Goal: Task Accomplishment & Management: Complete application form

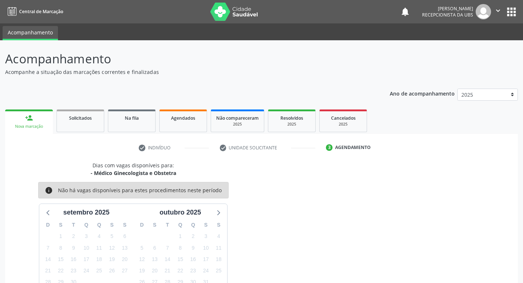
scroll to position [57, 0]
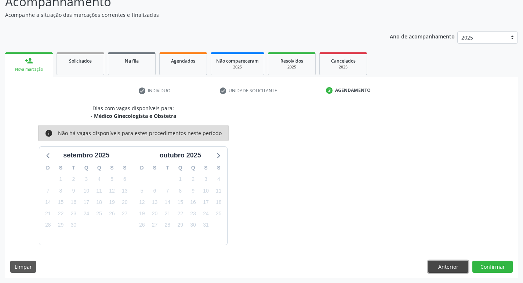
click at [442, 263] on button "Anterior" at bounding box center [448, 267] width 40 height 12
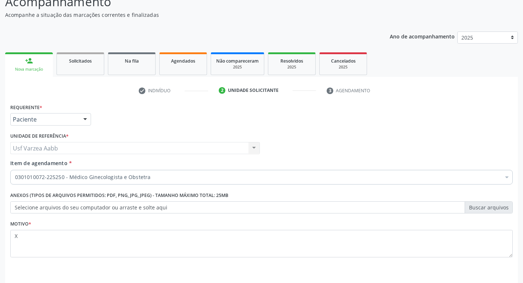
scroll to position [80, 0]
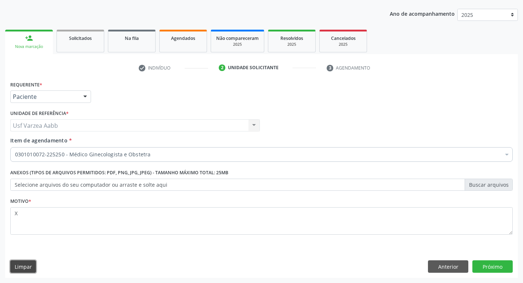
click at [31, 269] on button "Limpar" at bounding box center [23, 267] width 26 height 12
click at [425, 273] on div "Requerente * Paciente Profissional de Saúde Paciente Nenhum resultado encontrad…" at bounding box center [261, 178] width 512 height 199
click at [430, 264] on button "Anterior" at bounding box center [448, 267] width 40 height 12
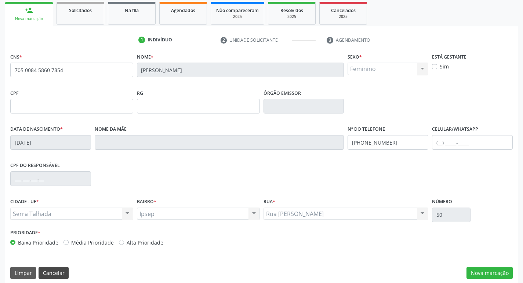
scroll to position [114, 0]
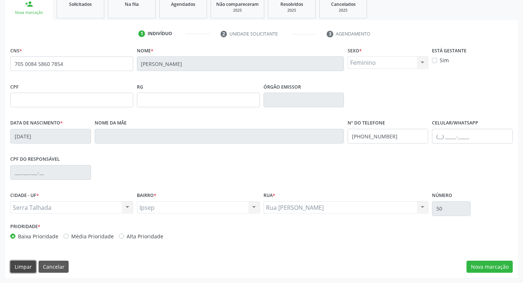
click at [12, 268] on button "Limpar" at bounding box center [23, 267] width 26 height 12
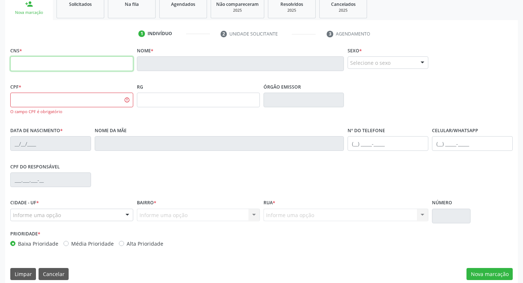
click at [97, 62] on input "text" at bounding box center [71, 63] width 123 height 15
drag, startPoint x: 37, startPoint y: 278, endPoint x: 28, endPoint y: 275, distance: 9.3
click at [34, 278] on div "Limpar Cancelar" at bounding box center [39, 274] width 58 height 12
click at [20, 270] on button "Limpar" at bounding box center [23, 274] width 26 height 12
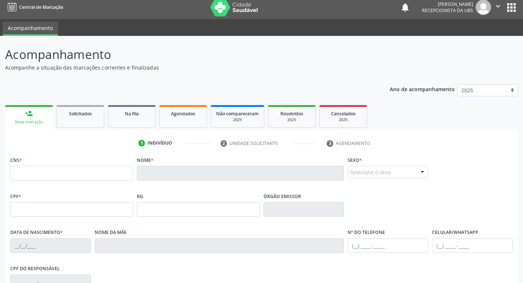
scroll to position [4, 0]
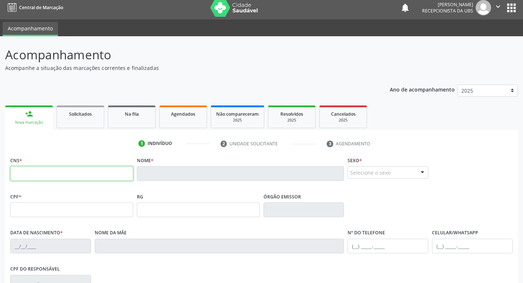
click at [63, 178] on input "text" at bounding box center [71, 173] width 123 height 15
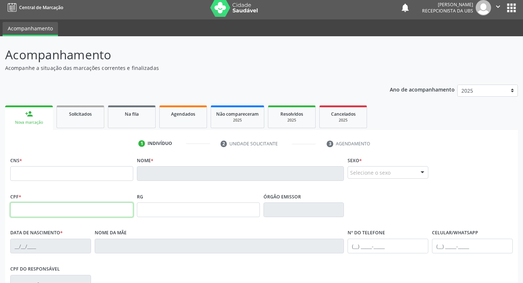
click at [40, 216] on input "text" at bounding box center [71, 210] width 123 height 15
type input "129.818.864-44"
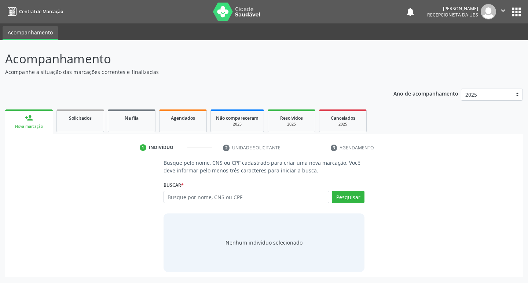
click at [220, 200] on input "text" at bounding box center [247, 197] width 166 height 12
type input "12981886444"
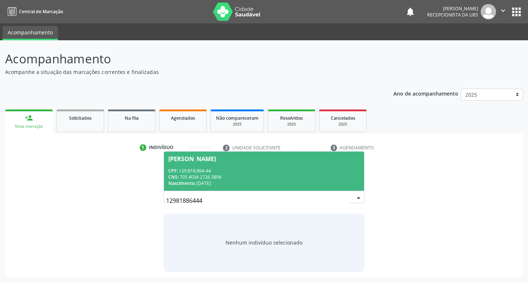
click at [311, 168] on div "CPF: 129.818.864-44" at bounding box center [264, 171] width 192 height 6
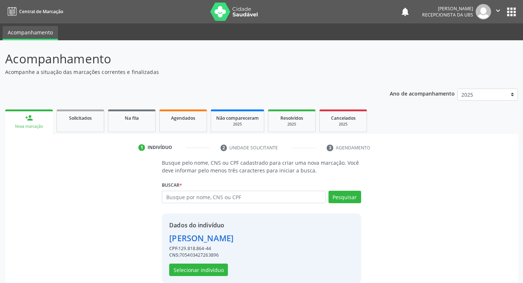
scroll to position [11, 0]
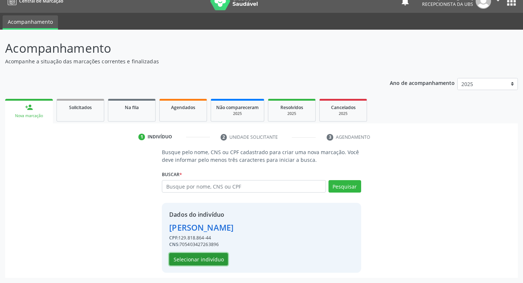
click at [200, 260] on button "Selecionar indivíduo" at bounding box center [198, 259] width 59 height 12
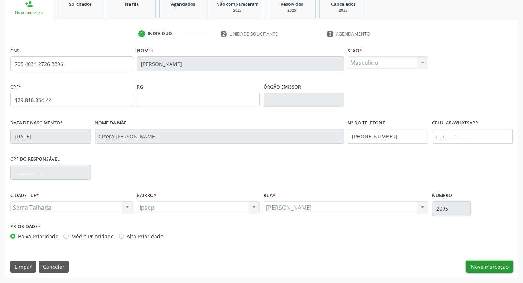
click at [473, 264] on button "Nova marcação" at bounding box center [489, 267] width 46 height 12
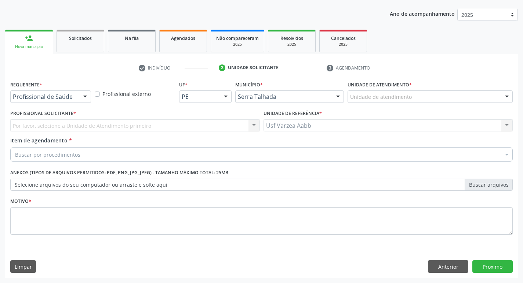
scroll to position [80, 0]
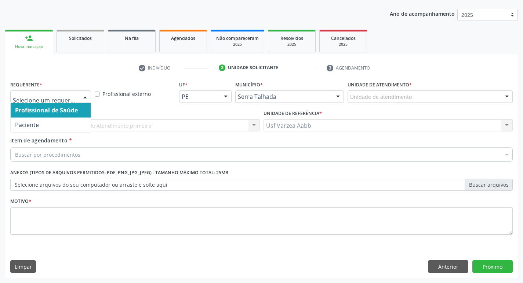
drag, startPoint x: 31, startPoint y: 96, endPoint x: 42, endPoint y: 127, distance: 33.1
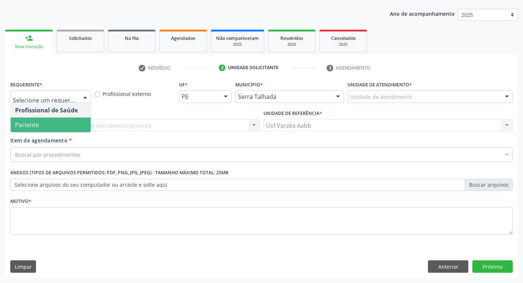
click at [42, 129] on span "Paciente" at bounding box center [51, 125] width 80 height 15
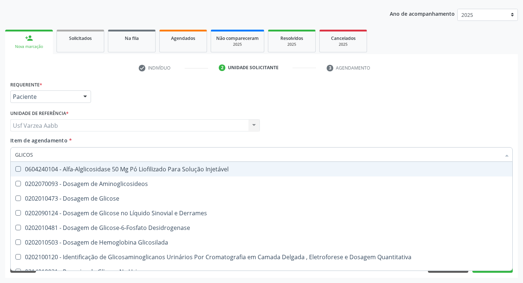
type input "GLICOSE"
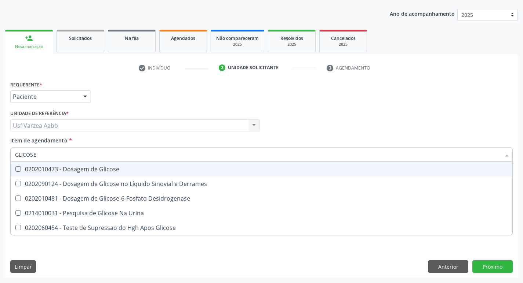
click at [152, 171] on div "0202010473 - Dosagem de Glicose" at bounding box center [261, 169] width 492 height 6
checkbox Glicose "true"
click at [153, 156] on input "GLICOSE" at bounding box center [257, 154] width 485 height 15
type input "CR"
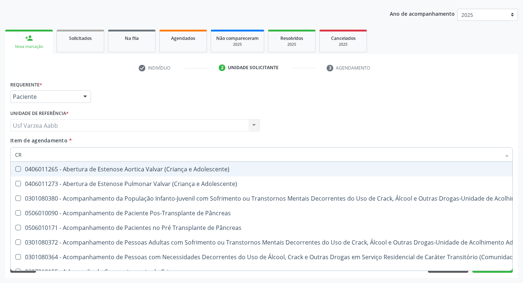
checkbox Adolescente\) "false"
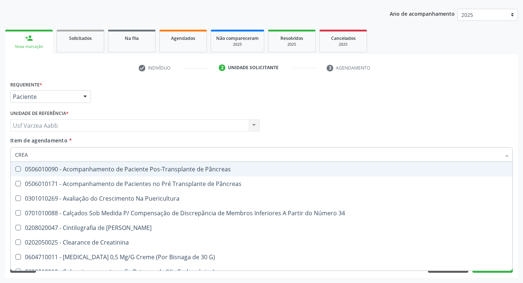
type input "CREAT"
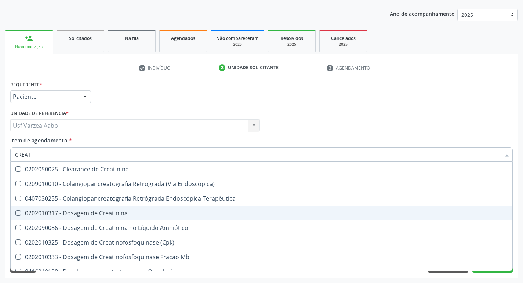
click at [109, 214] on div "0202010317 - Dosagem de Creatinina" at bounding box center [261, 213] width 492 height 6
checkbox Creatinina "true"
type input "CREA"
checkbox Creatinina "false"
checkbox Mb "true"
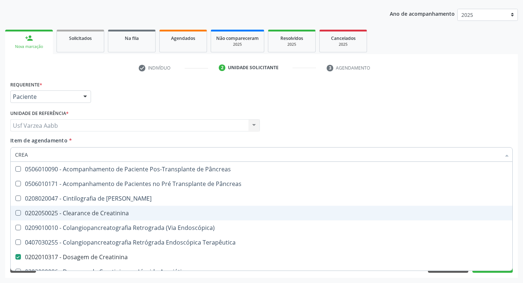
type input "CRE"
checkbox Creatinina "false"
checkbox Oncologia "true"
type input "CR"
checkbox Oncologia "false"
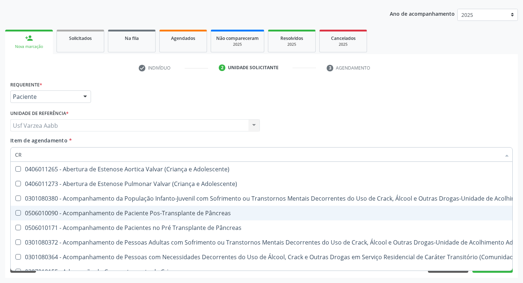
type input "C"
checkbox Creatinina "false"
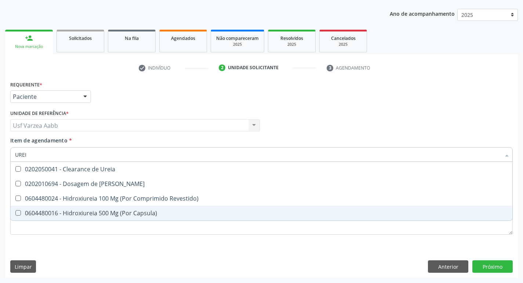
type input "UREIA"
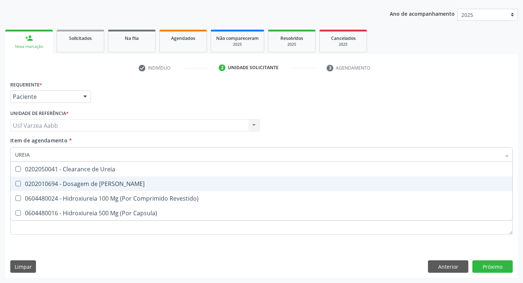
drag, startPoint x: 111, startPoint y: 174, endPoint x: 111, endPoint y: 186, distance: 11.7
click at [111, 186] on ul "Desfazer seleção 0202050041 - Clearance de Ureia 0202010694 - Dosagem de Ureia …" at bounding box center [261, 191] width 501 height 59
click at [111, 186] on div "0202010694 - Dosagem de Ureia" at bounding box center [261, 184] width 492 height 6
checkbox Ureia "true"
type input "URE"
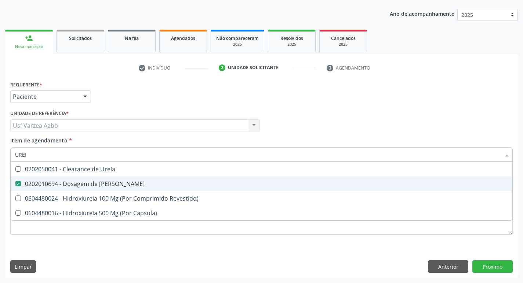
checkbox Ureia "false"
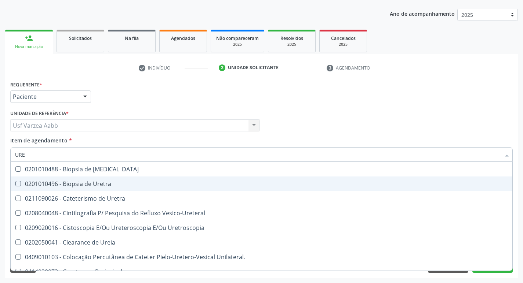
type input "UR"
checkbox Ureia "false"
type input "U"
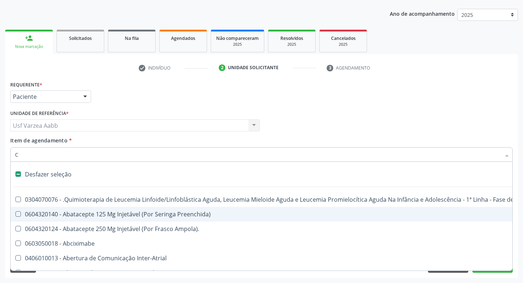
type input "CO"
checkbox Quantitativa\) "true"
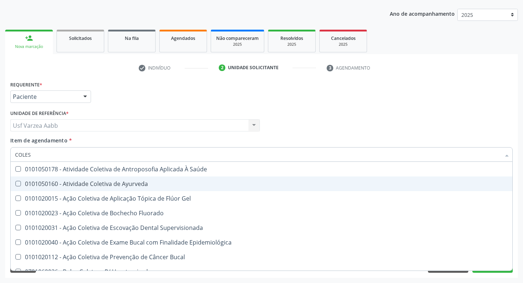
type input "COLEST"
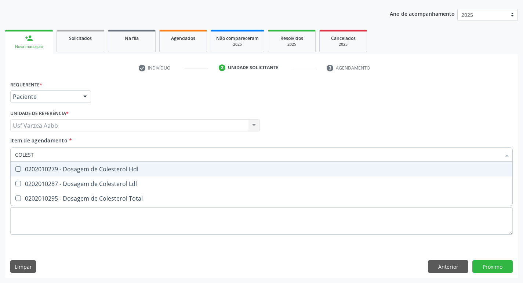
click at [117, 167] on div "0202010279 - Dosagem de Colesterol Hdl" at bounding box center [261, 169] width 492 height 6
checkbox Hdl "true"
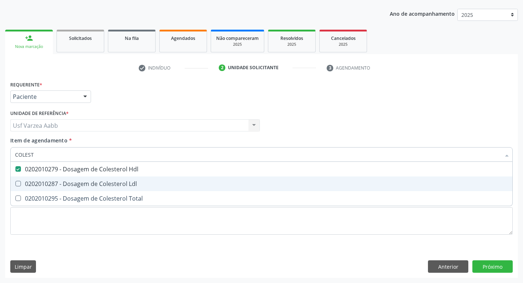
drag, startPoint x: 117, startPoint y: 181, endPoint x: 120, endPoint y: 194, distance: 13.4
click at [117, 183] on div "0202010287 - Dosagem de Colesterol Ldl" at bounding box center [261, 184] width 492 height 6
checkbox Ldl "true"
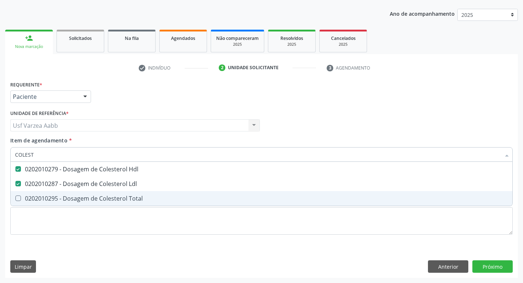
drag, startPoint x: 120, startPoint y: 196, endPoint x: 117, endPoint y: 187, distance: 9.3
click at [120, 196] on div "0202010295 - Dosagem de Colesterol Total" at bounding box center [261, 199] width 492 height 6
checkbox Total "true"
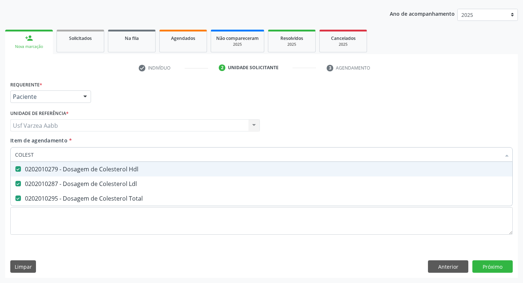
drag, startPoint x: 117, startPoint y: 164, endPoint x: 117, endPoint y: 160, distance: 4.5
click at [117, 163] on span "0202010279 - Dosagem de Colesterol Hdl" at bounding box center [261, 169] width 501 height 15
drag, startPoint x: 116, startPoint y: 174, endPoint x: 117, endPoint y: 171, distance: 3.8
click at [116, 173] on span "0202010279 - Dosagem de Colesterol Hdl" at bounding box center [261, 169] width 501 height 15
checkbox Hdl "true"
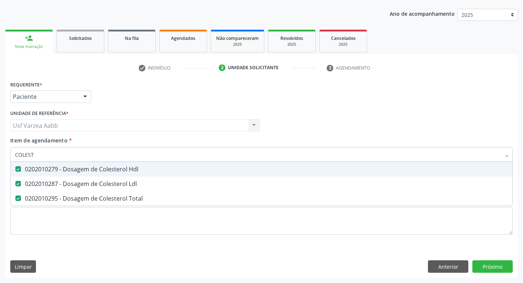
click at [120, 160] on input "COLEST" at bounding box center [257, 154] width 485 height 15
type input "TR"
checkbox Hdl "false"
checkbox Ldl "false"
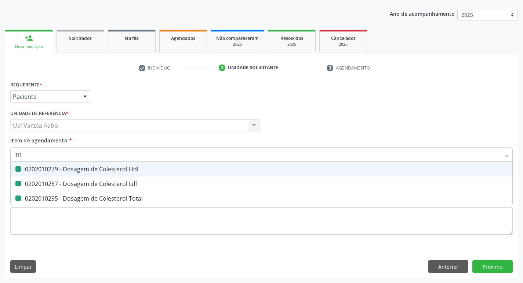
checkbox Total "false"
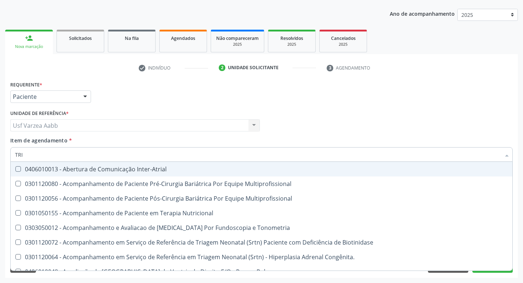
type input "TRIG"
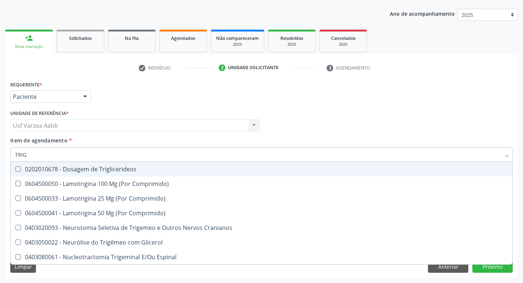
click at [120, 164] on span "0202010678 - Dosagem de Triglicerideos" at bounding box center [261, 169] width 501 height 15
checkbox Triglicerideos "true"
click at [117, 155] on input "TRIG" at bounding box center [257, 154] width 485 height 15
type input "HEM"
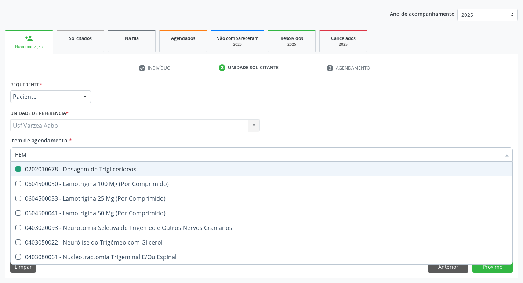
checkbox Triglicerideos "false"
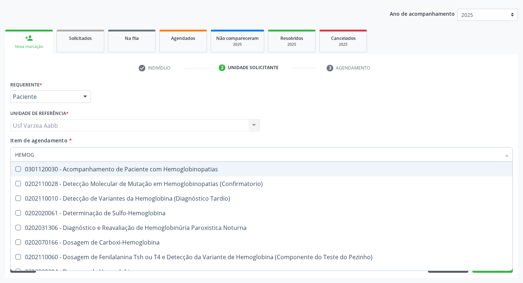
type input "HEMOGR"
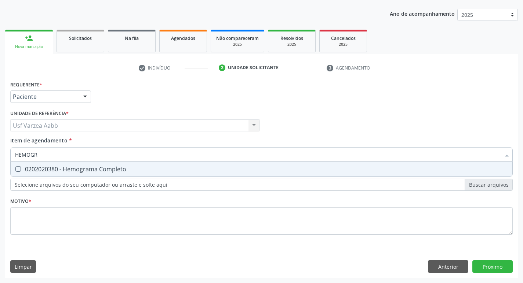
click at [115, 171] on div "0202020380 - Hemograma Completo" at bounding box center [261, 169] width 492 height 6
checkbox Completo "true"
click at [114, 157] on input "HEMOGR" at bounding box center [257, 154] width 485 height 15
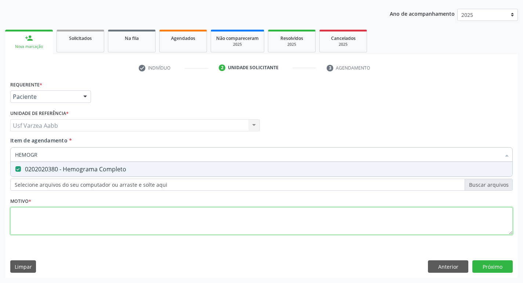
click at [150, 219] on div "Requerente * Paciente Profissional de Saúde Paciente Nenhum resultado encontrad…" at bounding box center [261, 162] width 502 height 166
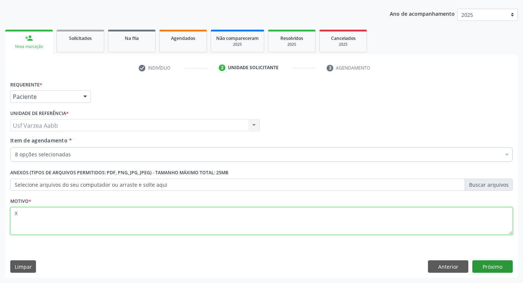
click at [485, 263] on div "Requerente * Paciente Profissional de Saúde Paciente Nenhum resultado encontrad…" at bounding box center [261, 178] width 512 height 199
type textarea "X"
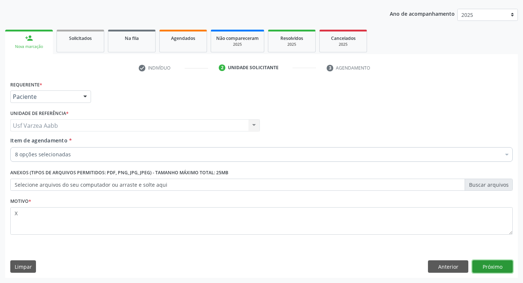
click at [506, 268] on button "Próximo" at bounding box center [492, 267] width 40 height 12
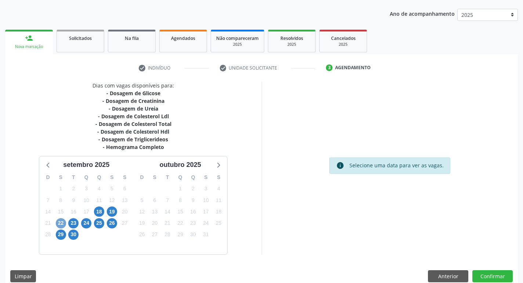
click at [62, 227] on span "22" at bounding box center [61, 224] width 10 height 10
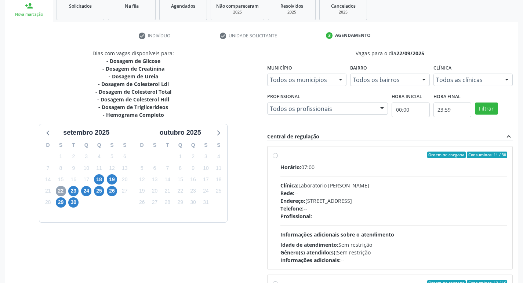
scroll to position [153, 0]
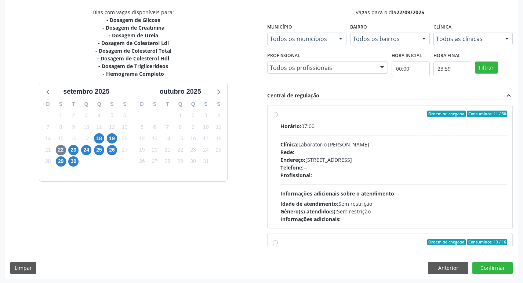
click at [280, 114] on label "Ordem de chegada Consumidos: 11 / 30 Horário: 07:00 Clínica: Laboratorio Jose P…" at bounding box center [393, 167] width 227 height 113
click at [276, 114] on input "Ordem de chegada Consumidos: 11 / 30 Horário: 07:00 Clínica: Laboratorio Jose P…" at bounding box center [274, 114] width 5 height 7
radio input "true"
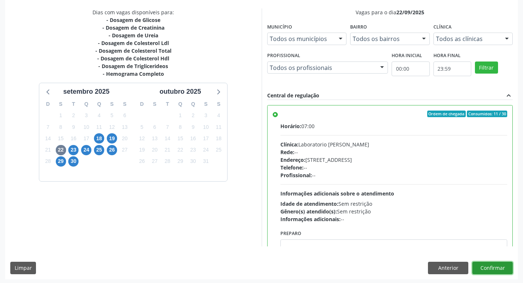
click at [493, 273] on button "Confirmar" at bounding box center [492, 268] width 40 height 12
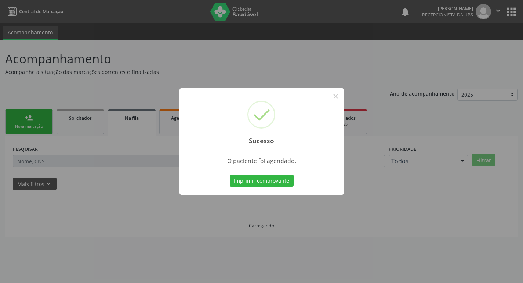
scroll to position [0, 0]
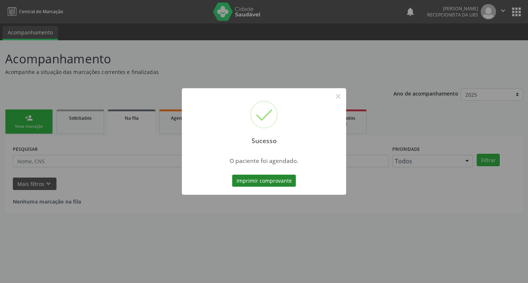
click at [282, 182] on button "Imprimir comprovante" at bounding box center [264, 181] width 64 height 12
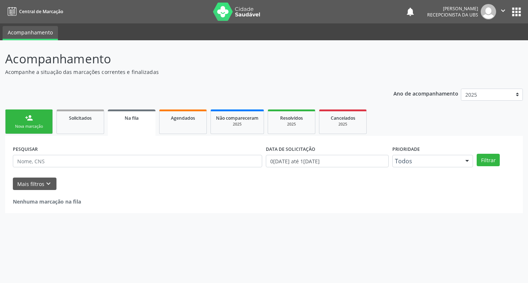
click at [33, 118] on div "person_add" at bounding box center [29, 118] width 8 height 8
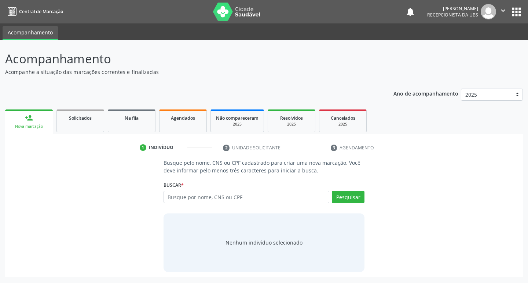
click at [253, 206] on div "Busque por nome, CNS ou CPF Nenhum resultado encontrado para: " " Digite nome, …" at bounding box center [264, 200] width 201 height 18
click at [254, 196] on input "text" at bounding box center [247, 197] width 166 height 12
paste input "702505316362337"
type input "702505316362337"
click at [350, 202] on button "Pesquisar" at bounding box center [348, 197] width 33 height 12
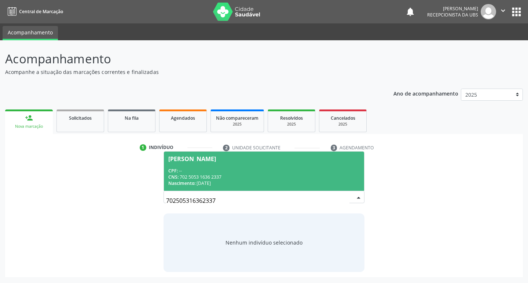
click at [221, 201] on input "702505316362337" at bounding box center [258, 201] width 184 height 15
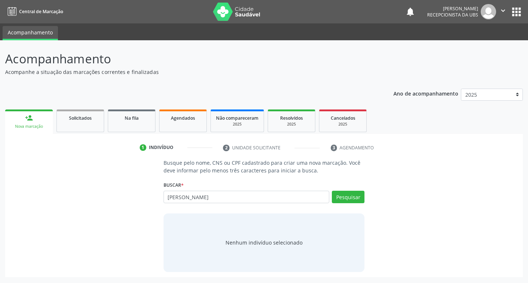
click at [231, 194] on input "bruno fernando" at bounding box center [247, 197] width 166 height 12
paste input "705 4034 2726 3896"
type input "705 4034 2726 3896"
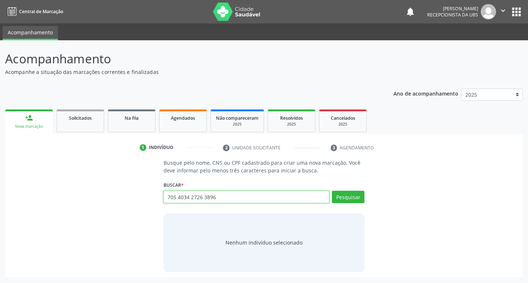
type input "705 4034 2726 3896"
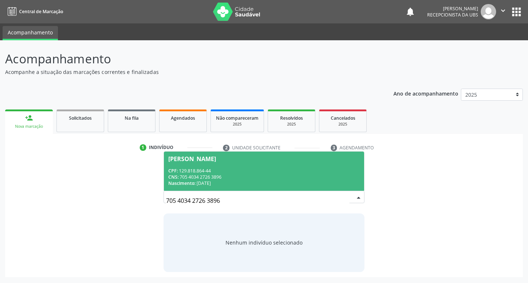
click at [263, 150] on li "2 Unidade solicitante" at bounding box center [270, 148] width 107 height 12
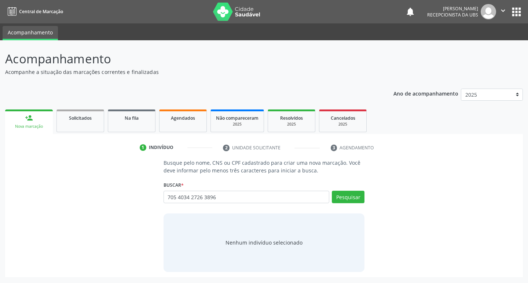
click at [349, 188] on div "Buscar * 705 4034 2726 3896 Busque por nome, CNS ou CPF Bruno Fernando de Queir…" at bounding box center [264, 194] width 201 height 29
click at [350, 195] on button "Pesquisar" at bounding box center [348, 197] width 33 height 12
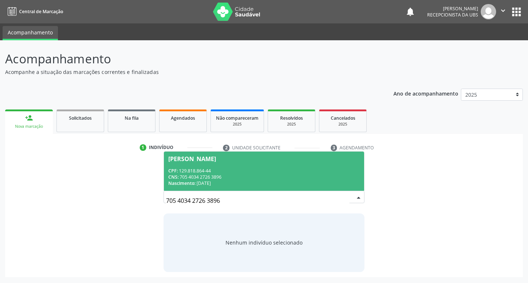
click at [303, 169] on div "CPF: 129.818.864-44" at bounding box center [264, 171] width 192 height 6
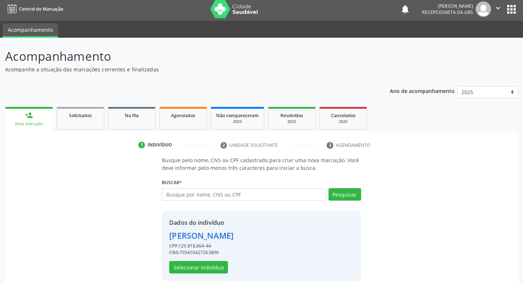
scroll to position [11, 0]
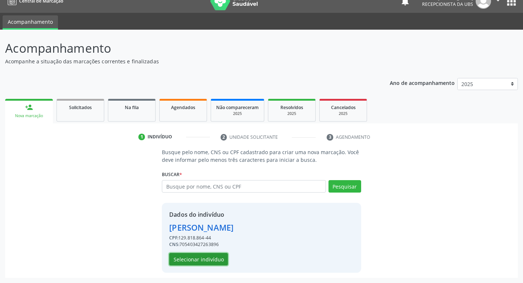
click at [203, 261] on button "Selecionar indivíduo" at bounding box center [198, 259] width 59 height 12
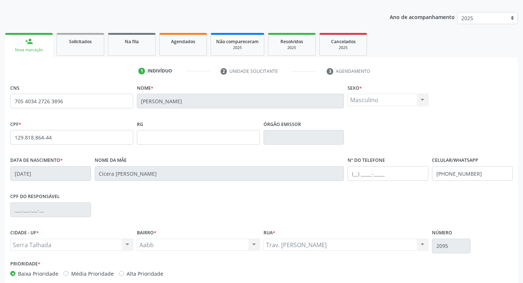
scroll to position [114, 0]
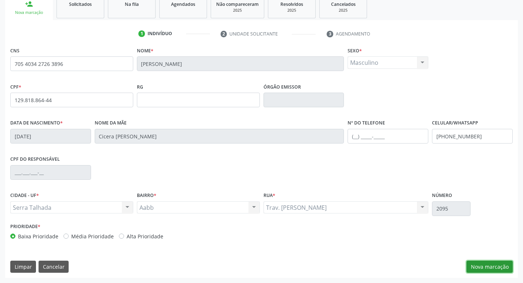
drag, startPoint x: 483, startPoint y: 268, endPoint x: 473, endPoint y: 263, distance: 11.0
click at [482, 268] on button "Nova marcação" at bounding box center [489, 267] width 46 height 12
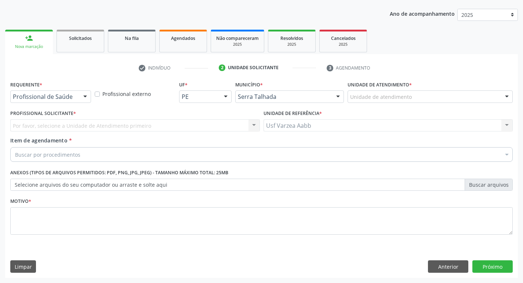
click at [83, 102] on div at bounding box center [85, 97] width 11 height 12
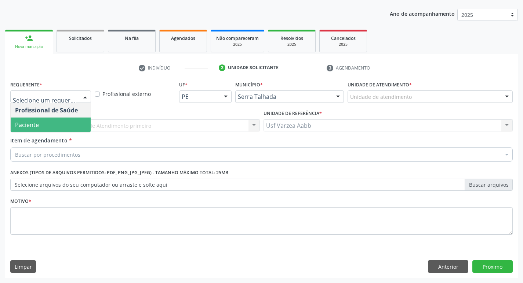
click at [85, 123] on span "Paciente" at bounding box center [51, 125] width 80 height 15
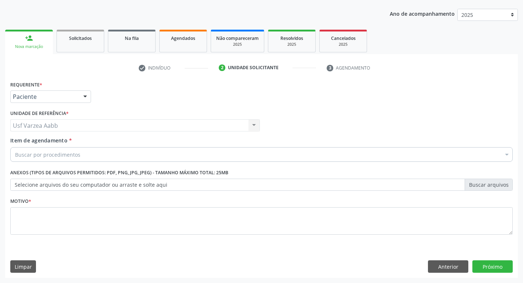
click at [88, 157] on div "Buscar por procedimentos" at bounding box center [261, 154] width 502 height 15
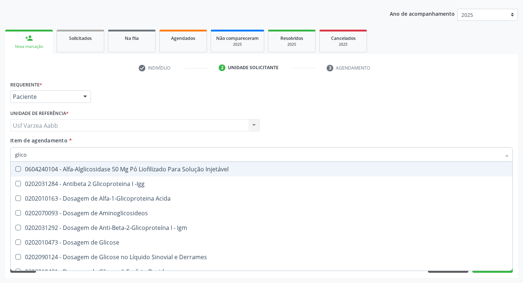
type input "glicos"
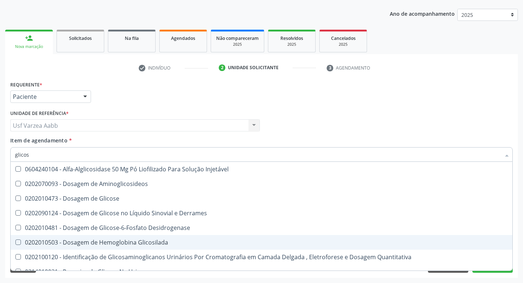
click at [110, 241] on div "0202010503 - Dosagem de Hemoglobina Glicosilada" at bounding box center [261, 243] width 492 height 6
checkbox Glicosilada "true"
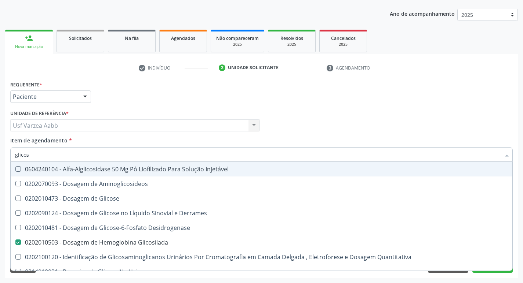
click at [66, 157] on input "glicos" at bounding box center [257, 154] width 485 height 15
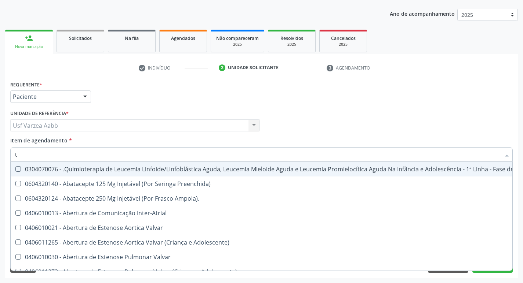
type input "t3"
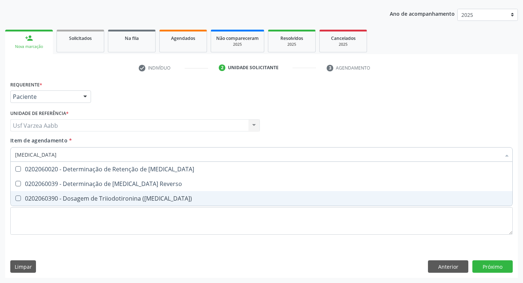
click at [170, 196] on div "0202060390 - Dosagem de Triiodotironina ([MEDICAL_DATA])" at bounding box center [261, 199] width 492 height 6
checkbox \(T3\) "true"
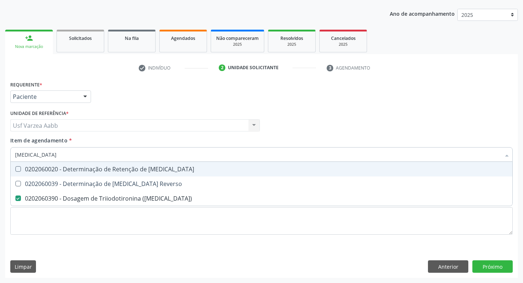
click at [70, 153] on input "t3" at bounding box center [257, 154] width 485 height 15
type input "t"
checkbox \(T3\) "false"
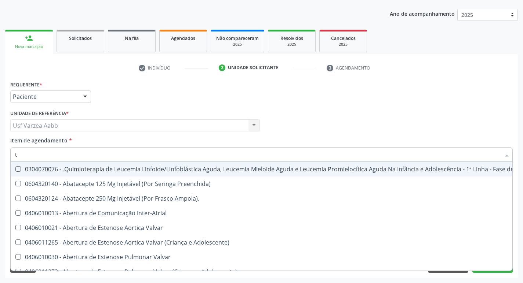
type input "t4"
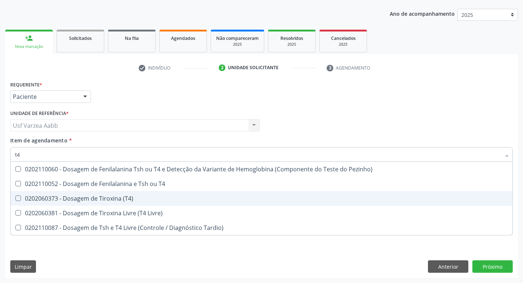
click at [91, 204] on span "0202060373 - Dosagem de Tiroxina (T4)" at bounding box center [261, 198] width 501 height 15
checkbox \(T4\) "true"
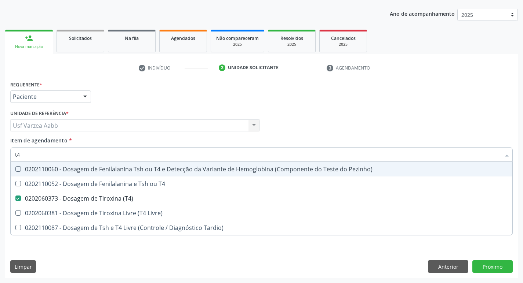
click at [64, 154] on input "t4" at bounding box center [257, 154] width 485 height 15
type input "tsh"
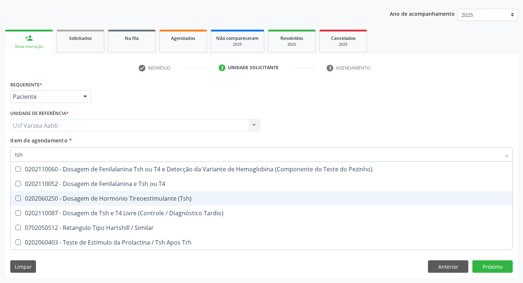
click at [169, 200] on div "0202060250 - Dosagem de Hormonio Tireoestimulante (Tsh)" at bounding box center [261, 199] width 492 height 6
checkbox \(Tsh\) "true"
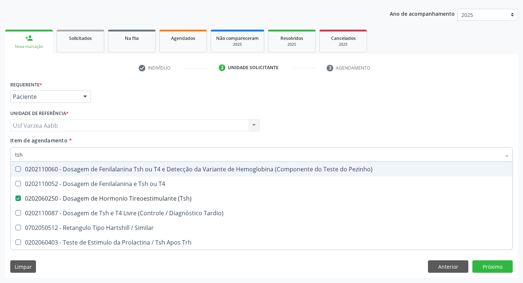
click at [394, 110] on div "Profissional Solicitante Por favor, selecione a Unidade de Atendimento primeiro…" at bounding box center [261, 122] width 506 height 29
checkbox T4 "true"
checkbox Tardio\) "true"
checkbox Similar "true"
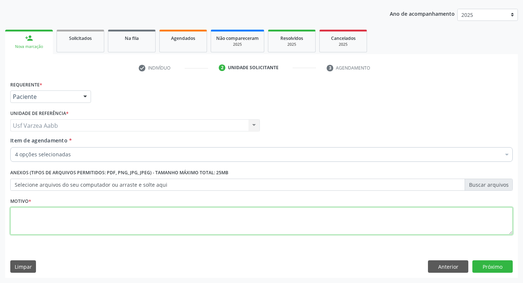
click at [136, 208] on textarea at bounding box center [261, 222] width 502 height 28
type textarea "X"
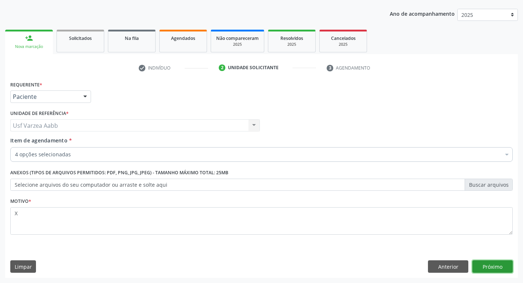
click at [494, 267] on button "Próximo" at bounding box center [492, 267] width 40 height 12
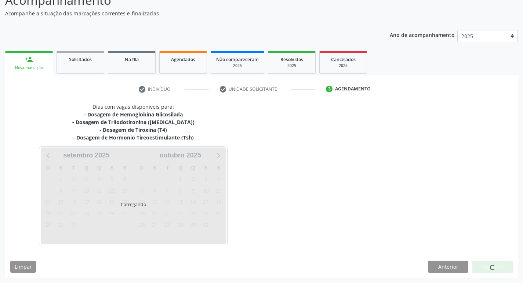
scroll to position [59, 0]
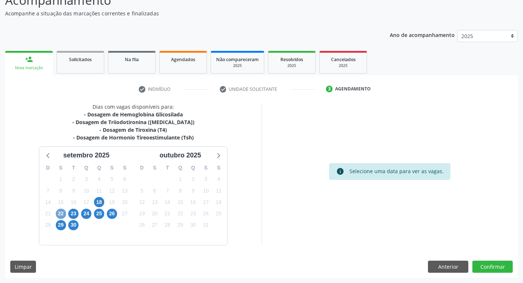
click at [58, 215] on span "22" at bounding box center [61, 214] width 10 height 10
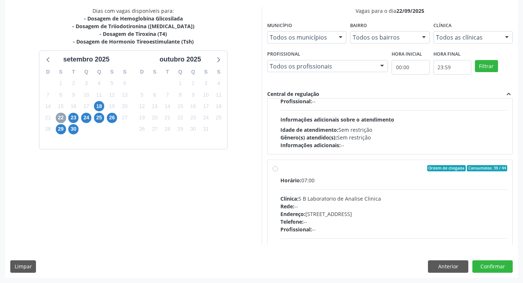
scroll to position [73, 0]
click at [280, 170] on label "Ordem de chegada Consumidos: 39 / 44 Horário: 07:00 Clínica: S B Laboratorio de…" at bounding box center [393, 221] width 227 height 113
click at [275, 170] on input "Ordem de chegada Consumidos: 39 / 44 Horário: 07:00 Clínica: S B Laboratorio de…" at bounding box center [274, 168] width 5 height 7
radio input "true"
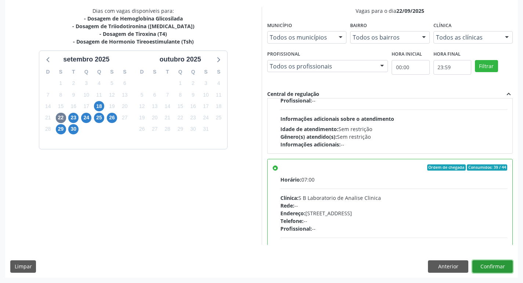
click at [490, 265] on button "Confirmar" at bounding box center [492, 267] width 40 height 12
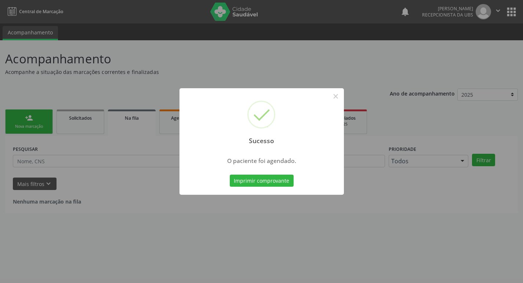
scroll to position [0, 0]
click at [258, 176] on button "Imprimir comprovante" at bounding box center [264, 181] width 64 height 12
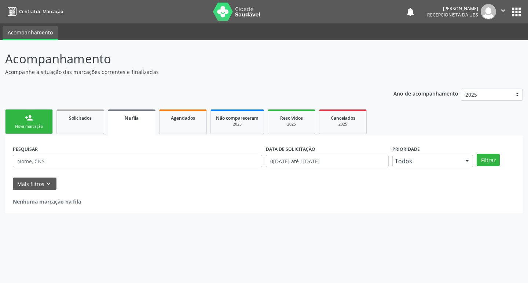
click at [39, 118] on link "person_add Nova marcação" at bounding box center [29, 122] width 48 height 25
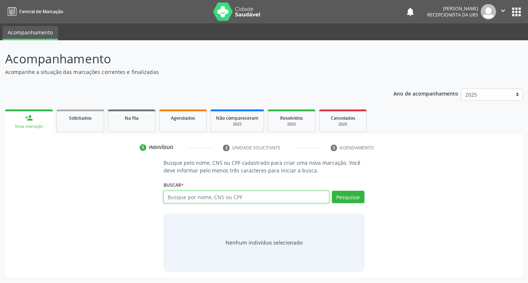
click at [272, 203] on input "text" at bounding box center [247, 197] width 166 height 12
click at [200, 201] on input "text" at bounding box center [247, 197] width 166 height 12
type input "708109550301736"
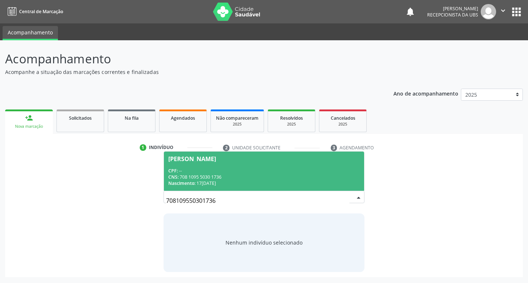
click at [245, 165] on span "Danielle de Lima Moraes CPF: -- CNS: 708 1095 5030 1736 Nascimento: 17/07/1998" at bounding box center [264, 171] width 201 height 39
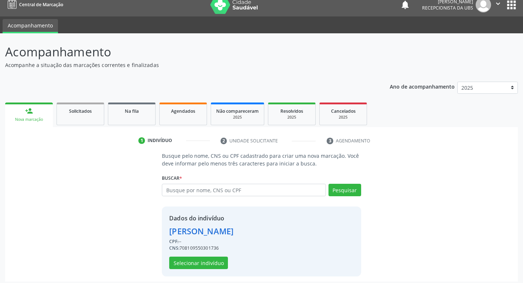
scroll to position [11, 0]
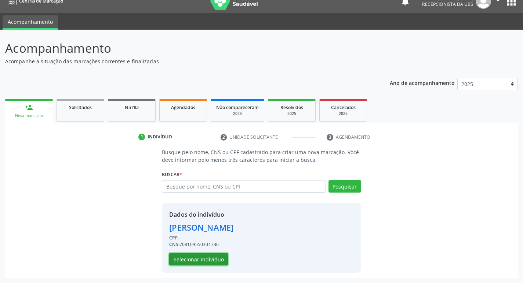
click at [216, 261] on button "Selecionar indivíduo" at bounding box center [198, 259] width 59 height 12
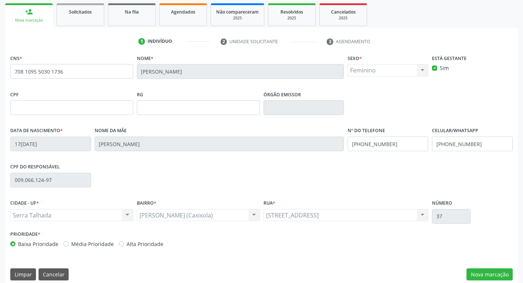
scroll to position [114, 0]
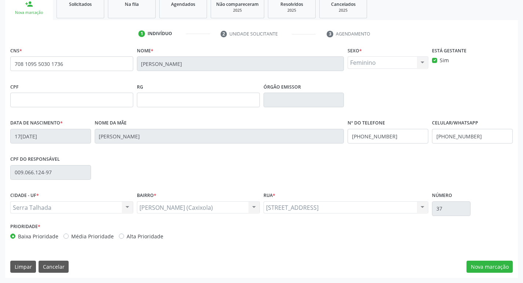
click at [480, 260] on div "CNS * 708 1095 5030 1736 Nome * Danielle de Lima Moraes Sexo * Feminino Masculi…" at bounding box center [261, 161] width 512 height 233
click at [481, 266] on button "Nova marcação" at bounding box center [489, 267] width 46 height 12
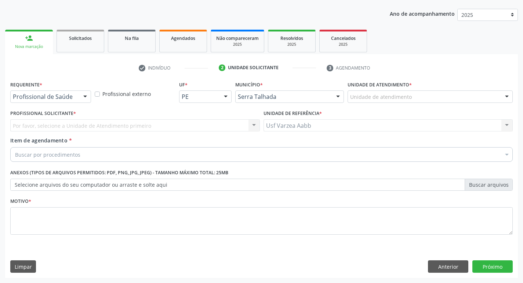
scroll to position [80, 0]
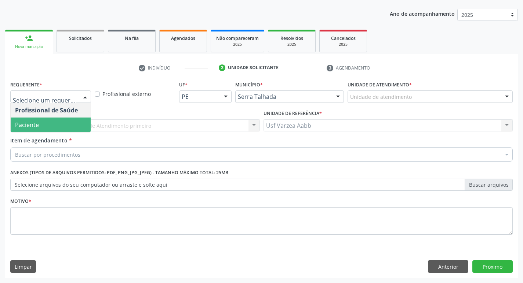
click at [62, 124] on span "Paciente" at bounding box center [51, 125] width 80 height 15
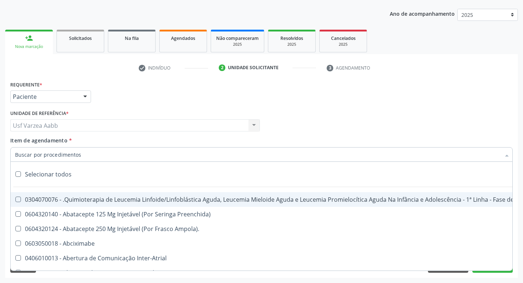
click at [102, 160] on input "Item de agendamento *" at bounding box center [257, 154] width 485 height 15
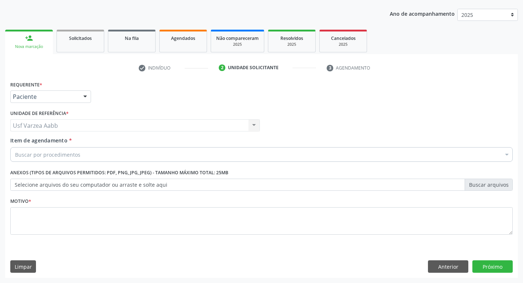
click at [78, 160] on div "Buscar por procedimentos" at bounding box center [261, 154] width 502 height 15
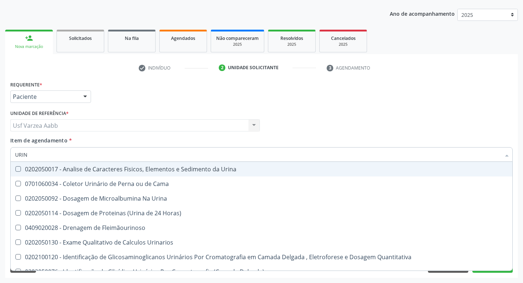
type input "URINA"
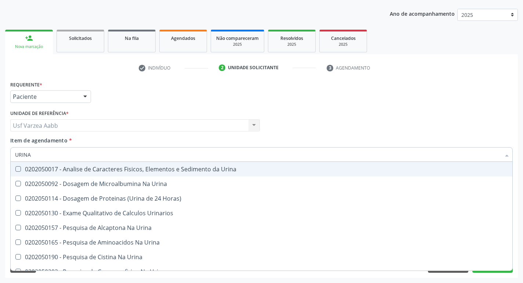
click at [95, 169] on div "0202050017 - Analise de Caracteres Fisicos, Elementos e Sedimento da Urina" at bounding box center [261, 169] width 492 height 6
checkbox Urina "true"
click at [93, 156] on input "URINA" at bounding box center [257, 154] width 485 height 15
type input "G"
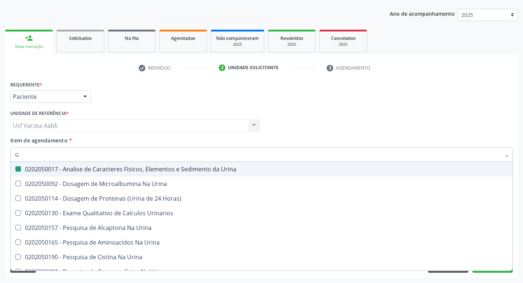
checkbox Urina "false"
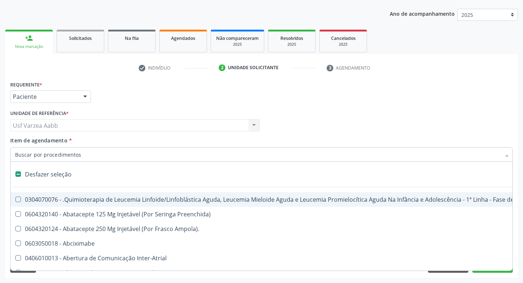
type input "H"
checkbox Urina "false"
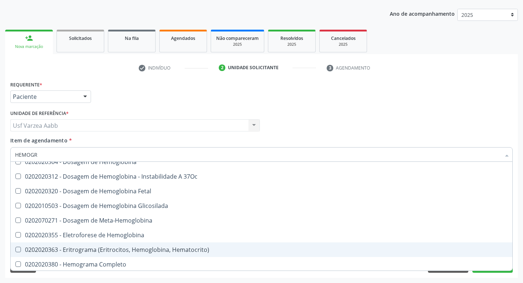
scroll to position [0, 0]
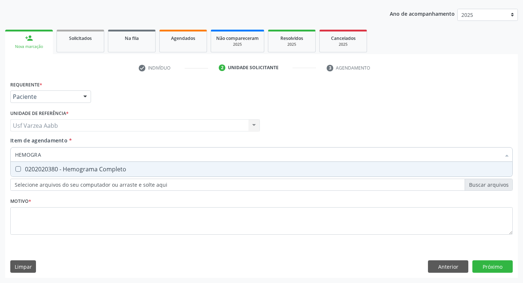
type input "HEMOGRAM"
click at [121, 165] on span "0202020380 - Hemograma Completo" at bounding box center [261, 169] width 501 height 15
checkbox Completo "true"
click at [124, 157] on input "HEMOGRAM" at bounding box center [257, 154] width 485 height 15
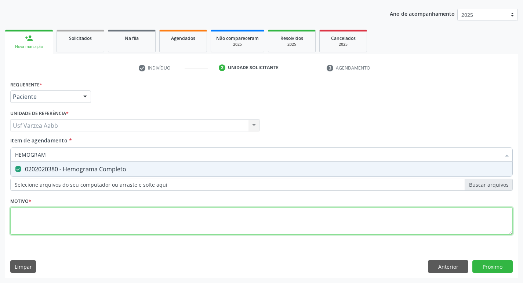
click at [124, 217] on div "Requerente * Paciente Profissional de Saúde Paciente Nenhum resultado encontrad…" at bounding box center [261, 162] width 502 height 166
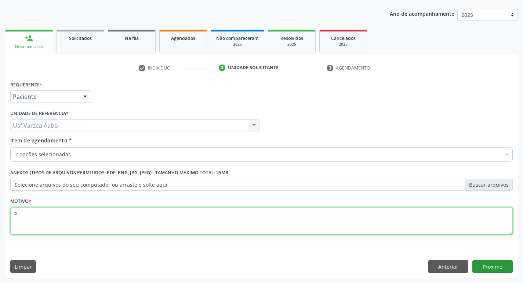
type textarea "X"
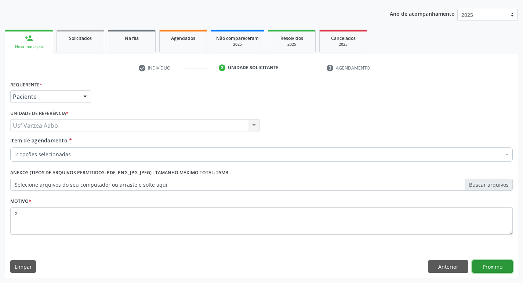
click at [484, 267] on button "Próximo" at bounding box center [492, 267] width 40 height 12
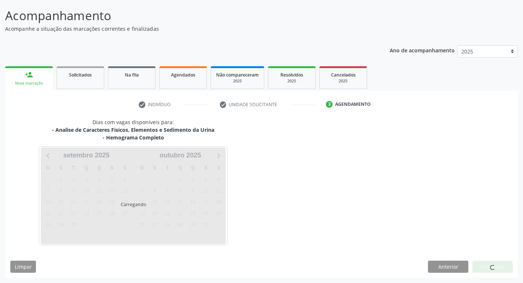
scroll to position [43, 0]
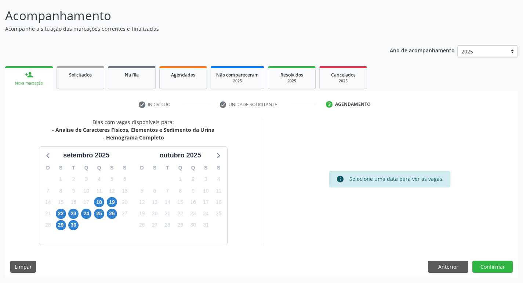
click at [63, 219] on div "22" at bounding box center [61, 213] width 10 height 11
click at [58, 217] on span "22" at bounding box center [61, 214] width 10 height 10
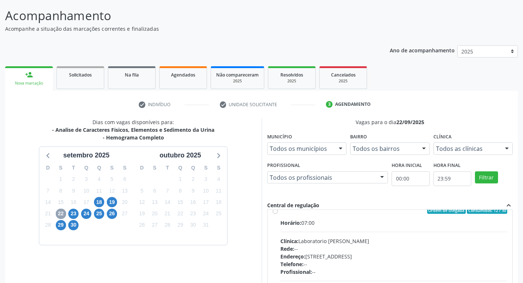
scroll to position [0, 0]
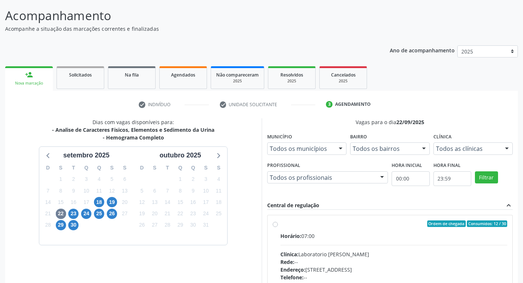
click at [280, 225] on label "Ordem de chegada Consumidos: 12 / 30 Horário: 07:00 Clínica: Laboratorio Jose P…" at bounding box center [393, 277] width 227 height 113
click at [275, 225] on input "Ordem de chegada Consumidos: 12 / 30 Horário: 07:00 Clínica: Laboratorio Jose P…" at bounding box center [274, 224] width 5 height 7
radio input "true"
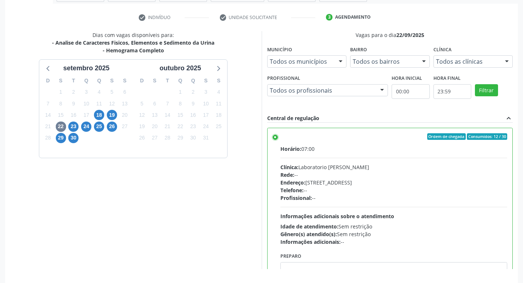
scroll to position [155, 0]
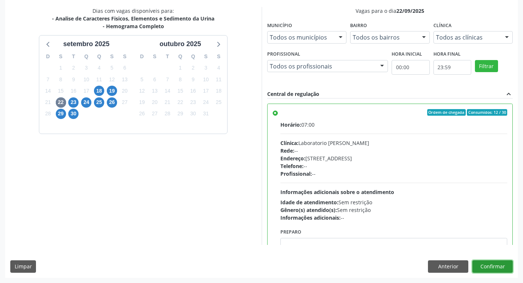
click at [502, 263] on button "Confirmar" at bounding box center [492, 267] width 40 height 12
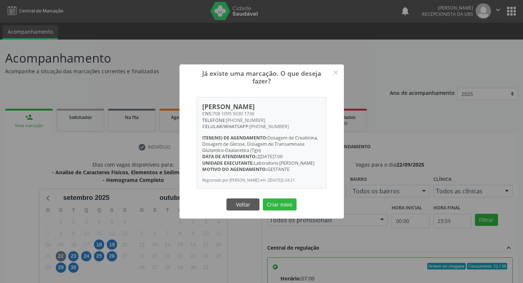
scroll to position [0, 0]
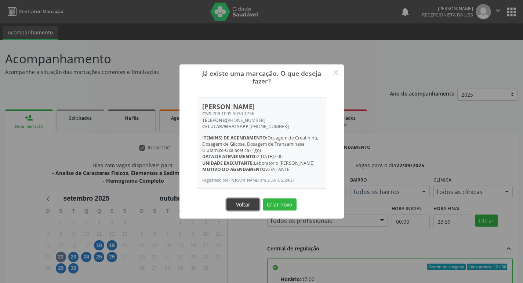
click at [239, 206] on button "Voltar" at bounding box center [242, 205] width 33 height 12
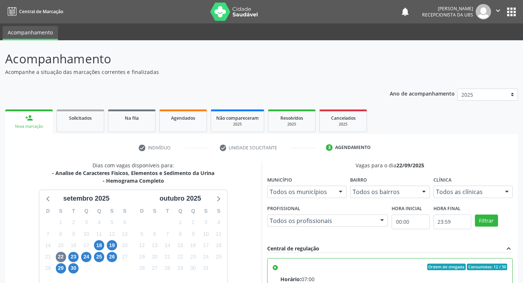
scroll to position [155, 0]
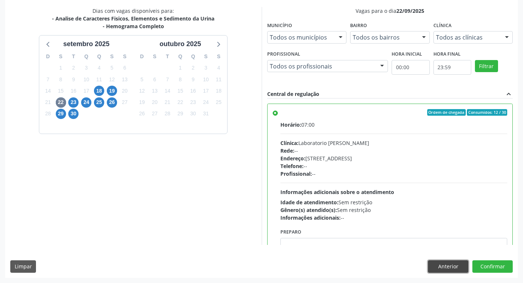
click at [435, 262] on button "Anterior" at bounding box center [448, 267] width 40 height 12
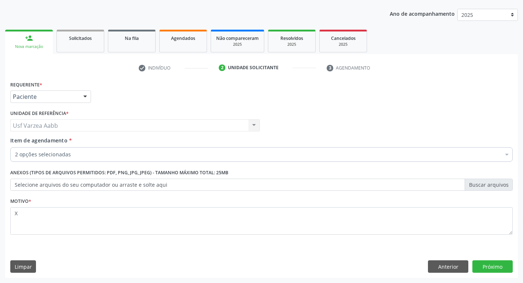
scroll to position [80, 0]
click at [442, 263] on button "Anterior" at bounding box center [448, 267] width 40 height 12
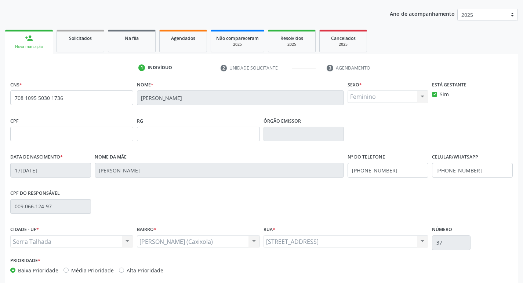
scroll to position [114, 0]
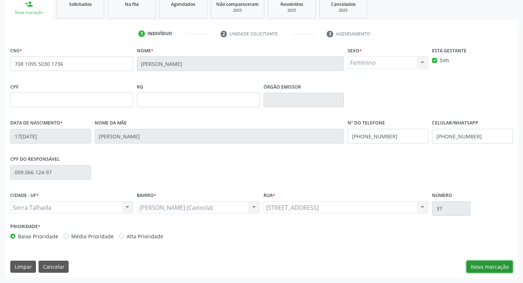
click at [486, 264] on button "Nova marcação" at bounding box center [489, 267] width 46 height 12
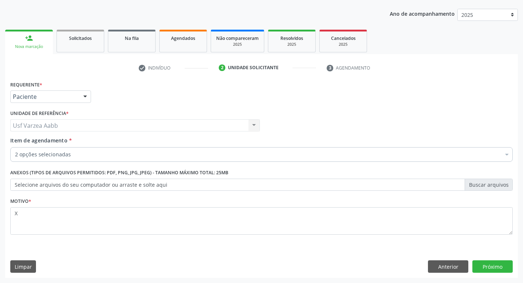
scroll to position [80, 0]
click at [486, 264] on button "Próximo" at bounding box center [492, 267] width 40 height 12
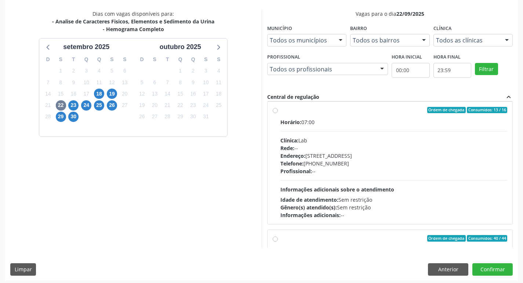
scroll to position [155, 0]
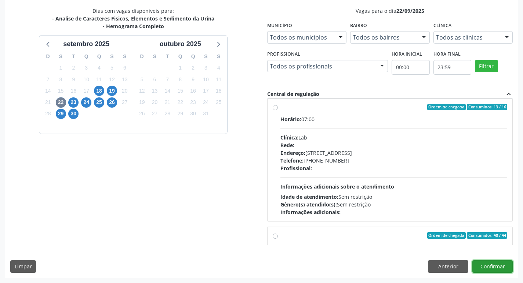
click at [492, 267] on button "Confirmar" at bounding box center [492, 267] width 40 height 12
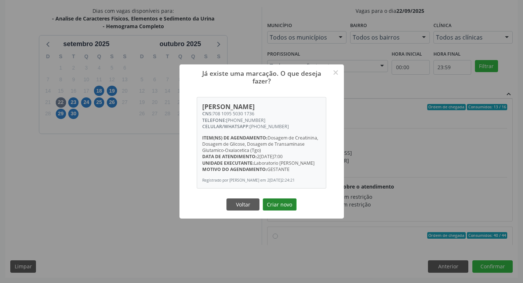
click at [281, 206] on button "Criar novo" at bounding box center [280, 205] width 34 height 12
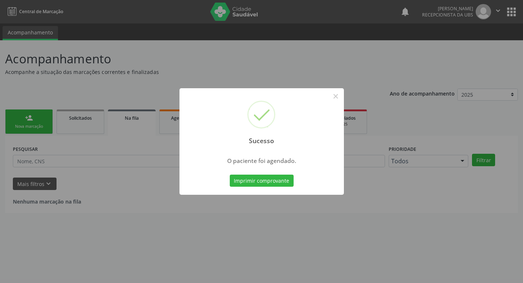
scroll to position [0, 0]
click at [262, 177] on button "Imprimir comprovante" at bounding box center [264, 181] width 64 height 12
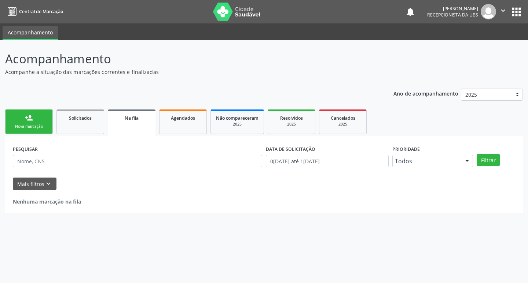
click at [29, 128] on div "Nova marcação" at bounding box center [29, 127] width 37 height 6
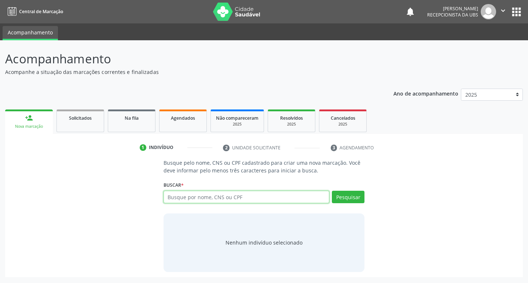
click at [224, 200] on input "text" at bounding box center [247, 197] width 166 height 12
paste input "708 1095 5030 1736"
type input "708 1095 5030 1736"
click at [340, 201] on button "Pesquisar" at bounding box center [348, 197] width 33 height 12
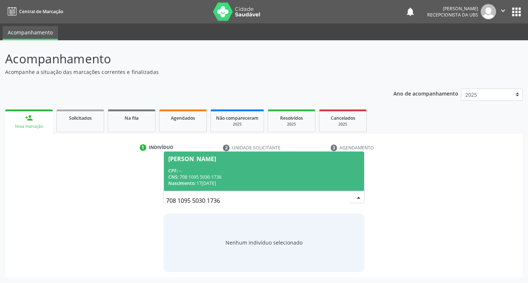
click at [249, 175] on div "CNS: 708 1095 5030 1736" at bounding box center [264, 177] width 192 height 6
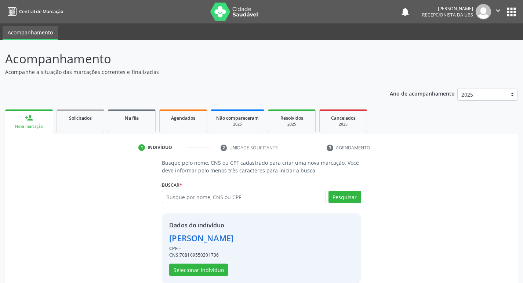
scroll to position [11, 0]
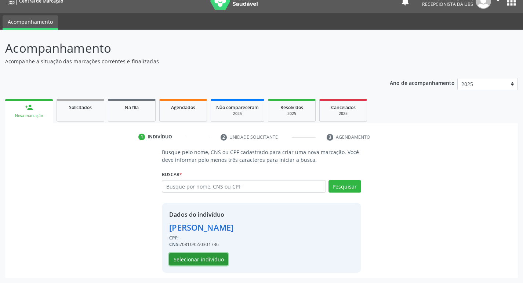
click at [200, 255] on button "Selecionar indivíduo" at bounding box center [198, 259] width 59 height 12
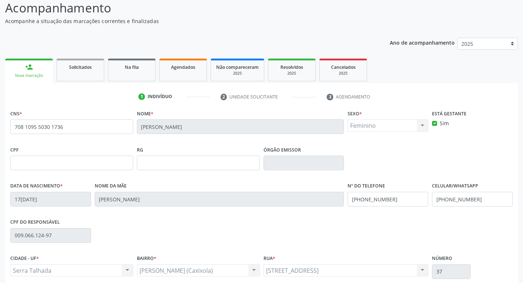
scroll to position [114, 0]
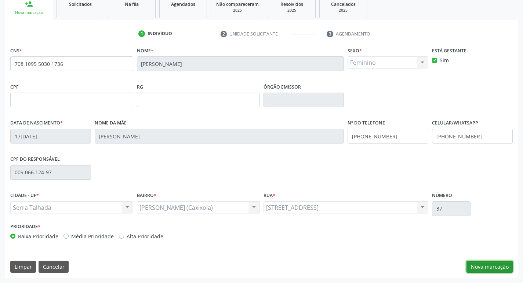
click at [489, 272] on button "Nova marcação" at bounding box center [489, 267] width 46 height 12
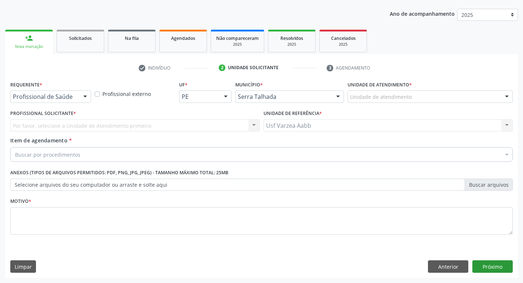
scroll to position [80, 0]
click at [77, 104] on div "Requerente * Profissional de Saúde Profissional de Saúde Paciente Nenhum result…" at bounding box center [50, 93] width 84 height 29
click at [77, 99] on div "Profissional de Saúde" at bounding box center [50, 97] width 81 height 12
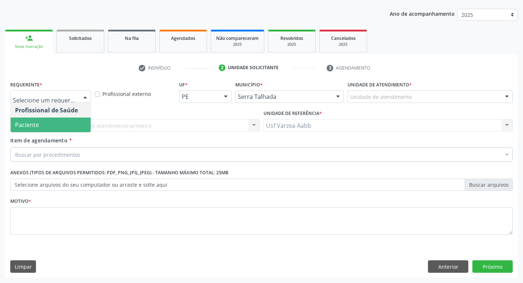
click at [77, 118] on span "Paciente" at bounding box center [51, 125] width 80 height 15
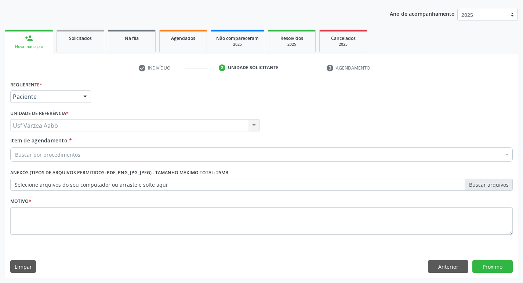
click at [94, 153] on div "Buscar por procedimentos" at bounding box center [261, 154] width 502 height 15
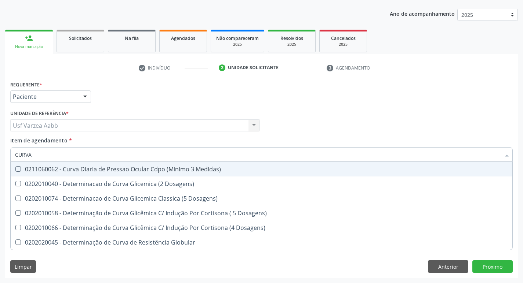
type input "CURVA G"
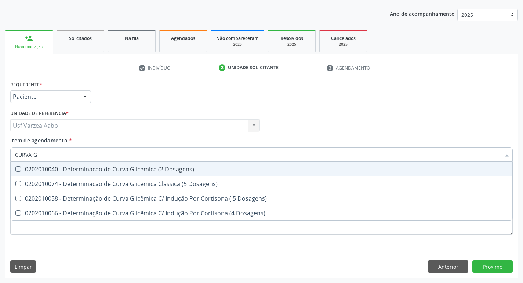
click at [80, 171] on div "0202010040 - Determinacao de Curva Glicemica (2 Dosagens)" at bounding box center [261, 169] width 492 height 6
checkbox Dosagens\) "true"
click at [78, 157] on input "CURVA G" at bounding box center [257, 154] width 485 height 15
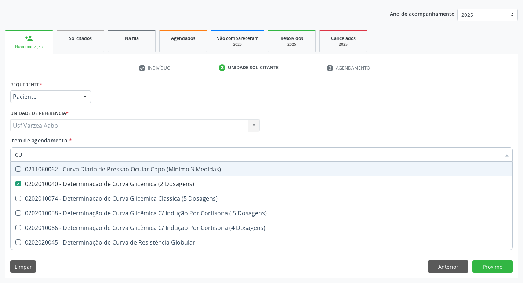
type input "C"
type input "T"
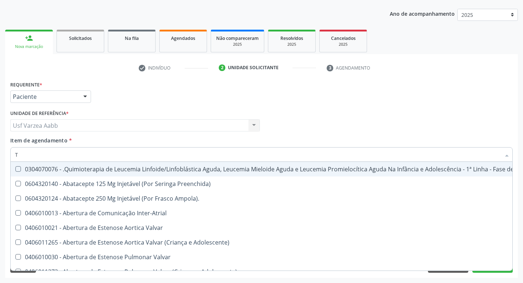
checkbox Preenchida\) "false"
type input "TOXO"
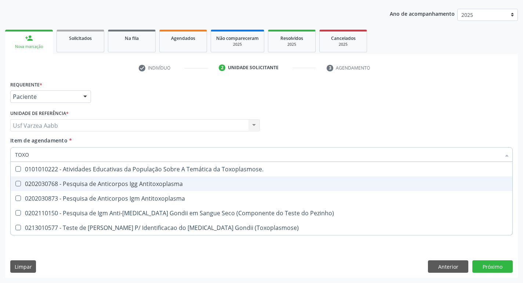
click at [102, 181] on div "0202030768 - Pesquisa de Anticorpos Igg Antitoxoplasma" at bounding box center [261, 184] width 492 height 6
checkbox Antitoxoplasma "true"
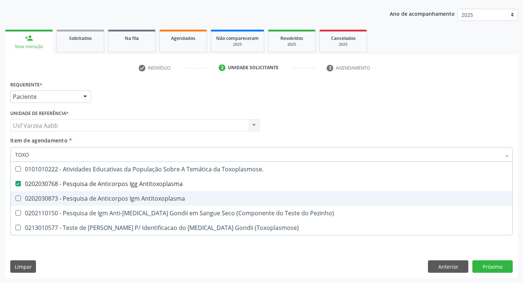
click at [106, 193] on span "0202030873 - Pesquisa de Anticorpos Igm Antitoxoplasma" at bounding box center [261, 198] width 501 height 15
checkbox Antitoxoplasma "true"
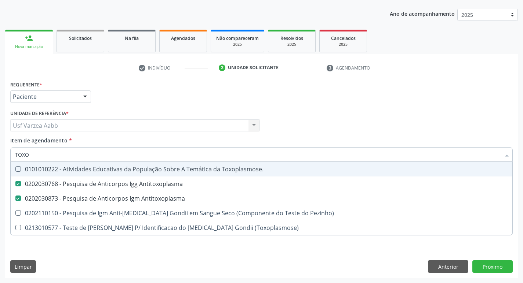
click at [94, 154] on input "TOXO" at bounding box center [257, 154] width 485 height 15
type input "CUL"
checkbox Antitoxoplasma "false"
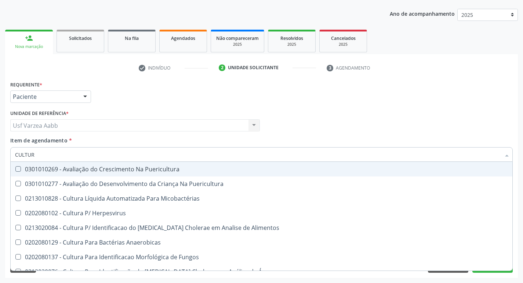
type input "CULTURA"
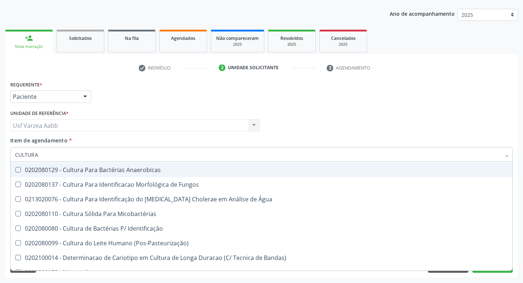
scroll to position [73, 0]
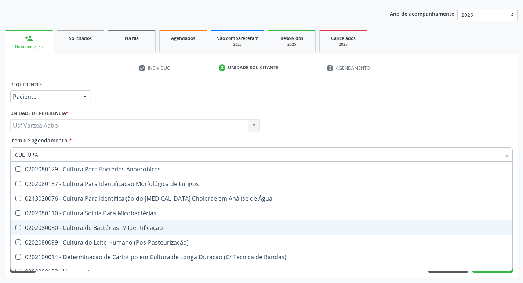
click at [140, 230] on div "0202080080 - Cultura de Bactérias P/ Identificação" at bounding box center [261, 228] width 492 height 6
checkbox Identificação "true"
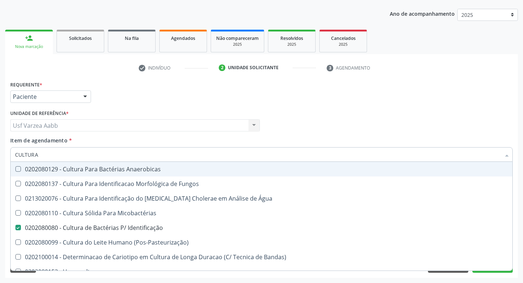
click at [66, 157] on input "CULTURA" at bounding box center [257, 154] width 485 height 15
type input "TSH"
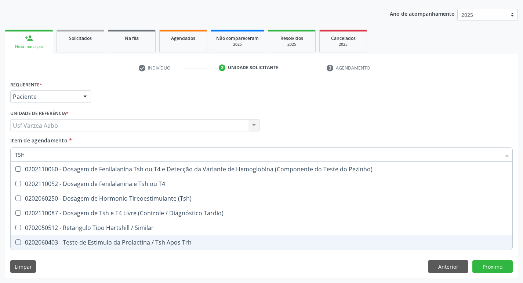
scroll to position [0, 0]
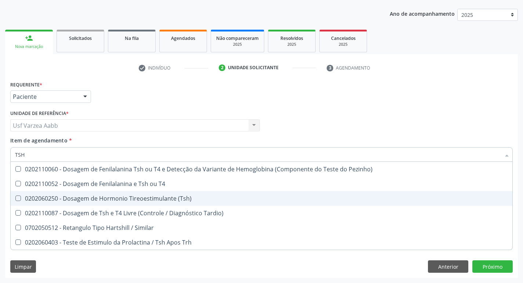
click at [73, 197] on div "0202060250 - Dosagem de Hormonio Tireoestimulante (Tsh)" at bounding box center [261, 199] width 492 height 6
checkbox \(Tsh\) "true"
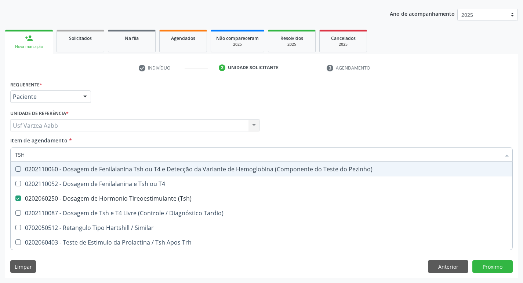
click at [50, 151] on input "TSH" at bounding box center [257, 154] width 485 height 15
type input "T4"
checkbox \(Tsh\) "false"
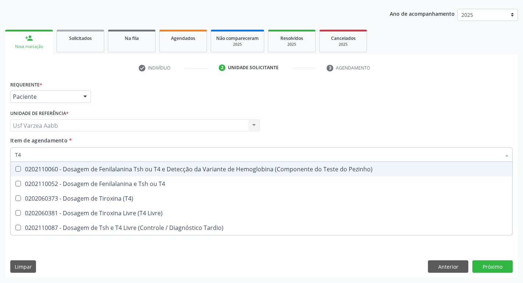
type input "T4"
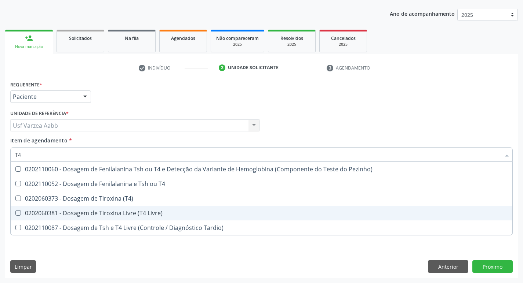
click at [82, 216] on div "0202060381 - Dosagem de Tiroxina Livre (T4 Livre)" at bounding box center [261, 213] width 492 height 6
checkbox Livre\) "true"
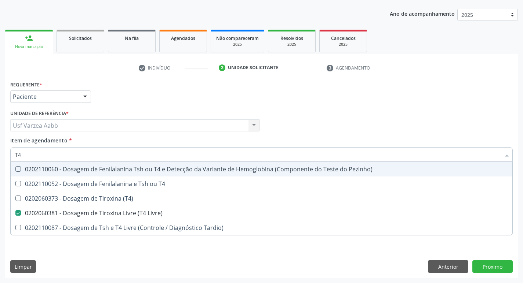
click at [336, 117] on div "Profissional Solicitante Por favor, selecione a Unidade de Atendimento primeiro…" at bounding box center [261, 122] width 506 height 29
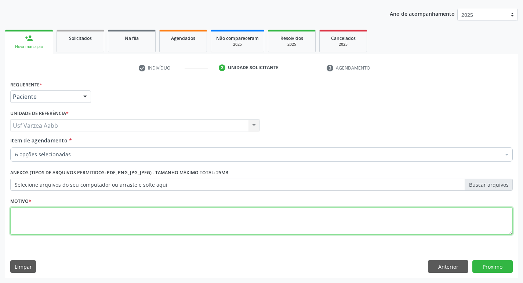
click at [93, 216] on textarea at bounding box center [261, 222] width 502 height 28
type textarea "X"
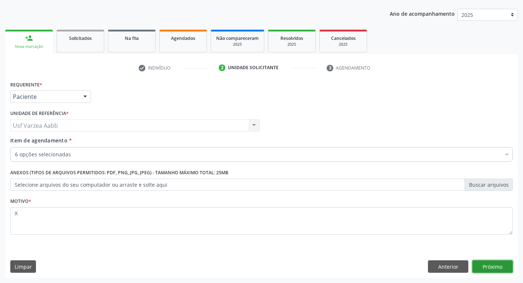
click at [482, 271] on button "Próximo" at bounding box center [492, 267] width 40 height 12
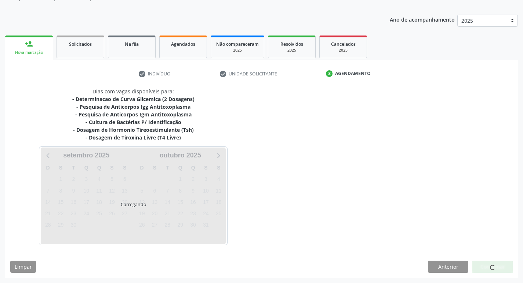
scroll to position [74, 0]
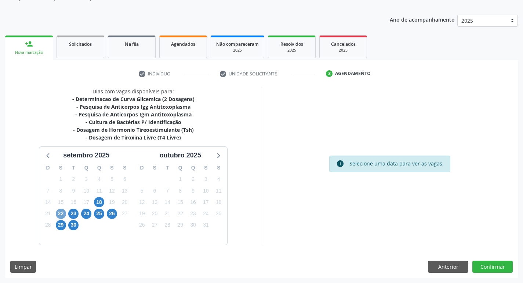
click at [61, 213] on span "22" at bounding box center [61, 214] width 10 height 10
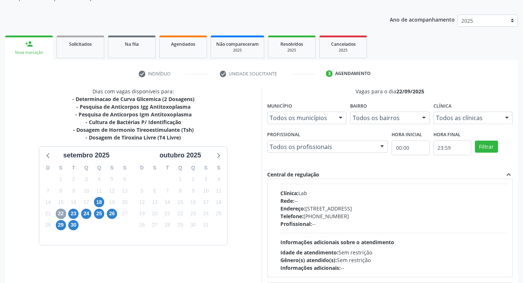
scroll to position [110, 0]
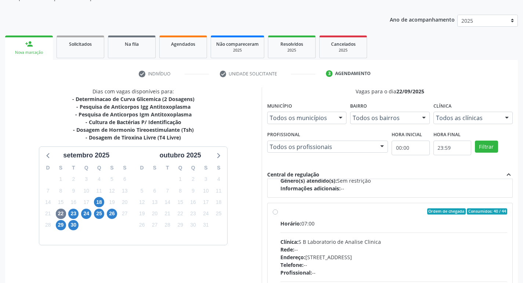
click at [280, 215] on label "Ordem de chegada Consumidos: 40 / 44 Horário: 07:00 Clínica: S B Laboratorio de…" at bounding box center [393, 265] width 227 height 113
click at [273, 215] on input "Ordem de chegada Consumidos: 40 / 44 Horário: 07:00 Clínica: S B Laboratorio de…" at bounding box center [274, 212] width 5 height 7
radio input "true"
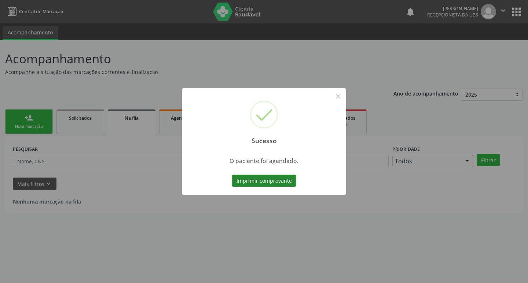
click at [270, 182] on button "Imprimir comprovante" at bounding box center [264, 181] width 64 height 12
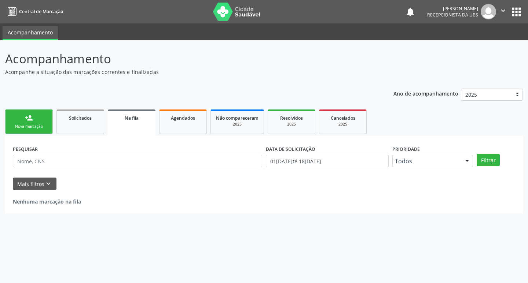
click at [31, 117] on div "person_add" at bounding box center [29, 118] width 8 height 8
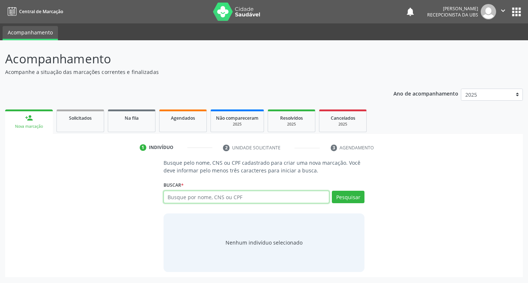
click at [272, 199] on input "text" at bounding box center [247, 197] width 166 height 12
type input "701209088265918"
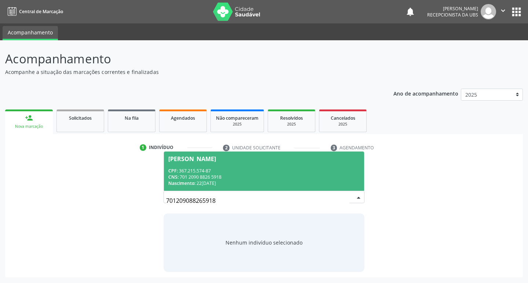
click at [268, 176] on div "CNS: 701 2090 8826 5918" at bounding box center [264, 177] width 192 height 6
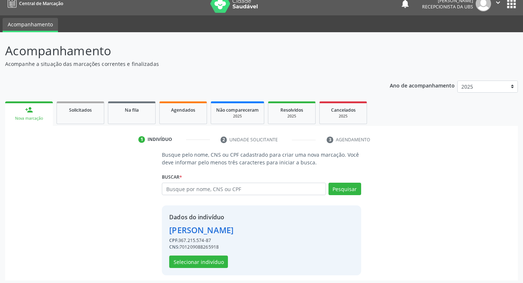
scroll to position [11, 0]
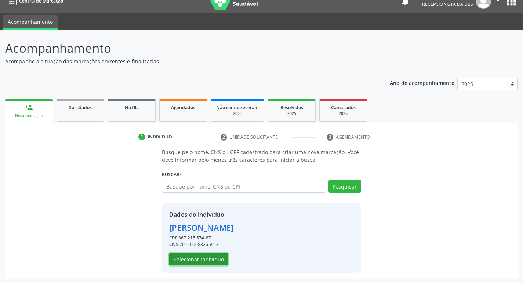
click at [206, 258] on button "Selecionar indivíduo" at bounding box center [198, 259] width 59 height 12
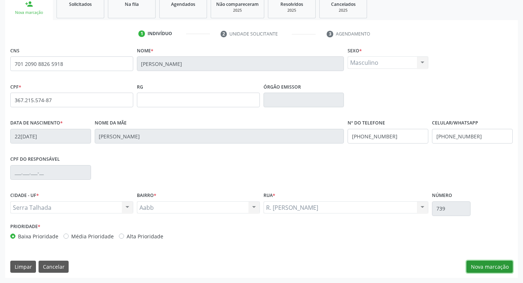
click at [491, 268] on button "Nova marcação" at bounding box center [489, 267] width 46 height 12
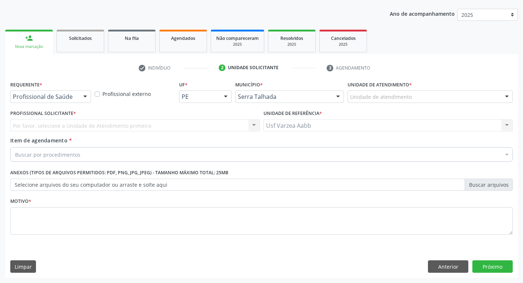
scroll to position [80, 0]
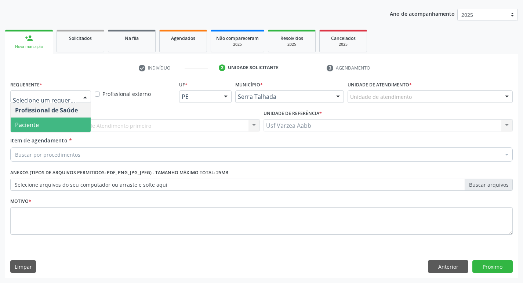
click at [76, 126] on span "Paciente" at bounding box center [51, 125] width 80 height 15
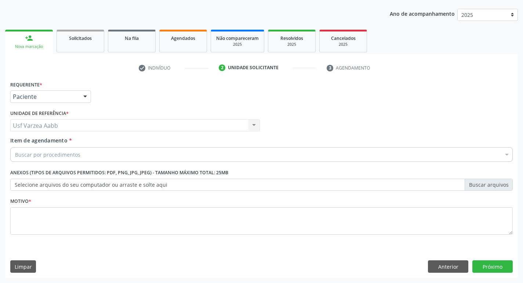
click at [87, 151] on div "Buscar por procedimentos" at bounding box center [261, 154] width 502 height 15
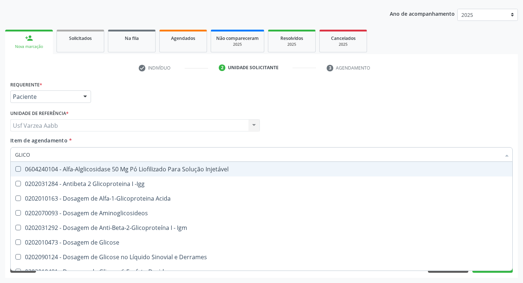
type input "GLICOS"
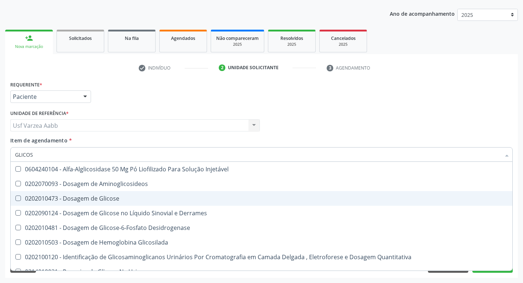
click at [161, 198] on div "0202010473 - Dosagem de Glicose" at bounding box center [261, 199] width 492 height 6
checkbox Glicose "true"
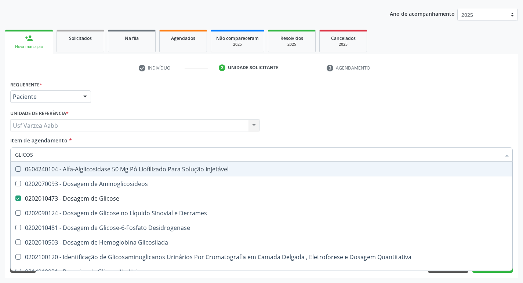
click at [160, 158] on input "GLICOS" at bounding box center [257, 154] width 485 height 15
type input "CR"
checkbox Glicose "false"
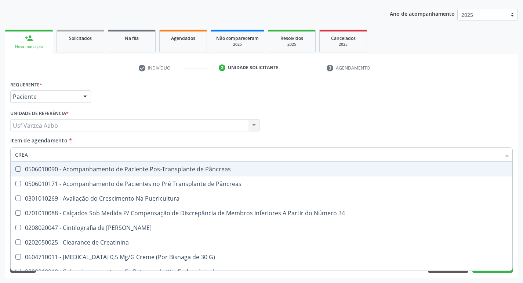
type input "CREAT"
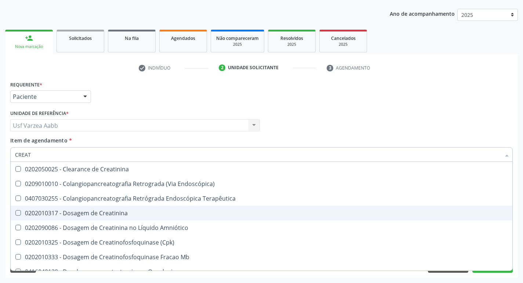
click at [100, 210] on div "0202010317 - Dosagem de Creatinina" at bounding box center [261, 213] width 492 height 6
checkbox Creatinina "true"
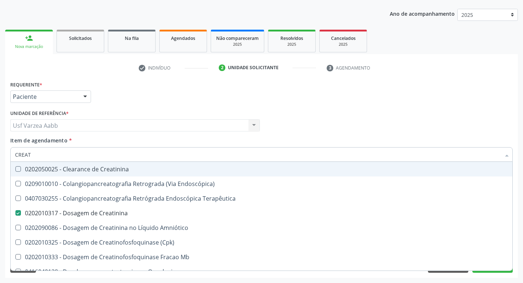
click at [76, 159] on input "CREAT" at bounding box center [257, 154] width 485 height 15
type input "UR"
checkbox Creatinina "false"
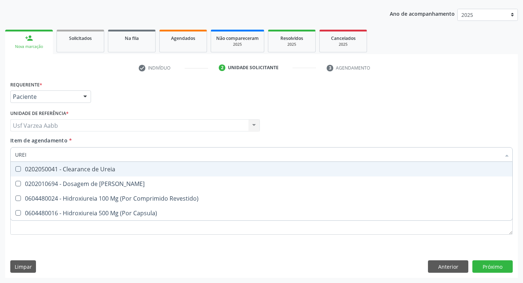
type input "UREIA"
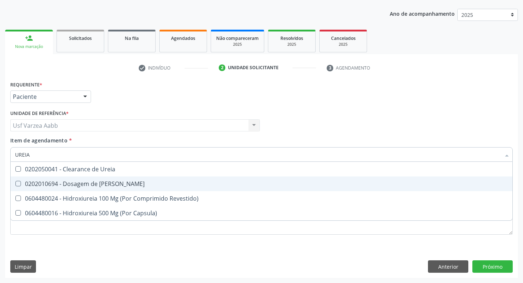
click at [78, 179] on span "0202010694 - Dosagem de Ureia" at bounding box center [261, 184] width 501 height 15
checkbox Ureia "true"
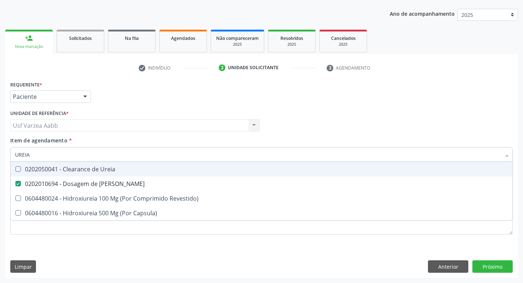
click at [70, 161] on input "UREIA" at bounding box center [257, 154] width 485 height 15
type input "COLE"
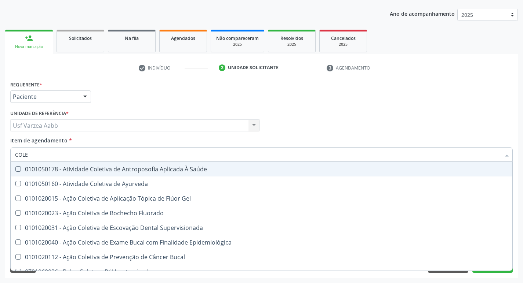
checkbox Ayurveda "false"
type input "COLES"
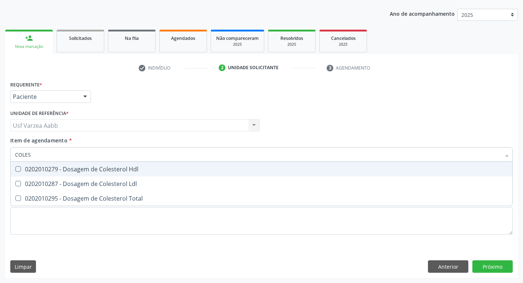
click at [138, 168] on div "0202010279 - Dosagem de Colesterol Hdl" at bounding box center [261, 169] width 492 height 6
checkbox Hdl "true"
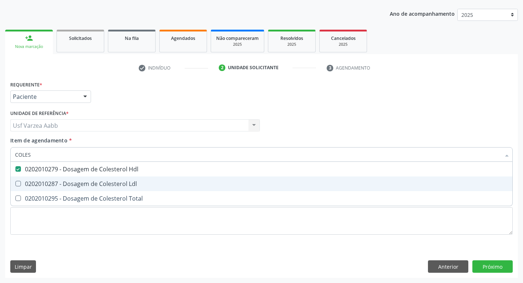
click at [140, 180] on span "0202010287 - Dosagem de Colesterol Ldl" at bounding box center [261, 184] width 501 height 15
checkbox Ldl "true"
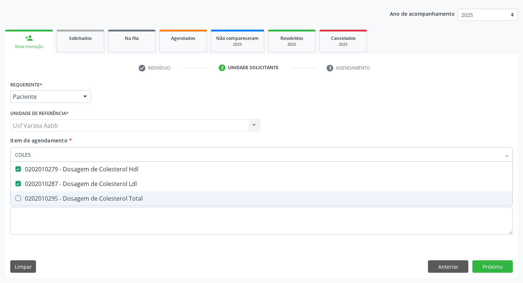
click at [143, 194] on span "0202010295 - Dosagem de Colesterol Total" at bounding box center [261, 198] width 501 height 15
checkbox Total "true"
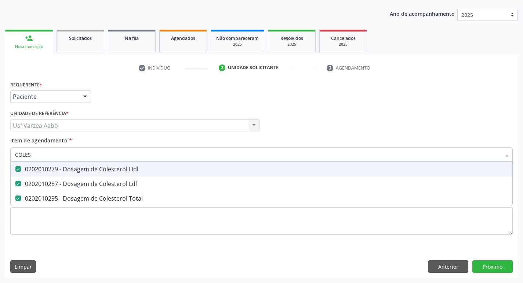
click at [110, 157] on input "COLES" at bounding box center [257, 154] width 485 height 15
type input "BI"
checkbox Hdl "false"
checkbox Ldl "false"
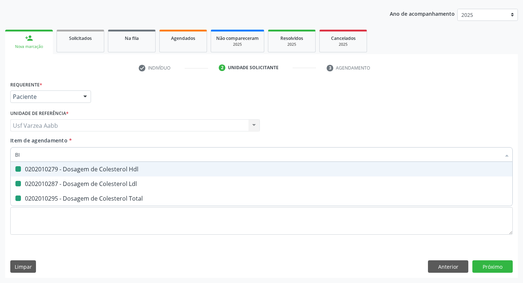
checkbox Total "false"
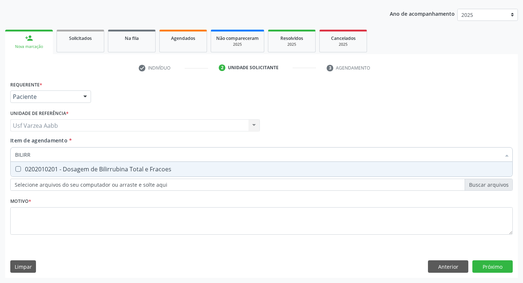
type input "BILIRRU"
click at [156, 169] on div "0202010201 - Dosagem de Bilirrubina Total e Fracoes" at bounding box center [261, 169] width 492 height 6
checkbox Fracoes "true"
click at [157, 157] on input "BILIRRU" at bounding box center [257, 154] width 485 height 15
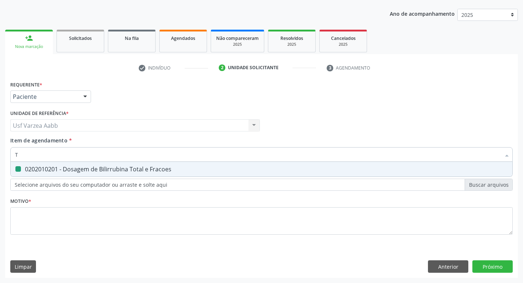
type input "TG"
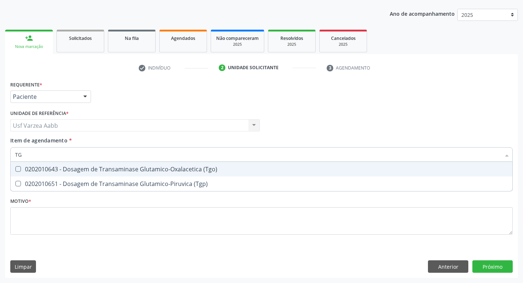
click at [158, 167] on div "0202010643 - Dosagem de Transaminase Glutamico-Oxalacetica (Tgo)" at bounding box center [261, 169] width 492 height 6
checkbox \(Tgo\) "true"
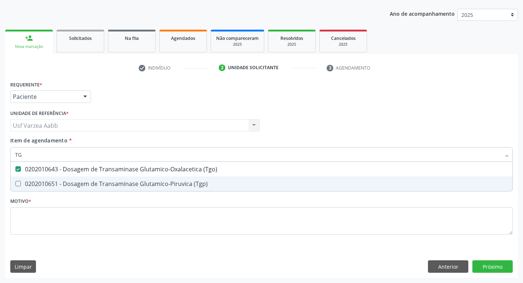
click at [158, 181] on div "0202010651 - Dosagem de Transaminase Glutamico-Piruvica (Tgp)" at bounding box center [261, 184] width 492 height 6
checkbox \(Tgp\) "true"
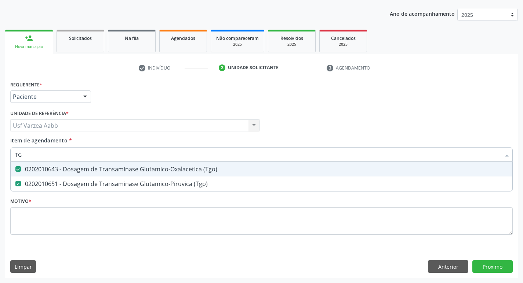
click at [150, 153] on input "TG" at bounding box center [257, 154] width 485 height 15
type input "TRIG"
checkbox \(Tgo\) "false"
checkbox \(Tgp\) "false"
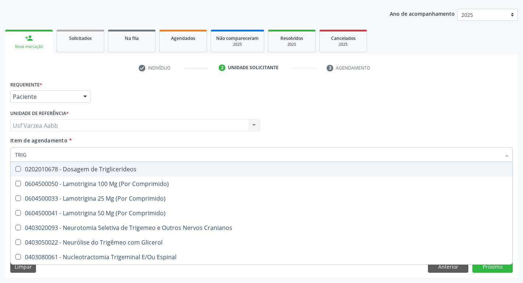
click at [143, 170] on div "0202010678 - Dosagem de Triglicerideos" at bounding box center [261, 169] width 492 height 6
checkbox Triglicerideos "true"
click at [143, 154] on input "TRIG" at bounding box center [257, 154] width 485 height 15
type input "HEM"
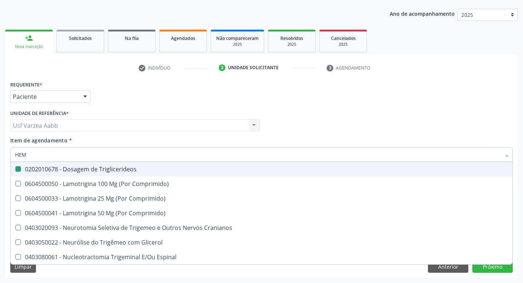
checkbox Triglicerideos "false"
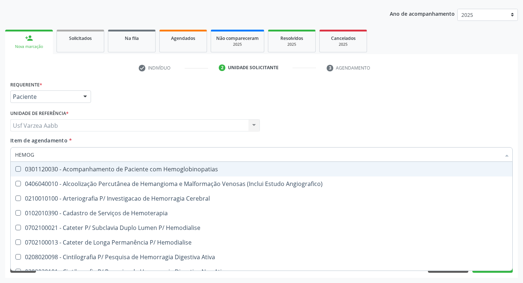
type input "HEMOGR"
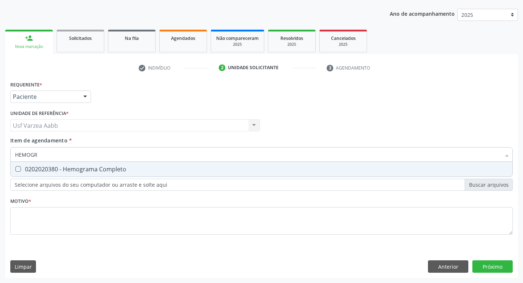
click at [144, 171] on div "0202020380 - Hemograma Completo" at bounding box center [261, 169] width 492 height 6
checkbox Completo "true"
click at [143, 159] on input "HEMOGR" at bounding box center [257, 154] width 485 height 15
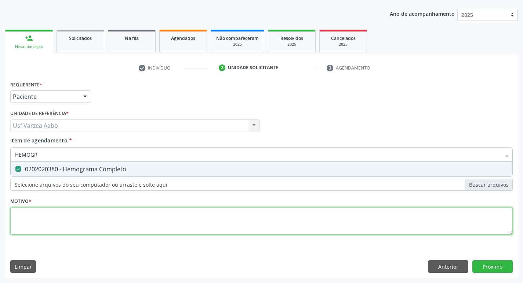
click at [150, 233] on div "Requerente * Paciente Profissional de Saúde Paciente Nenhum resultado encontrad…" at bounding box center [261, 162] width 502 height 166
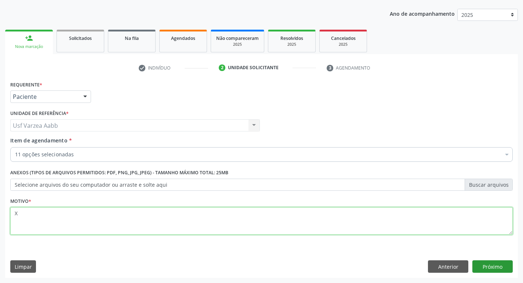
type textarea "X"
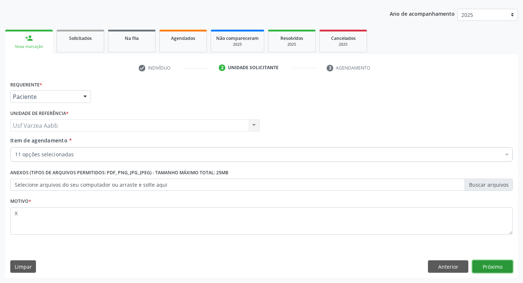
click at [494, 264] on button "Próximo" at bounding box center [492, 267] width 40 height 12
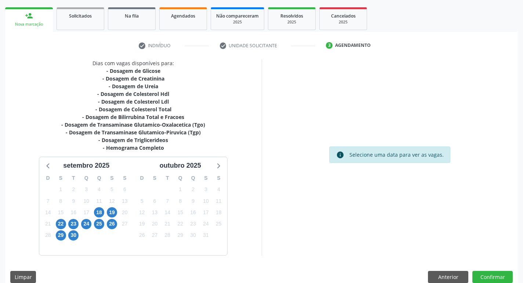
scroll to position [113, 0]
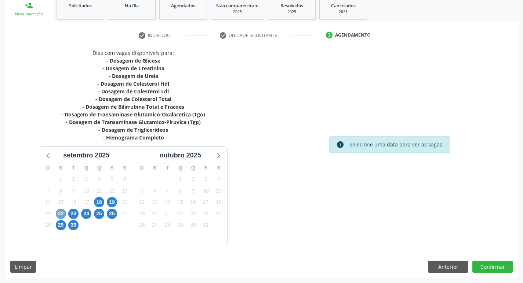
click at [62, 213] on span "22" at bounding box center [61, 214] width 10 height 10
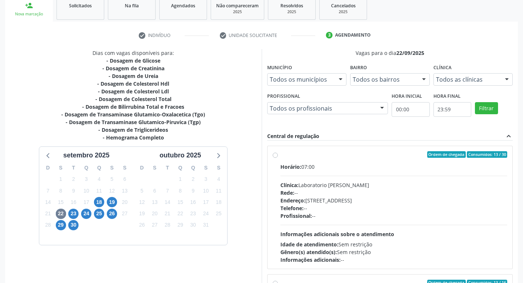
click at [280, 155] on label "Ordem de chegada Consumidos: 13 / 30 Horário: 07:00 Clínica: Laboratorio Jose P…" at bounding box center [393, 207] width 227 height 113
click at [275, 155] on input "Ordem de chegada Consumidos: 13 / 30 Horário: 07:00 Clínica: Laboratorio Jose P…" at bounding box center [274, 154] width 5 height 7
radio input "true"
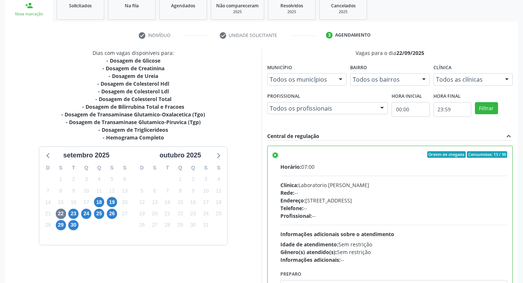
scroll to position [155, 0]
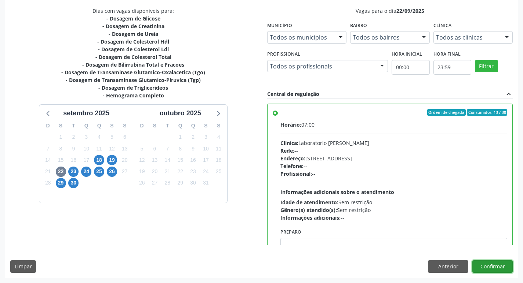
click at [498, 268] on button "Confirmar" at bounding box center [492, 267] width 40 height 12
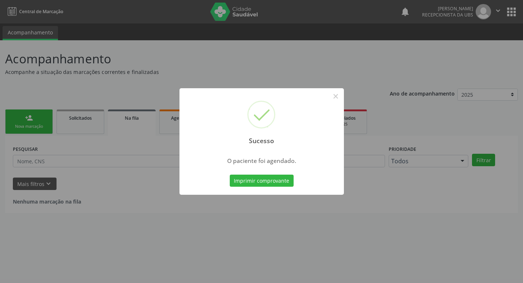
scroll to position [0, 0]
click at [260, 181] on button "Imprimir comprovante" at bounding box center [264, 181] width 64 height 12
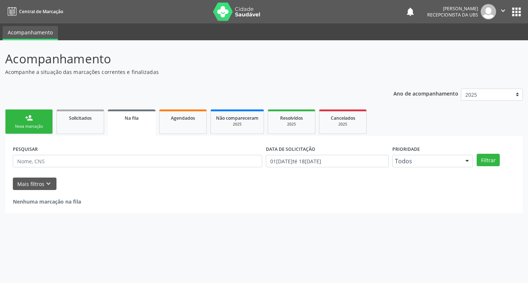
click at [40, 125] on div "Nova marcação" at bounding box center [29, 127] width 37 height 6
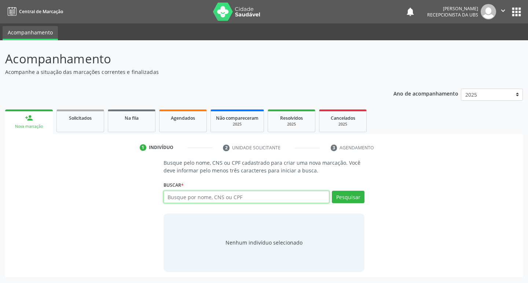
click at [220, 197] on input "text" at bounding box center [247, 197] width 166 height 12
paste input "701 2090 8826 5918"
type input "701 2090 8826 5918,"
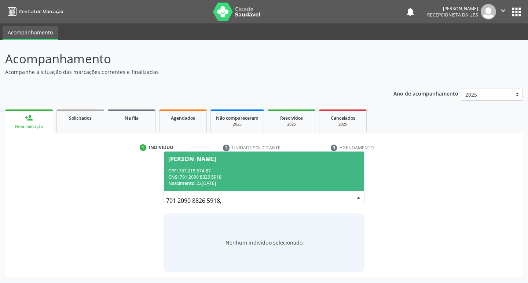
click at [255, 172] on div "CPF: 367.215.574-87" at bounding box center [264, 171] width 192 height 6
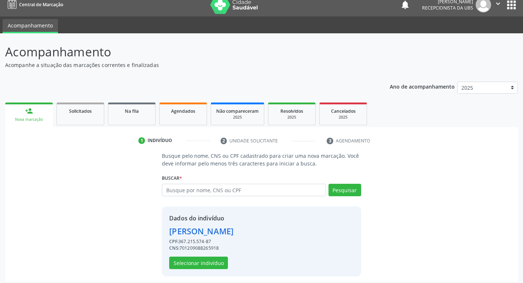
scroll to position [11, 0]
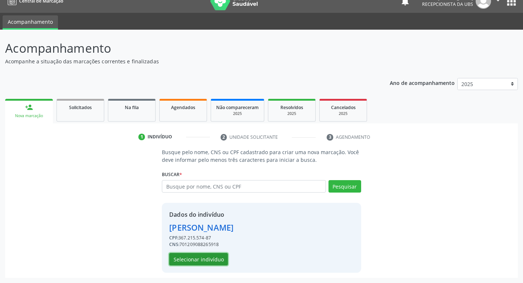
click at [194, 263] on button "Selecionar indivíduo" at bounding box center [198, 259] width 59 height 12
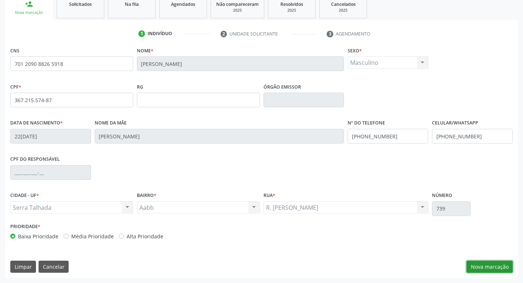
click at [473, 264] on button "Nova marcação" at bounding box center [489, 267] width 46 height 12
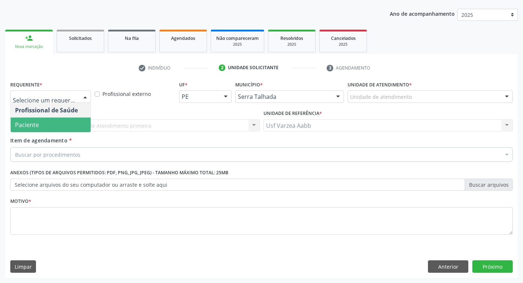
click at [55, 129] on span "Paciente" at bounding box center [51, 125] width 80 height 15
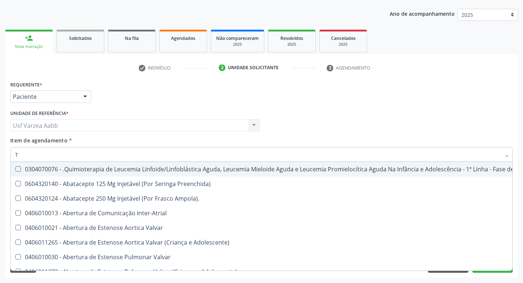
type input "T4"
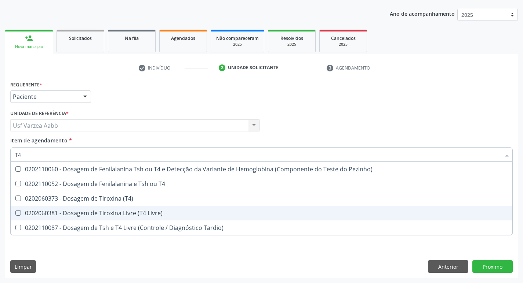
click at [100, 215] on div "0202060381 - Dosagem de Tiroxina Livre (T4 Livre)" at bounding box center [261, 213] width 492 height 6
checkbox Livre\) "true"
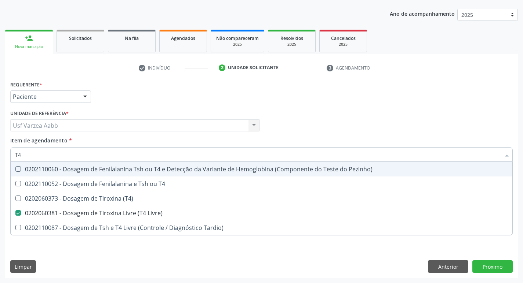
click at [100, 157] on input "T4" at bounding box center [257, 154] width 485 height 15
type input "T"
checkbox Livre\) "false"
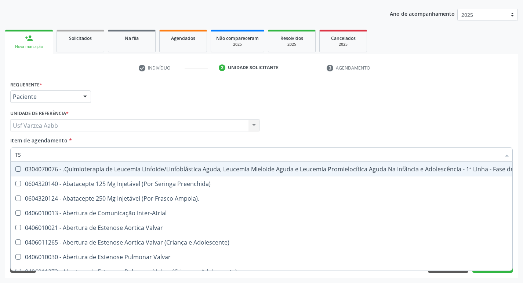
type input "TSH"
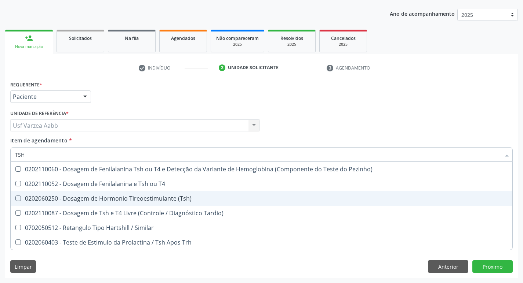
click at [109, 202] on div "0202060250 - Dosagem de Hormonio Tireoestimulante (Tsh)" at bounding box center [261, 199] width 492 height 6
checkbox \(Tsh\) "true"
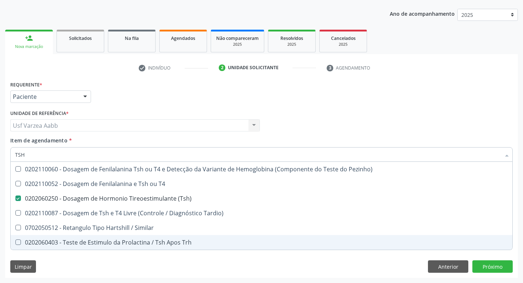
click at [142, 264] on div "Requerente * Paciente Profissional de Saúde Paciente Nenhum resultado encontrad…" at bounding box center [261, 178] width 512 height 199
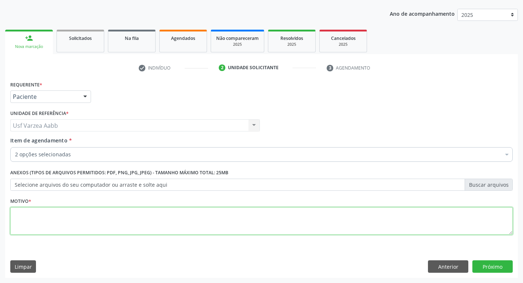
click at [81, 221] on textarea at bounding box center [261, 222] width 502 height 28
type textarea "X"
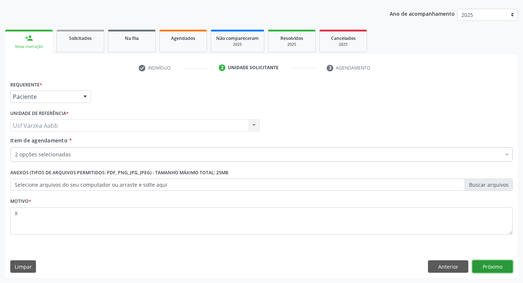
click at [496, 265] on button "Próximo" at bounding box center [492, 267] width 40 height 12
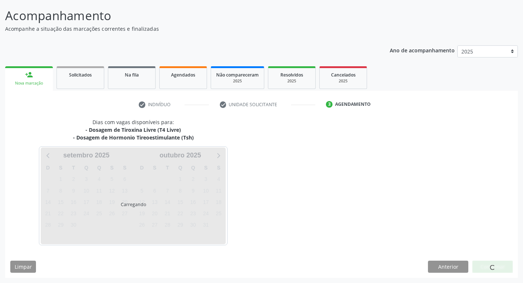
scroll to position [43, 0]
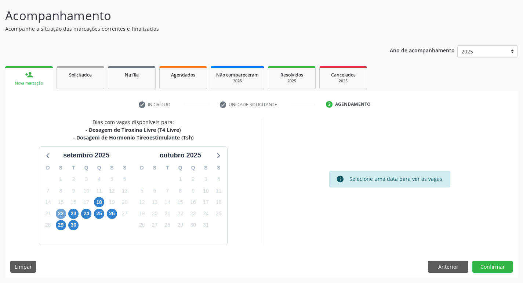
click at [63, 214] on span "22" at bounding box center [61, 214] width 10 height 10
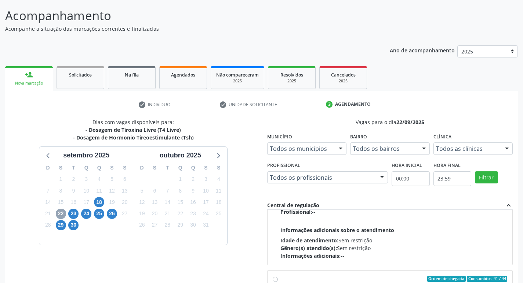
scroll to position [147, 0]
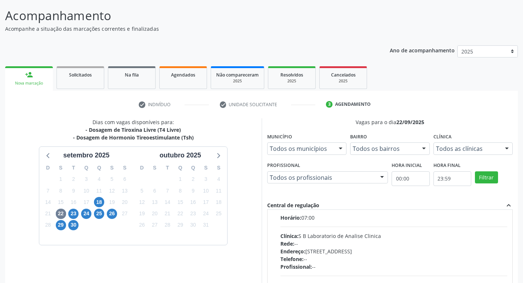
click at [270, 236] on div "Ordem de chegada Consumidos: 41 / 44 Horário: 07:00 Clínica: S B Laboratorio de…" at bounding box center [389, 259] width 245 height 123
radio input "true"
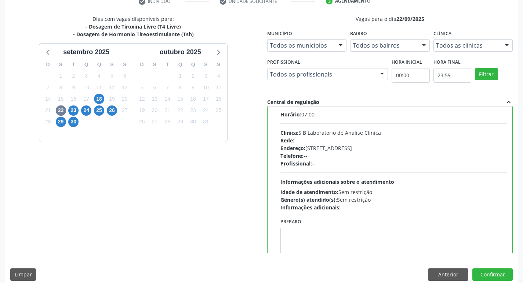
scroll to position [155, 0]
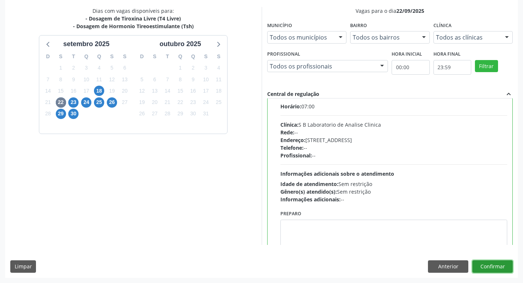
click at [492, 272] on button "Confirmar" at bounding box center [492, 267] width 40 height 12
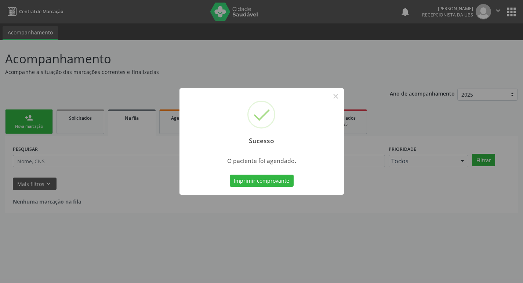
scroll to position [0, 0]
click at [245, 185] on button "Imprimir comprovante" at bounding box center [264, 181] width 64 height 12
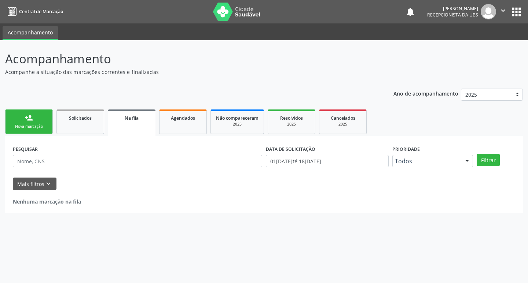
click at [47, 126] on div "Nova marcação" at bounding box center [29, 127] width 37 height 6
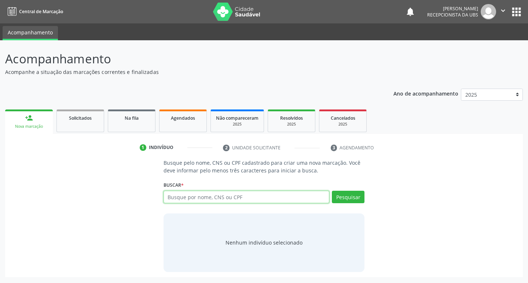
click at [229, 199] on input "text" at bounding box center [247, 197] width 166 height 12
type input "898003709560367"
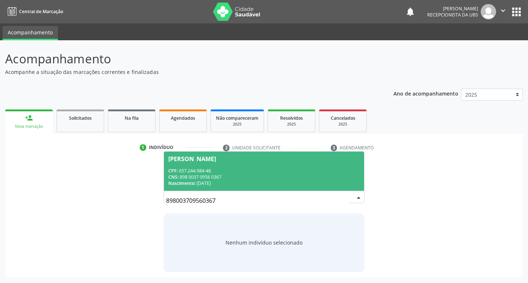
click at [231, 169] on div "CPF: 057.244.984-48" at bounding box center [264, 171] width 192 height 6
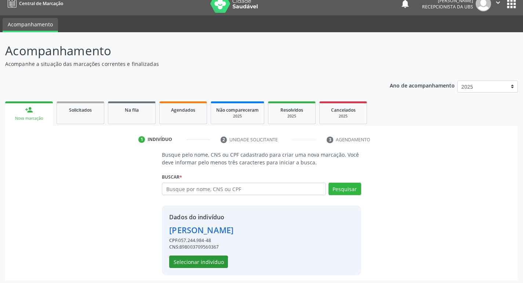
scroll to position [11, 0]
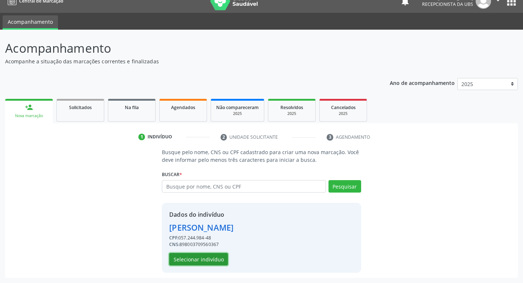
click at [202, 259] on button "Selecionar indivíduo" at bounding box center [198, 259] width 59 height 12
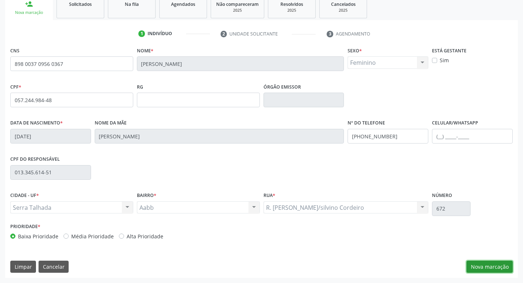
click at [487, 263] on button "Nova marcação" at bounding box center [489, 267] width 46 height 12
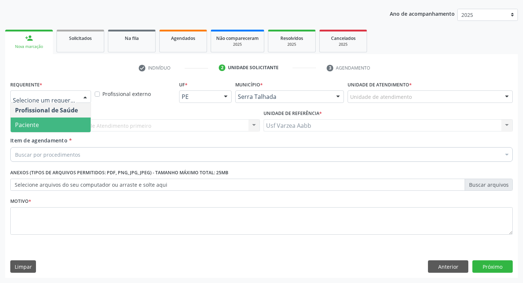
click at [55, 126] on span "Paciente" at bounding box center [51, 125] width 80 height 15
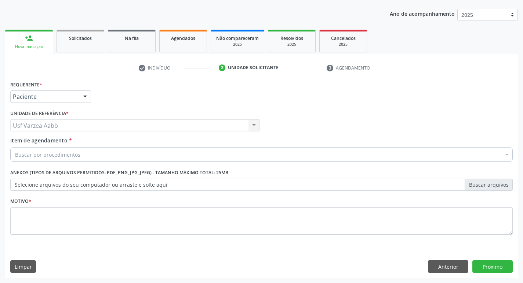
click at [101, 154] on div "Buscar por procedimentos" at bounding box center [261, 154] width 502 height 15
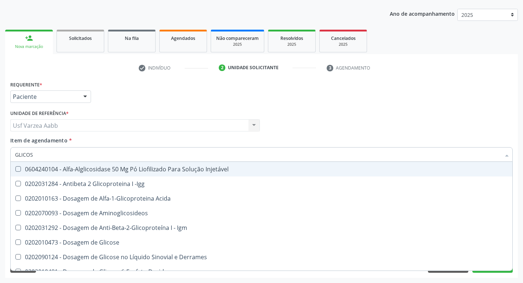
type input "GLICOSE"
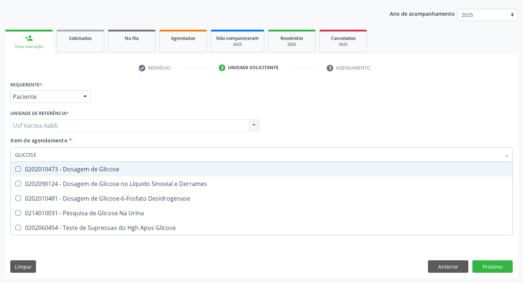
click at [107, 167] on div "0202010473 - Dosagem de Glicose" at bounding box center [261, 169] width 492 height 6
checkbox Glicose "true"
click at [105, 154] on input "GLICOSE" at bounding box center [257, 154] width 485 height 15
type input "CRE"
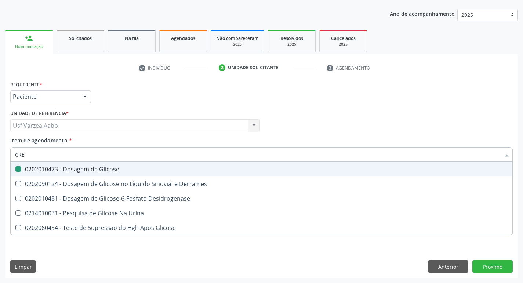
checkbox Glicose "false"
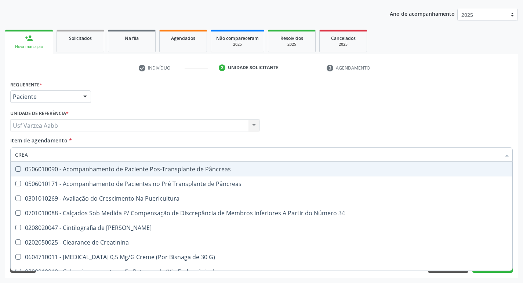
type input "CREAT"
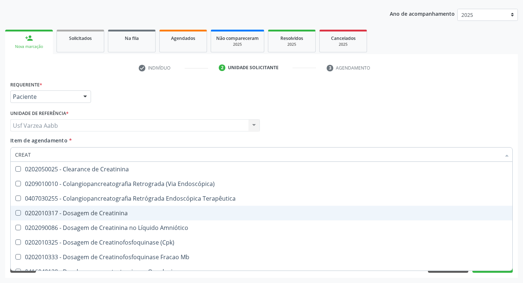
click at [94, 210] on div "0202010317 - Dosagem de Creatinina" at bounding box center [261, 213] width 492 height 6
checkbox Creatinina "true"
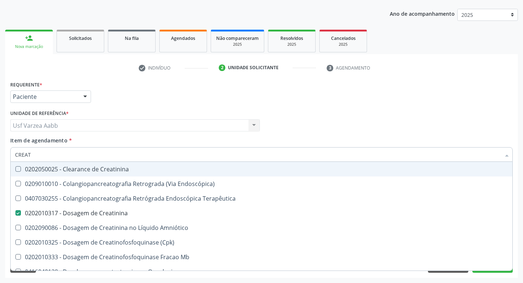
click at [62, 149] on input "CREAT" at bounding box center [257, 154] width 485 height 15
type input "UREI"
checkbox Creatinina "false"
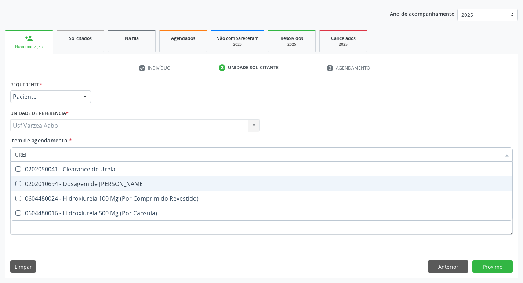
click at [75, 181] on div "0202010694 - Dosagem de [PERSON_NAME]" at bounding box center [261, 184] width 492 height 6
checkbox Ureia "true"
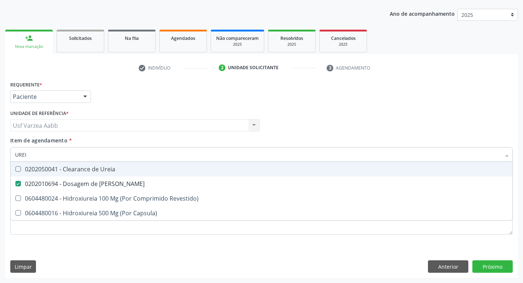
click at [71, 156] on input "UREI" at bounding box center [257, 154] width 485 height 15
type input "TG"
checkbox Ureia "false"
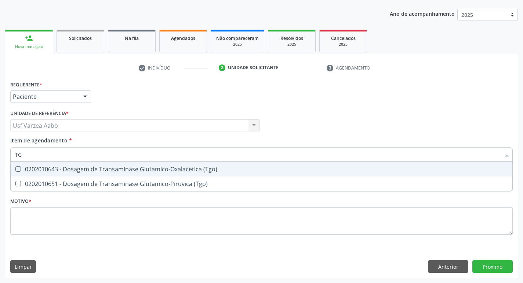
click at [74, 171] on div "0202010643 - Dosagem de Transaminase Glutamico-Oxalacetica (Tgo)" at bounding box center [261, 169] width 492 height 6
checkbox \(Tgo\) "true"
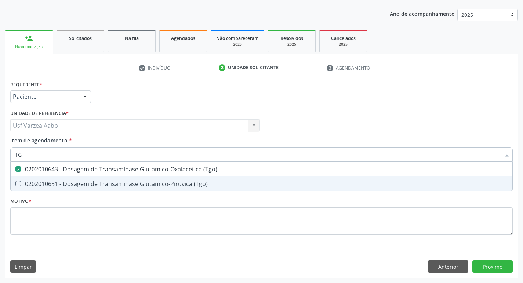
drag, startPoint x: 76, startPoint y: 188, endPoint x: 72, endPoint y: 169, distance: 18.8
click at [75, 188] on span "0202010651 - Dosagem de Transaminase Glutamico-Piruvica (Tgp)" at bounding box center [261, 184] width 501 height 15
checkbox \(Tgp\) "true"
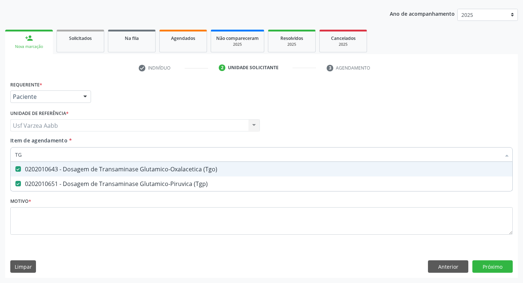
click at [72, 158] on input "TG" at bounding box center [257, 154] width 485 height 15
checkbox \(Tgo\) "false"
checkbox \(Tgp\) "false"
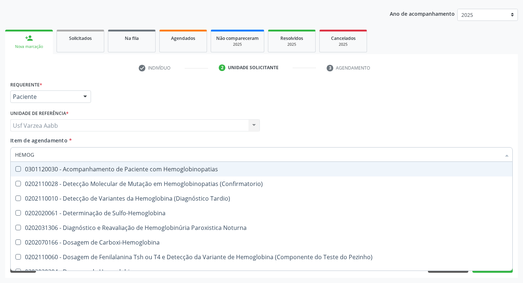
type input "HEMOGR"
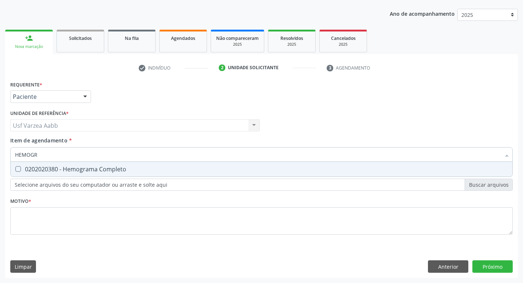
click at [91, 170] on div "0202020380 - Hemograma Completo" at bounding box center [261, 169] width 492 height 6
checkbox Completo "true"
click at [94, 159] on input "HEMOGR" at bounding box center [257, 154] width 485 height 15
type input "URIN"
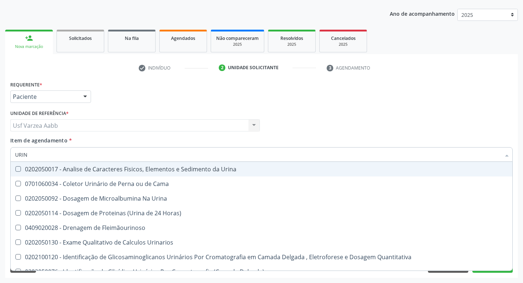
checkbox Urina "false"
type input "URINA"
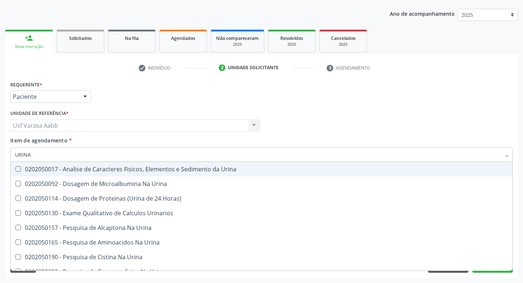
click at [95, 171] on div "0202050017 - Analise de Caracteres Fisicos, Elementos e Sedimento da Urina" at bounding box center [261, 169] width 492 height 6
checkbox Urina "true"
click at [97, 154] on input "URINA" at bounding box center [257, 154] width 485 height 15
type input "0"
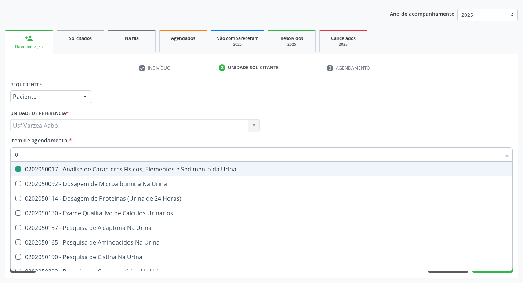
checkbox Urina "false"
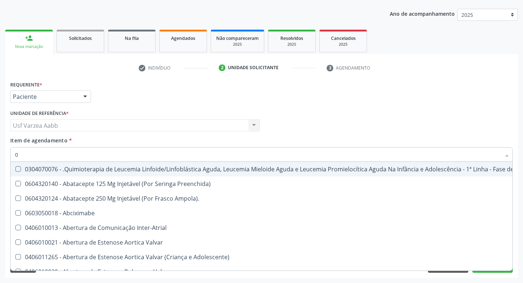
type input "02"
checkbox Coração "true"
checkbox Urina "false"
checkbox Meckel "true"
checkbox Bilateral "true"
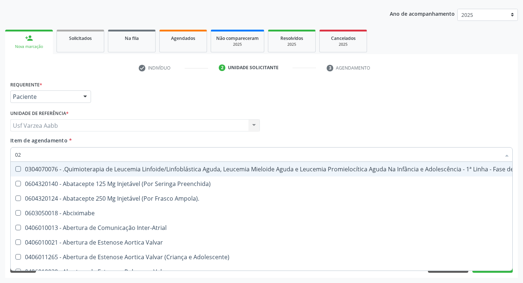
checkbox Laboratorial "true"
checkbox Citopatológico "true"
checkbox Transplante "true"
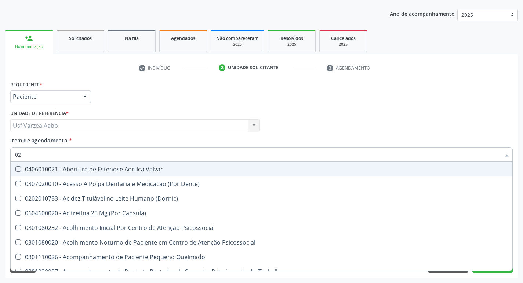
type input "020"
checkbox Terapeutica "true"
checkbox Urina "false"
checkbox Complementar\) "true"
checkbox \(Qualitativo\) "true"
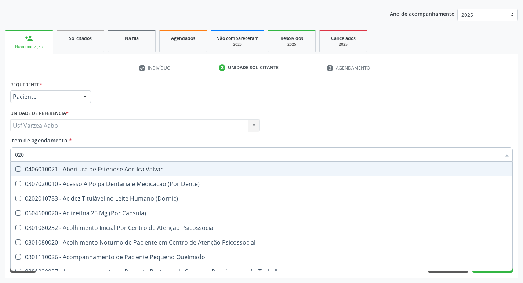
checkbox Semana\) "true"
checkbox Pediátrico "true"
checkbox Ii\) "true"
checkbox Creatinina "false"
checkbox Glicose "false"
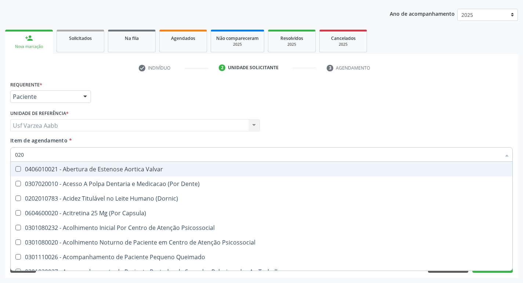
checkbox \(Tgo\) "false"
checkbox \(Tgp\) "false"
checkbox \(T3\) "true"
checkbox Ureia "false"
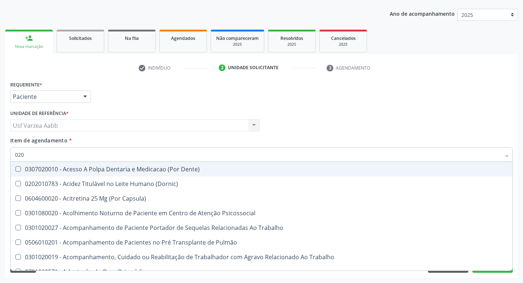
type input "0202"
checkbox Capsula\) "true"
checkbox Urina "false"
checkbox Ossea "true"
checkbox Laser "true"
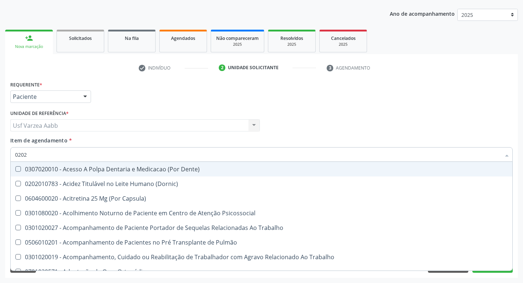
checkbox \(Spcto\) "true"
checkbox 67 "true"
checkbox Estimulo "true"
checkbox Biologica "true"
checkbox Creatinina "false"
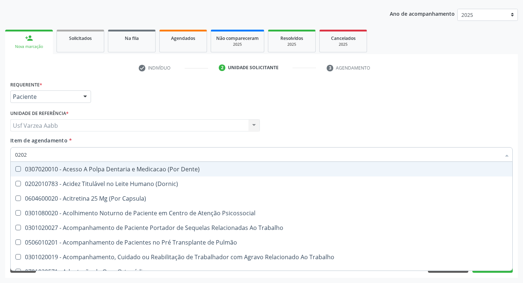
checkbox Glicose "false"
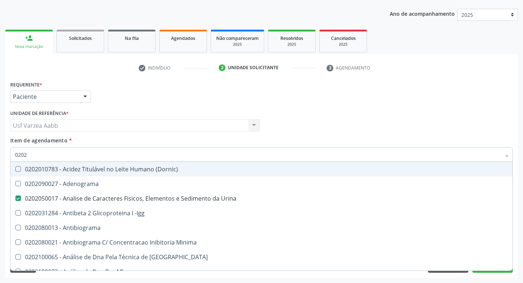
type input "02020"
checkbox Calcio "true"
checkbox Creatinina "false"
checkbox Xi "true"
checkbox Glicose "false"
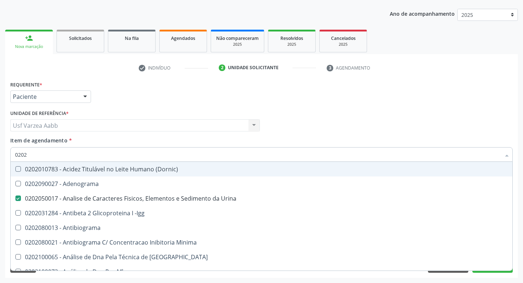
checkbox Prolactina "true"
checkbox Funcional "true"
checkbox Derrames "true"
checkbox \(Tgo\) "false"
checkbox \(Tgp\) "false"
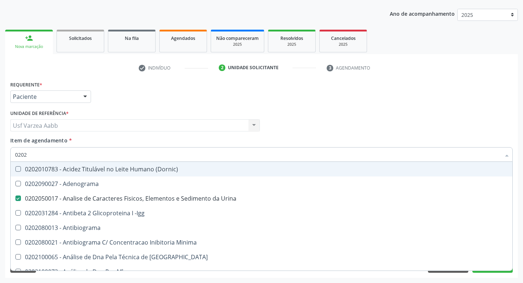
checkbox Ureia "false"
checkbox Zinco "true"
checkbox Completo "false"
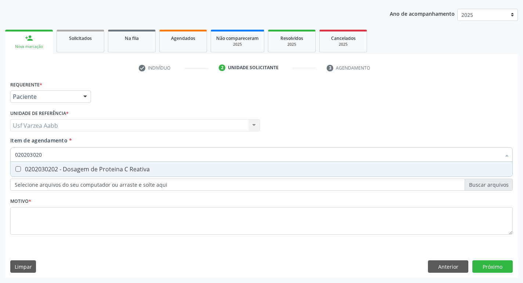
type input "0202030202"
click at [94, 169] on div "0202030202 - Dosagem de Proteina C Reativa" at bounding box center [261, 169] width 492 height 6
checkbox Reativa "true"
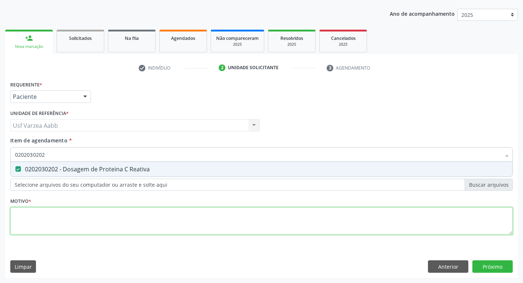
click at [135, 219] on div "Requerente * Paciente Profissional de Saúde Paciente Nenhum resultado encontrad…" at bounding box center [261, 162] width 502 height 166
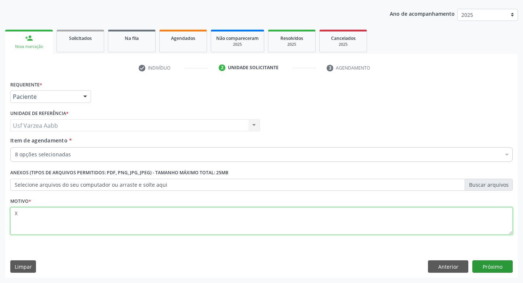
click at [488, 265] on div "Requerente * Paciente Profissional de Saúde Paciente Nenhum resultado encontrad…" at bounding box center [261, 178] width 512 height 199
type textarea "X"
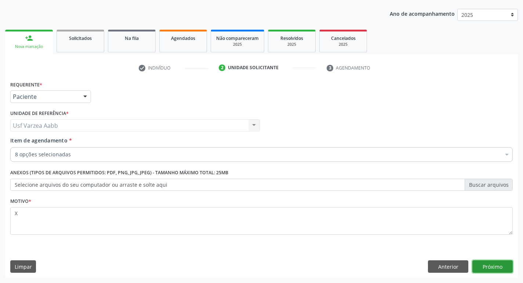
click at [490, 267] on button "Próximo" at bounding box center [492, 267] width 40 height 12
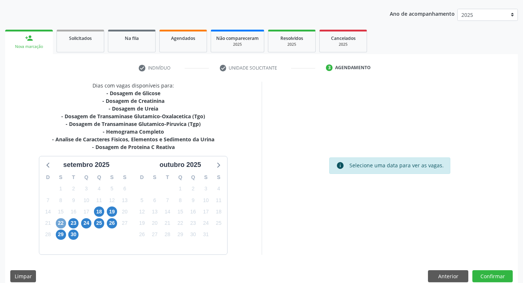
click at [58, 221] on span "22" at bounding box center [61, 224] width 10 height 10
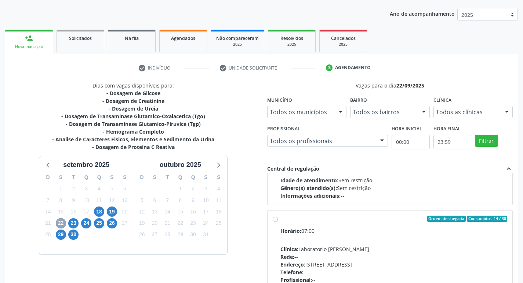
scroll to position [110, 0]
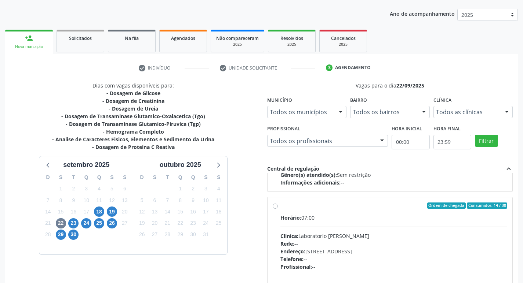
click at [280, 209] on label "Ordem de chegada Consumidos: 14 / 30 Horário: 07:00 Clínica: Laboratorio Jose P…" at bounding box center [393, 259] width 227 height 113
click at [276, 209] on input "Ordem de chegada Consumidos: 14 / 30 Horário: 07:00 Clínica: Laboratorio Jose P…" at bounding box center [274, 206] width 5 height 7
radio input "true"
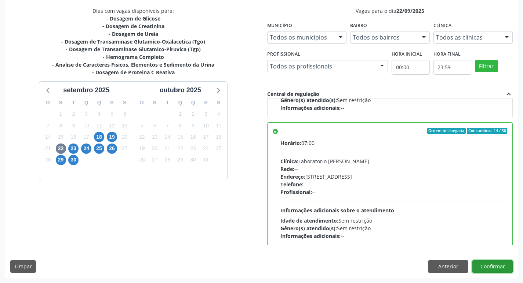
click at [499, 268] on button "Confirmar" at bounding box center [492, 267] width 40 height 12
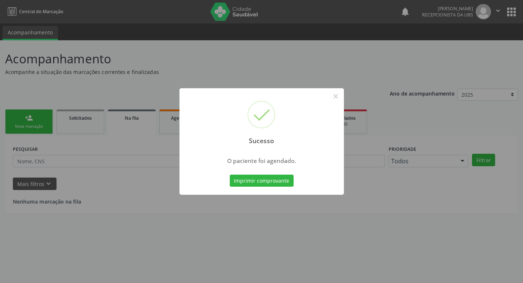
scroll to position [0, 0]
click at [277, 178] on button "Imprimir comprovante" at bounding box center [264, 181] width 64 height 12
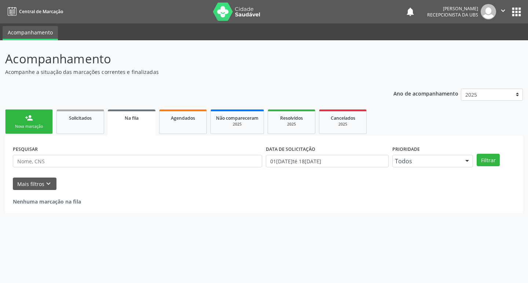
click at [48, 122] on link "person_add Nova marcação" at bounding box center [29, 122] width 48 height 25
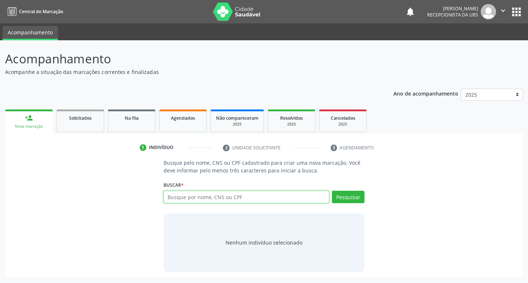
click at [263, 196] on input "text" at bounding box center [247, 197] width 166 height 12
type input "703405225241714"
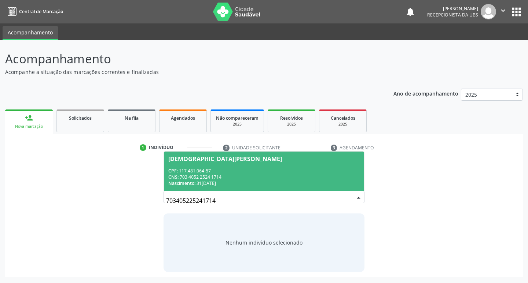
click at [273, 175] on div "CNS: 703 4052 2524 1714" at bounding box center [264, 177] width 192 height 6
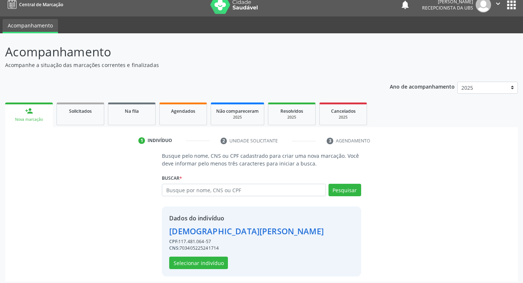
scroll to position [11, 0]
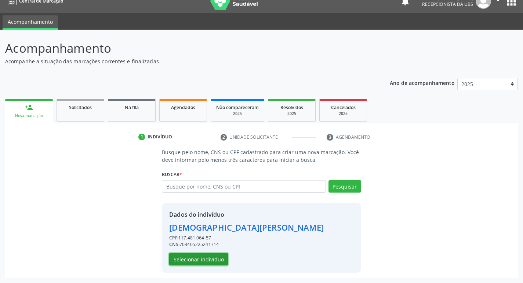
click at [205, 263] on button "Selecionar indivíduo" at bounding box center [198, 259] width 59 height 12
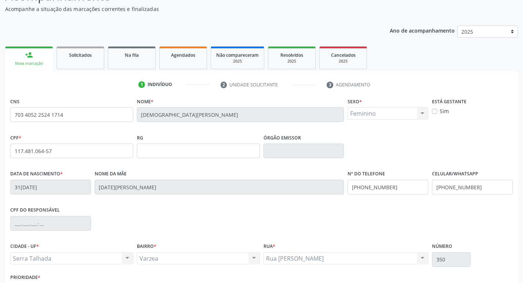
scroll to position [114, 0]
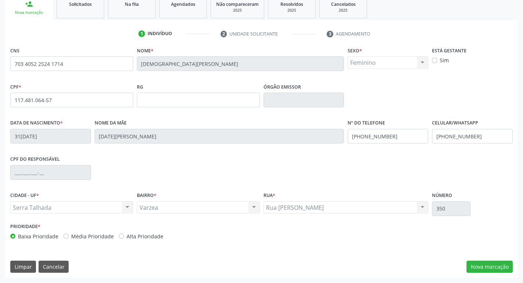
click at [482, 260] on div "CNS 703 4052 2524 1714 Nome * Cristiane Gomes Lemos Sexo * Feminino Masculino F…" at bounding box center [261, 161] width 512 height 233
click at [483, 265] on button "Nova marcação" at bounding box center [489, 267] width 46 height 12
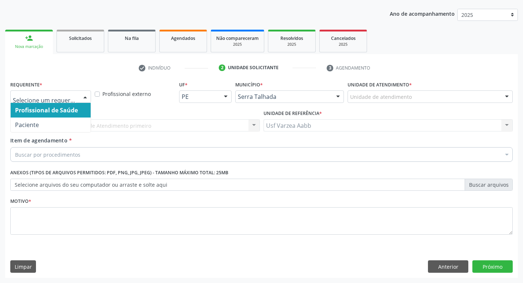
click at [77, 96] on div at bounding box center [50, 97] width 81 height 12
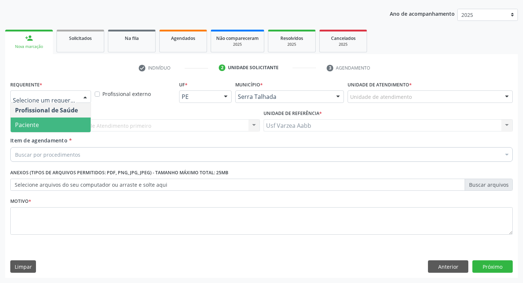
click at [77, 120] on span "Paciente" at bounding box center [51, 125] width 80 height 15
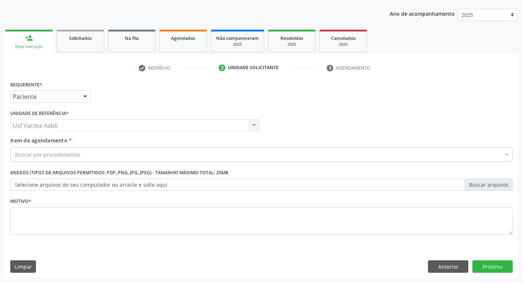
click at [91, 149] on div "Buscar por procedimentos" at bounding box center [261, 154] width 502 height 15
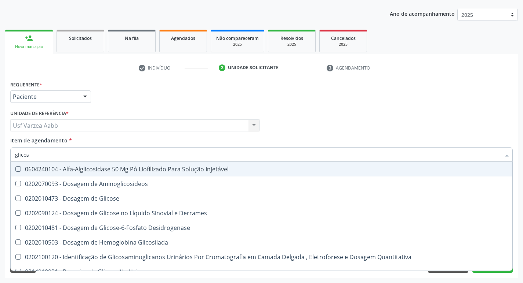
type input "glicose"
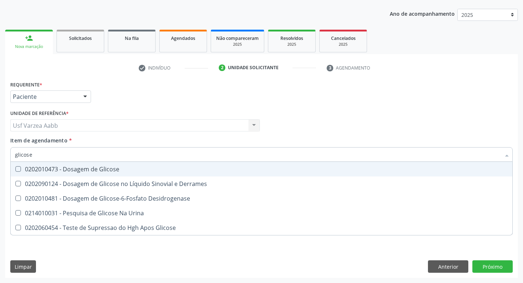
click at [99, 164] on span "0202010473 - Dosagem de Glicose" at bounding box center [261, 169] width 501 height 15
checkbox Glicose "true"
click at [357, 106] on div "Requerente * Paciente Profissional de Saúde Paciente Nenhum resultado encontrad…" at bounding box center [261, 93] width 506 height 29
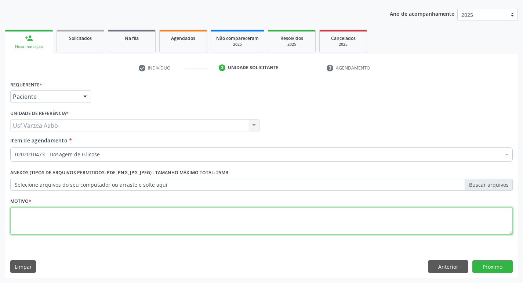
click at [162, 215] on textarea at bounding box center [261, 222] width 502 height 28
type textarea "x"
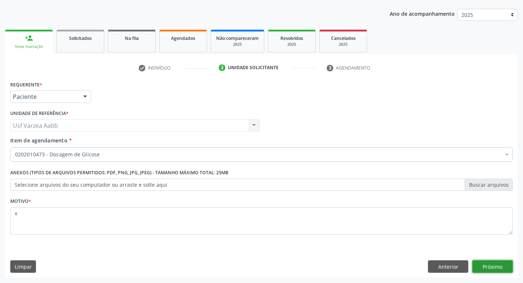
click at [509, 270] on button "Próximo" at bounding box center [492, 267] width 40 height 12
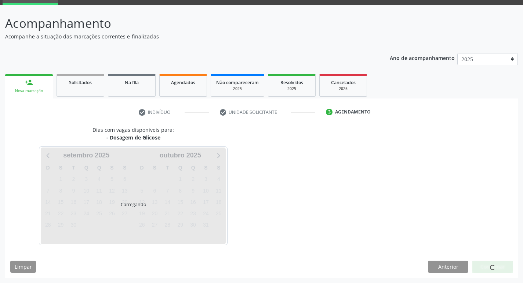
scroll to position [36, 0]
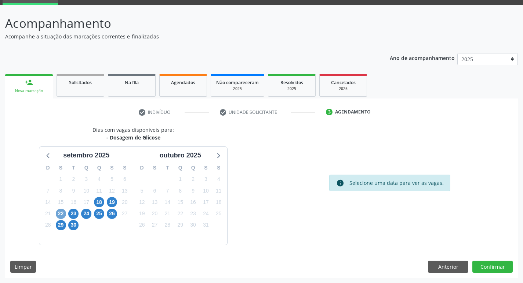
click at [60, 210] on span "22" at bounding box center [61, 214] width 10 height 10
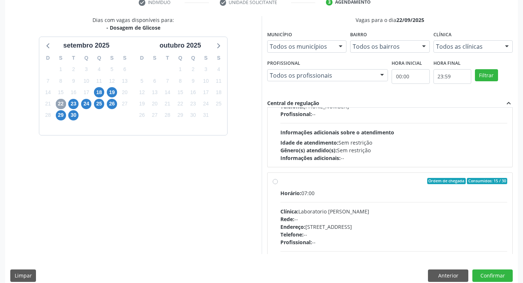
scroll to position [110, 0]
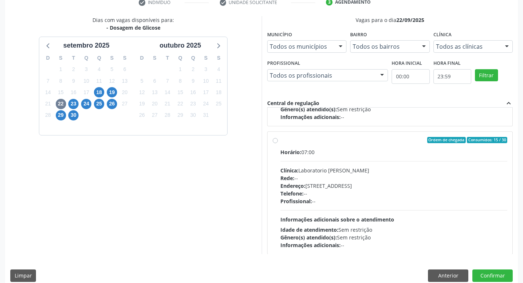
click at [278, 140] on div "Ordem de chegada Consumidos: 15 / 30 Horário: 07:00 Clínica: Laboratorio Jose P…" at bounding box center [389, 193] width 235 height 113
radio input "true"
click at [480, 275] on button "Confirmar" at bounding box center [492, 276] width 40 height 12
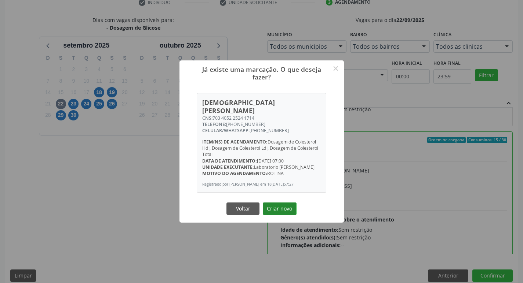
click at [285, 207] on button "Criar novo" at bounding box center [280, 209] width 34 height 12
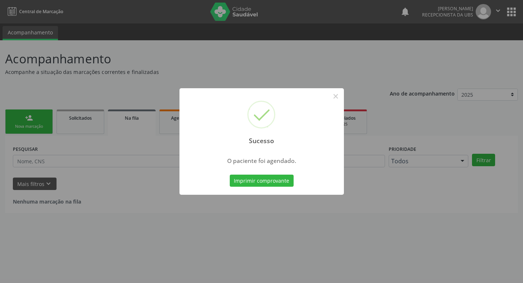
scroll to position [0, 0]
click at [256, 185] on button "Imprimir comprovante" at bounding box center [264, 181] width 64 height 12
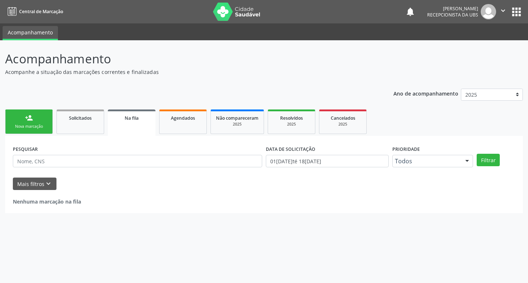
click at [19, 128] on div "Nova marcação" at bounding box center [29, 127] width 37 height 6
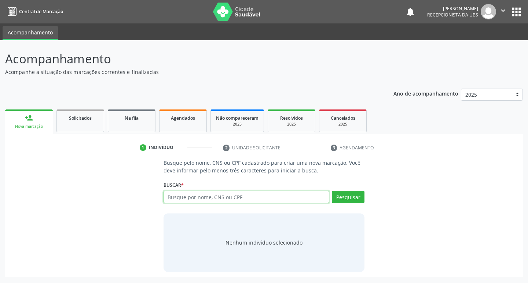
click at [186, 197] on input "text" at bounding box center [247, 197] width 166 height 12
type input "38135825404"
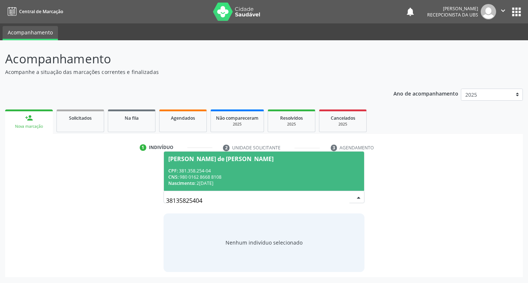
click at [308, 171] on div "CPF: 381.358.254-04" at bounding box center [264, 171] width 192 height 6
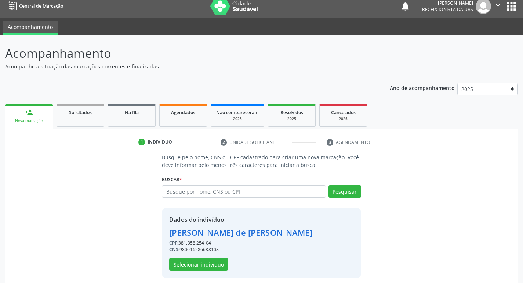
scroll to position [11, 0]
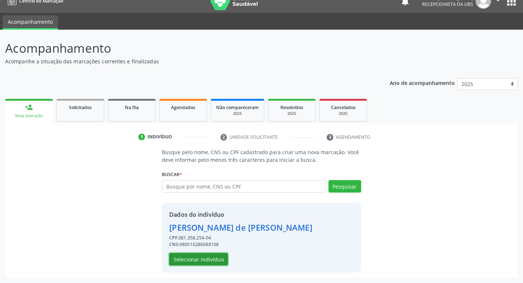
click at [196, 256] on button "Selecionar indivíduo" at bounding box center [198, 259] width 59 height 12
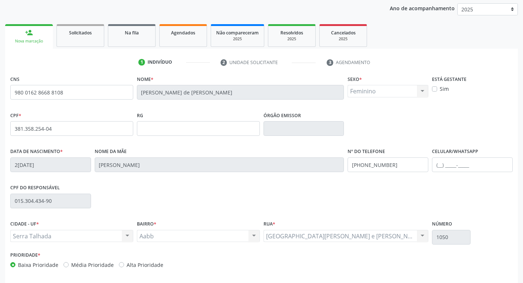
scroll to position [114, 0]
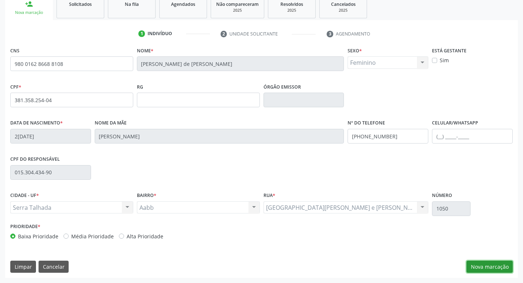
click at [498, 262] on button "Nova marcação" at bounding box center [489, 267] width 46 height 12
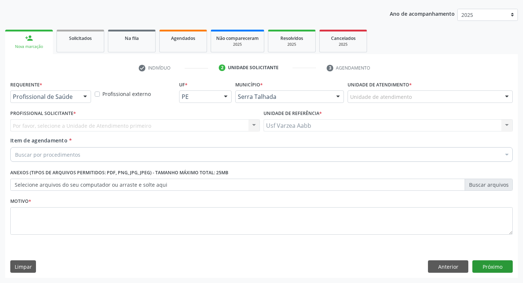
scroll to position [80, 0]
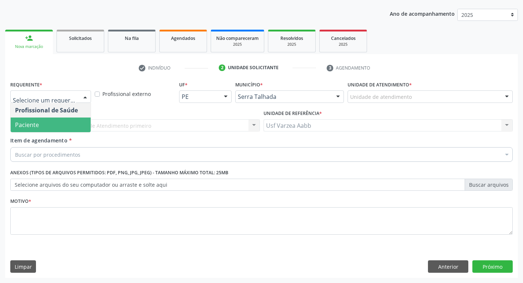
click at [61, 132] on span "Paciente" at bounding box center [51, 125] width 80 height 15
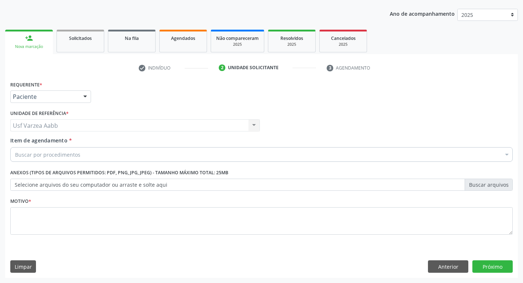
click at [67, 161] on div "Buscar por procedimentos" at bounding box center [261, 154] width 502 height 15
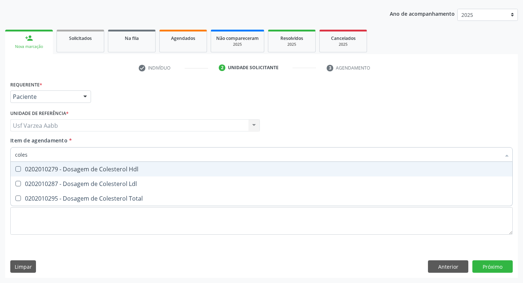
type input "colest"
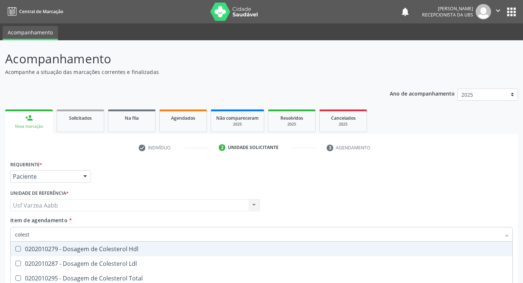
scroll to position [80, 0]
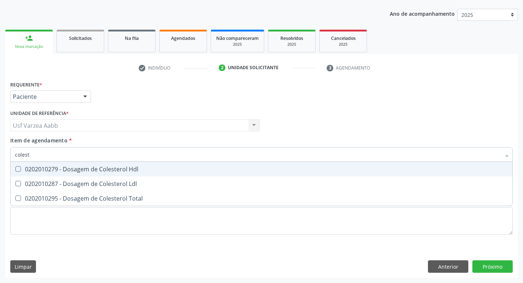
click at [63, 168] on div "0202010279 - Dosagem de Colesterol Hdl" at bounding box center [261, 169] width 492 height 6
checkbox Hdl "true"
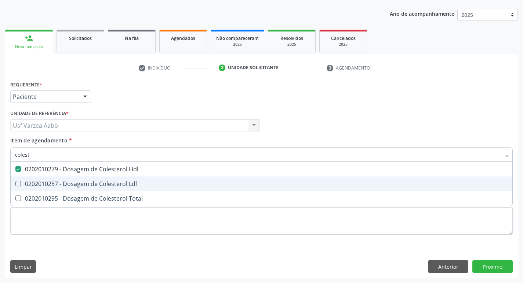
drag, startPoint x: 71, startPoint y: 185, endPoint x: 71, endPoint y: 197, distance: 11.7
click at [71, 186] on div "0202010287 - Dosagem de Colesterol Ldl" at bounding box center [261, 184] width 492 height 6
checkbox Ldl "true"
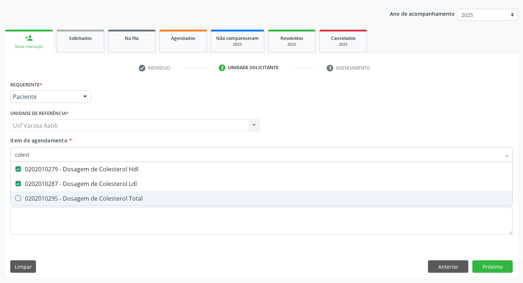
click at [72, 198] on div "0202010295 - Dosagem de Colesterol Total" at bounding box center [261, 199] width 492 height 6
checkbox Total "true"
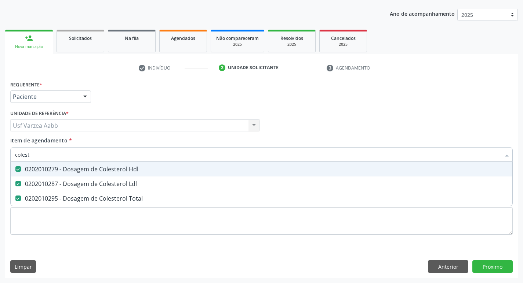
click at [62, 155] on input "colest" at bounding box center [257, 154] width 485 height 15
type input "c"
checkbox Hdl "false"
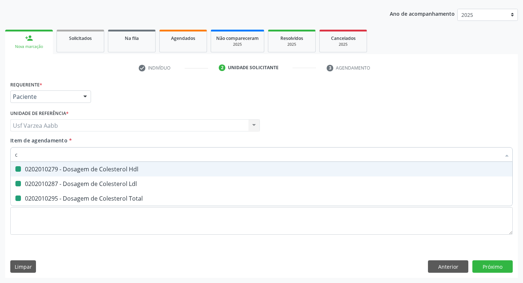
checkbox Ldl "false"
checkbox Total "false"
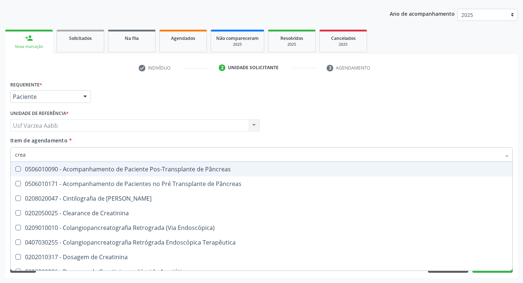
type input "creat"
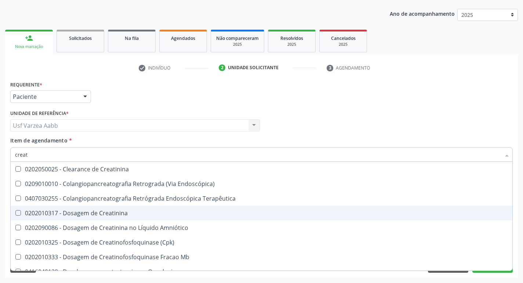
click at [71, 214] on div "0202010317 - Dosagem de Creatinina" at bounding box center [261, 213] width 492 height 6
checkbox Creatinina "true"
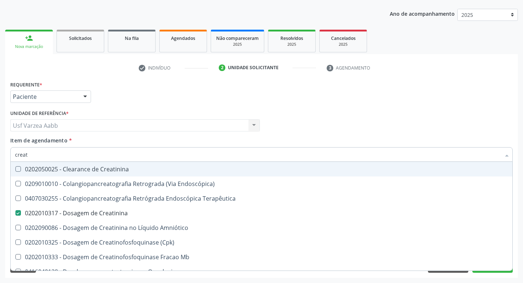
click at [80, 157] on input "creat" at bounding box center [257, 154] width 485 height 15
checkbox Creatinina "false"
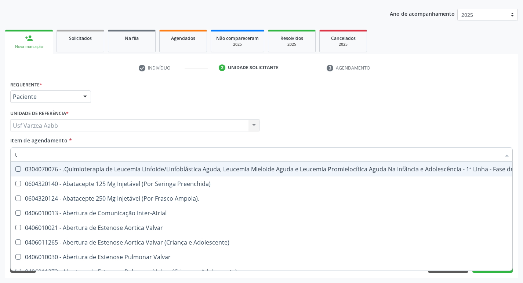
type input "tg"
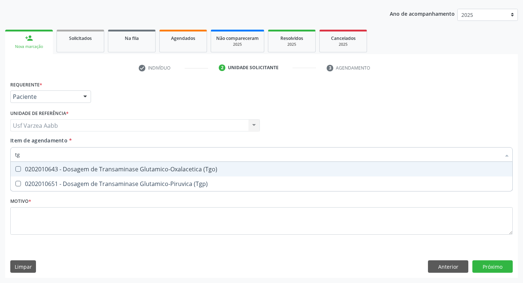
click at [214, 169] on div "0202010643 - Dosagem de Transaminase Glutamico-Oxalacetica (Tgo)" at bounding box center [261, 169] width 492 height 6
checkbox \(Tgo\) "true"
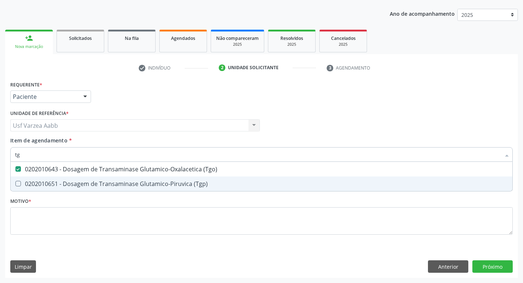
click at [213, 181] on div "0202010651 - Dosagem de Transaminase Glutamico-Piruvica (Tgp)" at bounding box center [261, 184] width 492 height 6
checkbox \(Tgp\) "true"
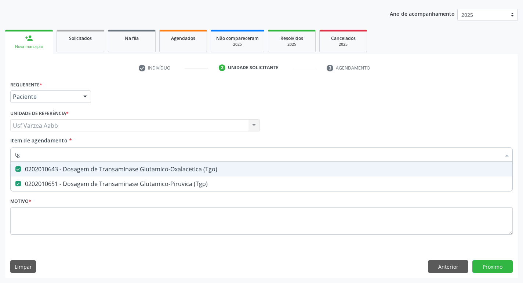
click at [220, 154] on input "tg" at bounding box center [257, 154] width 485 height 15
type input "tr"
checkbox \(Tgo\) "false"
checkbox \(Tgp\) "false"
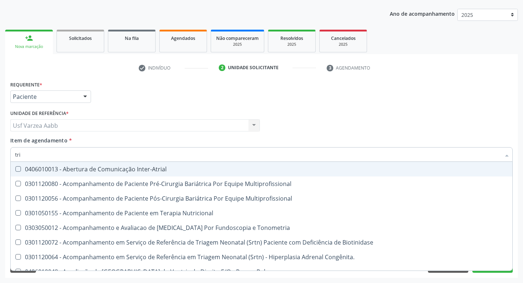
type input "trig"
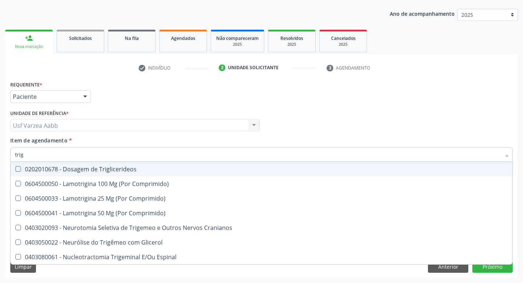
click at [191, 172] on div "0202010678 - Dosagem de Triglicerideos" at bounding box center [261, 169] width 492 height 6
checkbox Triglicerideos "true"
click at [228, 153] on input "trig" at bounding box center [257, 154] width 485 height 15
type input "u"
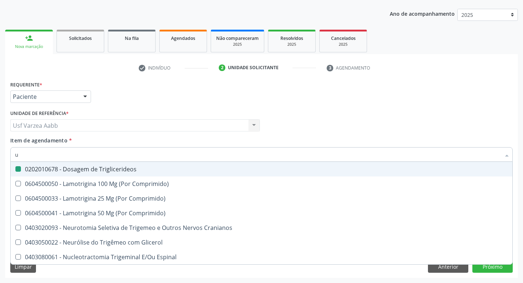
checkbox Triglicerideos "false"
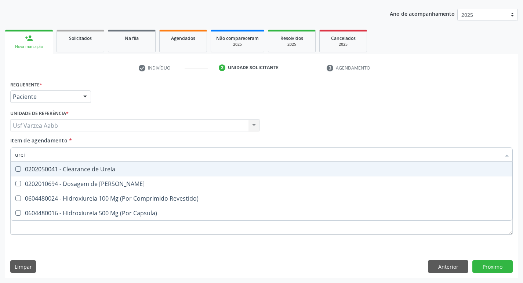
type input "ureia"
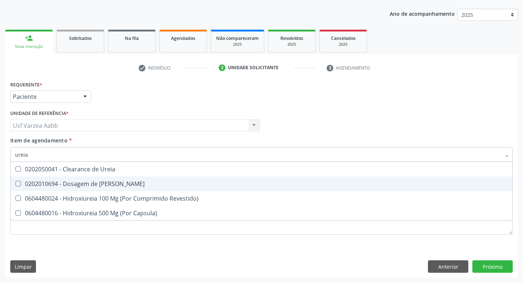
click at [217, 177] on span "0202010694 - Dosagem de Ureia" at bounding box center [261, 184] width 501 height 15
checkbox Ureia "true"
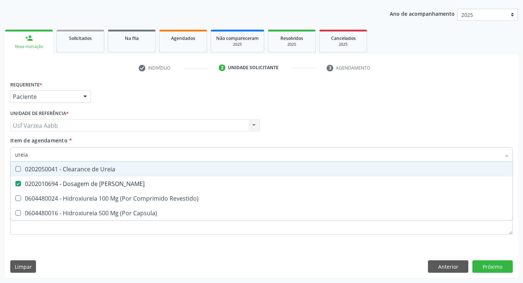
click at [223, 157] on input "ureia" at bounding box center [257, 154] width 485 height 15
type input "gl"
checkbox Ureia "false"
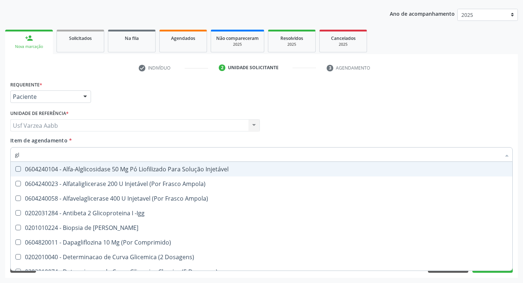
type input "gli"
checkbox Triglicerideos "true"
type input "glic"
checkbox Derrames "true"
checkbox Triglicerideos "false"
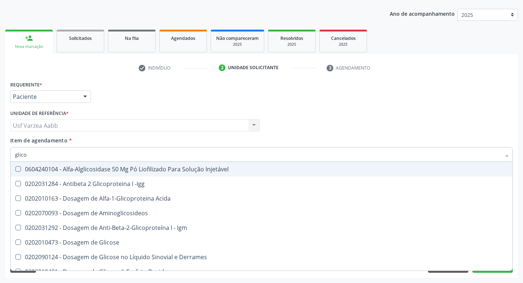
type input "glicos"
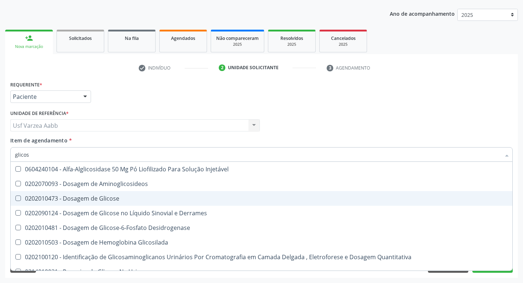
click at [133, 194] on span "0202010473 - Dosagem de Glicose" at bounding box center [261, 198] width 501 height 15
checkbox Glicose "true"
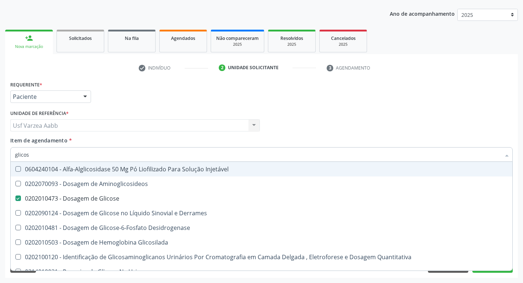
click at [159, 155] on input "glicos" at bounding box center [257, 154] width 485 height 15
type input "he"
checkbox Glicose "false"
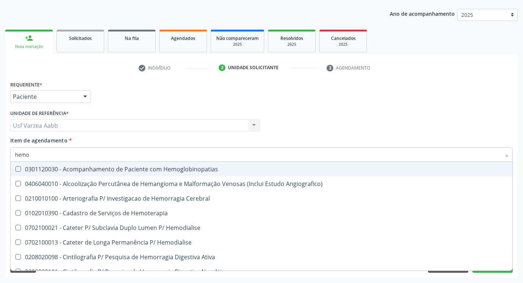
type input "hemog"
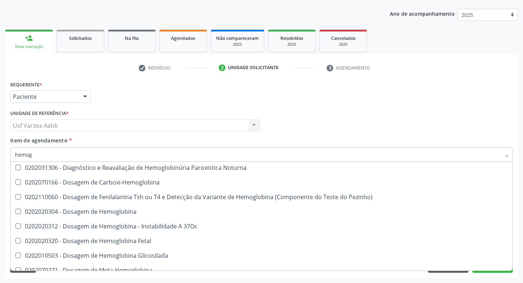
scroll to position [126, 0]
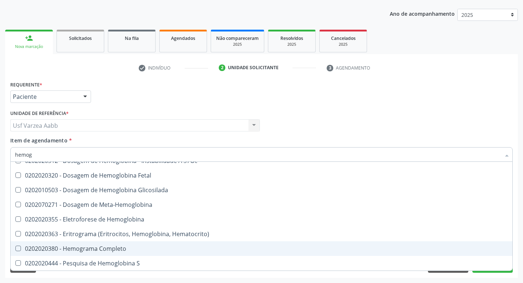
click at [136, 249] on div "0202020380 - Hemograma Completo" at bounding box center [261, 249] width 492 height 6
checkbox Completo "true"
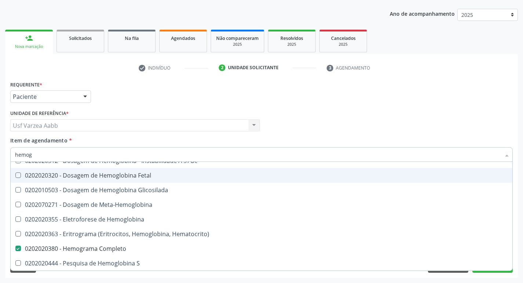
click at [408, 124] on div "Profissional Solicitante Por favor, selecione a Unidade de Atendimento primeiro…" at bounding box center [261, 122] width 506 height 29
checkbox \(Confirmatorio\) "true"
checkbox Tardio\) "true"
checkbox Sulfo-Hemoglobina "true"
checkbox Noturna "true"
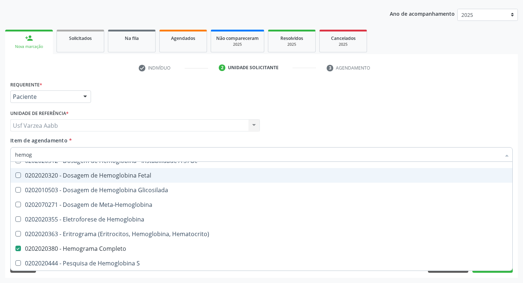
checkbox Carboxi-Hemoglobina "true"
checkbox Pezinho\) "true"
checkbox Hemoglobina "true"
checkbox 37Oc "true"
checkbox Fetal "true"
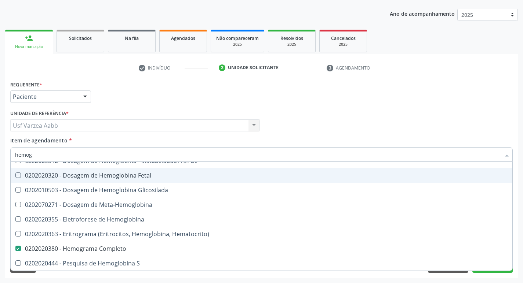
checkbox Glicosilada "true"
checkbox Completo "false"
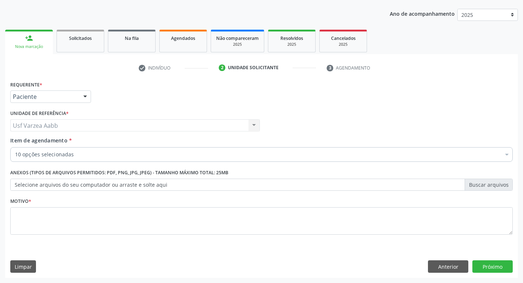
scroll to position [0, 0]
click at [345, 122] on div "Profissional Solicitante Por favor, selecione a Unidade de Atendimento primeiro…" at bounding box center [261, 122] width 506 height 29
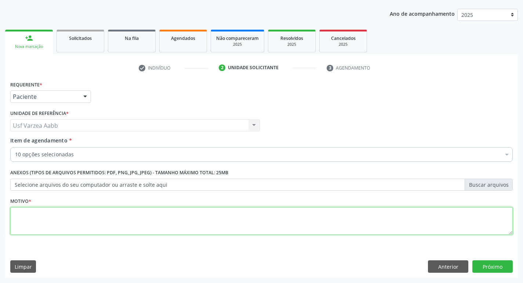
click at [278, 229] on textarea at bounding box center [261, 222] width 502 height 28
type textarea "x"
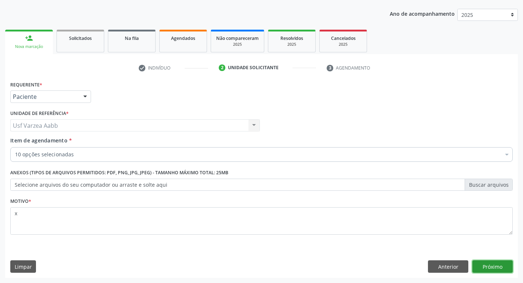
click at [488, 267] on button "Próximo" at bounding box center [492, 267] width 40 height 12
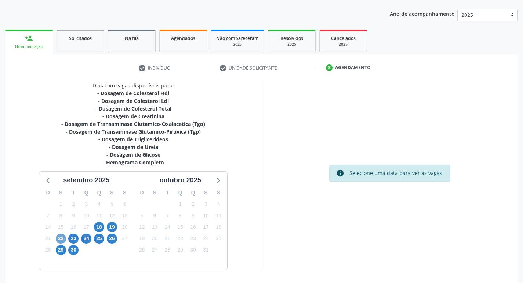
click at [58, 237] on span "22" at bounding box center [61, 239] width 10 height 10
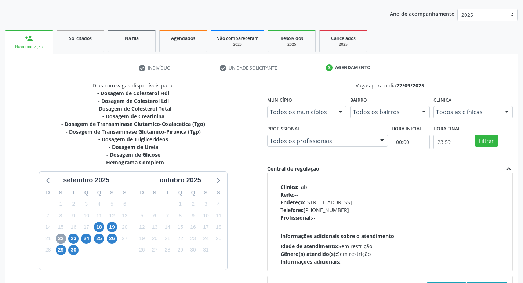
scroll to position [73, 0]
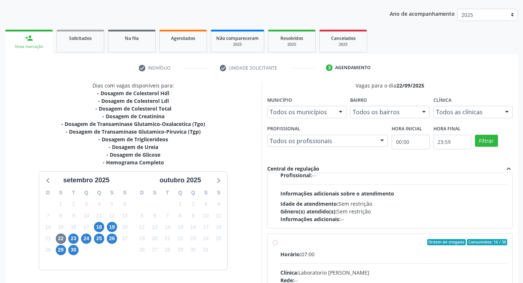
click at [274, 244] on input "Ordem de chegada Consumidos: 16 / 30 Horário: 07:00 Clínica: Laboratorio Jose P…" at bounding box center [274, 242] width 5 height 7
radio input "true"
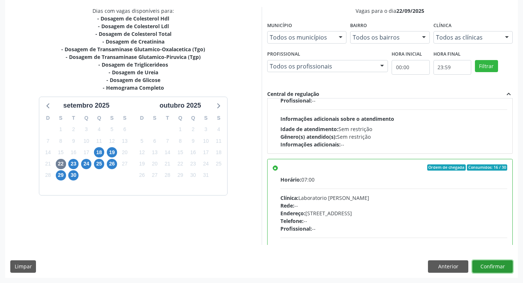
click at [492, 272] on button "Confirmar" at bounding box center [492, 267] width 40 height 12
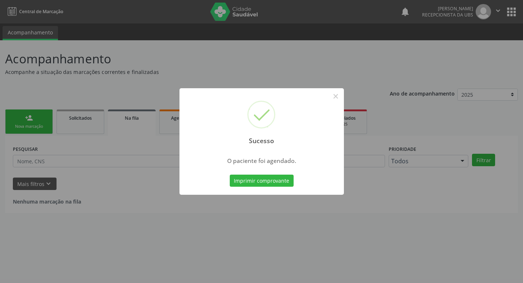
scroll to position [0, 0]
click at [267, 181] on button "Imprimir comprovante" at bounding box center [264, 181] width 64 height 12
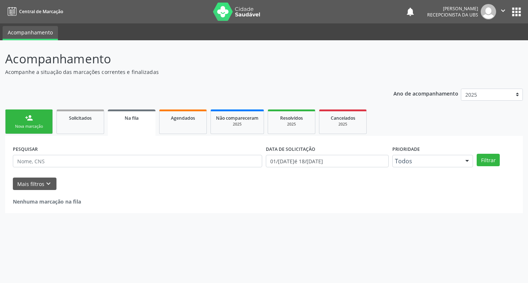
click at [36, 125] on div "Nova marcação" at bounding box center [29, 127] width 37 height 6
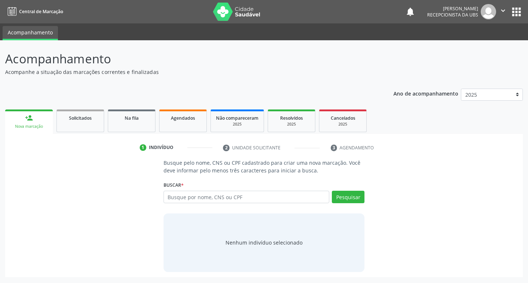
click at [201, 204] on div "Busque por nome, CNS ou CPF Nenhum resultado encontrado para: " " Digite nome, …" at bounding box center [264, 200] width 201 height 18
click at [210, 200] on input "text" at bounding box center [247, 197] width 166 height 12
paste input "980 0162 8668 8108"
type input "980 0162 8668 8108"
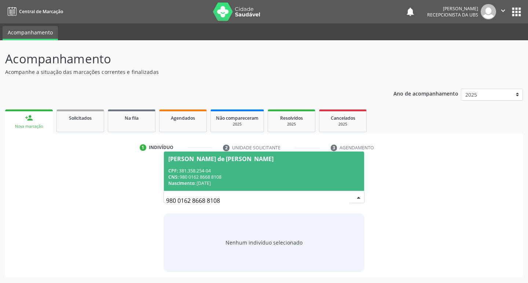
click at [244, 175] on div "CNS: 980 0162 8668 8108" at bounding box center [264, 177] width 192 height 6
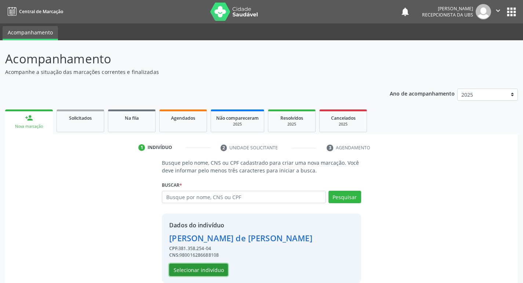
click at [194, 270] on button "Selecionar indivíduo" at bounding box center [198, 270] width 59 height 12
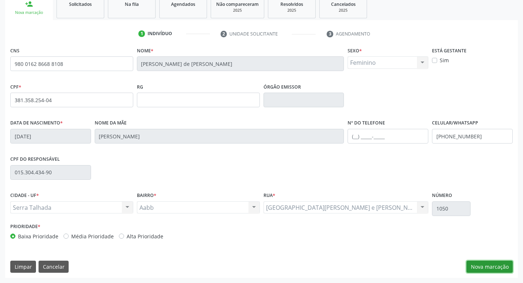
click at [473, 267] on button "Nova marcação" at bounding box center [489, 267] width 46 height 12
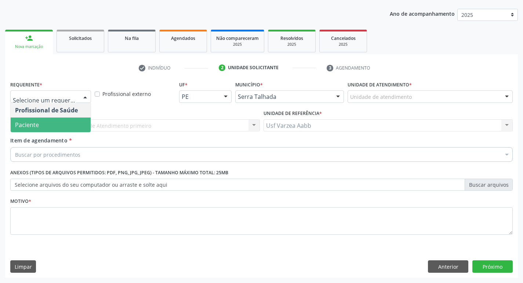
click at [60, 122] on span "Paciente" at bounding box center [51, 125] width 80 height 15
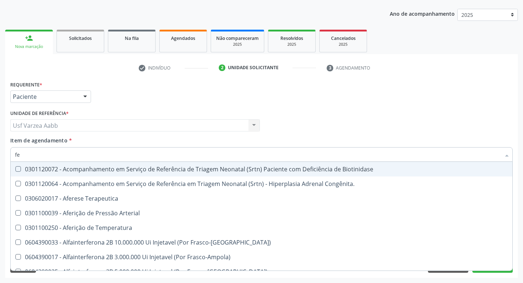
type input "f"
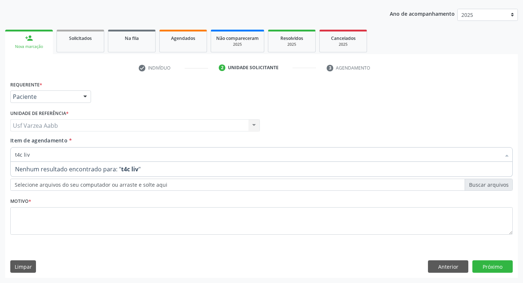
click at [127, 153] on input "t4c liv" at bounding box center [257, 154] width 485 height 15
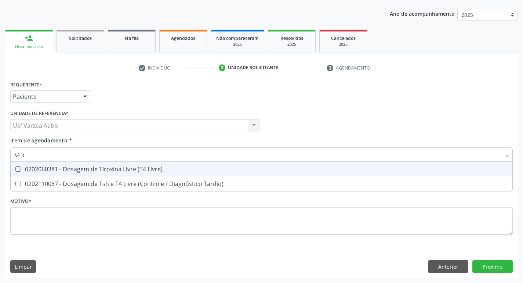
type input "t4 liv"
click at [212, 175] on span "0202060381 - Dosagem de Tiroxina Livre (T4 Livre)" at bounding box center [261, 169] width 501 height 15
checkbox Livre\) "true"
click at [217, 153] on input "t4 liv" at bounding box center [257, 154] width 485 height 15
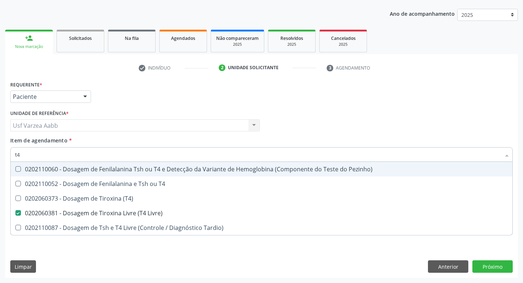
type input "t"
checkbox Livre\) "false"
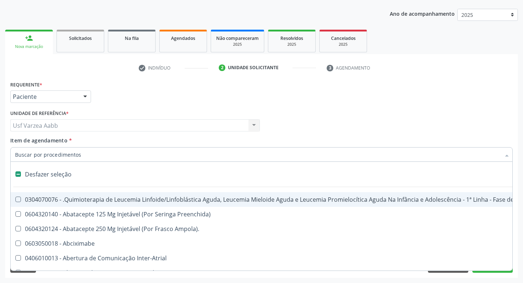
type input "g"
checkbox Capsula\) "true"
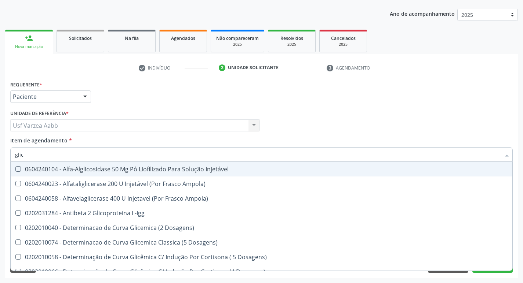
type input "glico"
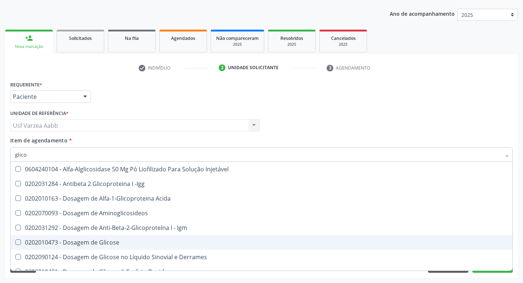
scroll to position [37, 0]
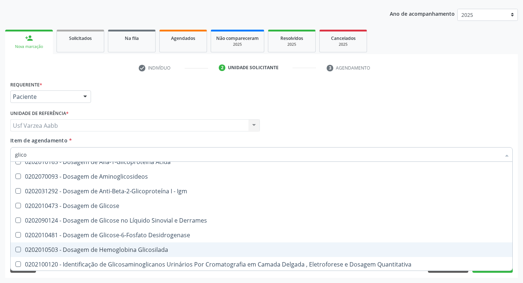
click at [122, 247] on div "0202010503 - Dosagem de Hemoglobina Glicosilada" at bounding box center [261, 250] width 492 height 6
checkbox Glicosilada "true"
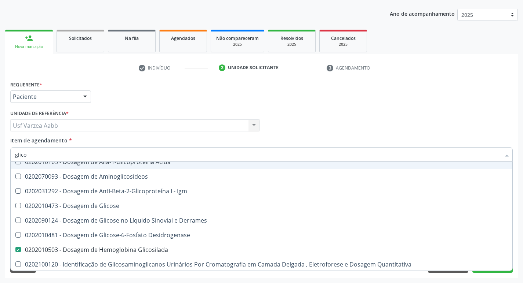
click at [155, 155] on input "glico" at bounding box center [257, 154] width 485 height 15
type input "t"
checkbox Glicosilada "false"
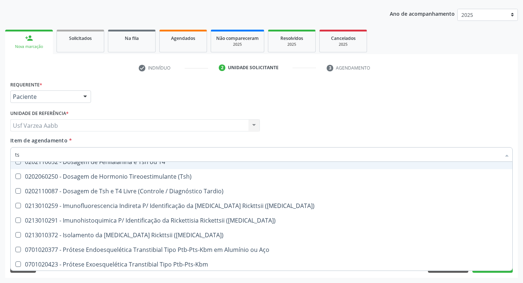
type input "tsh"
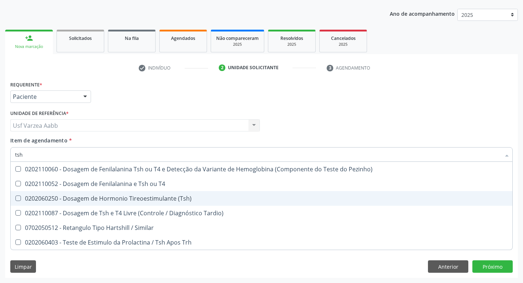
click at [163, 194] on span "0202060250 - Dosagem de Hormonio Tireoestimulante (Tsh)" at bounding box center [261, 198] width 501 height 15
checkbox \(Tsh\) "true"
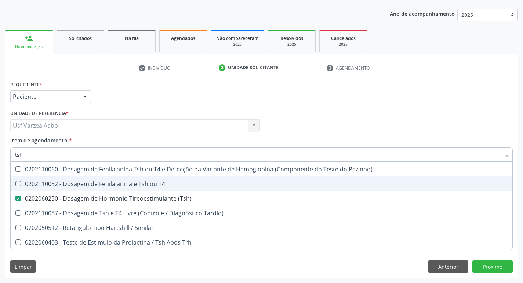
click at [426, 92] on div "Requerente * Paciente Profissional de Saúde Paciente Nenhum resultado encontrad…" at bounding box center [261, 93] width 506 height 29
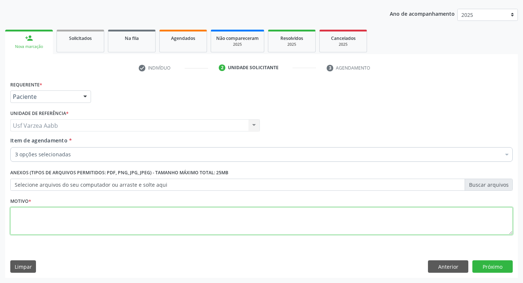
click at [164, 212] on textarea at bounding box center [261, 222] width 502 height 28
type textarea "x"
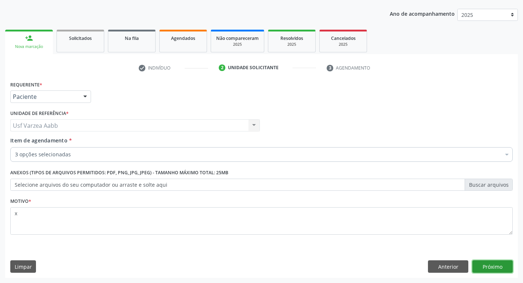
click at [505, 265] on button "Próximo" at bounding box center [492, 267] width 40 height 12
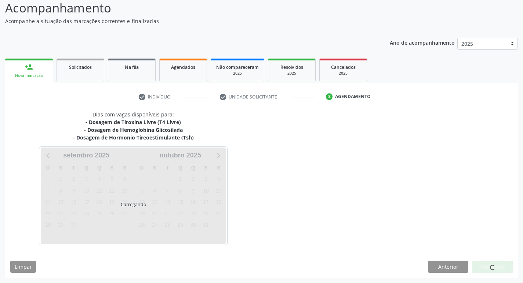
scroll to position [51, 0]
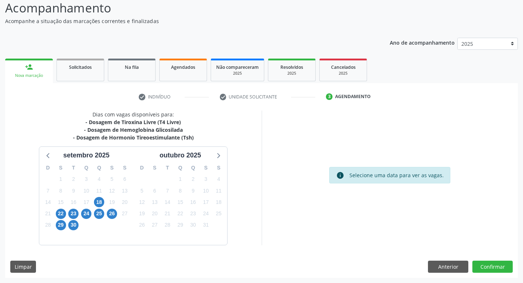
click at [54, 214] on div "21" at bounding box center [47, 213] width 13 height 11
click at [62, 214] on span "22" at bounding box center [61, 214] width 10 height 10
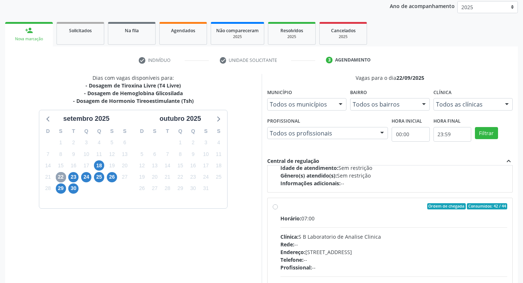
scroll to position [110, 0]
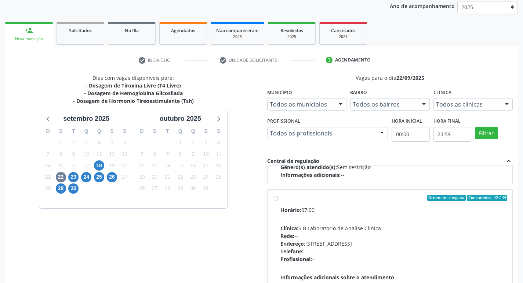
click at [280, 199] on label "Ordem de chegada Consumidos: 42 / 44 Horário: 07:00 Clínica: S B Laboratorio de…" at bounding box center [393, 251] width 227 height 113
click at [277, 199] on input "Ordem de chegada Consumidos: 42 / 44 Horário: 07:00 Clínica: S B Laboratorio de…" at bounding box center [274, 198] width 5 height 7
radio input "true"
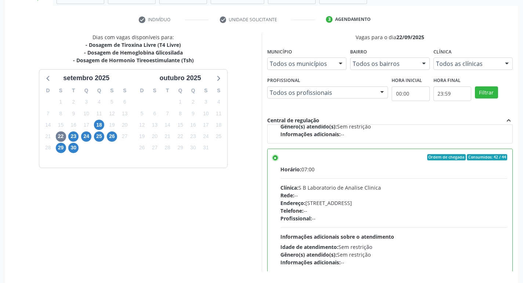
scroll to position [155, 0]
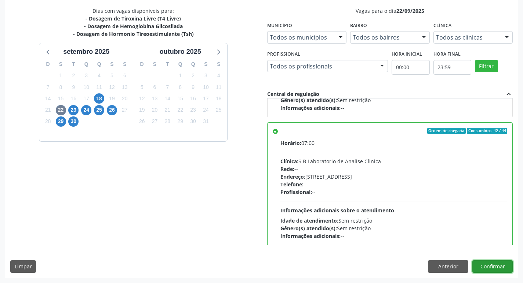
click at [493, 269] on button "Confirmar" at bounding box center [492, 267] width 40 height 12
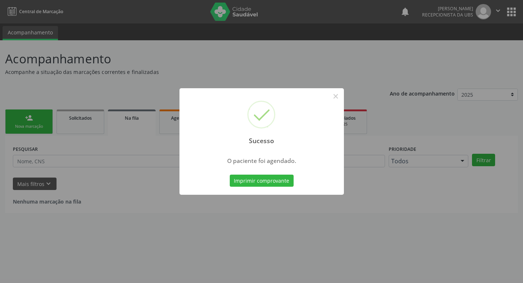
scroll to position [0, 0]
click at [264, 180] on button "Imprimir comprovante" at bounding box center [264, 181] width 64 height 12
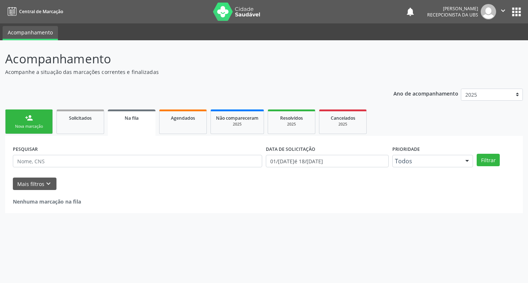
click at [44, 123] on link "person_add Nova marcação" at bounding box center [29, 122] width 48 height 25
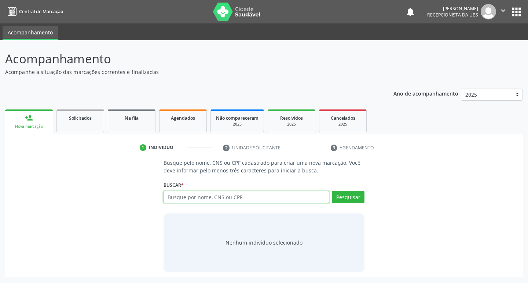
click at [230, 198] on input "text" at bounding box center [247, 197] width 166 height 12
type input "706504317982098"
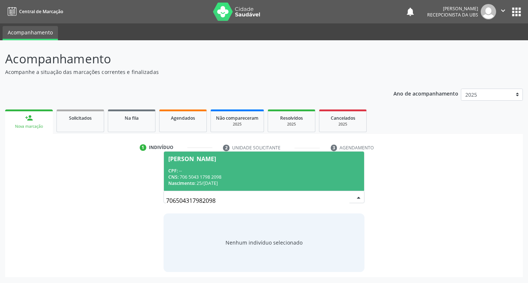
click at [236, 166] on span "Helena Alves de Souza Santos CPF: -- CNS: 706 5043 1798 2098 Nascimento: 25/09/…" at bounding box center [264, 171] width 201 height 39
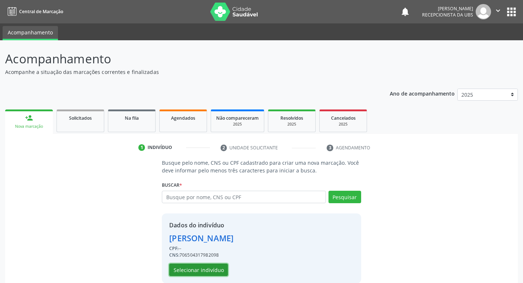
click at [199, 268] on button "Selecionar indivíduo" at bounding box center [198, 270] width 59 height 12
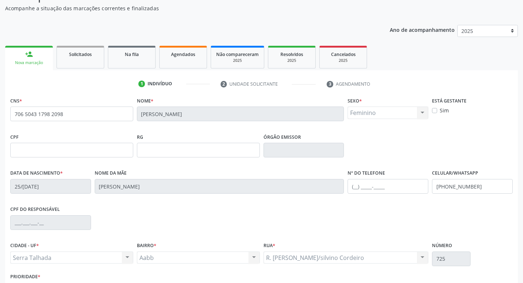
scroll to position [114, 0]
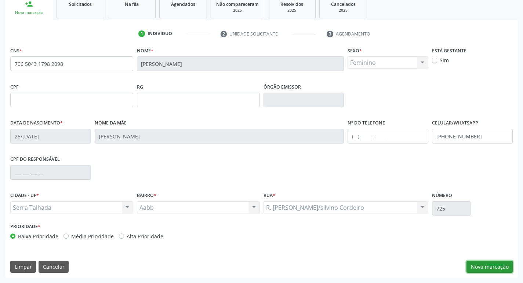
click at [489, 271] on button "Nova marcação" at bounding box center [489, 267] width 46 height 12
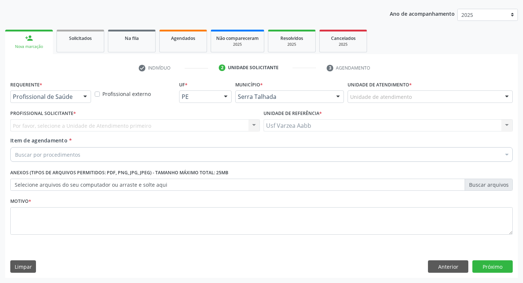
scroll to position [80, 0]
click at [69, 92] on div "Profissional de Saúde" at bounding box center [50, 97] width 81 height 12
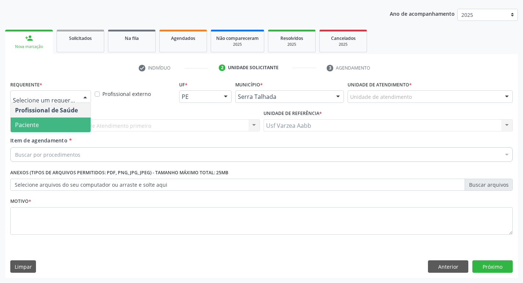
click at [65, 126] on span "Paciente" at bounding box center [51, 125] width 80 height 15
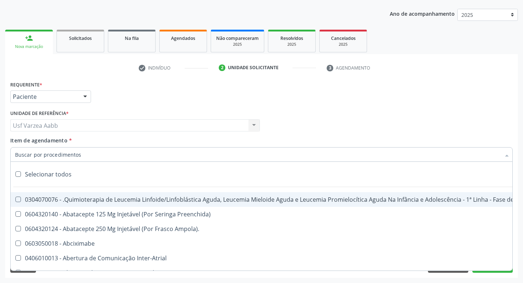
click at [68, 151] on input "Item de agendamento *" at bounding box center [257, 154] width 485 height 15
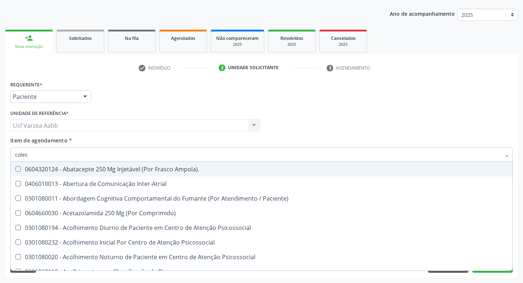
type input "colest"
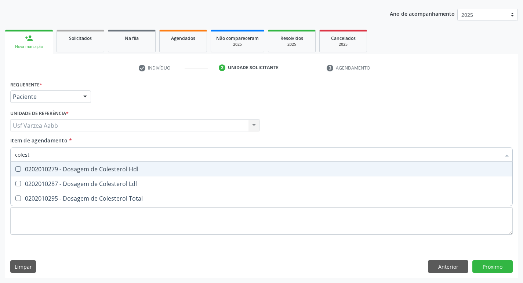
click at [147, 175] on span "0202010279 - Dosagem de Colesterol Hdl" at bounding box center [261, 169] width 501 height 15
checkbox Hdl "true"
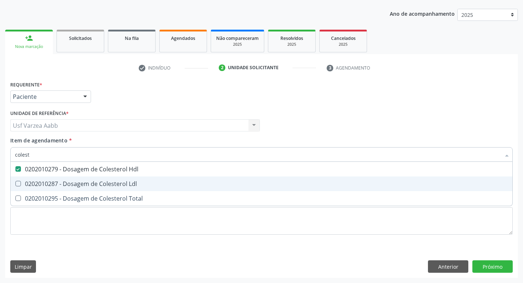
drag, startPoint x: 144, startPoint y: 183, endPoint x: 143, endPoint y: 194, distance: 11.0
click at [144, 183] on div "0202010287 - Dosagem de Colesterol Ldl" at bounding box center [261, 184] width 492 height 6
checkbox Ldl "true"
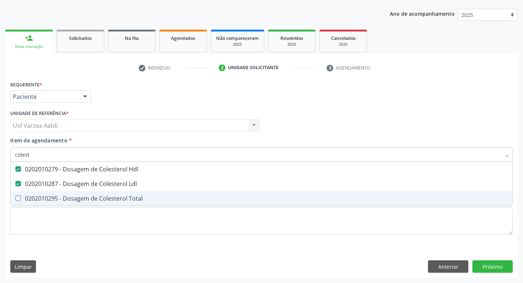
click at [143, 200] on div "0202010295 - Dosagem de Colesterol Total" at bounding box center [261, 199] width 492 height 6
checkbox Total "true"
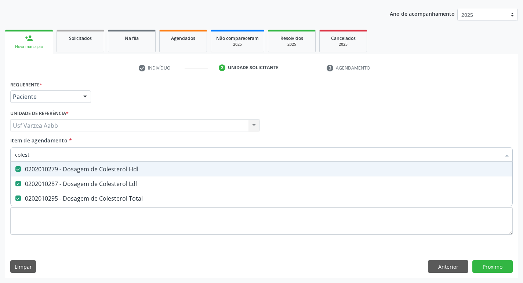
click at [132, 158] on input "colest" at bounding box center [257, 154] width 485 height 15
type input "cr"
checkbox Hdl "false"
checkbox Ldl "false"
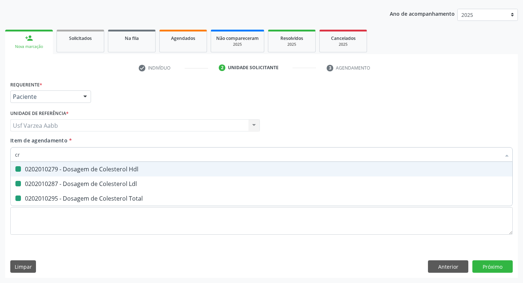
checkbox Total "false"
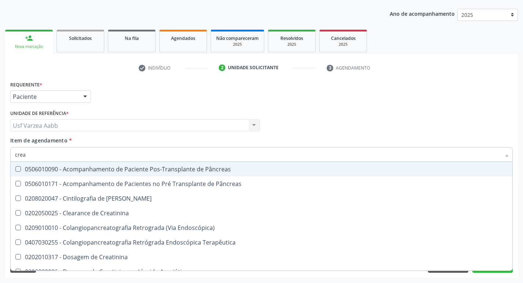
type input "creat"
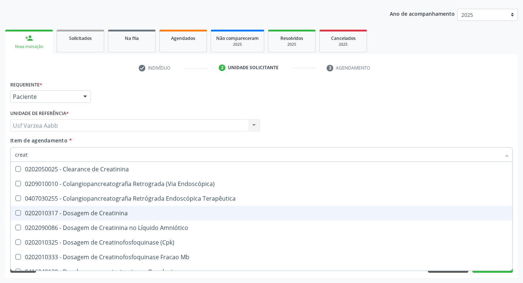
click at [129, 215] on div "0202010317 - Dosagem de Creatinina" at bounding box center [261, 213] width 492 height 6
checkbox Creatinina "true"
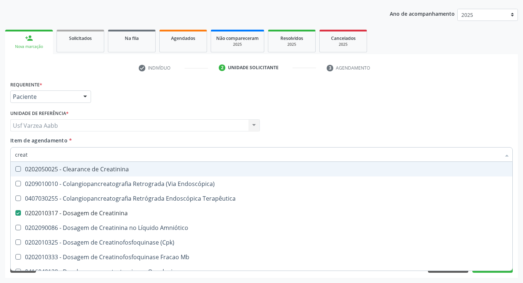
click at [121, 155] on input "creat" at bounding box center [257, 154] width 485 height 15
type input "tg"
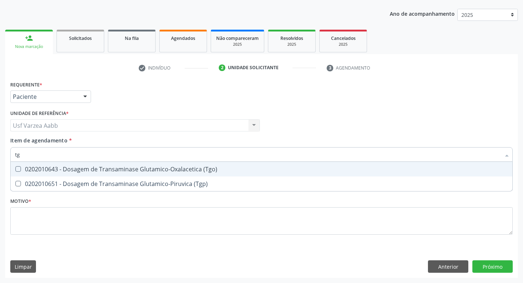
click at [142, 174] on span "0202010643 - Dosagem de Transaminase Glutamico-Oxalacetica (Tgo)" at bounding box center [261, 169] width 501 height 15
checkbox \(Tgo\) "true"
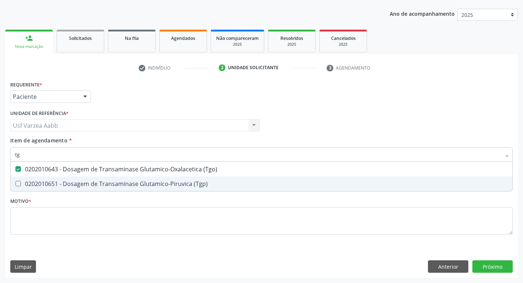
click at [141, 182] on div "0202010651 - Dosagem de Transaminase Glutamico-Piruvica (Tgp)" at bounding box center [261, 184] width 492 height 6
checkbox \(Tgp\) "true"
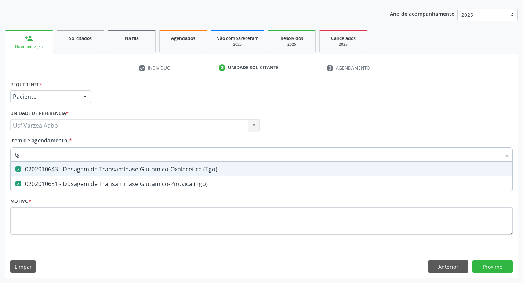
click at [138, 156] on input "tg" at bounding box center [257, 154] width 485 height 15
type input "trig"
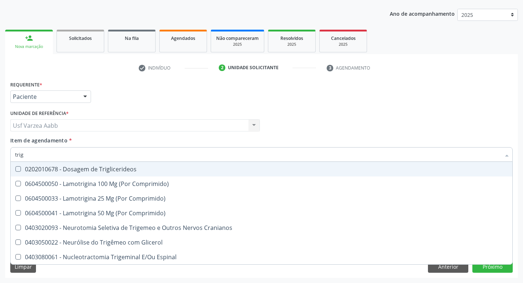
checkbox Triglicerideos "false"
checkbox Comprimido\) "false"
click at [100, 171] on div "0202010678 - Dosagem de Triglicerideos" at bounding box center [261, 169] width 492 height 6
checkbox Triglicerideos "true"
click at [98, 156] on input "trig" at bounding box center [257, 154] width 485 height 15
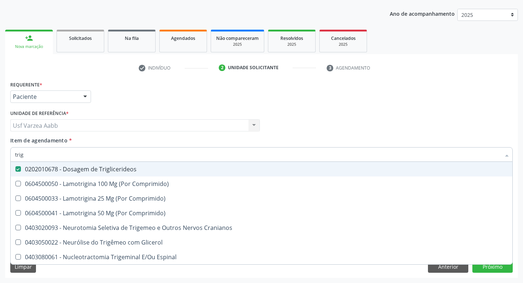
click at [98, 156] on input "trig" at bounding box center [257, 154] width 485 height 15
type input "urei"
checkbox Triglicerideos "false"
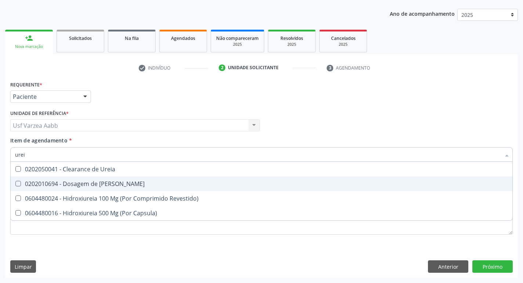
click at [99, 182] on div "0202010694 - Dosagem de Ureia" at bounding box center [261, 184] width 492 height 6
checkbox Ureia "true"
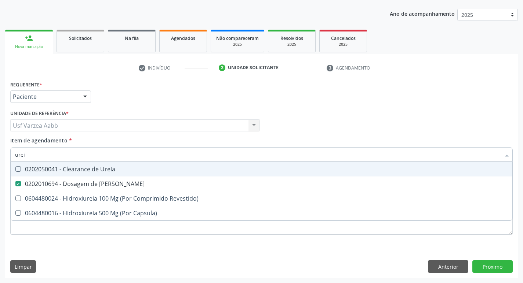
click at [101, 151] on input "urei" at bounding box center [257, 154] width 485 height 15
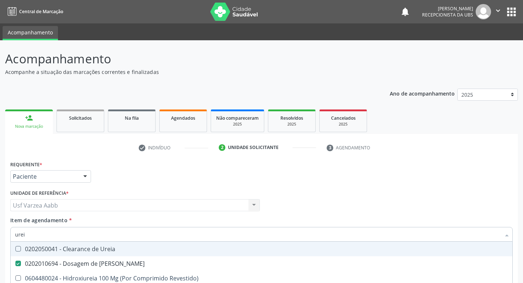
scroll to position [80, 0]
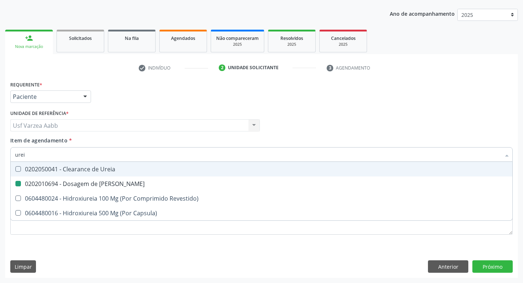
type input "g"
checkbox Ureia "false"
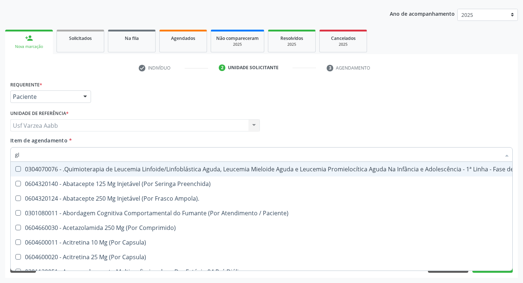
type input "gli"
checkbox Multiprofissional "true"
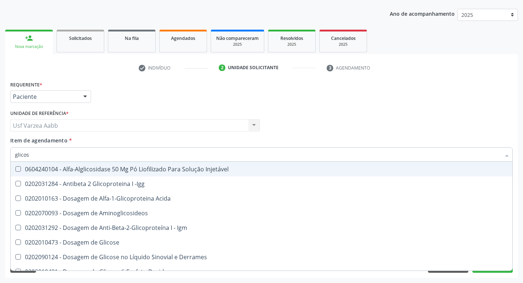
type input "glicose"
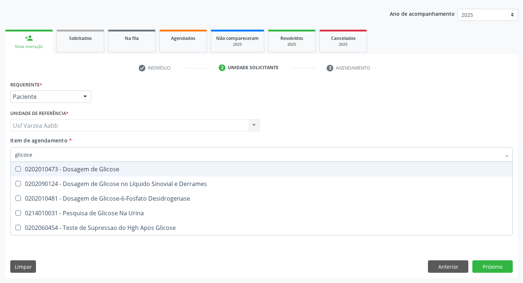
click at [137, 168] on div "0202010473 - Dosagem de Glicose" at bounding box center [261, 169] width 492 height 6
checkbox Glicose "true"
click at [138, 157] on input "glicose" at bounding box center [257, 154] width 485 height 15
type input "hem"
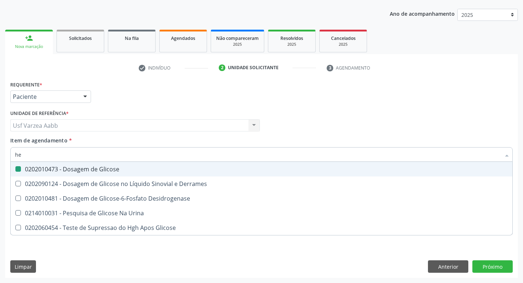
checkbox Glicose "false"
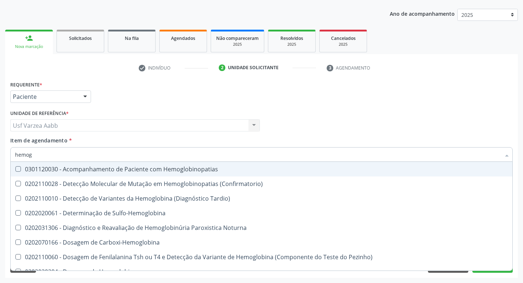
type input "hemogr"
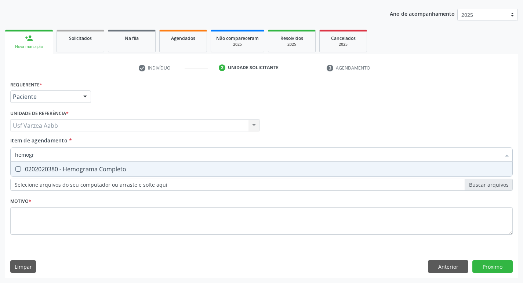
click at [138, 168] on div "0202020380 - Hemograma Completo" at bounding box center [261, 169] width 492 height 6
checkbox Completo "true"
click at [136, 154] on input "hemogr" at bounding box center [257, 154] width 485 height 15
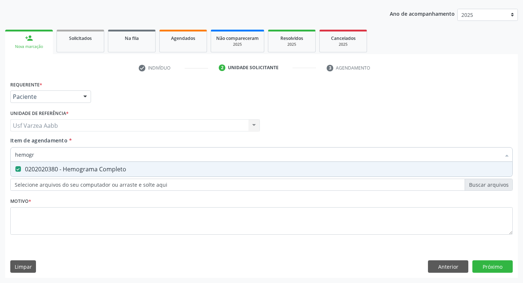
click at [136, 154] on input "hemogr" at bounding box center [257, 154] width 485 height 15
checkbox Completo "false"
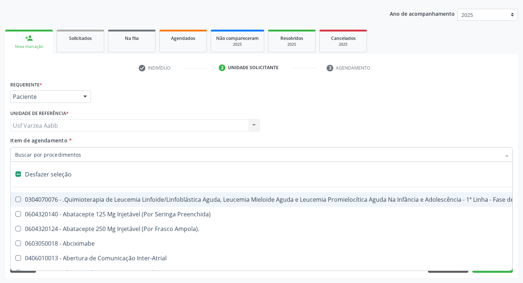
click at [130, 158] on input "Item de agendamento *" at bounding box center [257, 154] width 485 height 15
click at [184, 124] on div "Usf Varzea Aabb Usf Varzea Aabb Nenhum resultado encontrado para: " " Não há ne…" at bounding box center [134, 126] width 249 height 12
checkbox Preenchida\) "true"
checkbox Ampola\)\ "true"
checkbox Abciximabe "true"
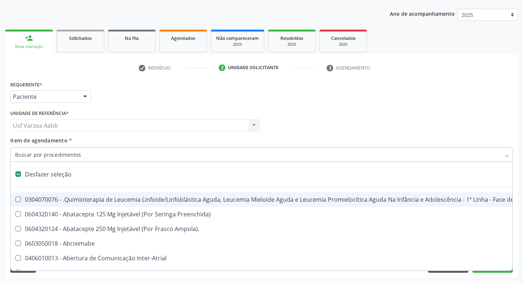
checkbox Inter-Atrial "true"
checkbox Valvar "true"
checkbox Adolescente\) "true"
checkbox Valvar "true"
checkbox Adolescente\) "true"
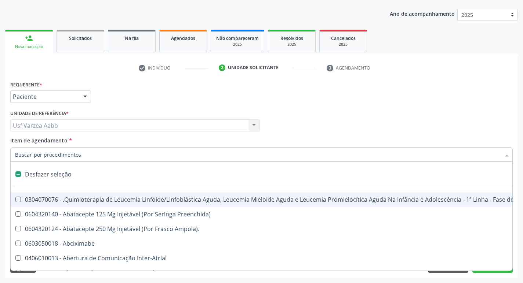
checkbox Paciente\) "true"
checkbox Dente\) "true"
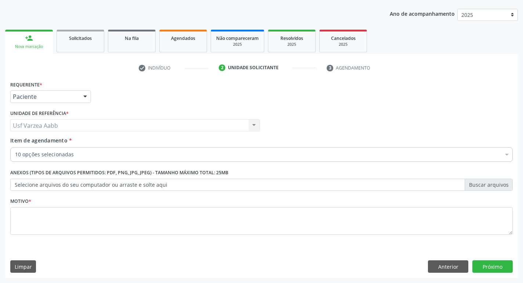
click at [359, 114] on div "Profissional Solicitante Por favor, selecione a Unidade de Atendimento primeiro…" at bounding box center [261, 122] width 506 height 29
click at [105, 164] on div "Item de agendamento * 10 opções selecionadas Desfazer seleção Selecionados 0202…" at bounding box center [261, 151] width 506 height 28
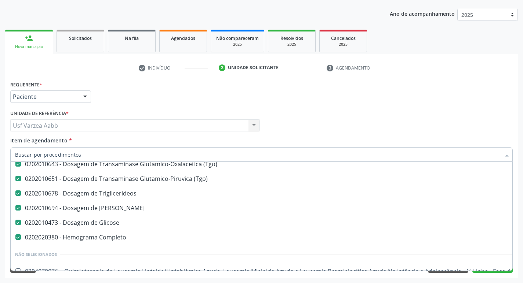
scroll to position [110, 0]
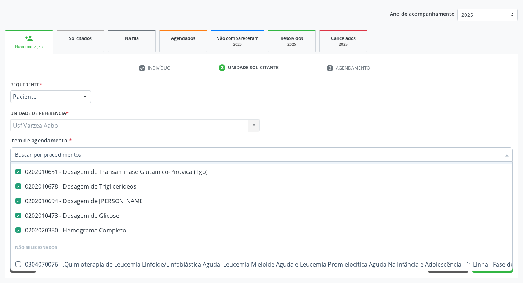
click at [91, 155] on input "Item de agendamento *" at bounding box center [257, 154] width 485 height 15
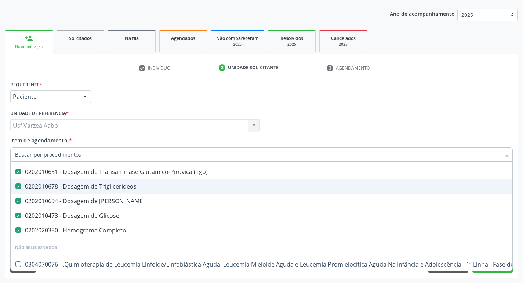
click at [431, 114] on div "Profissional Solicitante Por favor, selecione a Unidade de Atendimento primeiro…" at bounding box center [261, 122] width 506 height 29
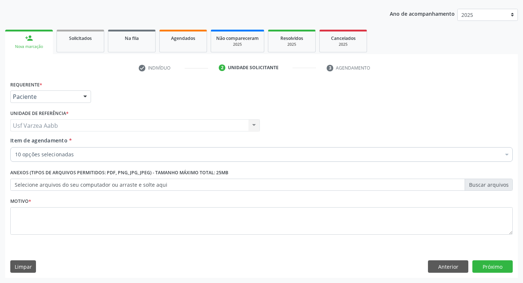
scroll to position [0, 0]
drag, startPoint x: 495, startPoint y: 270, endPoint x: 243, endPoint y: 241, distance: 254.0
click at [249, 243] on div "Requerente * Paciente Profissional de Saúde Paciente Nenhum resultado encontrad…" at bounding box center [261, 178] width 512 height 199
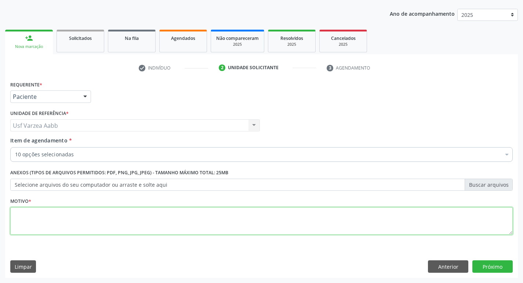
click at [218, 214] on textarea at bounding box center [261, 222] width 502 height 28
type textarea "x"
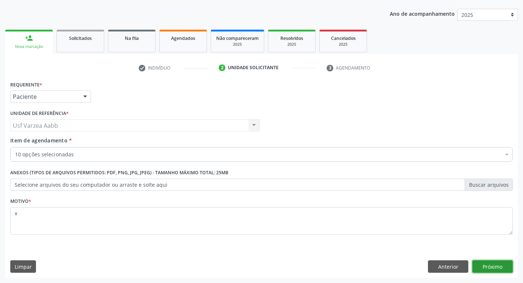
click at [493, 265] on button "Próximo" at bounding box center [492, 267] width 40 height 12
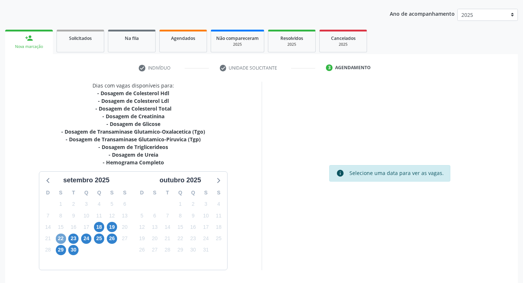
click at [63, 240] on span "22" at bounding box center [61, 239] width 10 height 10
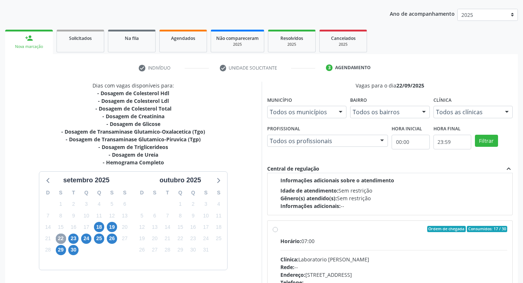
scroll to position [110, 0]
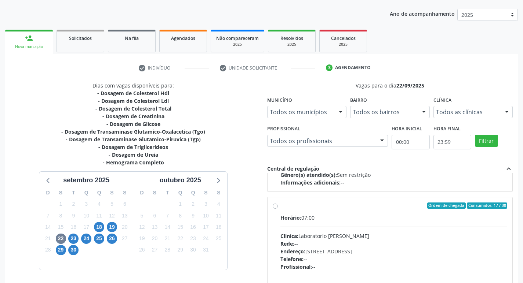
click at [280, 207] on label "Ordem de chegada Consumidos: 17 / 30 Horário: 07:00 Clínica: Laboratorio [PERSO…" at bounding box center [393, 259] width 227 height 113
click at [275, 207] on input "Ordem de chegada Consumidos: 17 / 30 Horário: 07:00 Clínica: Laboratorio [PERSO…" at bounding box center [274, 206] width 5 height 7
radio input "true"
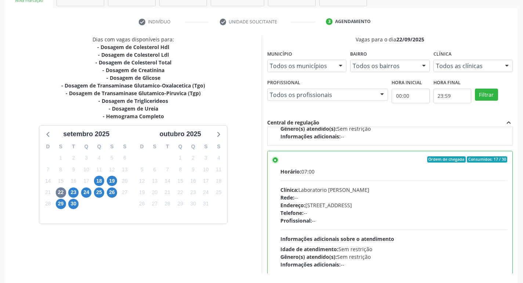
scroll to position [155, 0]
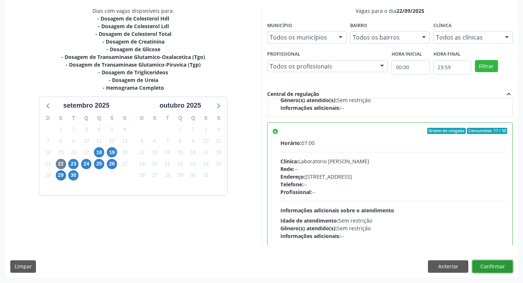
click at [490, 263] on button "Confirmar" at bounding box center [492, 267] width 40 height 12
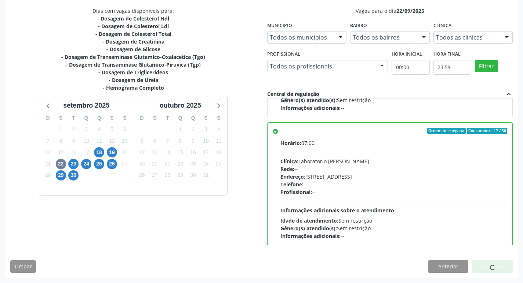
scroll to position [0, 0]
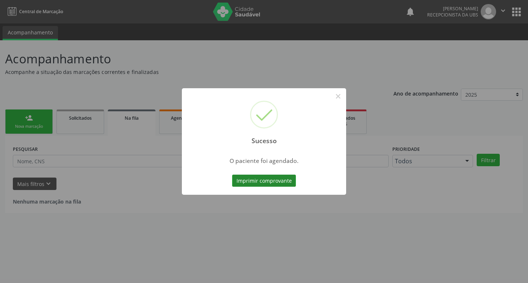
click at [255, 177] on button "Imprimir comprovante" at bounding box center [264, 181] width 64 height 12
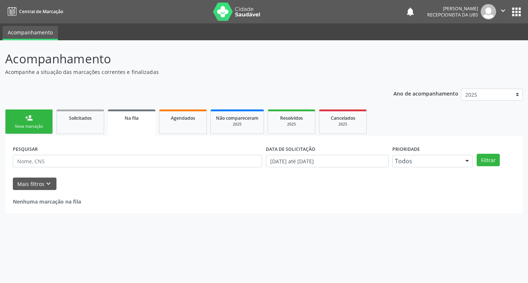
click at [37, 114] on div "Sucesso × O paciente foi agendado. Imprimir comprovante Cancel" at bounding box center [264, 141] width 528 height 283
click at [37, 114] on link "person_add Nova marcação" at bounding box center [29, 122] width 48 height 25
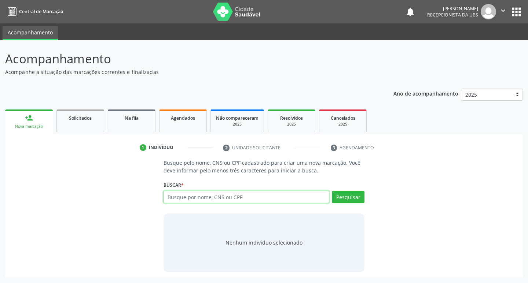
click at [228, 198] on input "text" at bounding box center [247, 197] width 166 height 12
type input "t"
paste input "706 5043 1798 2098"
type input "706 5043 1798 2098"
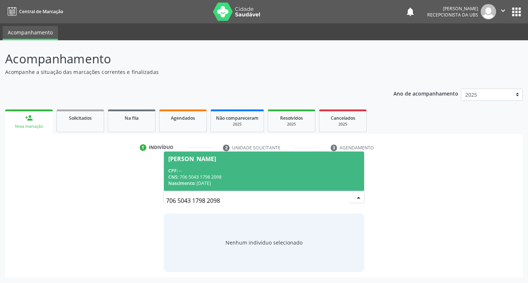
click at [200, 177] on div "CNS: 706 5043 1798 2098" at bounding box center [264, 177] width 192 height 6
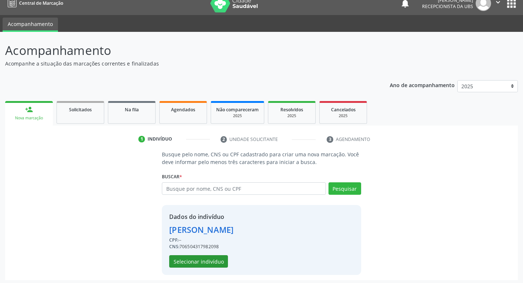
scroll to position [11, 0]
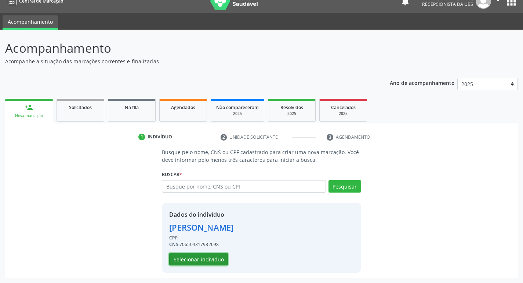
click at [203, 260] on button "Selecionar indivíduo" at bounding box center [198, 259] width 59 height 12
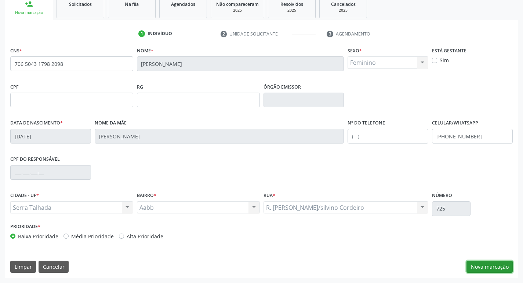
click at [488, 265] on button "Nova marcação" at bounding box center [489, 267] width 46 height 12
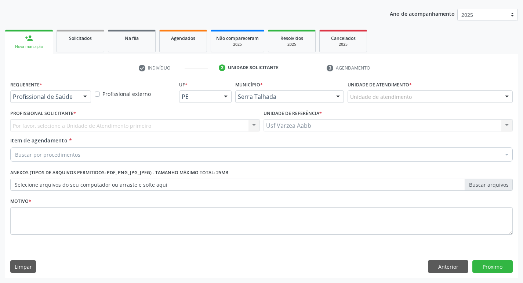
scroll to position [80, 0]
click at [29, 90] on label "Requerente *" at bounding box center [26, 84] width 32 height 11
click at [34, 101] on div "Profissional de Saúde" at bounding box center [50, 97] width 81 height 12
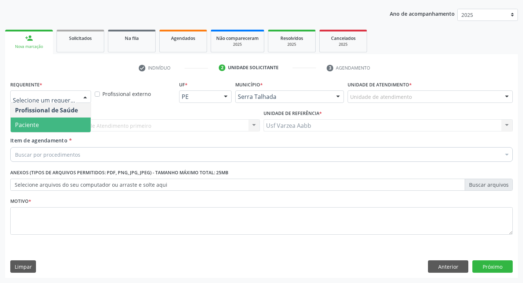
click at [43, 127] on span "Paciente" at bounding box center [51, 125] width 80 height 15
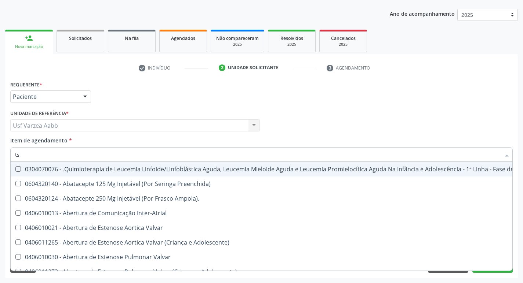
type input "tsh"
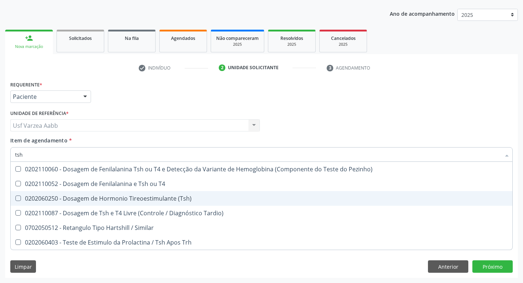
click at [163, 198] on div "0202060250 - Dosagem de Hormonio Tireoestimulante (Tsh)" at bounding box center [261, 199] width 492 height 6
checkbox \(Tsh\) "true"
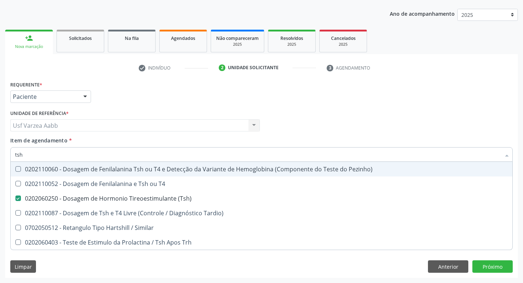
click at [151, 155] on input "tsh" at bounding box center [257, 154] width 485 height 15
type input "t4"
checkbox \(Tsh\) "false"
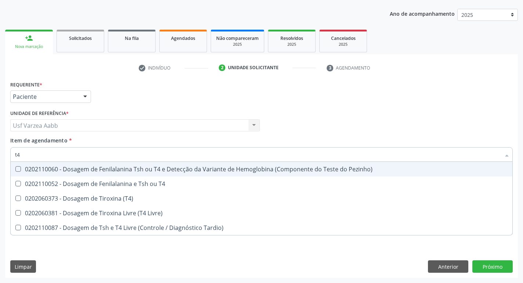
type input "t4 l"
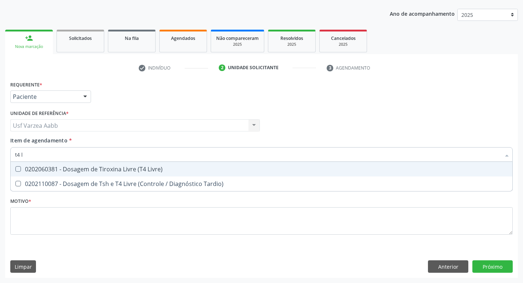
click at [151, 168] on div "0202060381 - Dosagem de Tiroxina Livre (T4 Livre)" at bounding box center [261, 169] width 492 height 6
checkbox Livre\) "true"
click at [157, 157] on input "t4 l" at bounding box center [257, 154] width 485 height 15
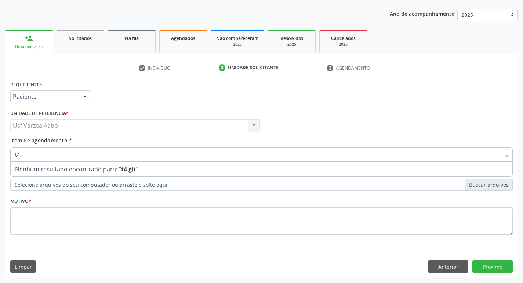
type input "t"
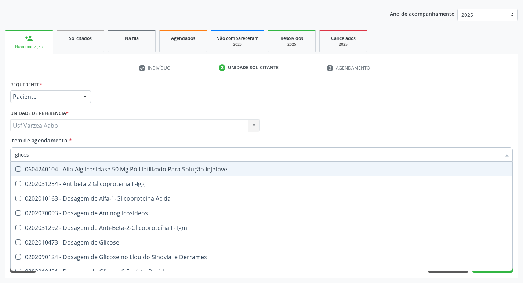
type input "glicosi"
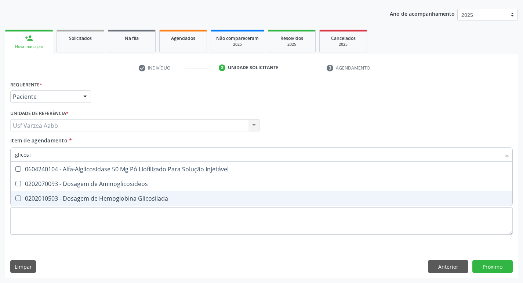
click at [154, 197] on div "0202010503 - Dosagem de Hemoglobina Glicosilada" at bounding box center [261, 199] width 492 height 6
checkbox Glicosilada "true"
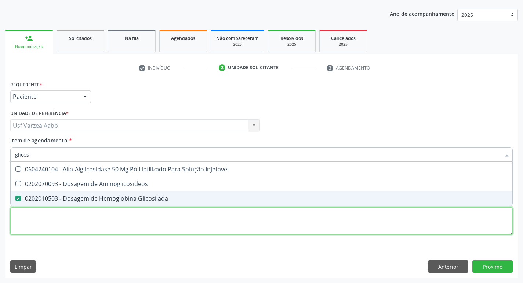
click at [150, 228] on div "Requerente * Paciente Profissional de Saúde Paciente Nenhum resultado encontrad…" at bounding box center [261, 162] width 502 height 166
checkbox Aminoglicosideos "true"
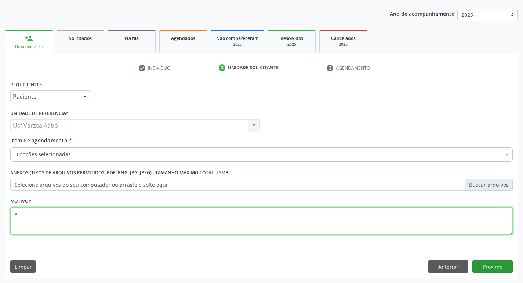
type textarea "x"
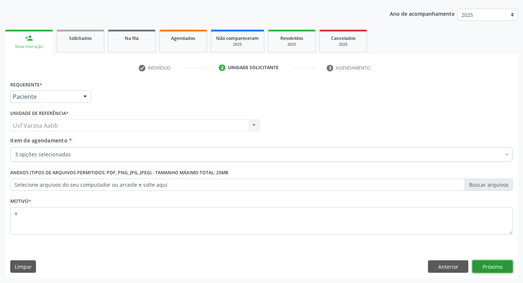
click at [504, 268] on button "Próximo" at bounding box center [492, 267] width 40 height 12
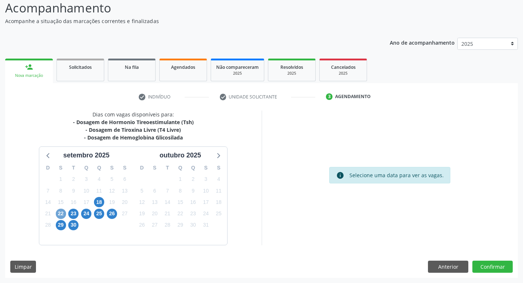
click at [63, 213] on span "22" at bounding box center [61, 214] width 10 height 10
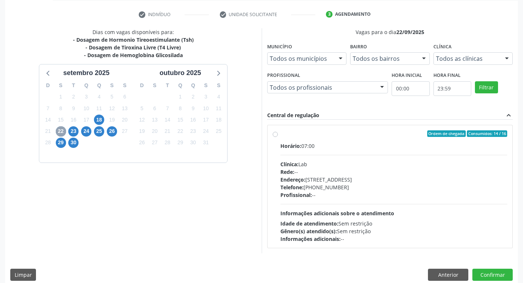
scroll to position [142, 0]
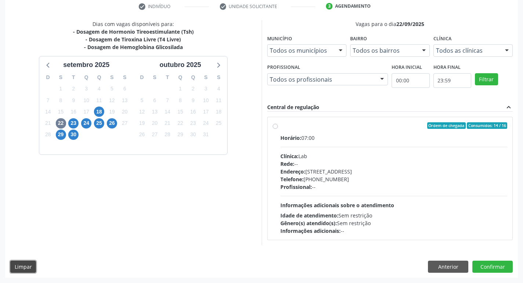
click at [25, 267] on button "Limpar" at bounding box center [23, 267] width 26 height 12
click at [24, 266] on button "Limpar" at bounding box center [23, 267] width 26 height 12
click at [20, 262] on button "Limpar" at bounding box center [23, 267] width 26 height 12
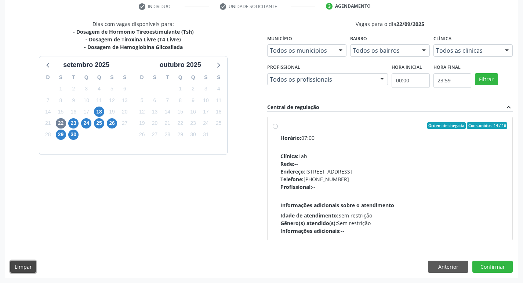
click at [20, 262] on button "Limpar" at bounding box center [23, 267] width 26 height 12
click at [456, 269] on button "Anterior" at bounding box center [448, 267] width 40 height 12
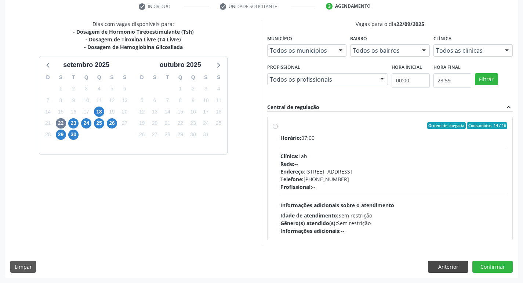
scroll to position [80, 0]
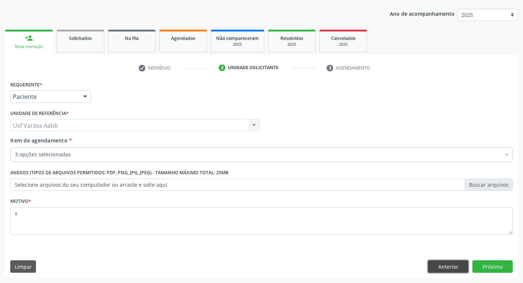
click at [442, 266] on button "Anterior" at bounding box center [448, 267] width 40 height 12
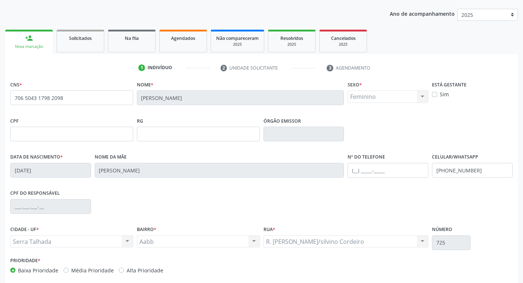
scroll to position [114, 0]
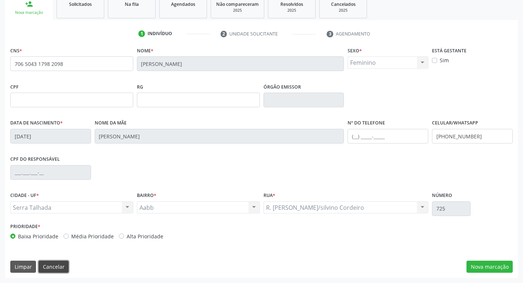
click at [65, 270] on button "Cancelar" at bounding box center [54, 267] width 30 height 12
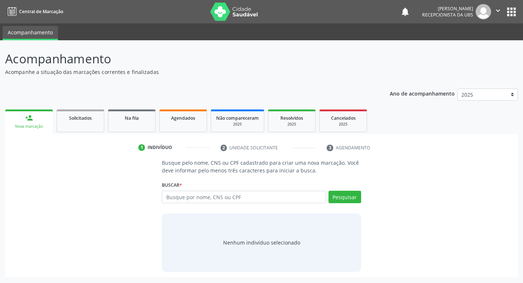
scroll to position [0, 0]
click at [259, 200] on input "text" at bounding box center [247, 197] width 166 height 12
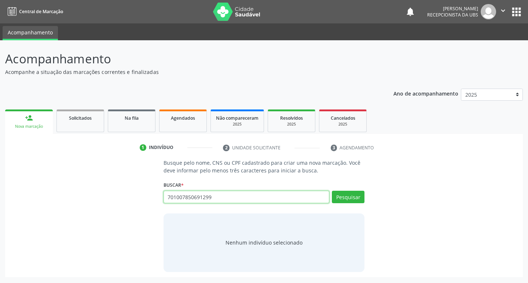
type input "701007850691299"
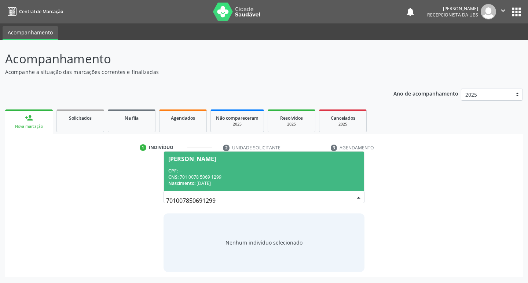
click at [202, 169] on div "CPF: --" at bounding box center [264, 171] width 192 height 6
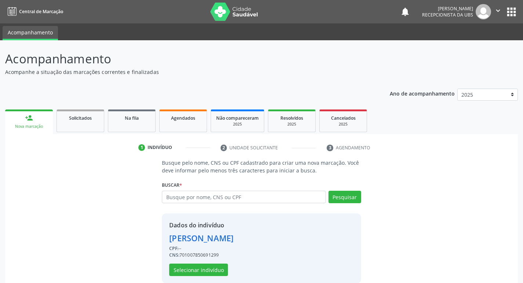
scroll to position [11, 0]
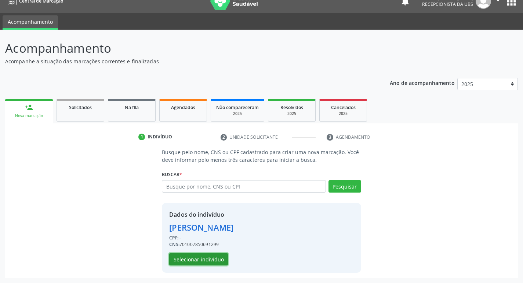
click at [213, 264] on button "Selecionar indivíduo" at bounding box center [198, 259] width 59 height 12
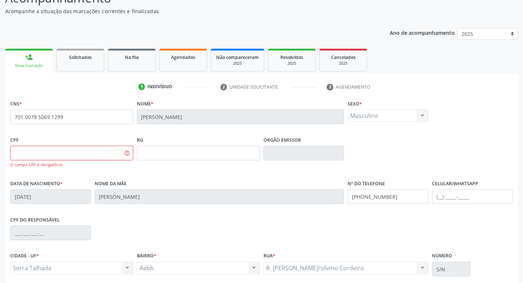
scroll to position [121, 0]
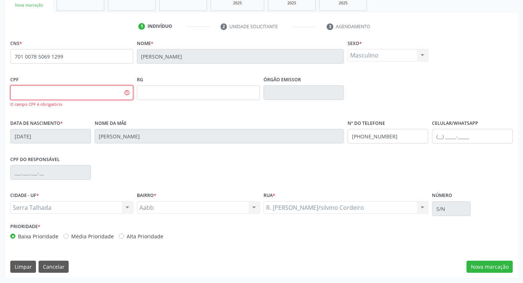
click at [79, 89] on input "text" at bounding box center [71, 92] width 123 height 15
click at [484, 262] on button "Nova marcação" at bounding box center [489, 267] width 46 height 12
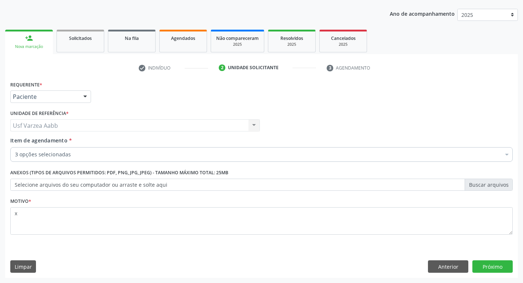
scroll to position [80, 0]
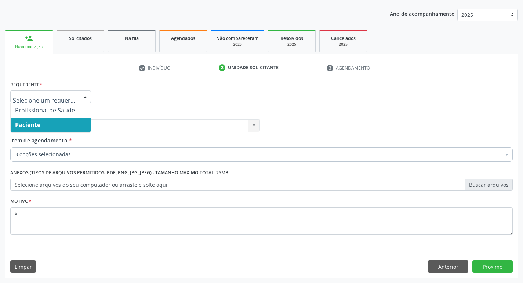
click at [55, 125] on span "Paciente" at bounding box center [51, 125] width 80 height 15
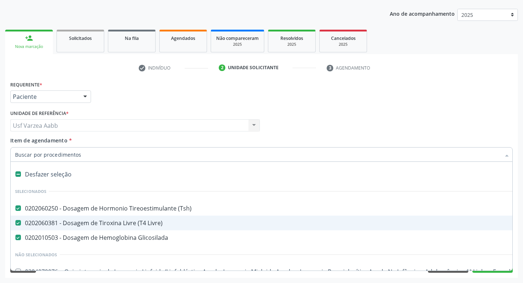
click at [41, 175] on div "Desfazer seleção" at bounding box center [301, 174] width 580 height 15
checkbox \(Tsh\) "false"
checkbox Livre\) "false"
checkbox Glicosilada "false"
click at [47, 159] on input "Item de agendamento *" at bounding box center [257, 154] width 485 height 15
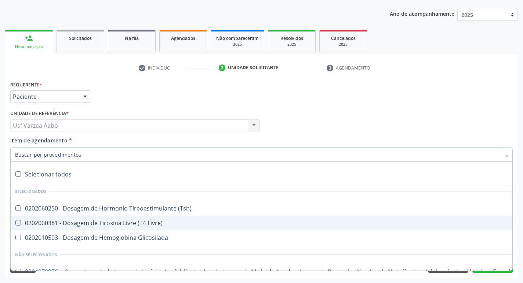
drag, startPoint x: 370, startPoint y: 117, endPoint x: 315, endPoint y: 131, distance: 57.4
click at [370, 117] on div "Profissional Solicitante Por favor, selecione a Unidade de Atendimento primeiro…" at bounding box center [261, 122] width 506 height 29
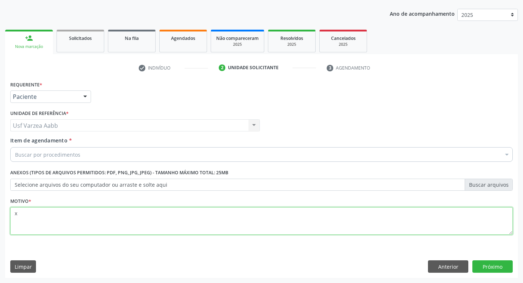
click at [17, 223] on textarea "x" at bounding box center [261, 222] width 502 height 28
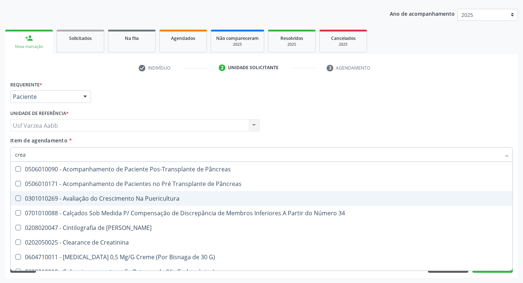
type input "creat"
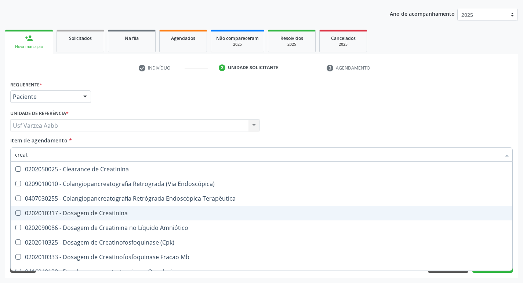
click at [141, 219] on span "0202010317 - Dosagem de Creatinina" at bounding box center [261, 213] width 501 height 15
checkbox Creatinina "true"
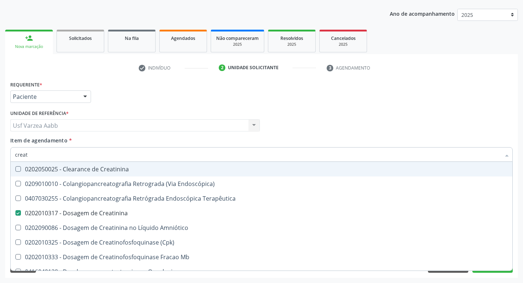
click at [106, 153] on input "creat" at bounding box center [257, 154] width 485 height 15
type input "col"
checkbox Creatinina "false"
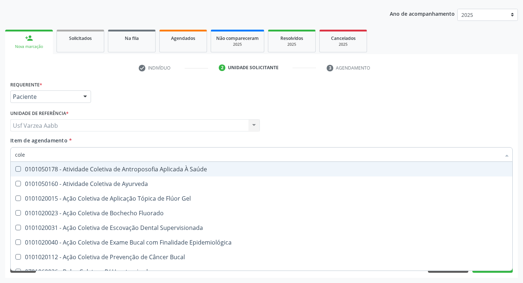
type input "coles"
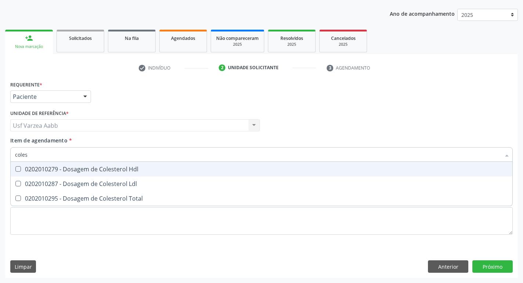
click at [127, 171] on div "0202010279 - Dosagem de Colesterol Hdl" at bounding box center [261, 169] width 492 height 6
checkbox Hdl "true"
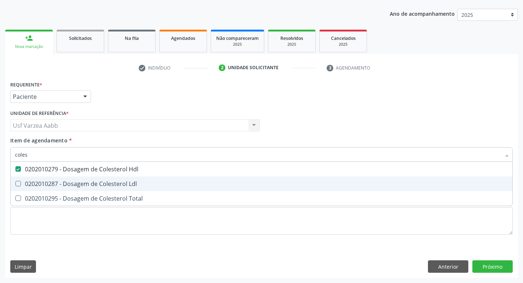
click at [128, 183] on div "0202010287 - Dosagem de Colesterol Ldl" at bounding box center [261, 184] width 492 height 6
checkbox Ldl "true"
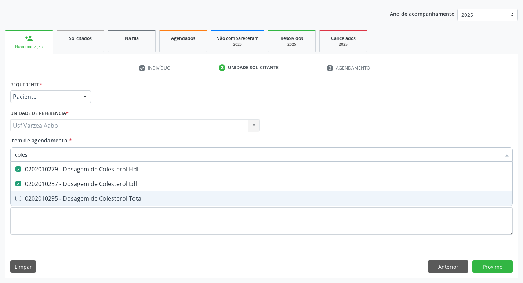
click at [129, 198] on div "0202010295 - Dosagem de Colesterol Total" at bounding box center [261, 199] width 492 height 6
checkbox Total "true"
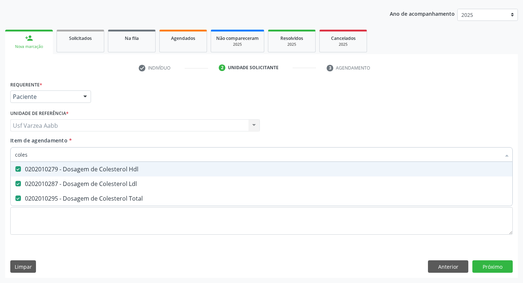
click at [162, 160] on input "coles" at bounding box center [257, 154] width 485 height 15
type input "tg"
checkbox Ldl "false"
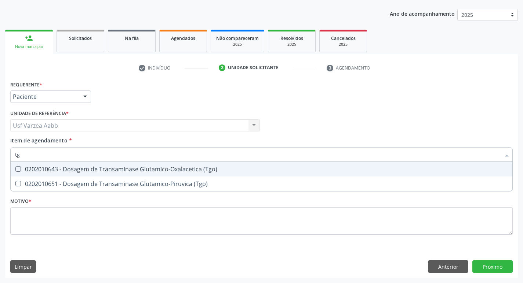
drag, startPoint x: 166, startPoint y: 171, endPoint x: 167, endPoint y: 194, distance: 23.5
click at [166, 172] on div "0202010643 - Dosagem de Transaminase Glutamico-Oxalacetica (Tgo)" at bounding box center [261, 169] width 492 height 6
checkbox \(Tgo\) "true"
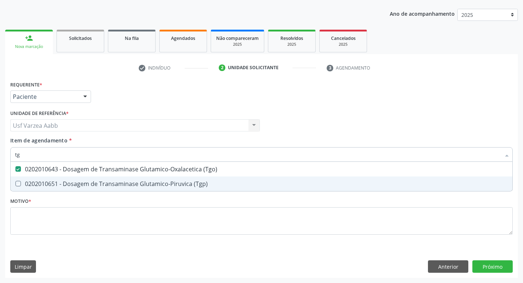
click at [167, 194] on div "Requerente * Paciente Profissional de Saúde Paciente Nenhum resultado encontrad…" at bounding box center [261, 162] width 502 height 166
checkbox \(Tgp\) "true"
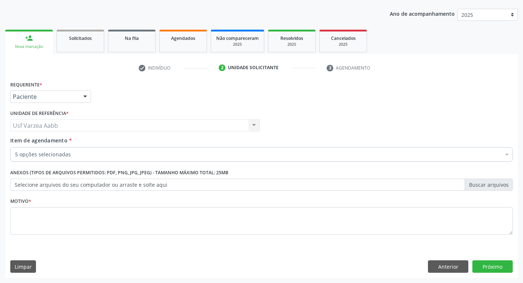
click at [166, 187] on li "Selecionados" at bounding box center [301, 191] width 580 height 19
click at [157, 162] on div "5 opções selecionadas" at bounding box center [261, 154] width 502 height 15
click at [15, 157] on input "Item de agendamento *" at bounding box center [15, 154] width 0 height 15
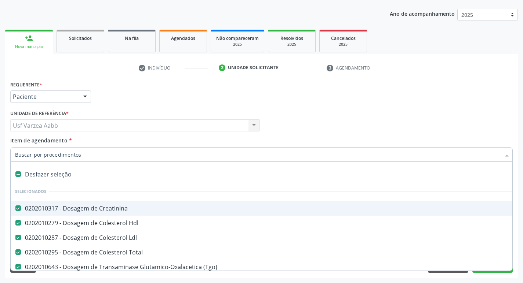
click at [71, 158] on input "Item de agendamento *" at bounding box center [257, 154] width 485 height 15
type input "tg"
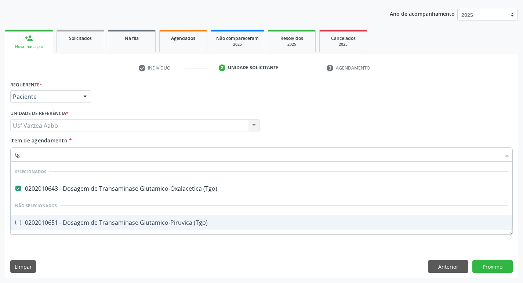
click at [163, 227] on span "0202010651 - Dosagem de Transaminase Glutamico-Piruvica (Tgp)" at bounding box center [261, 223] width 501 height 15
checkbox \(Tgp\) "true"
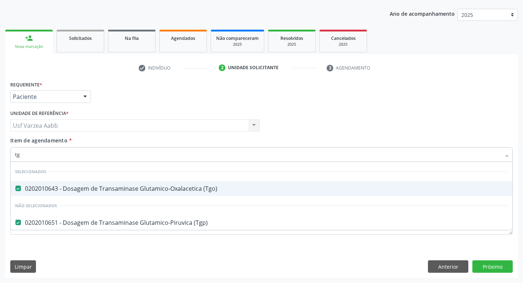
click at [121, 158] on input "tg" at bounding box center [257, 154] width 485 height 15
type input "tr"
checkbox \(Tgp\) "false"
type input "tri"
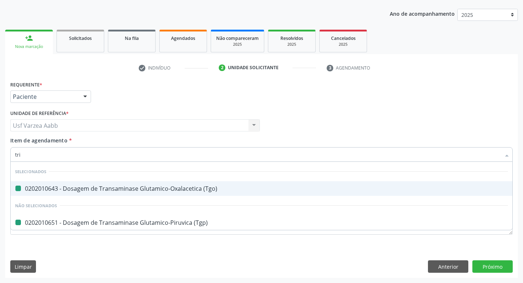
checkbox \(Tgo\) "false"
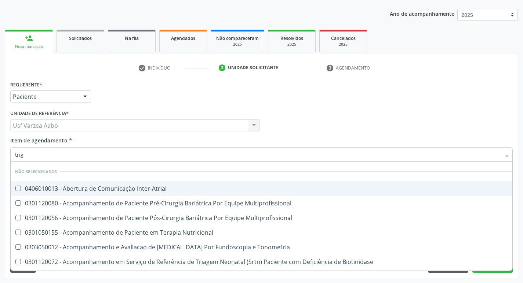
type input "trigl"
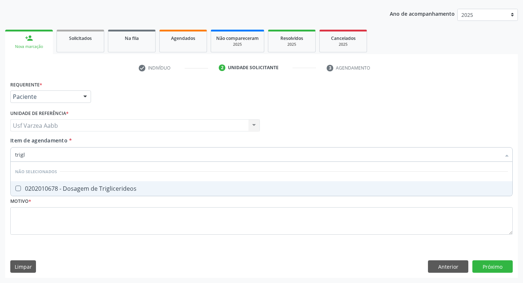
click at [116, 187] on div "0202010678 - Dosagem de Triglicerideos" at bounding box center [261, 189] width 492 height 6
checkbox Triglicerideos "true"
click at [113, 155] on input "trigl" at bounding box center [257, 154] width 485 height 15
type input "ur"
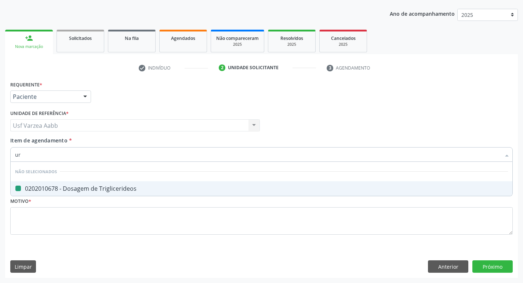
checkbox Triglicerideos "false"
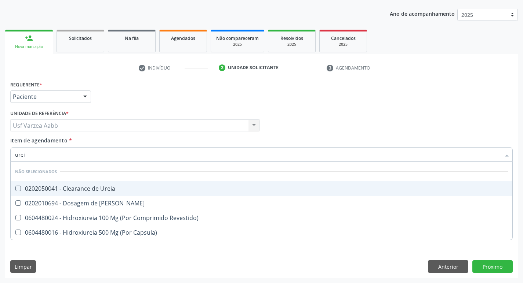
type input "ureia"
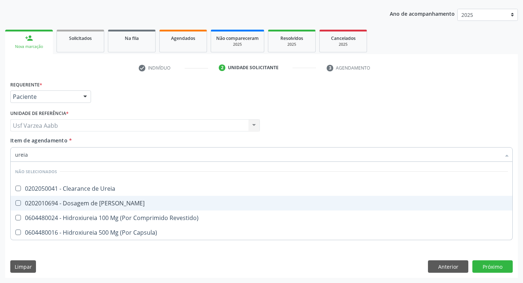
click at [138, 200] on span "0202010694 - Dosagem de Ureia" at bounding box center [261, 203] width 501 height 15
checkbox Ureia "true"
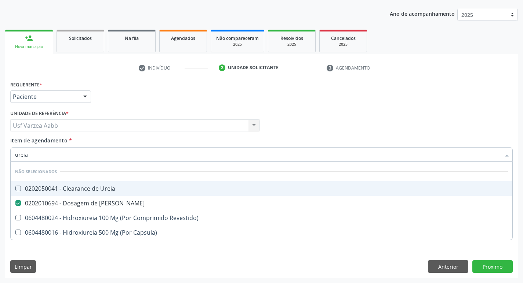
click at [119, 154] on input "ureia" at bounding box center [257, 154] width 485 height 15
type input "g"
checkbox Ureia "true"
checkbox Revestido\) "true"
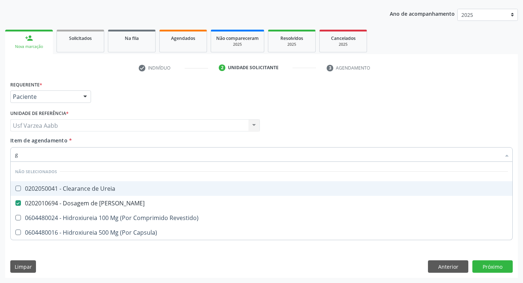
checkbox Capsula\) "true"
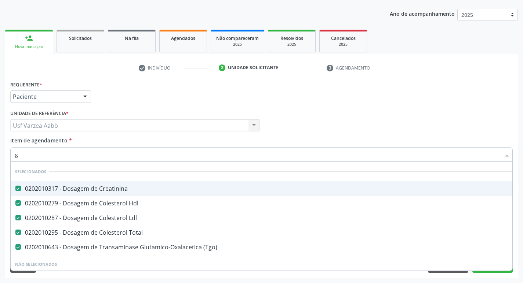
type input "gl"
checkbox Ldl "false"
checkbox Total "false"
checkbox \(Tgo\) "false"
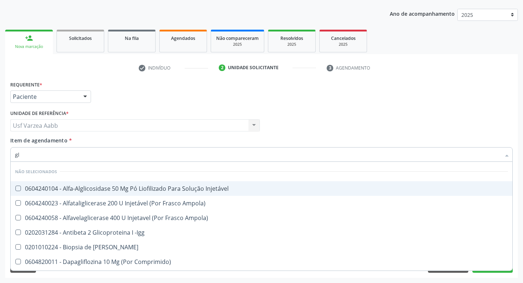
type input "gli"
checkbox Injetável "false"
type input "glicos"
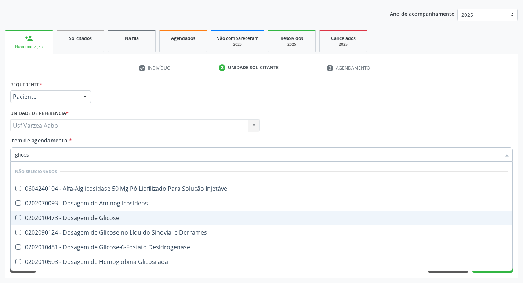
click at [127, 222] on span "0202010473 - Dosagem de Glicose" at bounding box center [261, 218] width 501 height 15
checkbox Glicose "true"
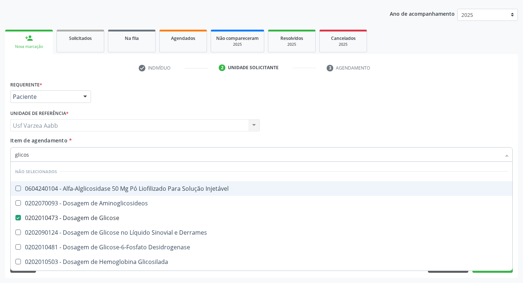
click at [123, 154] on input "glicos" at bounding box center [257, 154] width 485 height 15
type input "hem"
checkbox Injetável "false"
checkbox Glicose "false"
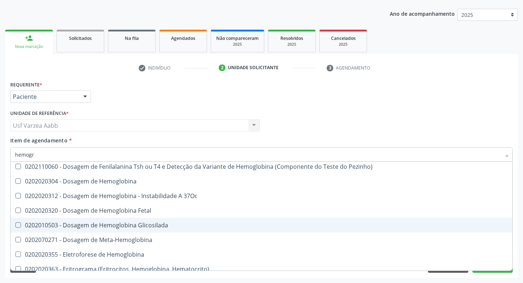
scroll to position [0, 0]
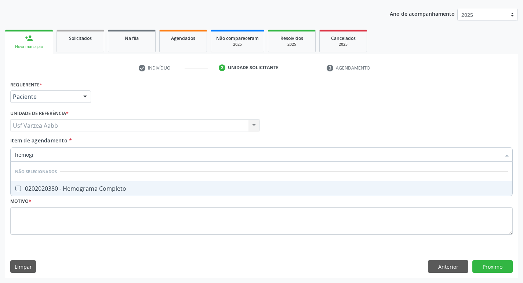
type input "hemogra"
click at [134, 196] on span "0202020380 - Hemograma Completo" at bounding box center [261, 189] width 501 height 15
checkbox Completo "true"
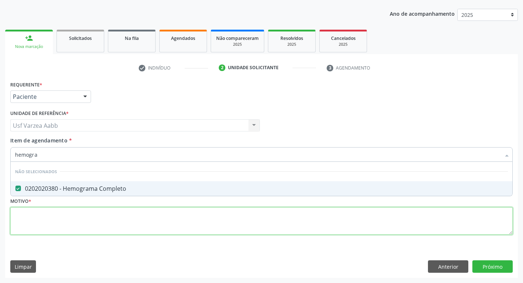
click at [136, 223] on div "Requerente * Paciente Profissional de Saúde Paciente Nenhum resultado encontrad…" at bounding box center [261, 162] width 502 height 166
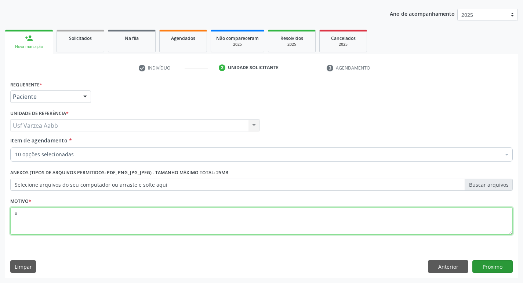
type textarea "x"
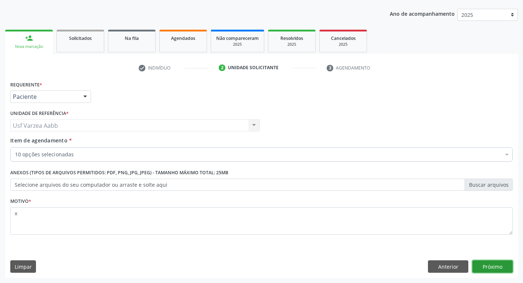
click at [482, 265] on button "Próximo" at bounding box center [492, 267] width 40 height 12
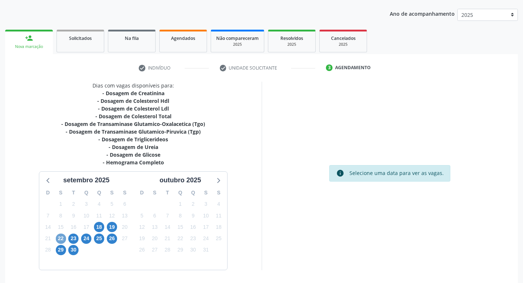
click at [61, 238] on span "22" at bounding box center [61, 239] width 10 height 10
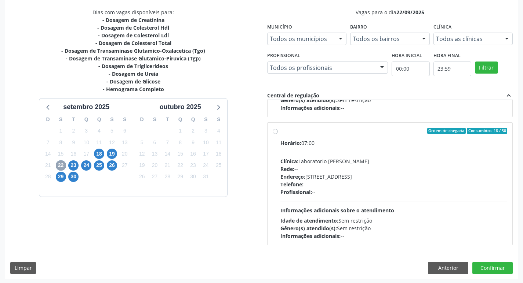
scroll to position [116, 0]
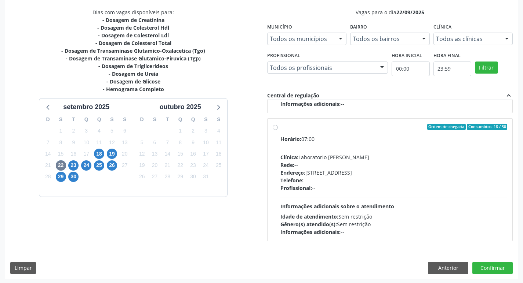
click at [280, 127] on label "Ordem de chegada Consumidos: 18 / 30 Horário: 07:00 Clínica: Laboratorio Jose P…" at bounding box center [393, 180] width 227 height 113
click at [274, 127] on input "Ordem de chegada Consumidos: 18 / 30 Horário: 07:00 Clínica: Laboratorio Jose P…" at bounding box center [274, 127] width 5 height 7
radio input "true"
click at [499, 268] on button "Confirmar" at bounding box center [492, 268] width 40 height 12
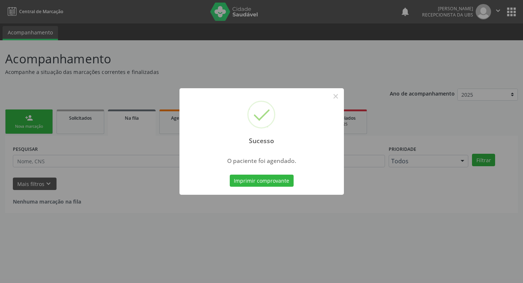
scroll to position [0, 0]
click at [269, 174] on div "Imprimir comprovante Cancel" at bounding box center [264, 180] width 67 height 15
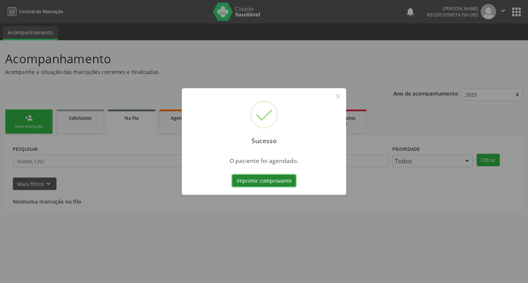
click at [270, 180] on button "Imprimir comprovante" at bounding box center [264, 181] width 64 height 12
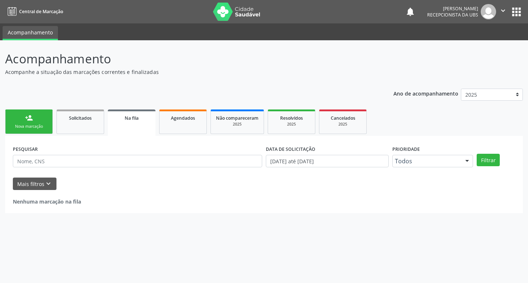
click at [50, 134] on link "person_add Nova marcação" at bounding box center [29, 122] width 48 height 25
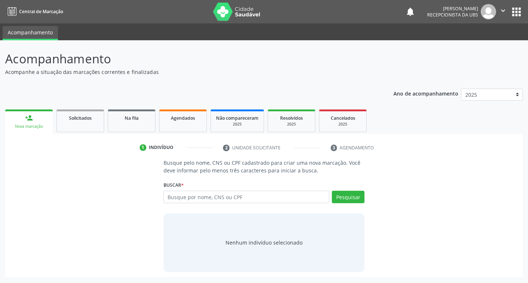
drag, startPoint x: 273, startPoint y: 206, endPoint x: 270, endPoint y: 201, distance: 6.1
click at [272, 206] on div "Busque por nome, CNS ou CPF Nenhum resultado encontrado para: " " Digite nome, …" at bounding box center [264, 200] width 201 height 18
click at [270, 201] on input "text" at bounding box center [247, 197] width 166 height 12
paste input "701 0078 5069 1299"
type input "701 0078 5069 1299"
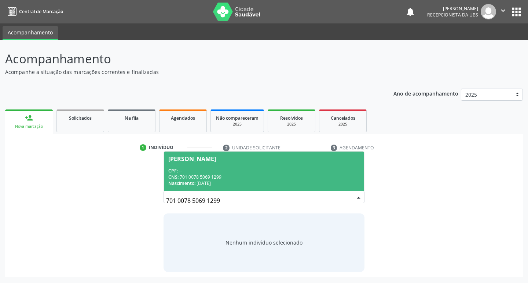
click at [256, 169] on div "CPF: --" at bounding box center [264, 171] width 192 height 6
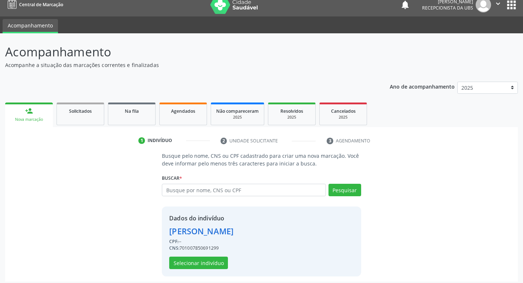
scroll to position [11, 0]
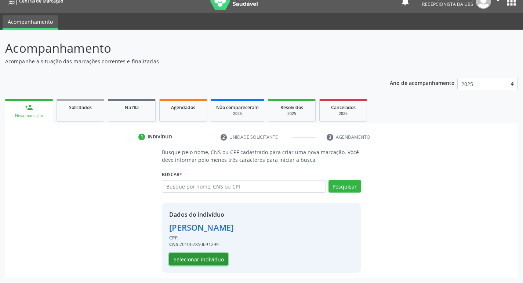
click at [221, 260] on button "Selecionar indivíduo" at bounding box center [198, 259] width 59 height 12
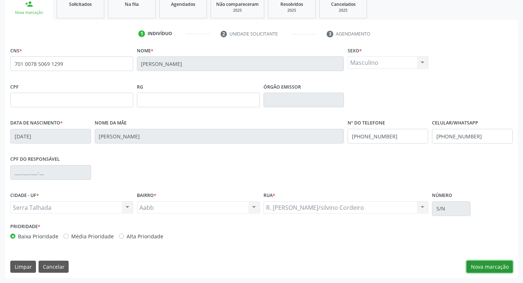
click at [481, 264] on button "Nova marcação" at bounding box center [489, 267] width 46 height 12
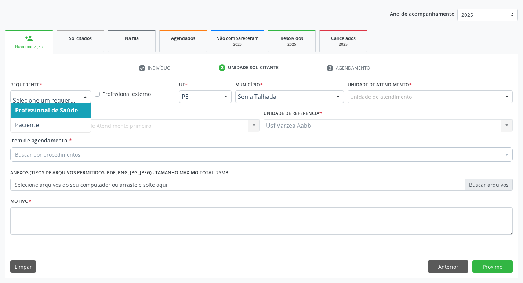
click at [37, 102] on div at bounding box center [50, 97] width 81 height 12
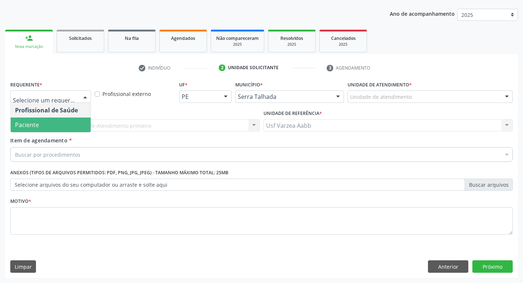
click at [44, 132] on span "Paciente" at bounding box center [51, 125] width 80 height 15
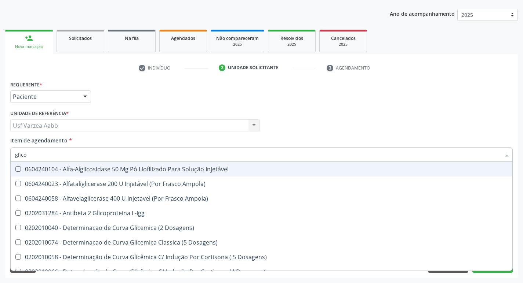
type input "glicos"
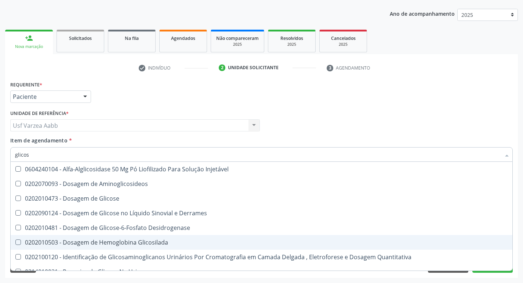
click at [116, 243] on div "0202010503 - Dosagem de Hemoglobina Glicosilada" at bounding box center [261, 243] width 492 height 6
checkbox Glicosilada "true"
type input "g"
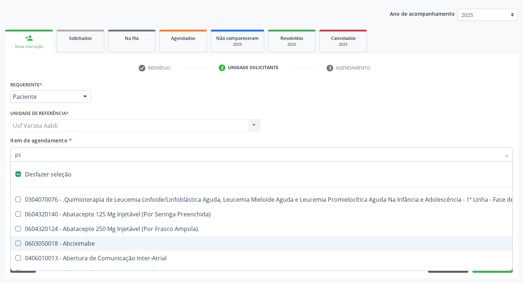
type input "psa"
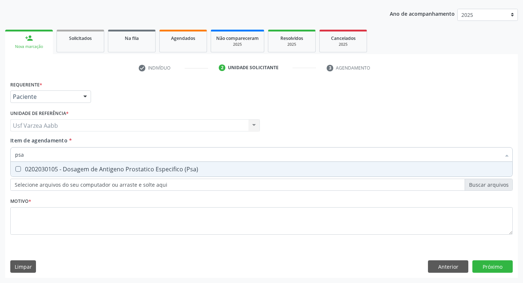
click at [119, 172] on div "0202030105 - Dosagem de Antigeno Prostatico Especifico (Psa)" at bounding box center [261, 169] width 492 height 6
checkbox \(Psa\) "true"
click at [129, 161] on input "psa" at bounding box center [257, 154] width 485 height 15
click at [129, 158] on input "psa" at bounding box center [257, 154] width 485 height 15
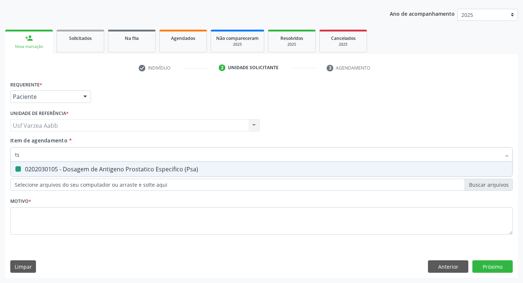
type input "tsh"
checkbox \(Psa\) "false"
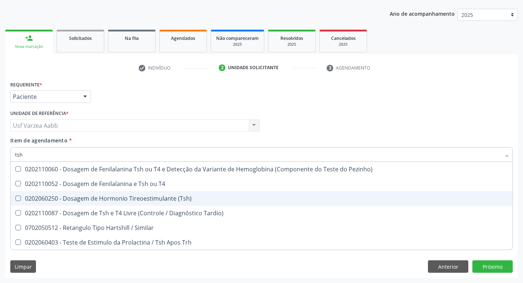
click at [157, 197] on div "0202060250 - Dosagem de Hormonio Tireoestimulante (Tsh)" at bounding box center [261, 199] width 492 height 6
checkbox \(Tsh\) "true"
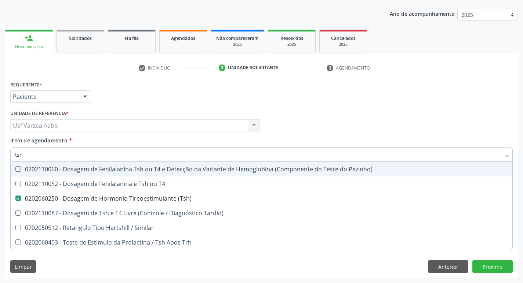
click at [150, 156] on input "tsh" at bounding box center [257, 154] width 485 height 15
type input "t4"
checkbox \(Tsh\) "false"
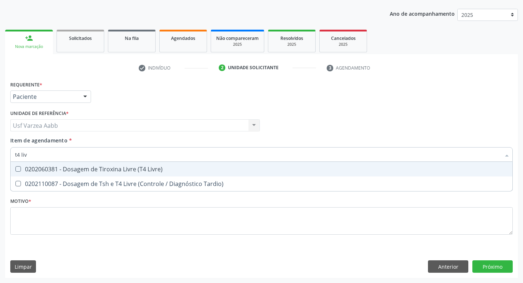
type input "t4 livr"
click at [158, 167] on div "0202060381 - Dosagem de Tiroxina Livre (T4 Livre)" at bounding box center [261, 169] width 492 height 6
checkbox Livre\) "true"
click at [165, 156] on input "t4 livr" at bounding box center [257, 154] width 485 height 15
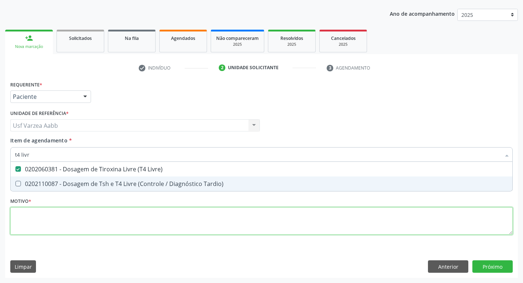
click at [196, 217] on div "Requerente * Paciente Profissional de Saúde Paciente Nenhum resultado encontrad…" at bounding box center [261, 162] width 502 height 166
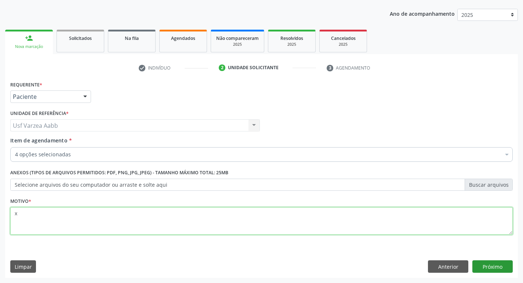
type textarea "x"
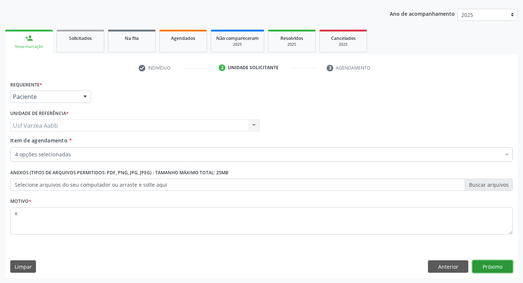
click at [499, 267] on button "Próximo" at bounding box center [492, 267] width 40 height 12
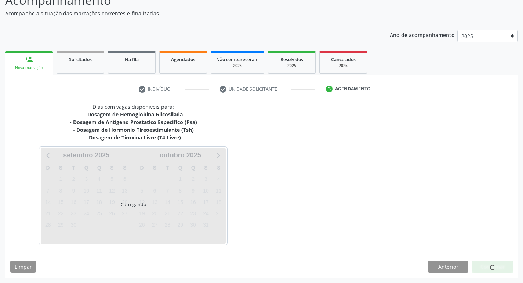
scroll to position [59, 0]
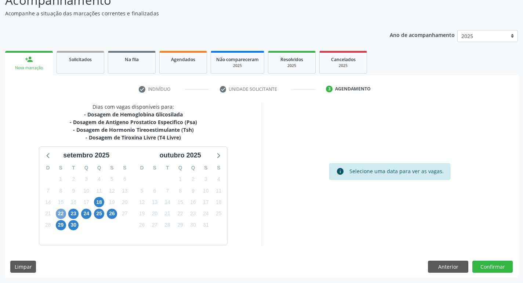
click at [60, 213] on span "22" at bounding box center [61, 214] width 10 height 10
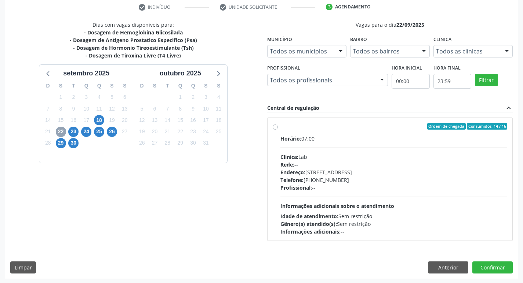
scroll to position [142, 0]
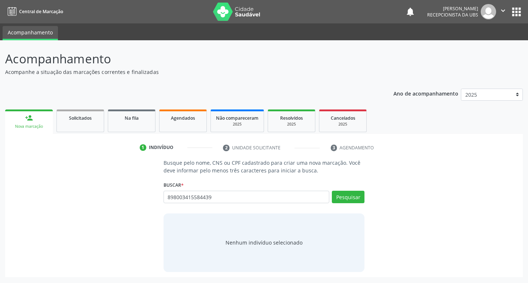
type input "898003415584439"
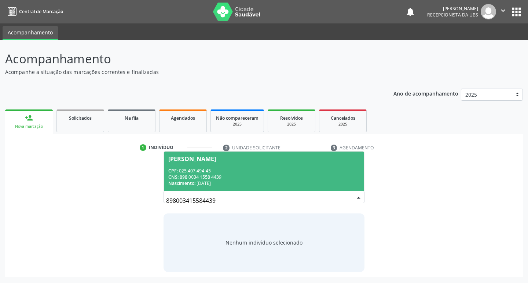
click at [292, 170] on div "CPF: 025.407.494-45" at bounding box center [264, 171] width 192 height 6
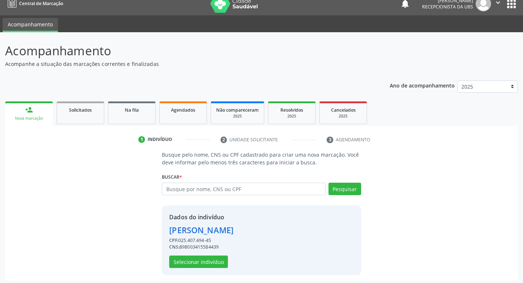
scroll to position [11, 0]
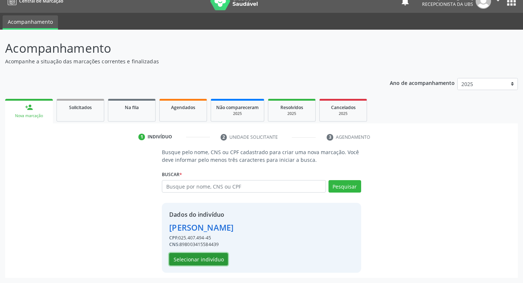
click at [218, 254] on button "Selecionar indivíduo" at bounding box center [198, 259] width 59 height 12
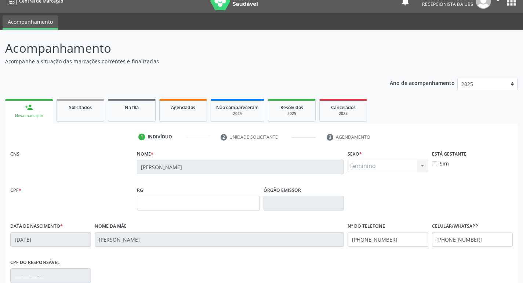
click at [474, 268] on div "CPF do responsável" at bounding box center [261, 275] width 506 height 36
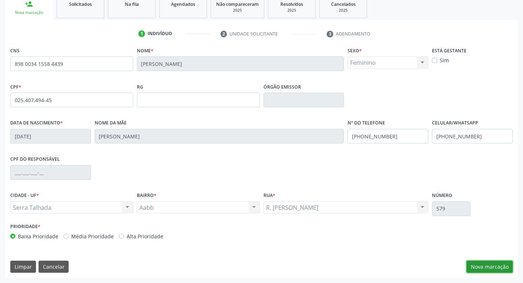
click at [484, 269] on button "Nova marcação" at bounding box center [489, 267] width 46 height 12
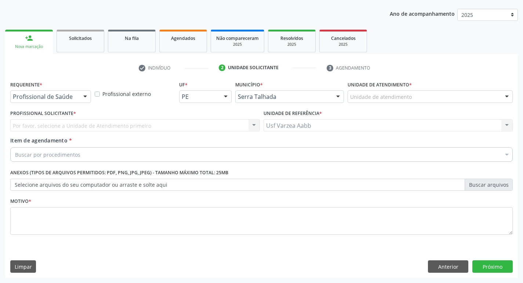
scroll to position [80, 0]
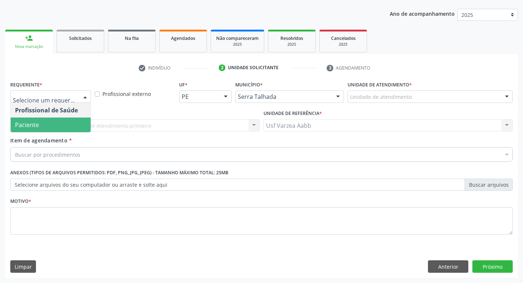
click at [62, 125] on span "Paciente" at bounding box center [51, 125] width 80 height 15
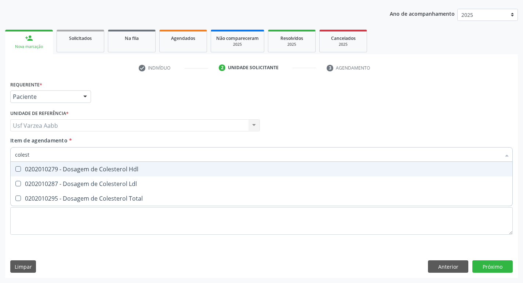
type input "coleste"
click at [133, 164] on span "0202010279 - Dosagem de Colesterol Hdl" at bounding box center [261, 169] width 501 height 15
checkbox Hdl "true"
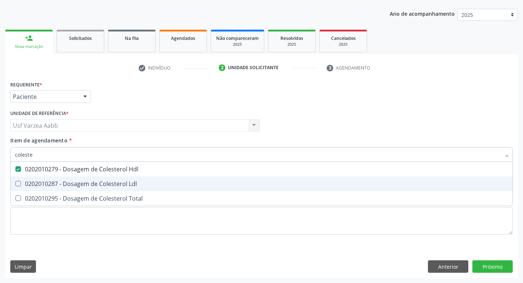
click at [134, 181] on div "0202010287 - Dosagem de Colesterol Ldl" at bounding box center [261, 184] width 492 height 6
checkbox Ldl "true"
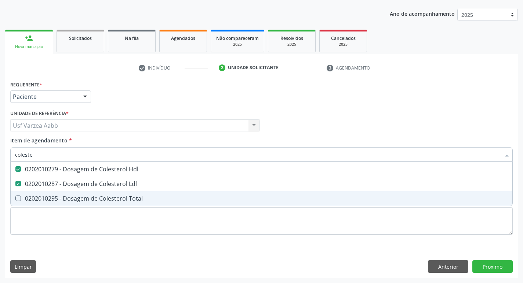
click at [135, 197] on div "0202010295 - Dosagem de Colesterol Total" at bounding box center [261, 199] width 492 height 6
checkbox Total "true"
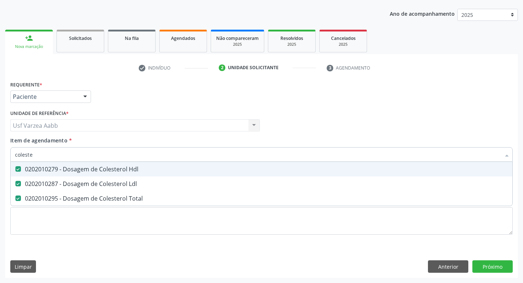
click at [143, 156] on input "coleste" at bounding box center [257, 154] width 485 height 15
type input "cre"
checkbox Hdl "false"
checkbox Ldl "false"
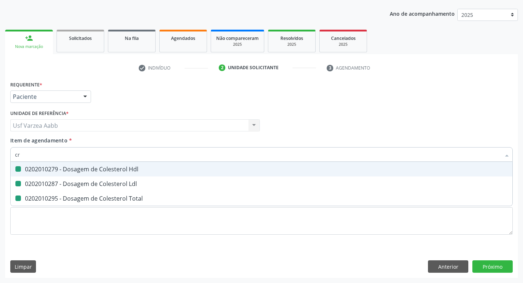
checkbox Total "false"
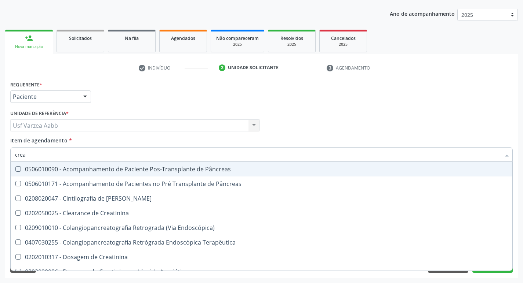
type input "creat"
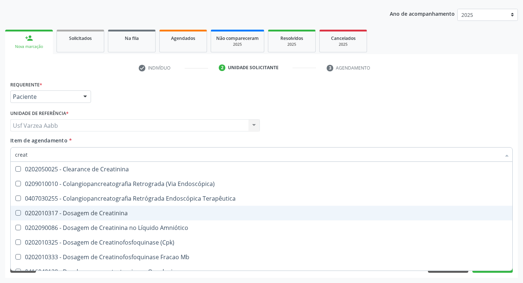
click at [96, 216] on div "0202010317 - Dosagem de Creatinina" at bounding box center [261, 213] width 492 height 6
checkbox Creatinina "true"
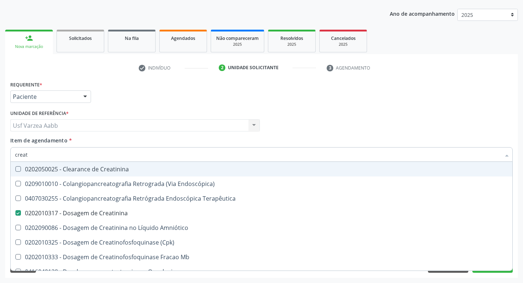
click at [98, 155] on input "creat" at bounding box center [257, 154] width 485 height 15
type input "trig"
checkbox Creatinina "false"
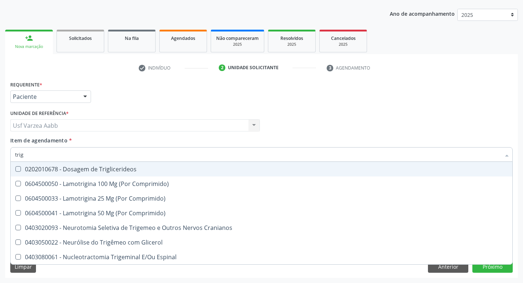
type input "trigl"
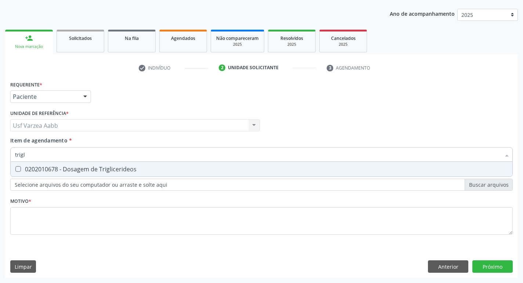
click at [97, 170] on div "0202010678 - Dosagem de Triglicerideos" at bounding box center [261, 169] width 492 height 6
checkbox Triglicerideos "true"
click at [118, 151] on input "trigl" at bounding box center [257, 154] width 485 height 15
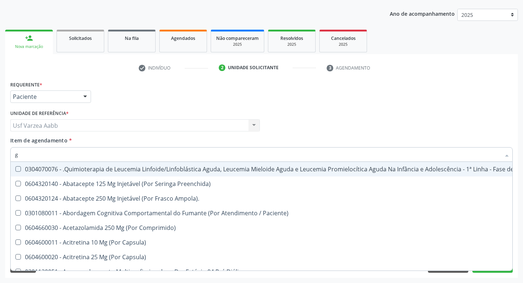
type input "gl"
checkbox Pé "true"
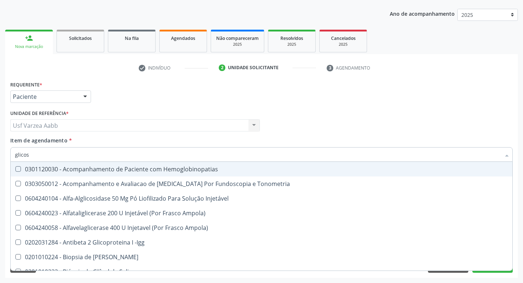
type input "glicose"
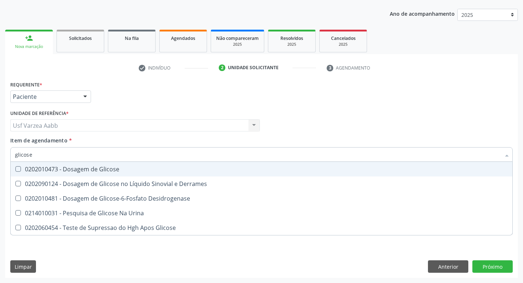
click at [95, 172] on div "0202010473 - Dosagem de Glicose" at bounding box center [261, 169] width 492 height 6
checkbox Glicose "true"
click at [94, 160] on input "glicose" at bounding box center [257, 154] width 485 height 15
type input "hem"
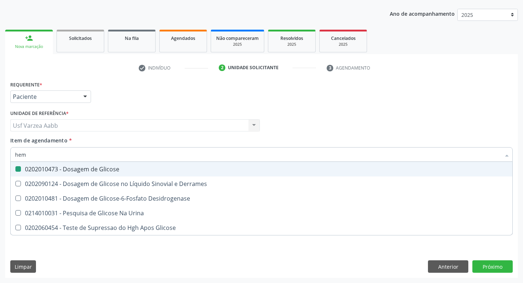
checkbox Glicose "false"
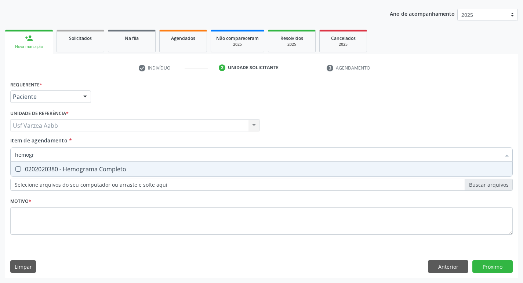
type input "hemogra"
click at [95, 172] on div "0202020380 - Hemograma Completo" at bounding box center [261, 169] width 492 height 6
checkbox Completo "true"
click at [106, 154] on input "hemogra" at bounding box center [257, 154] width 485 height 15
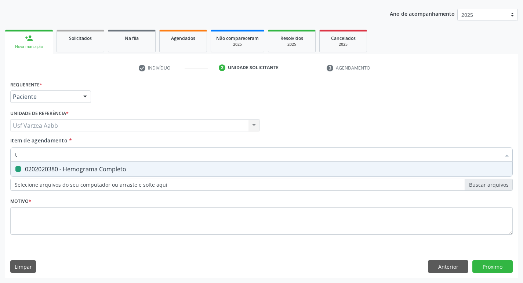
type input "tg"
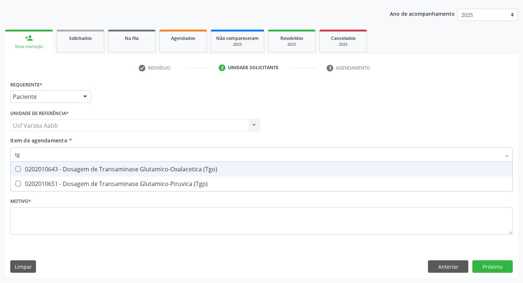
click at [107, 167] on div "0202010643 - Dosagem de Transaminase Glutamico-Oxalacetica (Tgo)" at bounding box center [261, 169] width 492 height 6
checkbox \(Tgo\) "true"
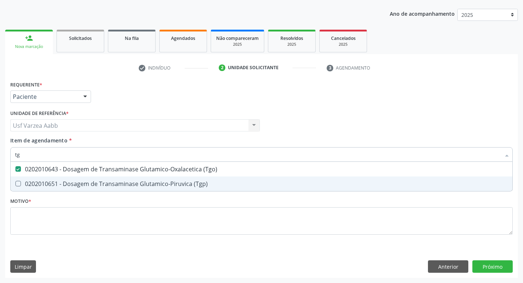
click at [111, 187] on div "0202010651 - Dosagem de Transaminase Glutamico-Piruvica (Tgp)" at bounding box center [261, 184] width 492 height 6
checkbox \(Tgp\) "true"
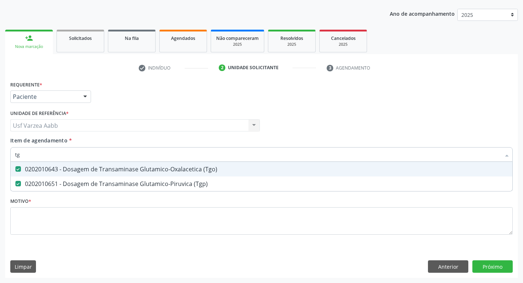
click at [116, 159] on input "tg" at bounding box center [257, 154] width 485 height 15
type input "bili"
checkbox \(Tgo\) "false"
checkbox \(Tgp\) "false"
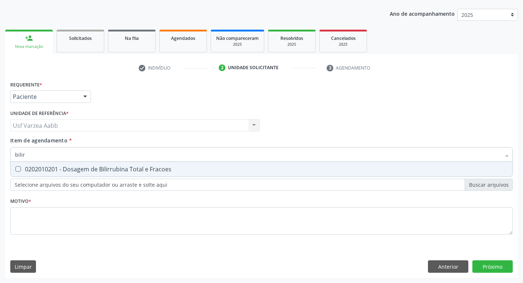
type input "bilirr"
click at [105, 176] on span "0202010201 - Dosagem de Bilirrubina Total e Fracoes" at bounding box center [261, 169] width 501 height 15
checkbox Fracoes "true"
type input "b"
checkbox Fracoes "false"
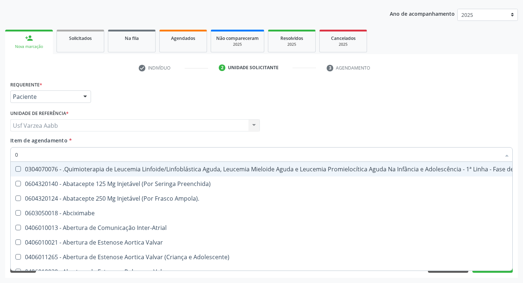
type input "02"
checkbox Capsula\) "true"
checkbox Comprimido\) "true"
checkbox Transferências "true"
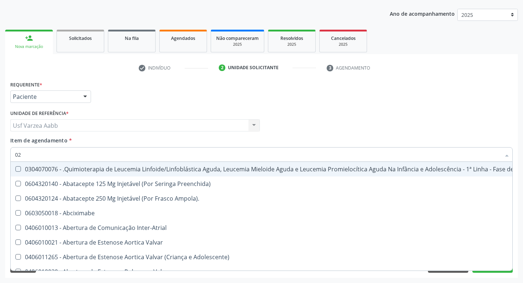
checkbox Meckel "true"
checkbox Bilateral "true"
checkbox Laboratorial "true"
checkbox Citopatológico "true"
checkbox Transfusao "true"
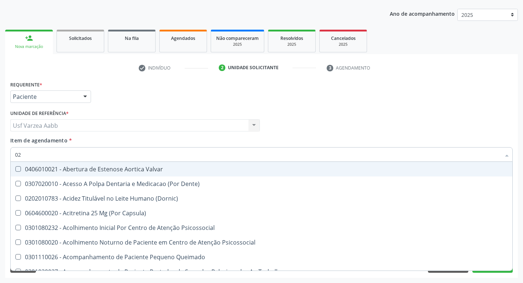
type input "020"
checkbox Splintagem "true"
checkbox Epispádia "true"
checkbox Anos\) "true"
checkbox Congênita "true"
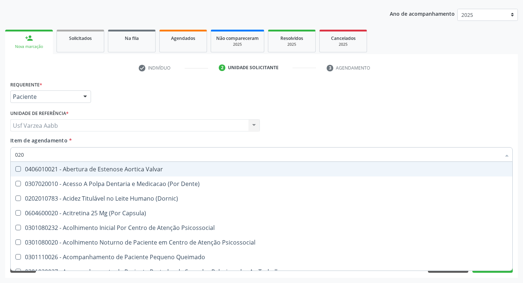
checkbox Complementar\) "true"
checkbox \(Qualitativo\) "true"
checkbox Semana\) "true"
checkbox Pediátrico "true"
checkbox Dias "true"
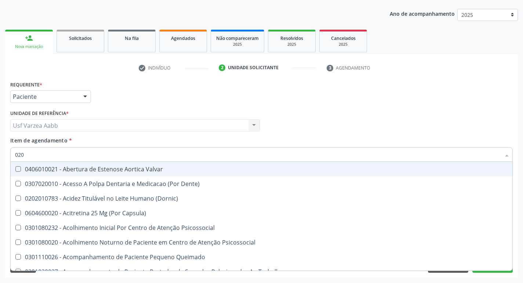
checkbox Fracoes "false"
checkbox Hdl "false"
checkbox Ldl "false"
checkbox Total "false"
checkbox Creatinina "false"
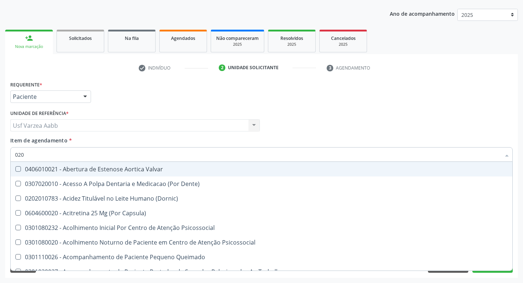
checkbox Glicose "false"
checkbox \(Tgo\) "false"
checkbox \(Tgp\) "false"
checkbox Triglicerideos "false"
checkbox \(T3\) "true"
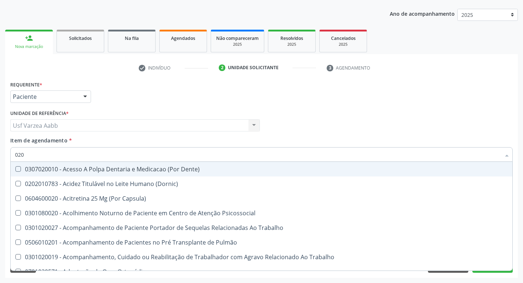
type input "0202"
checkbox Pré-Escalênica "true"
checkbox Faringe\/Laringe "true"
checkbox Puncao "true"
checkbox Fragmento "true"
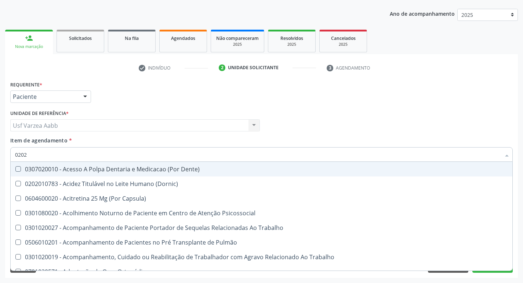
checkbox Ossea "true"
checkbox Laser "true"
checkbox \(Spcto\) "true"
checkbox 67 "true"
checkbox Projecoes\) "true"
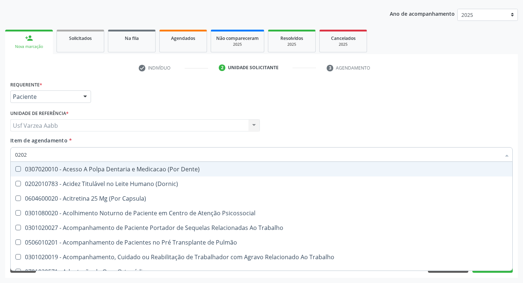
checkbox Biologica "true"
checkbox Fracoes "false"
checkbox Hdl "false"
checkbox Ldl "false"
checkbox Total "false"
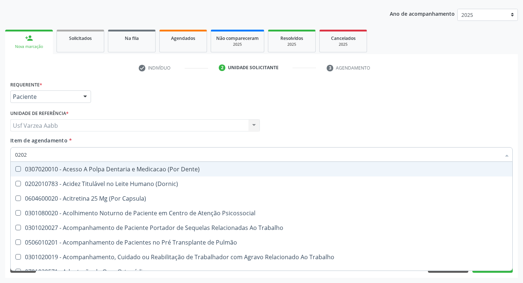
checkbox Creatinina "false"
checkbox Glicose "false"
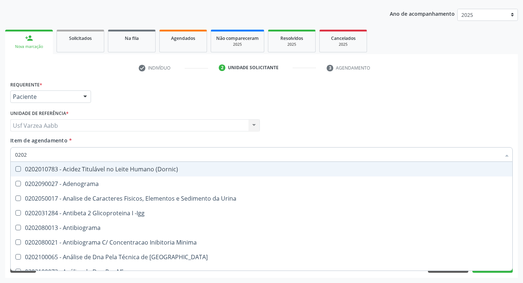
type input "02020"
checkbox Alfa-2-Macroglobulina "true"
checkbox \(Psa\) "true"
checkbox III "true"
checkbox Barbituratos "true"
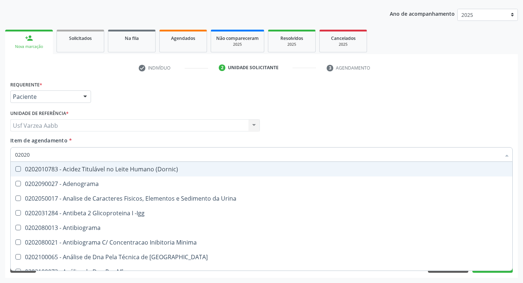
checkbox Fracoes "false"
checkbox Calcio "true"
checkbox Hdl "false"
checkbox Ldl "false"
checkbox Total "false"
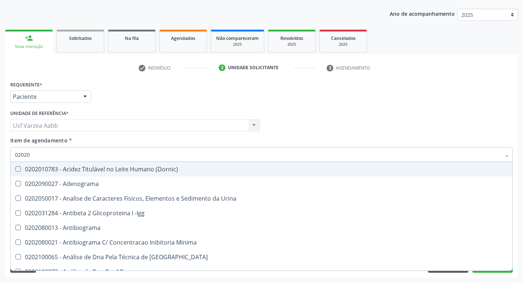
checkbox Creatinina "false"
checkbox Xi "true"
checkbox Glicose "false"
checkbox Prolactina "true"
checkbox Funcional "true"
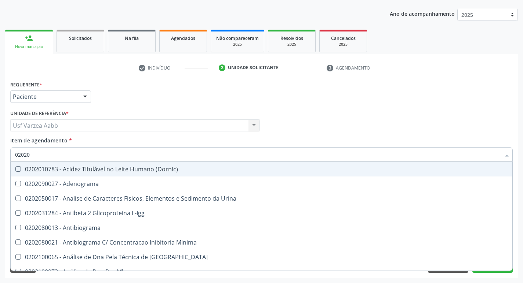
checkbox Funcional "true"
checkbox \(Tgo\) "false"
checkbox \(Tgp\) "false"
checkbox Triglicerideos "false"
checkbox Zinco "true"
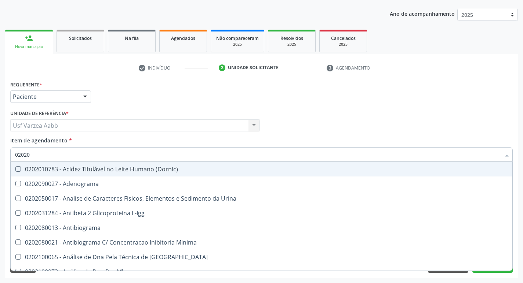
checkbox Completo "false"
type input "020201"
checkbox Plaquetas "true"
checkbox \(Pos-Pasteurização\) "true"
checkbox Molecular "true"
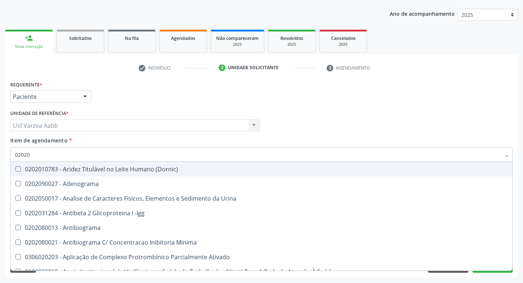
checkbox Parceria\) "true"
checkbox Gestante "true"
checkbox T3 "true"
checkbox 17-Hidroxicorticosteroides "true"
checkbox D "true"
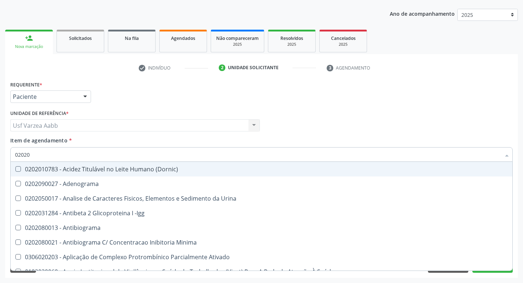
checkbox Acetona "true"
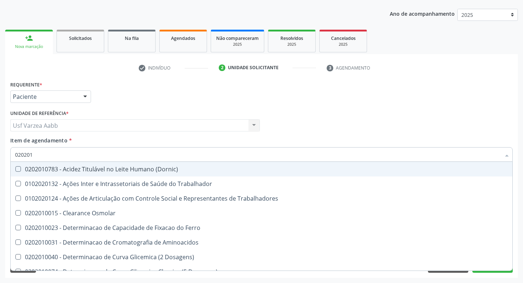
type input "0202010"
checkbox Vanilmandelico "true"
checkbox Circulante "true"
checkbox III "true"
checkbox Ionizavel "true"
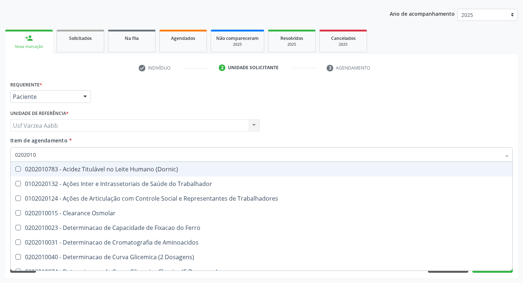
checkbox Hdl "false"
checkbox Ldl "false"
checkbox Total "false"
checkbox Creatinina "false"
checkbox II "true"
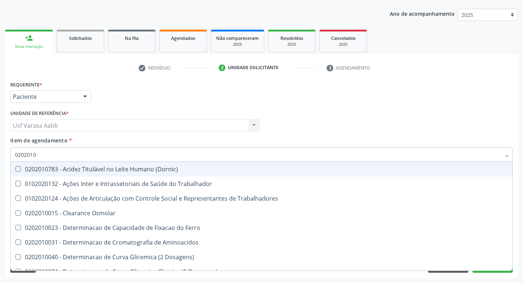
checkbox Glicose "false"
checkbox Leucino-Aminopeptidase "true"
checkbox Lipase "true"
checkbox Muco-Proteinas "true"
checkbox \(Tgo\) "false"
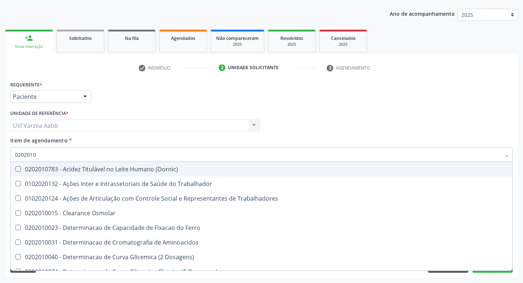
checkbox \(Tgp\) "false"
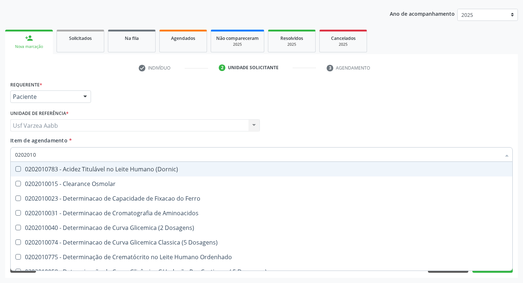
type input "02020104"
checkbox Dosagens\) "true"
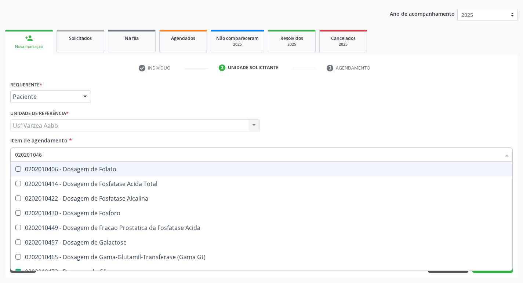
type input "0202010465"
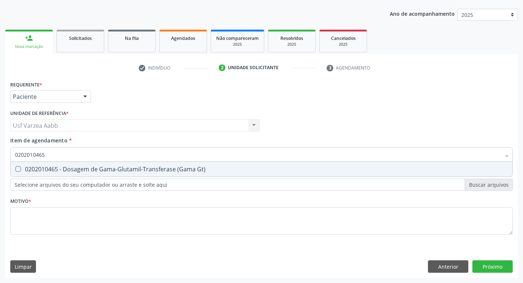
click at [105, 176] on span "0202010465 - Dosagem de Gama-Glutamil-Transferase (Gama Gt)" at bounding box center [261, 169] width 501 height 15
checkbox Gt\) "true"
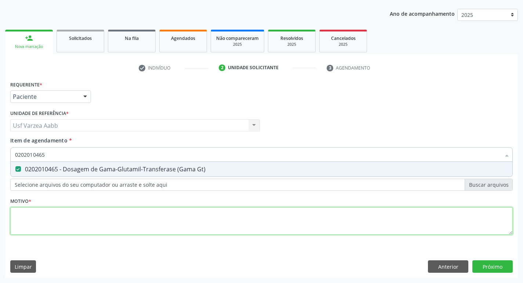
click at [131, 225] on div "Requerente * Paciente Profissional de Saúde Paciente Nenhum resultado encontrad…" at bounding box center [261, 162] width 502 height 166
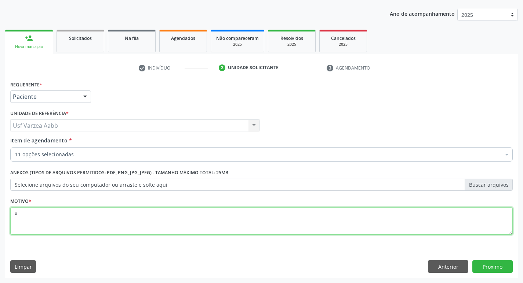
type textarea "x"
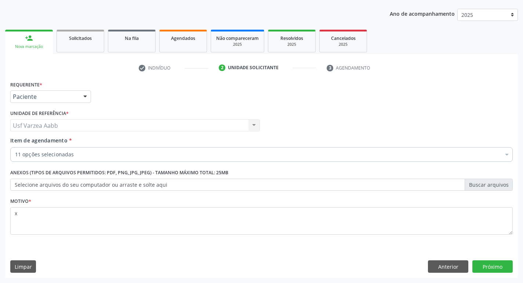
click at [497, 274] on div "Requerente * Paciente Profissional de Saúde Paciente Nenhum resultado encontrad…" at bounding box center [261, 178] width 512 height 199
click at [498, 270] on button "Próximo" at bounding box center [492, 267] width 40 height 12
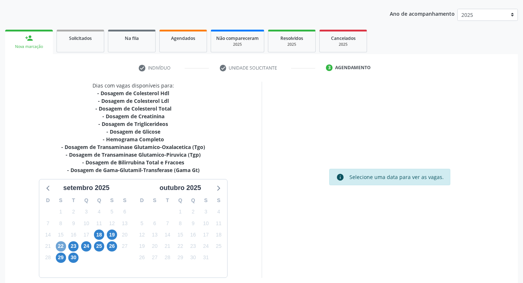
click at [59, 246] on span "22" at bounding box center [61, 247] width 10 height 10
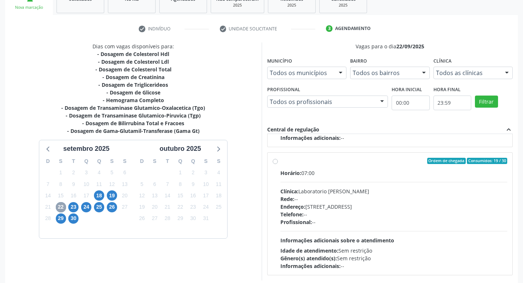
scroll to position [118, 0]
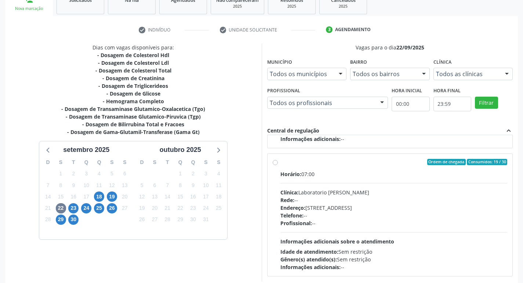
click at [280, 162] on label "Ordem de chegada Consumidos: 19 / 30 Horário: 07:00 Clínica: Laboratorio Jose P…" at bounding box center [393, 215] width 227 height 113
click at [272, 162] on input "Ordem de chegada Consumidos: 19 / 30 Horário: 07:00 Clínica: Laboratorio Jose P…" at bounding box center [274, 162] width 5 height 7
radio input "true"
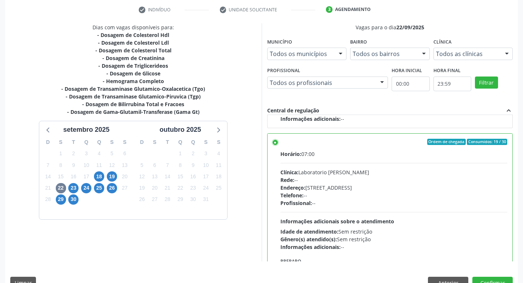
scroll to position [155, 0]
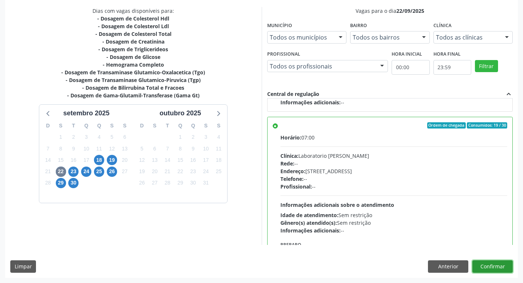
click at [492, 269] on button "Confirmar" at bounding box center [492, 267] width 40 height 12
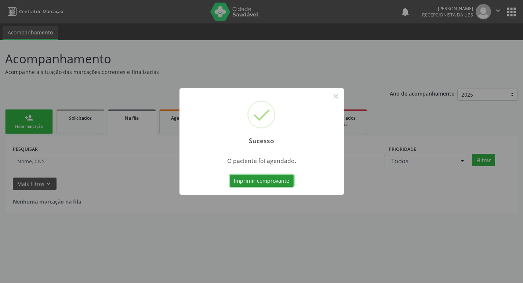
scroll to position [0, 0]
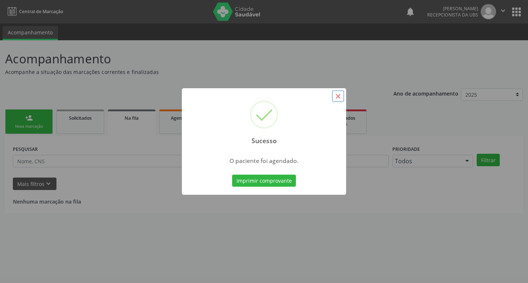
click at [335, 97] on button "×" at bounding box center [338, 96] width 12 height 12
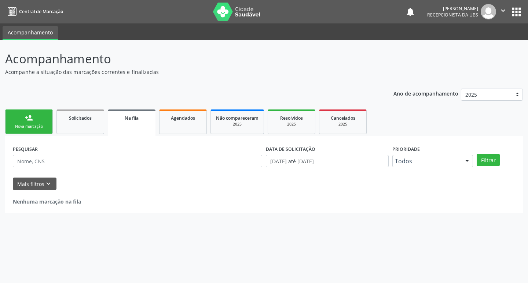
click at [17, 115] on link "person_add Nova marcação" at bounding box center [29, 122] width 48 height 25
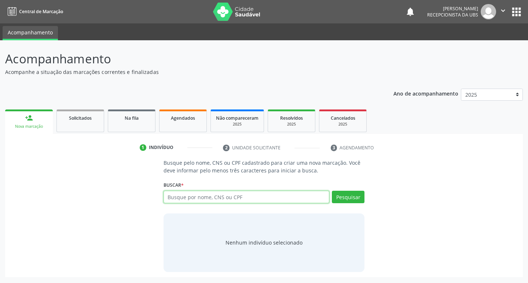
click at [217, 195] on input "text" at bounding box center [247, 197] width 166 height 12
type input "38596431420"
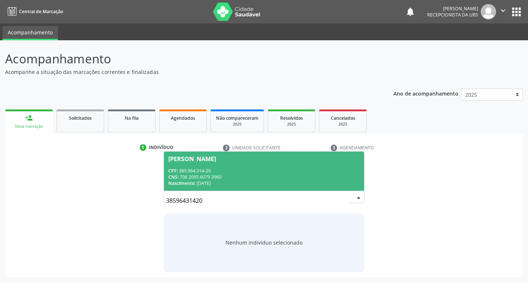
click at [303, 170] on div "CPF: 385.964.314-20" at bounding box center [264, 171] width 192 height 6
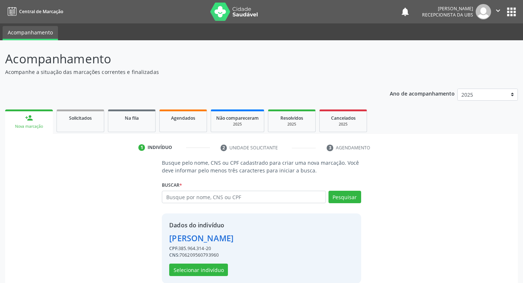
scroll to position [11, 0]
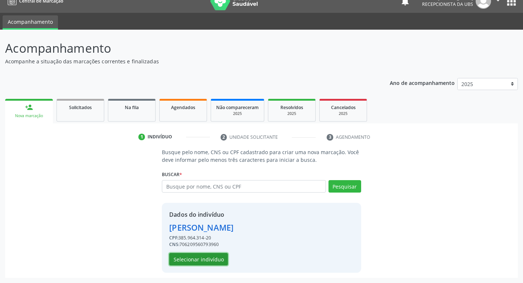
click at [182, 261] on button "Selecionar indivíduo" at bounding box center [198, 259] width 59 height 12
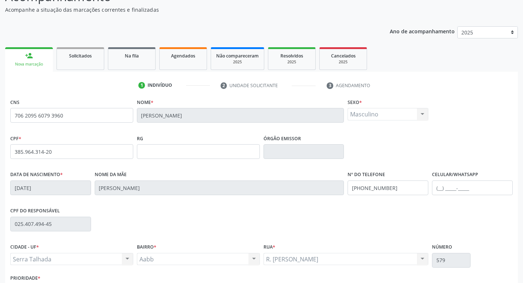
scroll to position [114, 0]
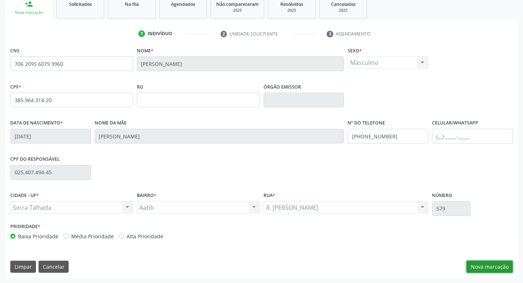
click at [501, 262] on button "Nova marcação" at bounding box center [489, 267] width 46 height 12
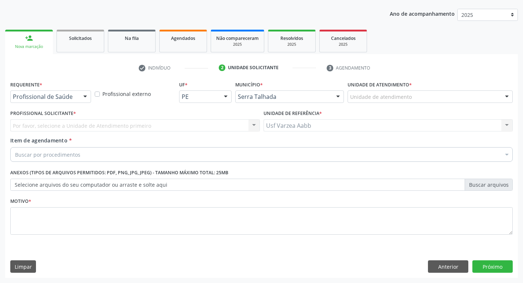
scroll to position [80, 0]
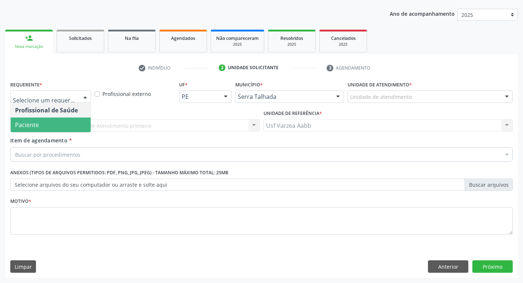
click at [68, 127] on span "Paciente" at bounding box center [51, 125] width 80 height 15
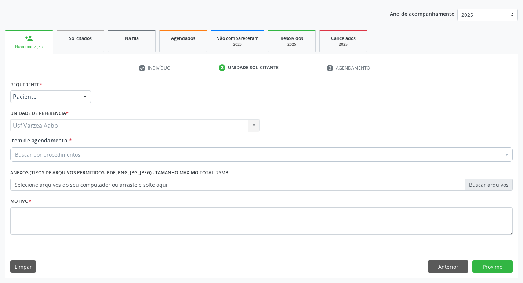
click at [80, 152] on div "Buscar por procedimentos" at bounding box center [261, 154] width 502 height 15
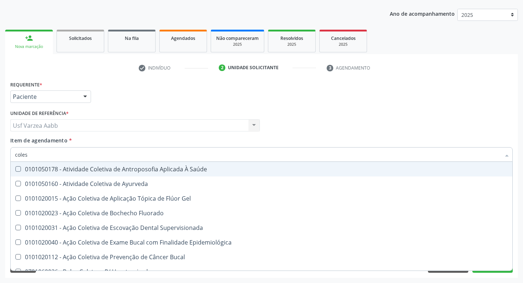
type input "colest"
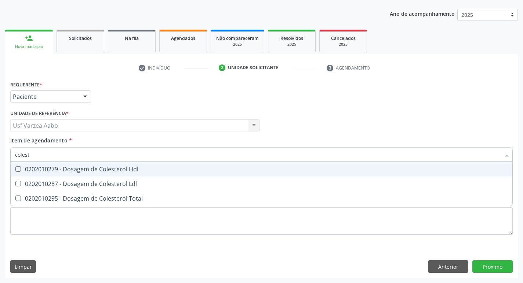
click at [95, 168] on div "0202010279 - Dosagem de Colesterol Hdl" at bounding box center [261, 169] width 492 height 6
checkbox Hdl "true"
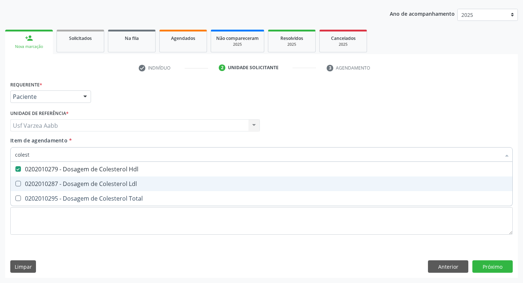
click at [99, 181] on div "0202010287 - Dosagem de Colesterol Ldl" at bounding box center [261, 184] width 492 height 6
checkbox Ldl "true"
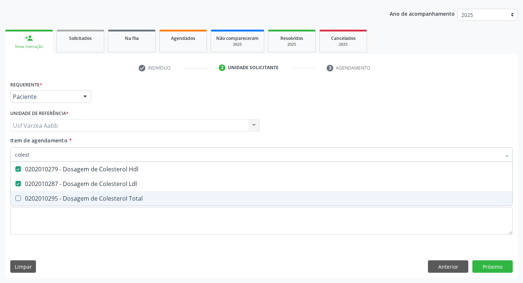
click at [103, 199] on div "0202010295 - Dosagem de Colesterol Total" at bounding box center [261, 199] width 492 height 6
checkbox Total "true"
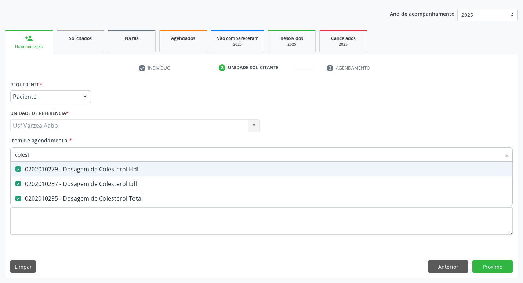
click at [101, 157] on input "colest" at bounding box center [257, 154] width 485 height 15
type input "cre"
checkbox Hdl "false"
checkbox Ldl "false"
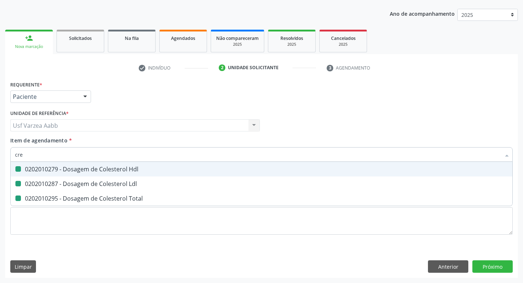
checkbox Total "false"
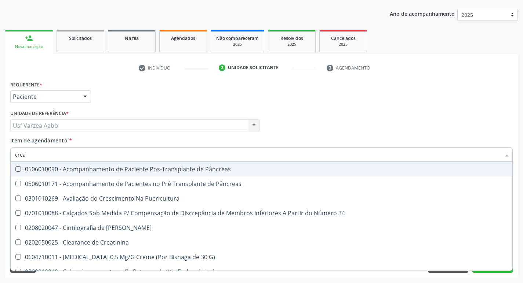
type input "creat"
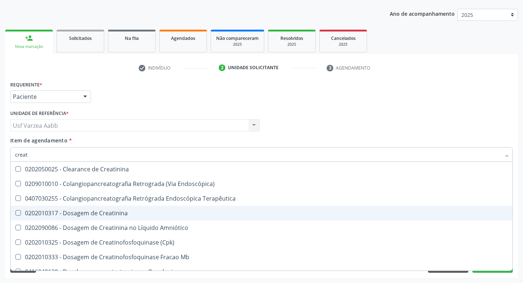
click at [116, 213] on div "0202010317 - Dosagem de Creatinina" at bounding box center [261, 213] width 492 height 6
checkbox Creatinina "true"
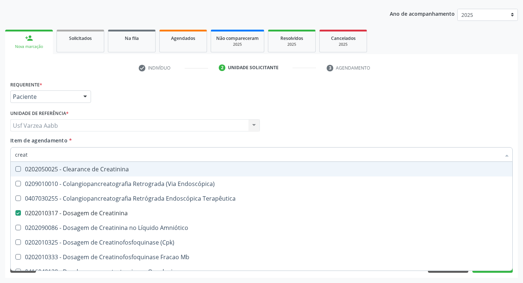
click at [285, 158] on input "creat" at bounding box center [257, 154] width 485 height 15
type input "TRIGL"
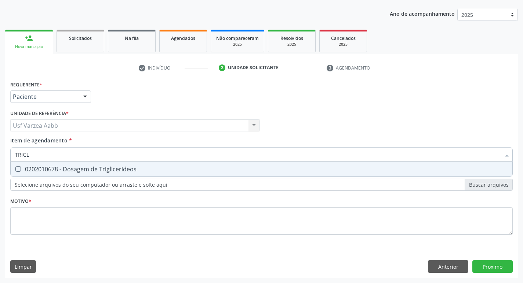
click at [282, 167] on div "0202010678 - Dosagem de Triglicerideos" at bounding box center [261, 169] width 492 height 6
checkbox Triglicerideos "true"
click at [293, 151] on input "TRIGL" at bounding box center [257, 154] width 485 height 15
type input "GL"
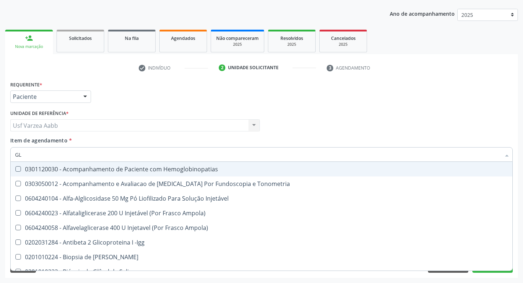
checkbox Hemoglobinopatias "false"
type input "GLI"
checkbox Glomerular "true"
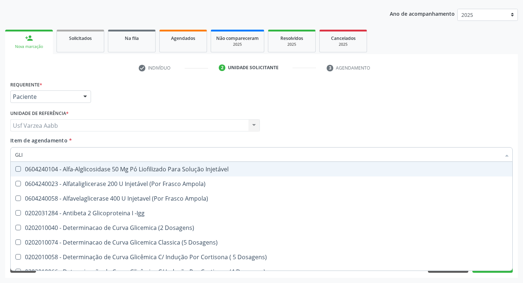
type input "GLIC"
checkbox Triglicerideos "true"
checkbox Delgada\) "false"
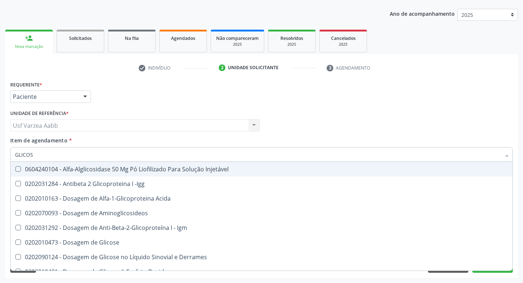
type input "GLICOSE"
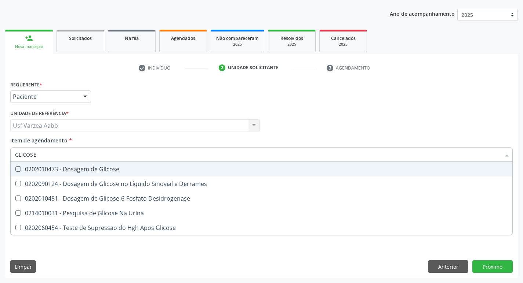
click at [146, 174] on span "0202010473 - Dosagem de Glicose" at bounding box center [261, 169] width 501 height 15
checkbox Glicose "true"
click at [155, 158] on input "GLICOSE" at bounding box center [257, 154] width 485 height 15
type input "HEM"
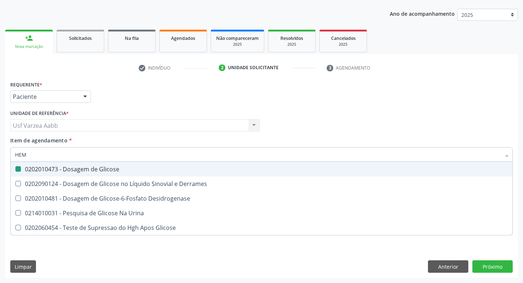
checkbox Glicose "false"
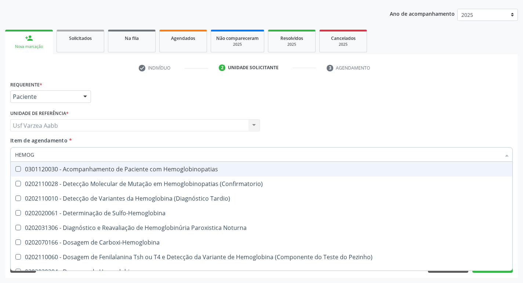
type input "HEMOGR"
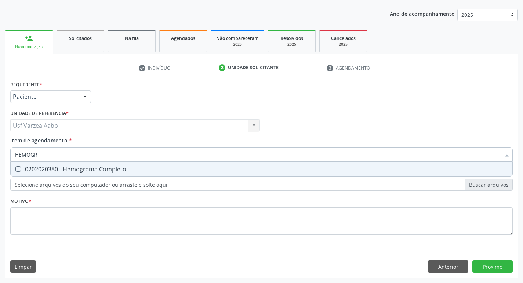
click at [170, 171] on div "0202020380 - Hemograma Completo" at bounding box center [261, 169] width 492 height 6
checkbox Completo "true"
click at [180, 159] on input "HEMOGR" at bounding box center [257, 154] width 485 height 15
type input "UREI"
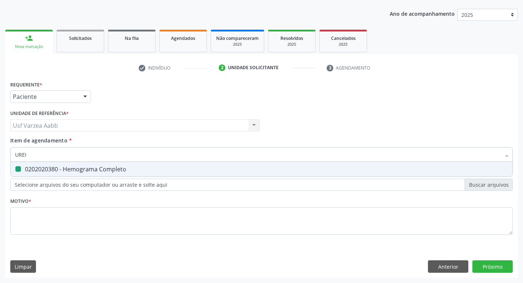
checkbox Completo "false"
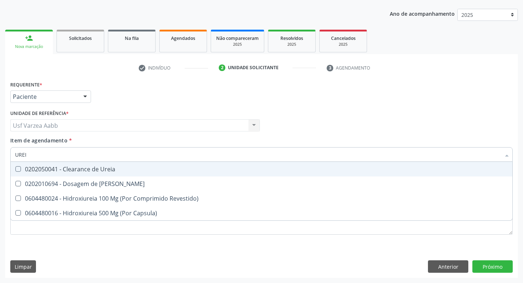
type input "UREIA"
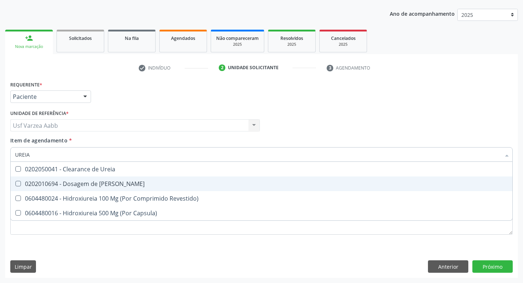
click at [180, 182] on div "0202010694 - Dosagem de Ureia" at bounding box center [261, 184] width 492 height 6
checkbox Ureia "true"
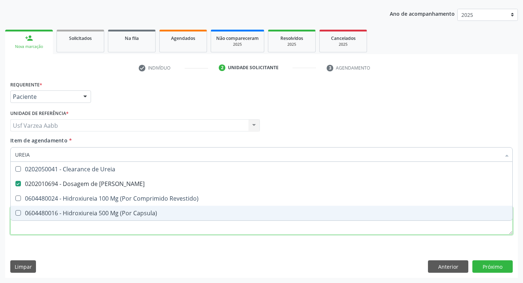
click at [310, 233] on div "Requerente * Paciente Profissional de Saúde Paciente Nenhum resultado encontrad…" at bounding box center [261, 162] width 502 height 166
checkbox Revestido\) "true"
checkbox Capsula\) "true"
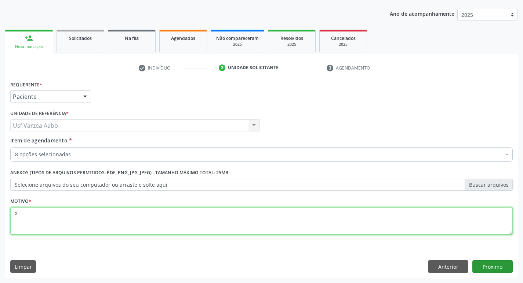
type textarea "X"
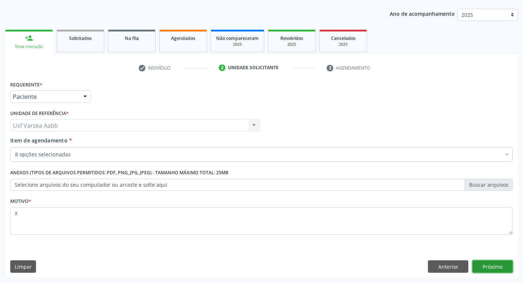
click at [490, 267] on button "Próximo" at bounding box center [492, 267] width 40 height 12
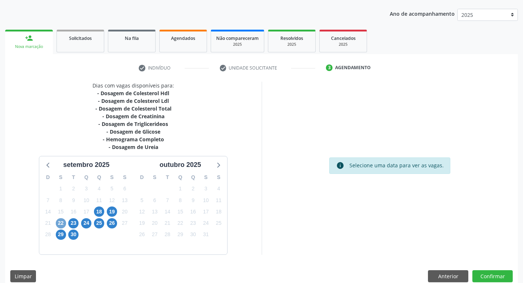
click at [60, 221] on span "22" at bounding box center [61, 224] width 10 height 10
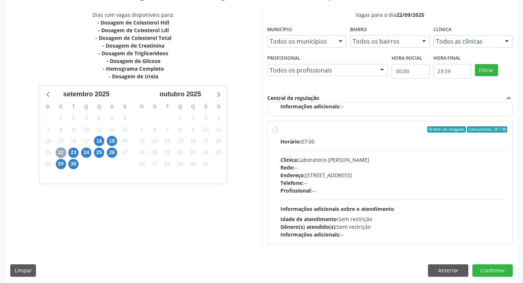
scroll to position [155, 0]
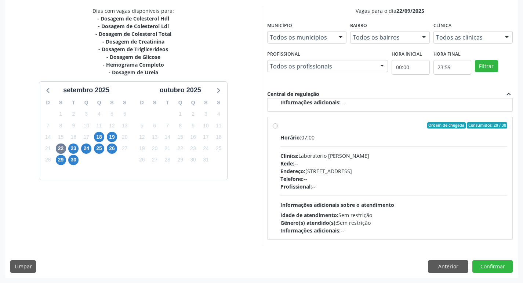
click at [280, 127] on label "Ordem de chegada Consumidos: 20 / 30 Horário: 07:00 Clínica: Laboratorio Jose P…" at bounding box center [393, 178] width 227 height 113
click at [275, 127] on input "Ordem de chegada Consumidos: 20 / 30 Horário: 07:00 Clínica: Laboratorio Jose P…" at bounding box center [274, 125] width 5 height 7
radio input "true"
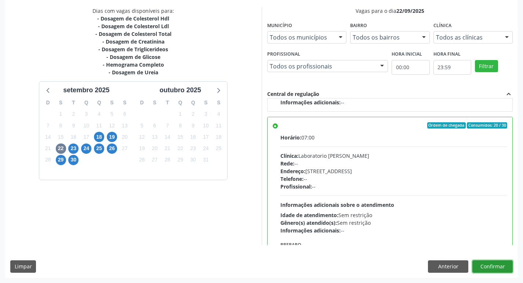
click at [495, 268] on button "Confirmar" at bounding box center [492, 267] width 40 height 12
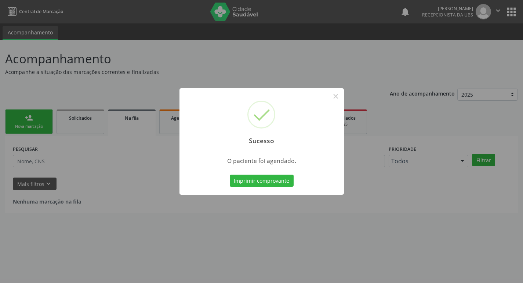
scroll to position [0, 0]
click at [291, 183] on button "Imprimir comprovante" at bounding box center [264, 181] width 64 height 12
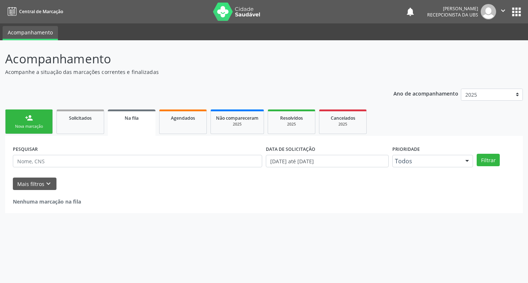
click at [6, 130] on link "person_add Nova marcação" at bounding box center [29, 122] width 48 height 25
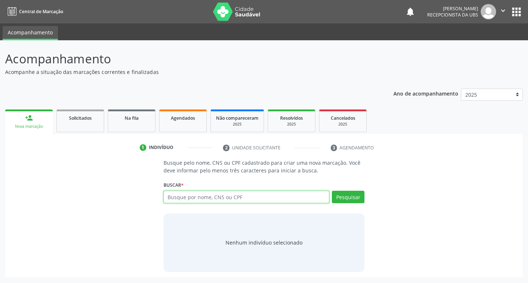
click at [246, 195] on input "text" at bounding box center [247, 197] width 166 height 12
type input "44312156468"
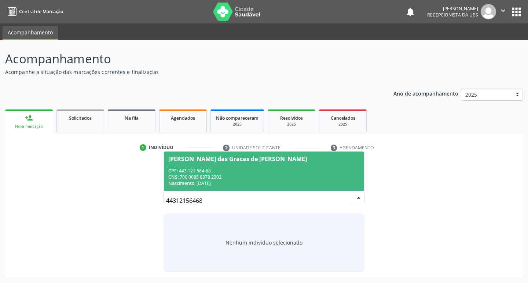
click at [299, 178] on div "CNS: 700 0085 8878 2302" at bounding box center [264, 177] width 192 height 6
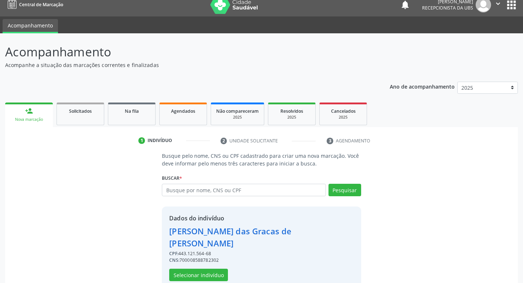
scroll to position [11, 0]
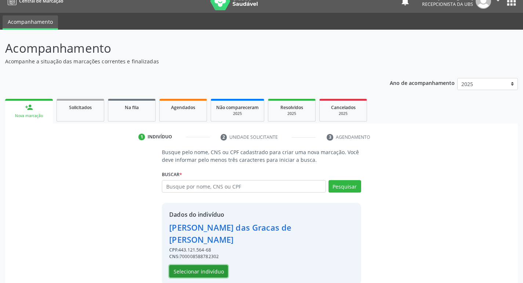
click at [214, 265] on button "Selecionar indivíduo" at bounding box center [198, 271] width 59 height 12
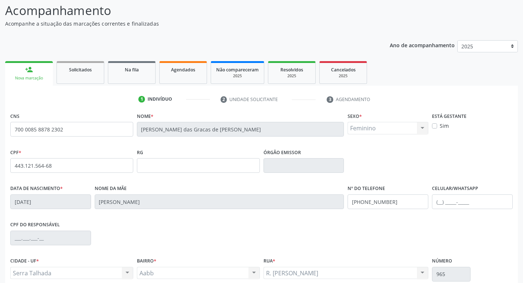
scroll to position [114, 0]
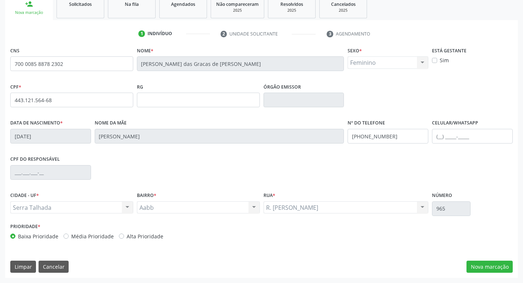
click at [486, 274] on div "CNS 700 0085 8878 2302 Nome * Maria das Gracas de Lima Silva Sexo * Feminino Ma…" at bounding box center [261, 161] width 512 height 233
click at [484, 267] on button "Nova marcação" at bounding box center [489, 267] width 46 height 12
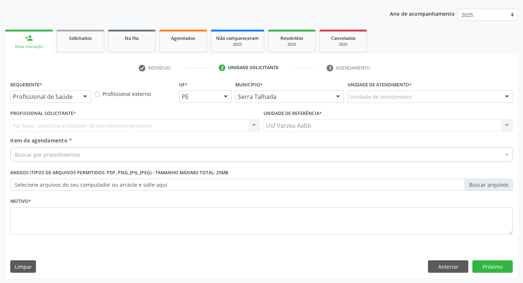
scroll to position [80, 0]
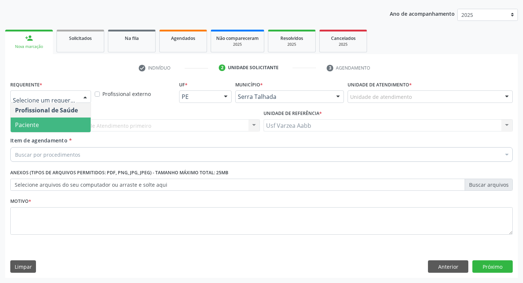
click at [55, 124] on span "Paciente" at bounding box center [51, 125] width 80 height 15
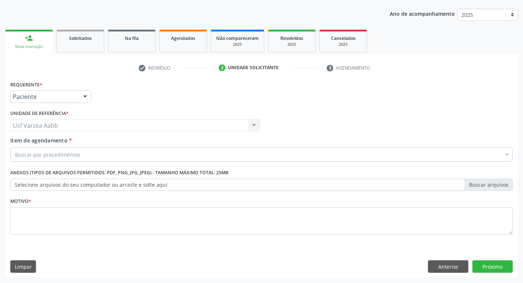
click at [80, 157] on div "Buscar por procedimentos" at bounding box center [261, 154] width 502 height 15
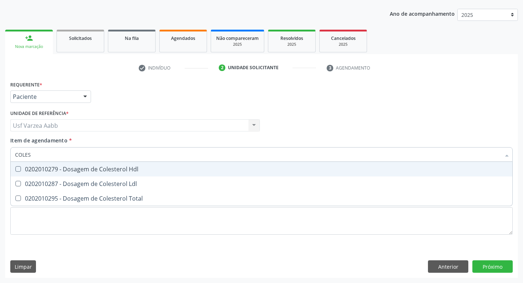
type input "COLEST"
click at [84, 171] on div "0202010279 - Dosagem de Colesterol Hdl" at bounding box center [261, 169] width 492 height 6
checkbox Hdl "true"
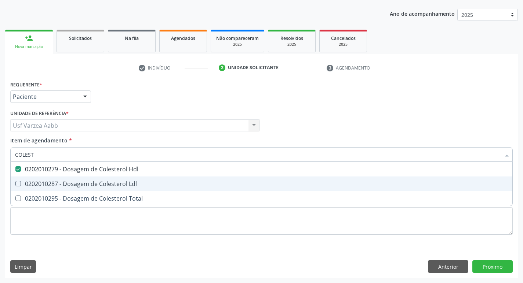
drag, startPoint x: 85, startPoint y: 183, endPoint x: 87, endPoint y: 187, distance: 4.5
click at [86, 185] on div "0202010287 - Dosagem de Colesterol Ldl" at bounding box center [261, 184] width 492 height 6
checkbox Ldl "true"
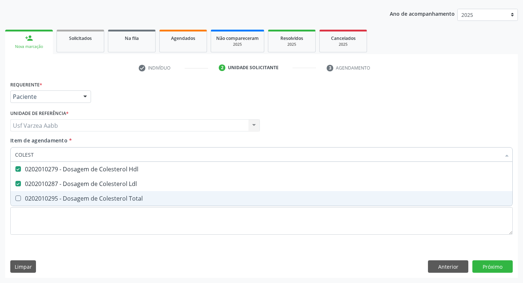
click at [88, 196] on div "0202010295 - Dosagem de Colesterol Total" at bounding box center [261, 199] width 492 height 6
checkbox Total "true"
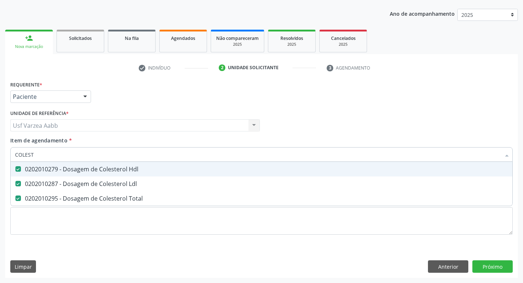
click at [96, 154] on input "COLEST" at bounding box center [257, 154] width 485 height 15
type input "CRE"
checkbox Hdl "false"
checkbox Ldl "false"
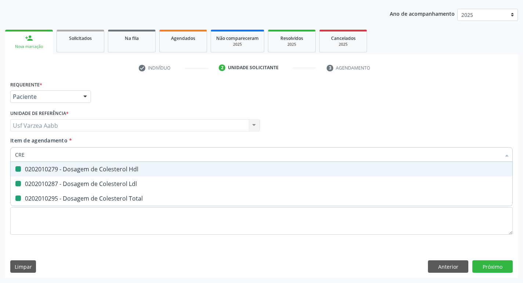
checkbox Total "false"
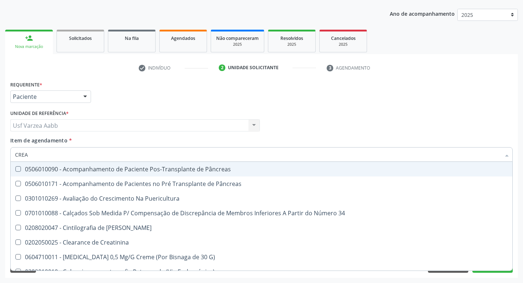
type input "CREAT"
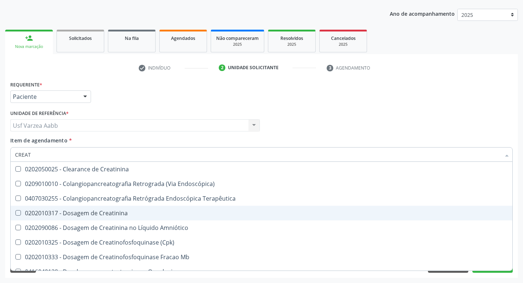
click at [88, 214] on div "0202010317 - Dosagem de Creatinina" at bounding box center [261, 213] width 492 height 6
checkbox Creatinina "true"
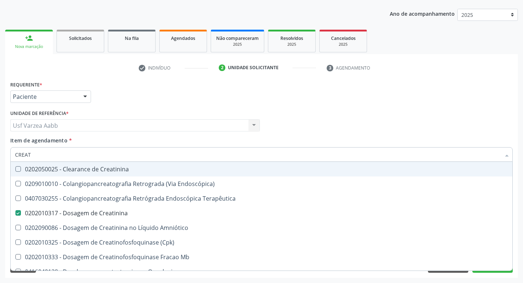
click at [103, 158] on input "CREAT" at bounding box center [257, 154] width 485 height 15
type input "TRI"
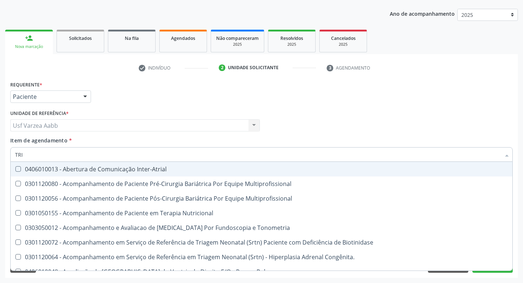
checkbox Nutricional "false"
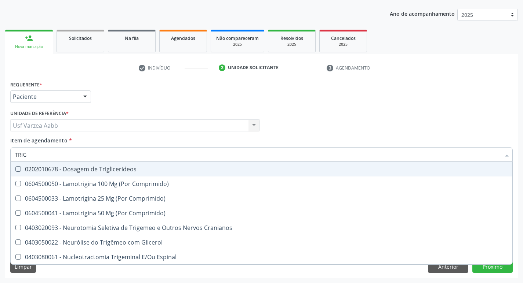
type input "TRIGL"
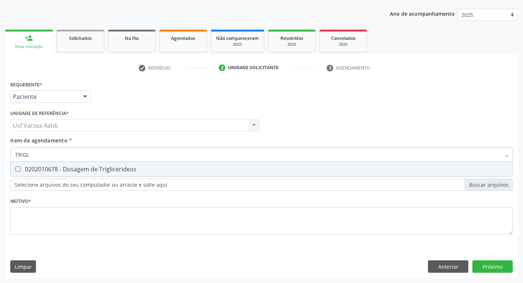
click at [124, 170] on div "0202010678 - Dosagem de Triglicerideos" at bounding box center [261, 169] width 492 height 6
checkbox Triglicerideos "true"
click at [149, 155] on input "TRIGL" at bounding box center [257, 154] width 485 height 15
type input "GL"
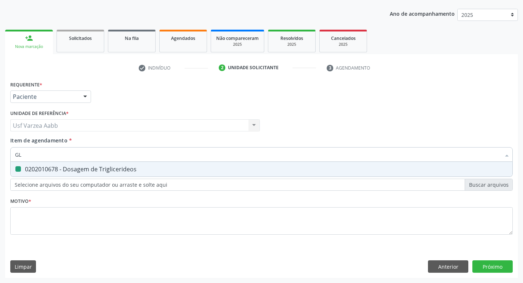
checkbox Triglicerideos "false"
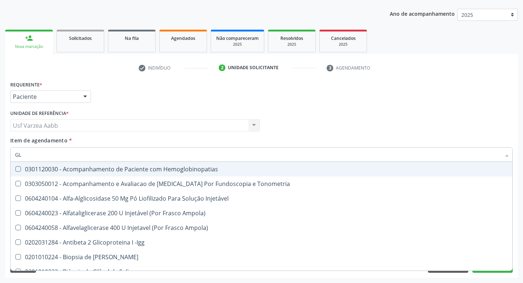
type input "GLI"
checkbox Glomerular "true"
type input "GLIC"
checkbox Tardio\) "true"
checkbox Glomerular "false"
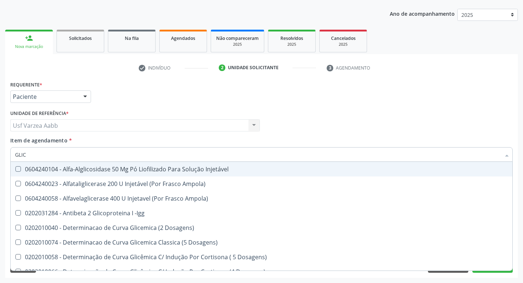
type input "GLICO"
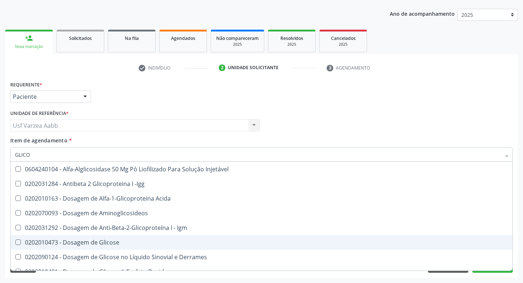
click at [93, 241] on div "0202010473 - Dosagem de Glicose" at bounding box center [261, 243] width 492 height 6
checkbox Glicose "true"
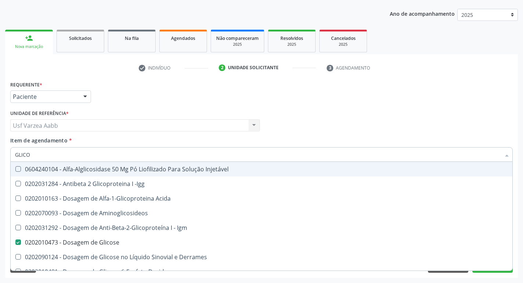
click at [93, 160] on input "GLICO" at bounding box center [257, 154] width 485 height 15
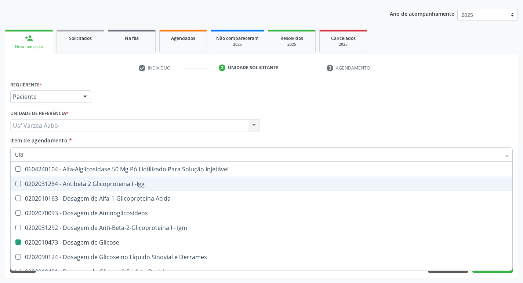
type input "URIN"
checkbox Glicose "false"
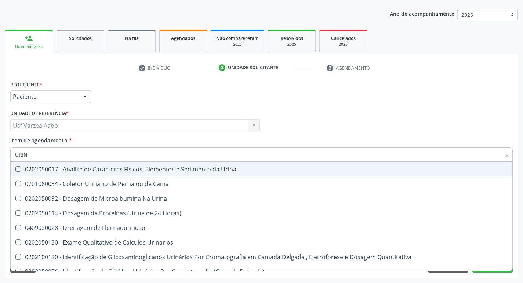
click at [278, 168] on div "0202050017 - Analise de Caracteres Fisicos, Elementos e Sedimento da Urina" at bounding box center [261, 169] width 492 height 6
checkbox Urina "true"
click at [286, 155] on input "URIN" at bounding box center [257, 154] width 485 height 15
type input "UREI"
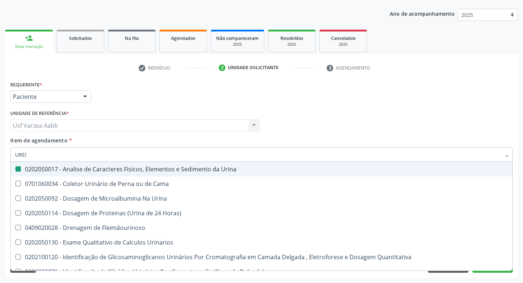
checkbox Urina "false"
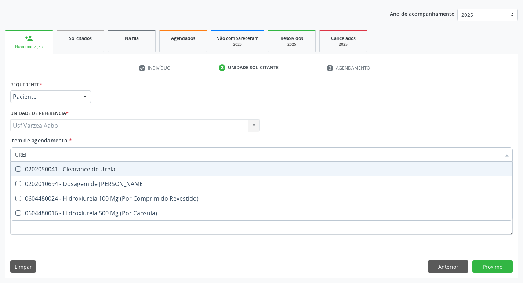
type input "UREIA"
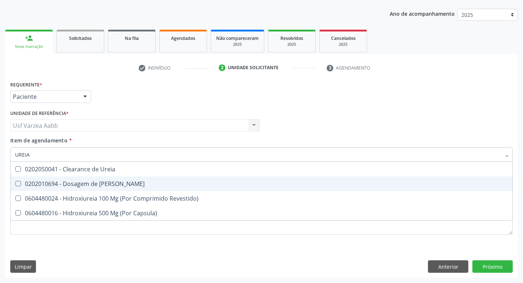
click at [143, 187] on div "0202010694 - Dosagem de Ureia" at bounding box center [261, 184] width 492 height 6
checkbox Ureia "true"
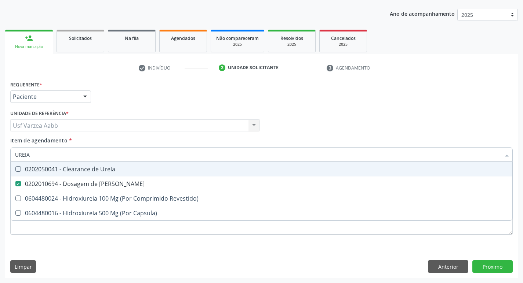
click at [157, 160] on input "UREIA" at bounding box center [257, 154] width 485 height 15
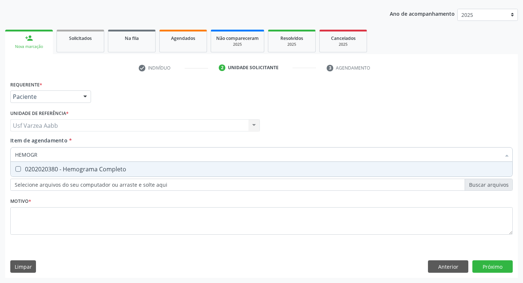
click at [153, 166] on div "0202020380 - Hemograma Completo" at bounding box center [261, 169] width 492 height 6
click at [166, 154] on input "HEMOGR" at bounding box center [257, 154] width 485 height 15
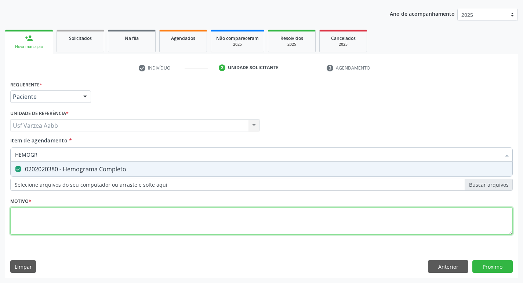
click at [276, 220] on div "Requerente * Paciente Profissional de Saúde Paciente Nenhum resultado encontrad…" at bounding box center [261, 162] width 502 height 166
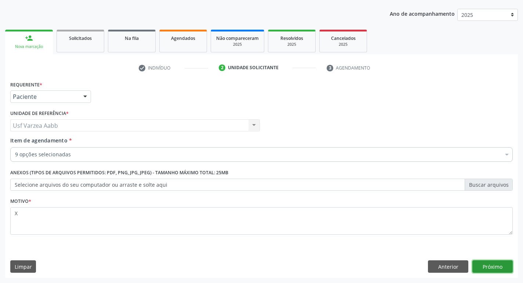
click at [481, 263] on button "Próximo" at bounding box center [492, 267] width 40 height 12
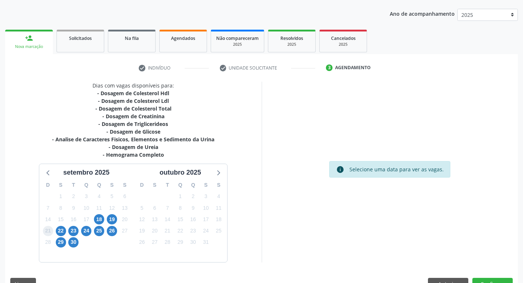
click at [50, 231] on span "21" at bounding box center [48, 231] width 10 height 10
click at [58, 232] on span "22" at bounding box center [61, 231] width 10 height 10
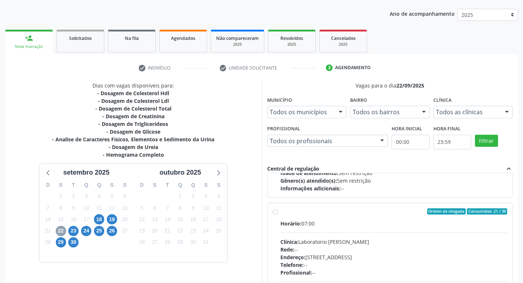
scroll to position [116, 0]
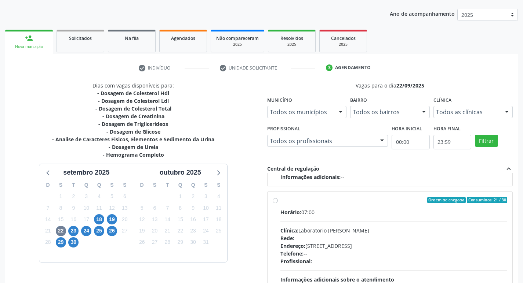
click at [280, 201] on label "Ordem de chegada Consumidos: 21 / 30 Horário: 07:00 Clínica: Laboratorio Jose P…" at bounding box center [393, 253] width 227 height 113
click at [274, 201] on input "Ordem de chegada Consumidos: 21 / 30 Horário: 07:00 Clínica: Laboratorio Jose P…" at bounding box center [274, 200] width 5 height 7
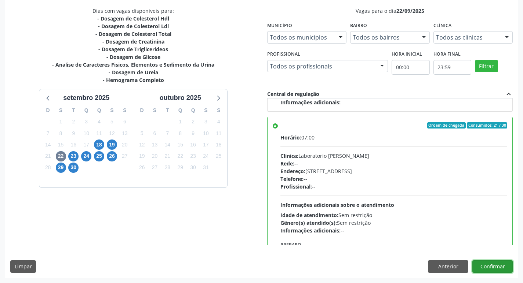
click at [491, 265] on button "Confirmar" at bounding box center [492, 267] width 40 height 12
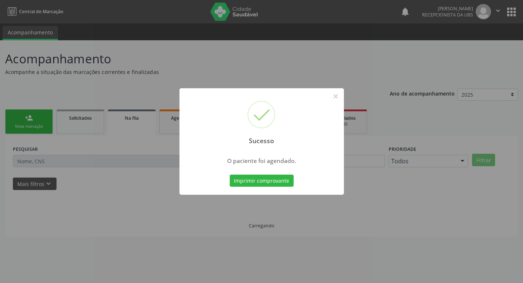
scroll to position [0, 0]
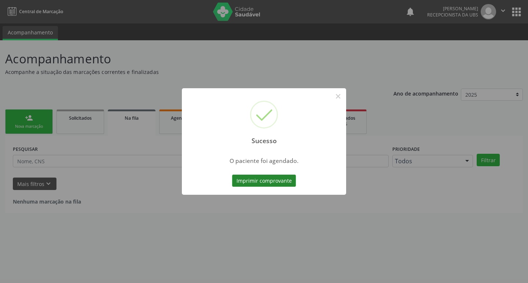
click at [252, 185] on button "Imprimir comprovante" at bounding box center [264, 181] width 64 height 12
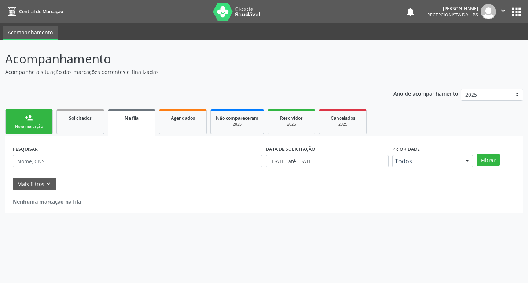
click at [34, 114] on link "person_add Nova marcação" at bounding box center [29, 122] width 48 height 25
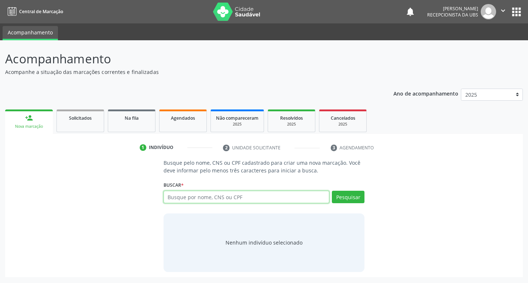
click at [216, 200] on input "text" at bounding box center [247, 197] width 166 height 12
click at [256, 199] on input "700400911048147" at bounding box center [247, 197] width 166 height 12
click at [265, 197] on input "70040091104814700400911048147" at bounding box center [247, 197] width 166 height 12
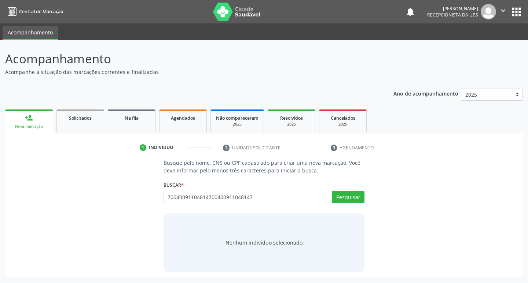
click at [265, 197] on input "70040091104814700400911048147" at bounding box center [247, 197] width 166 height 12
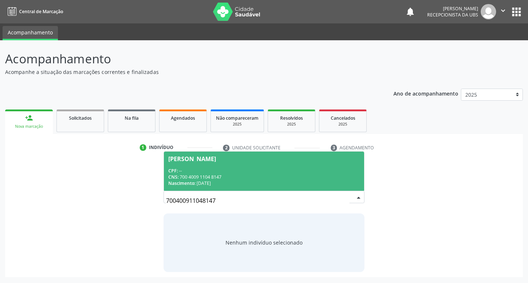
click at [280, 176] on div "CNS: 700 4009 1104 8147" at bounding box center [264, 177] width 192 height 6
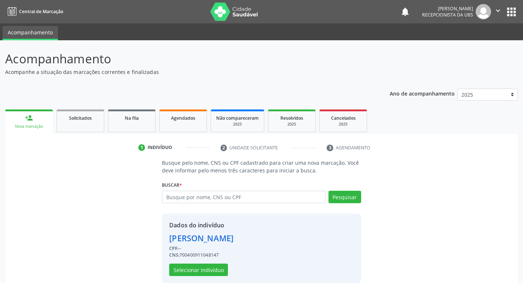
scroll to position [11, 0]
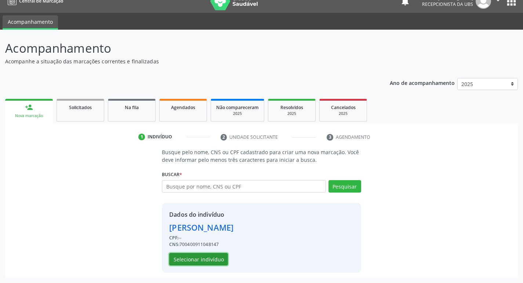
click at [185, 258] on button "Selecionar indivíduo" at bounding box center [198, 259] width 59 height 12
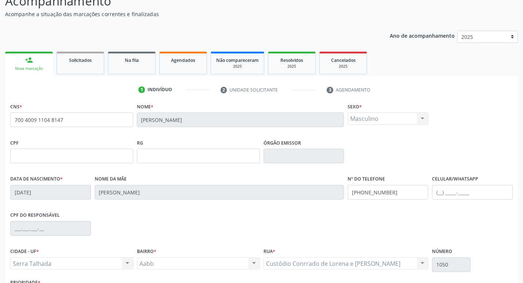
scroll to position [114, 0]
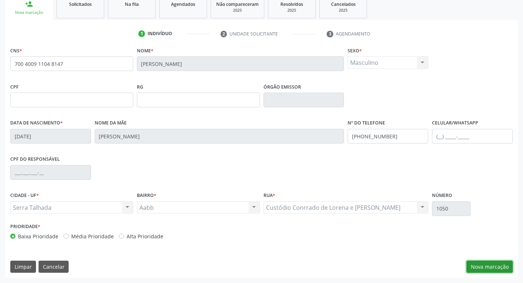
click at [502, 263] on button "Nova marcação" at bounding box center [489, 267] width 46 height 12
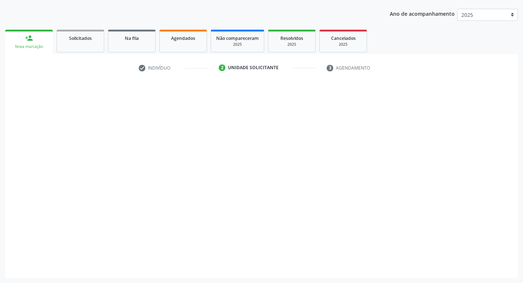
scroll to position [80, 0]
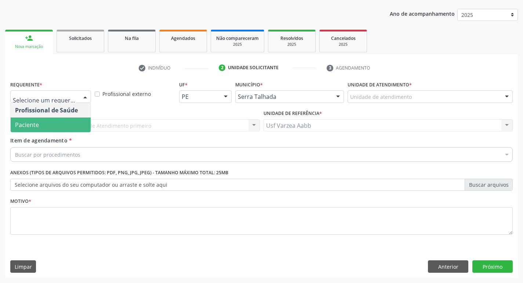
click at [48, 127] on span "Paciente" at bounding box center [51, 125] width 80 height 15
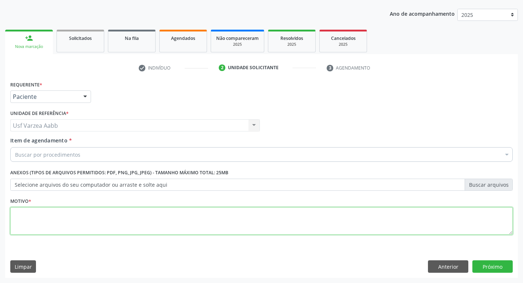
click at [115, 221] on textarea at bounding box center [261, 222] width 502 height 28
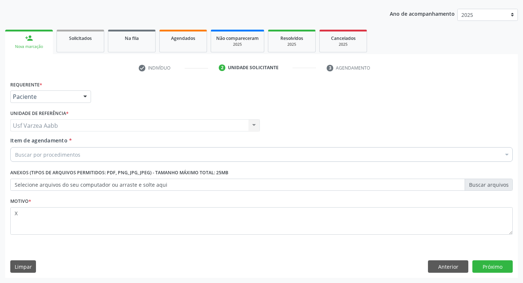
click at [487, 260] on div "Requerente * Paciente Profissional de Saúde Paciente Nenhum resultado encontrad…" at bounding box center [261, 178] width 512 height 199
click at [487, 268] on button "Próximo" at bounding box center [492, 267] width 40 height 12
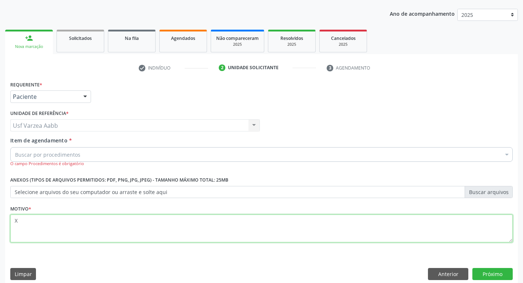
click at [119, 228] on textarea "X" at bounding box center [261, 229] width 502 height 28
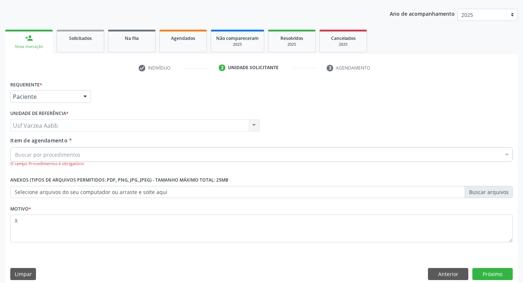
click at [118, 158] on div "Buscar por procedimentos" at bounding box center [261, 154] width 502 height 15
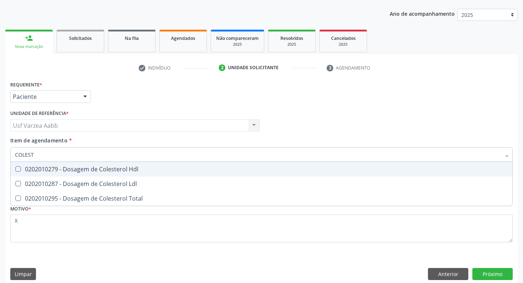
click at [113, 170] on div "0202010279 - Dosagem de Colesterol Hdl" at bounding box center [261, 169] width 492 height 6
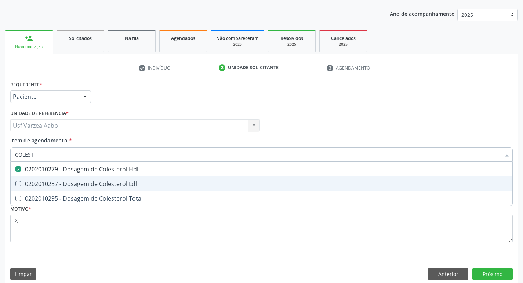
click at [116, 182] on div "0202010287 - Dosagem de Colesterol Ldl" at bounding box center [261, 184] width 492 height 6
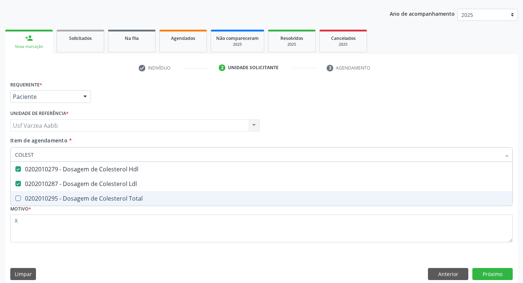
click at [116, 205] on span "0202010295 - Dosagem de Colesterol Total" at bounding box center [261, 198] width 501 height 15
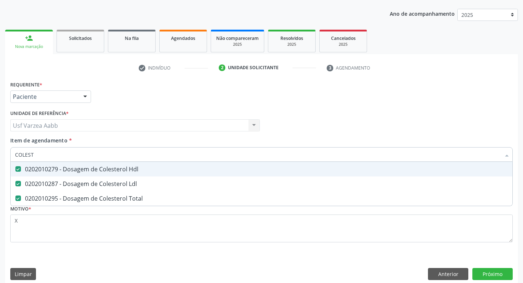
click at [106, 158] on input "COLEST" at bounding box center [257, 154] width 485 height 15
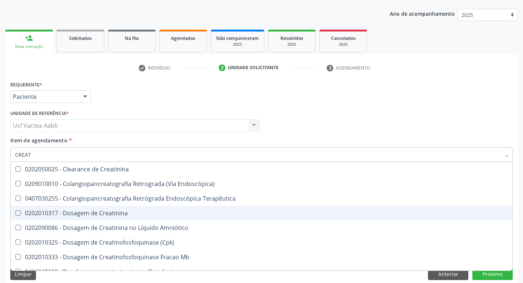
click at [120, 210] on div "0202010317 - Dosagem de Creatinina" at bounding box center [261, 213] width 492 height 6
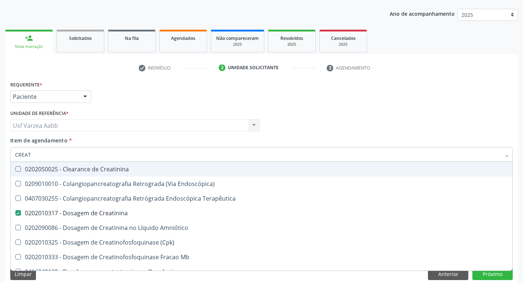
click at [132, 155] on input "CREAT" at bounding box center [257, 154] width 485 height 15
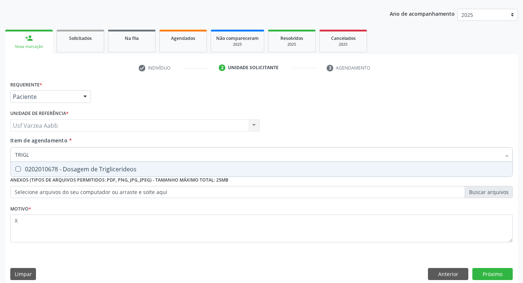
click at [126, 167] on div "0202010678 - Dosagem de Triglicerideos" at bounding box center [261, 169] width 492 height 6
click at [137, 153] on input "TRIGL" at bounding box center [257, 154] width 485 height 15
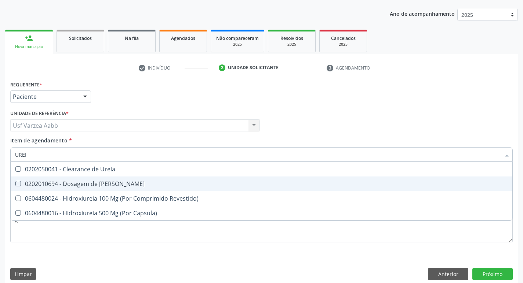
click at [120, 185] on div "0202010694 - Dosagem de Ureia" at bounding box center [261, 184] width 492 height 6
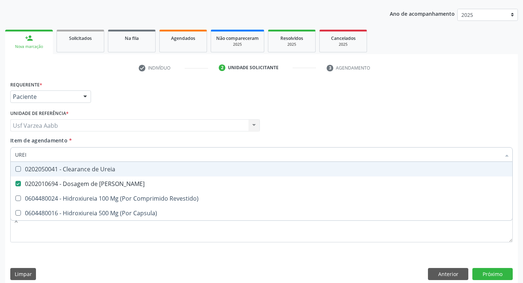
click at [130, 151] on input "UREI" at bounding box center [257, 154] width 485 height 15
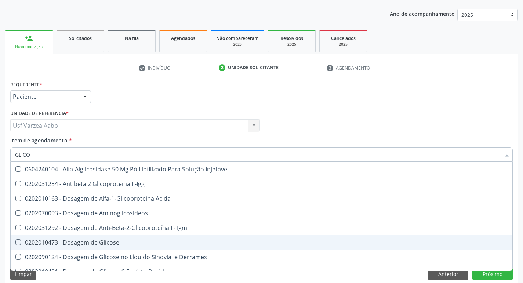
click at [81, 240] on div "0202010473 - Dosagem de Glicose" at bounding box center [261, 243] width 492 height 6
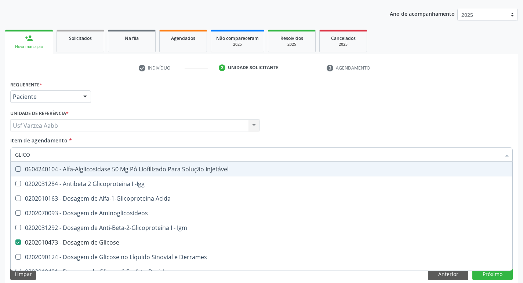
click at [65, 154] on input "GLICO" at bounding box center [257, 154] width 485 height 15
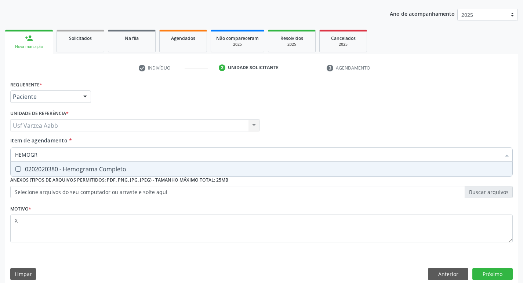
click at [66, 170] on div "0202020380 - Hemograma Completo" at bounding box center [261, 169] width 492 height 6
click at [68, 153] on input "HEMOGR" at bounding box center [257, 154] width 485 height 15
click at [486, 270] on div "Requerente * Paciente Profissional de Saúde Paciente Nenhum resultado encontrad…" at bounding box center [261, 182] width 512 height 206
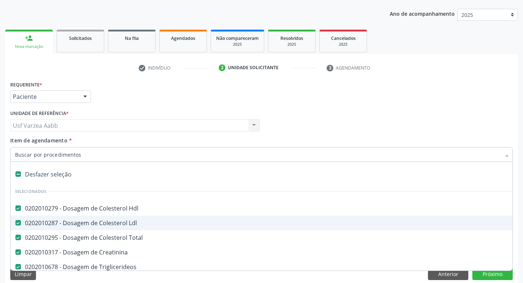
click at [415, 109] on div "Profissional Solicitante Por favor, selecione a Unidade de Atendimento primeiro…" at bounding box center [261, 122] width 506 height 29
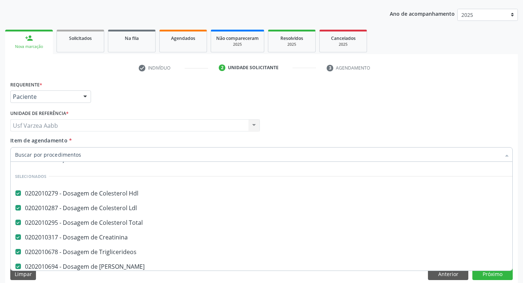
scroll to position [0, 0]
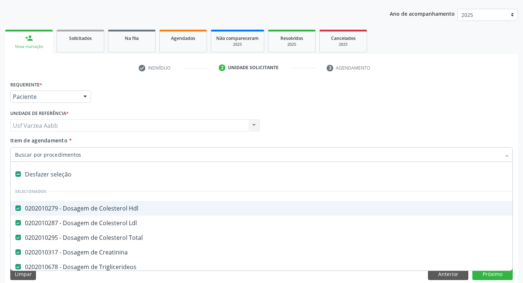
click at [455, 106] on div "Requerente * Paciente Profissional de Saúde Paciente Nenhum resultado encontrad…" at bounding box center [261, 93] width 506 height 29
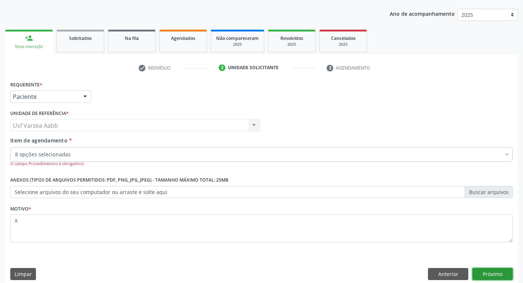
click at [501, 270] on button "Próximo" at bounding box center [492, 274] width 40 height 12
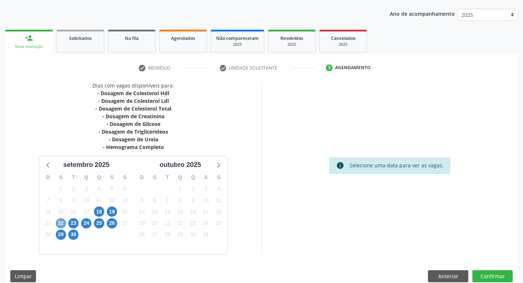
click at [60, 224] on span "22" at bounding box center [61, 224] width 10 height 10
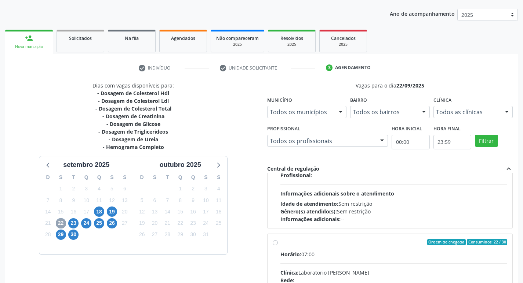
scroll to position [153, 0]
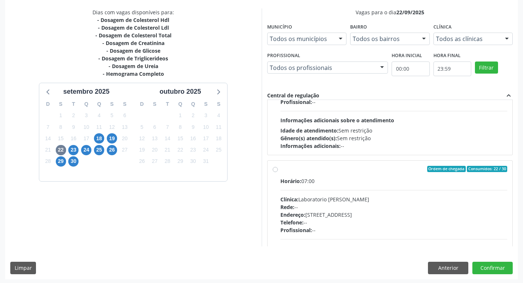
click at [280, 169] on label "Ordem de chegada Consumidos: 22 / 30 Horário: 07:00 Clínica: Laboratorio Jose P…" at bounding box center [393, 222] width 227 height 113
click at [275, 169] on input "Ordem de chegada Consumidos: 22 / 30 Horário: 07:00 Clínica: Laboratorio Jose P…" at bounding box center [274, 169] width 5 height 7
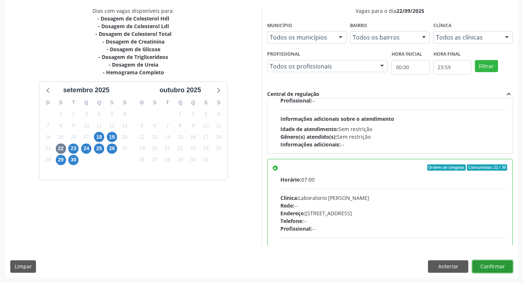
click at [492, 265] on button "Confirmar" at bounding box center [492, 267] width 40 height 12
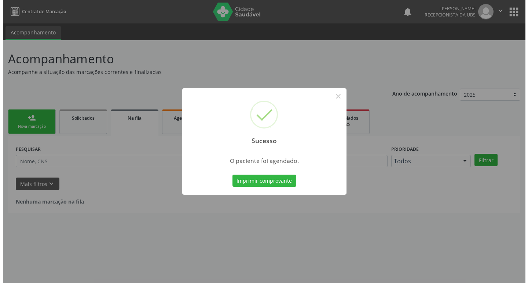
scroll to position [0, 0]
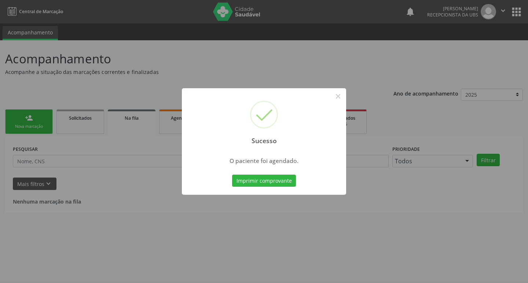
click at [278, 174] on div "Imprimir comprovante Cancel" at bounding box center [264, 180] width 67 height 15
click at [284, 181] on button "Imprimir comprovante" at bounding box center [264, 181] width 64 height 12
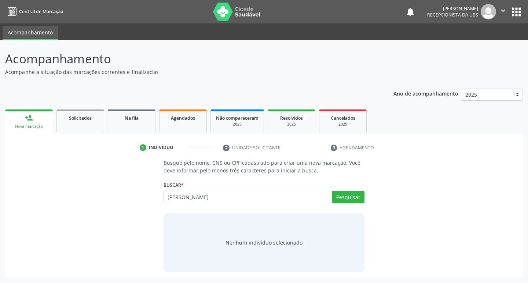
type input "[PERSON_NAME]"
click at [239, 200] on input "[PERSON_NAME]" at bounding box center [247, 197] width 166 height 12
click at [265, 199] on input "[PERSON_NAME]" at bounding box center [247, 197] width 166 height 12
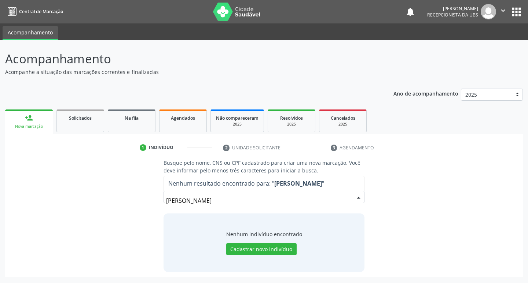
click at [265, 198] on input "[PERSON_NAME]" at bounding box center [258, 201] width 184 height 15
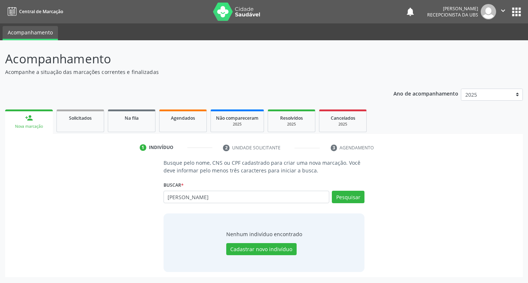
type input "[PERSON_NAME]"
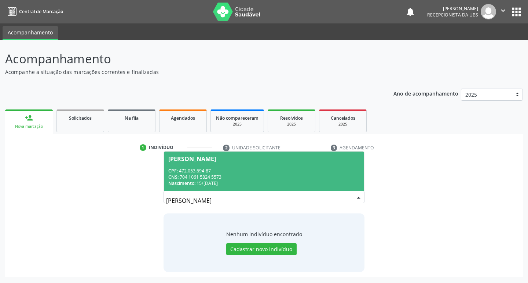
click at [255, 174] on div "CNS: 704 1061 5824 5573" at bounding box center [264, 177] width 192 height 6
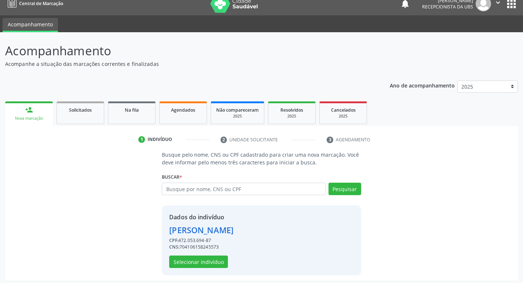
scroll to position [11, 0]
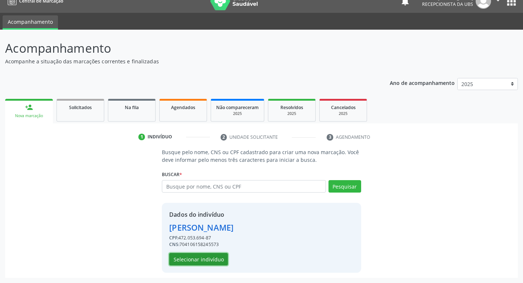
click at [185, 258] on button "Selecionar indivíduo" at bounding box center [198, 259] width 59 height 12
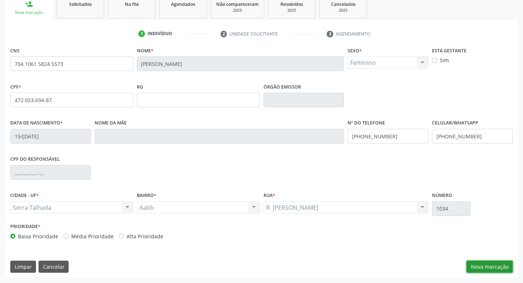
click at [491, 264] on button "Nova marcação" at bounding box center [489, 267] width 46 height 12
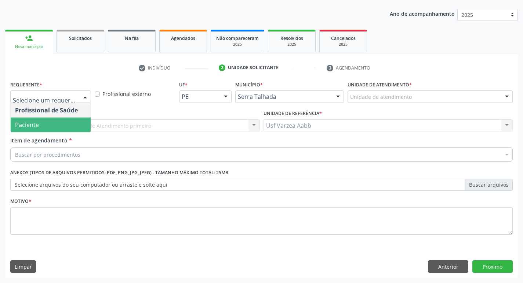
click at [74, 127] on span "Paciente" at bounding box center [51, 125] width 80 height 15
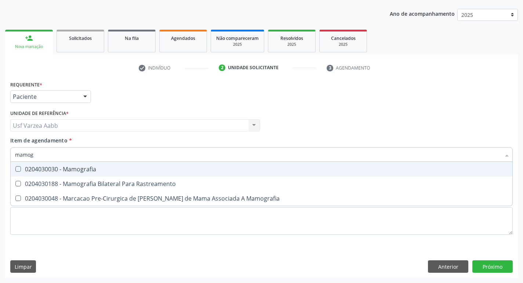
type input "mamogr"
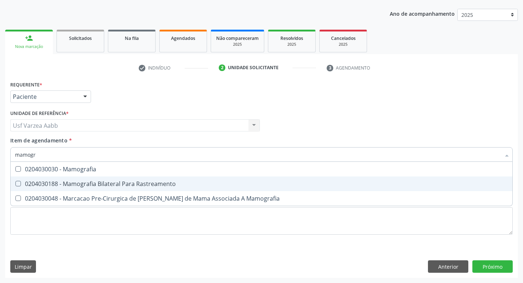
click at [100, 185] on div "0204030188 - Mamografia Bilateral Para Rastreamento" at bounding box center [261, 184] width 492 height 6
checkbox Rastreamento "true"
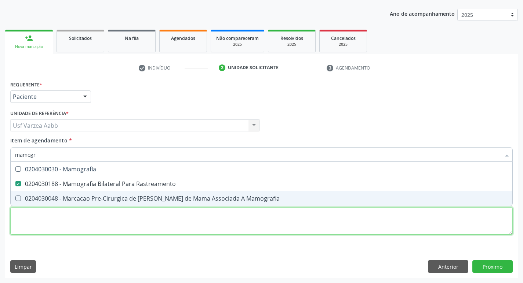
click at [99, 231] on div "Requerente * Paciente Profissional de Saúde Paciente Nenhum resultado encontrad…" at bounding box center [261, 162] width 502 height 166
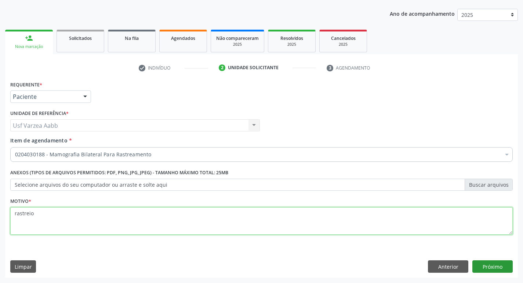
type textarea "rastreio"
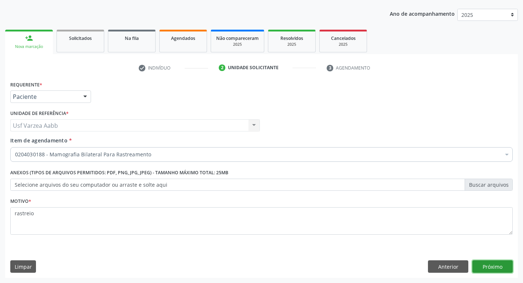
click at [508, 265] on button "Próximo" at bounding box center [492, 267] width 40 height 12
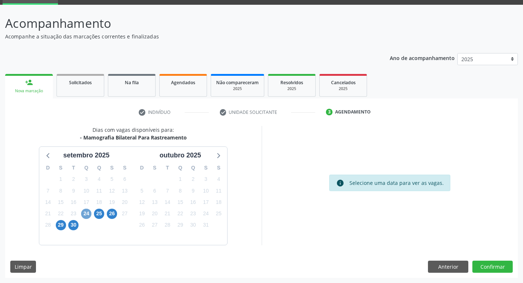
click at [85, 215] on span "24" at bounding box center [86, 214] width 10 height 10
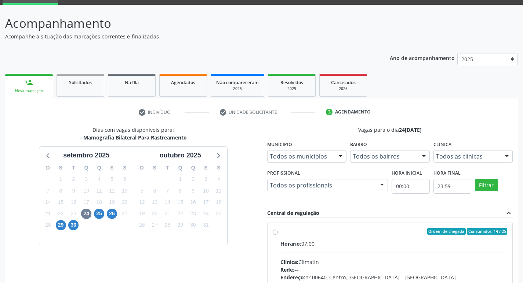
click at [280, 230] on label "Ordem de chegada Consumidos: 14 / 25 Horário: 07:00 Clínica: Climatin Rede: -- …" at bounding box center [393, 284] width 227 height 113
click at [275, 230] on input "Ordem de chegada Consumidos: 14 / 25 Horário: 07:00 Clínica: Climatin Rede: -- …" at bounding box center [274, 231] width 5 height 7
radio input "true"
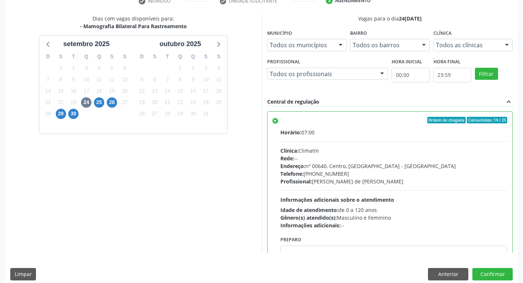
scroll to position [155, 0]
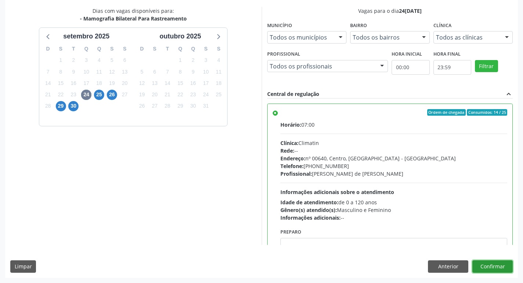
click at [495, 264] on button "Confirmar" at bounding box center [492, 267] width 40 height 12
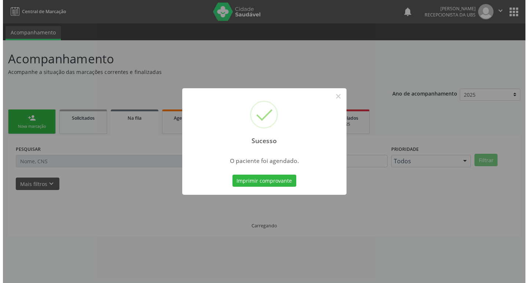
scroll to position [0, 0]
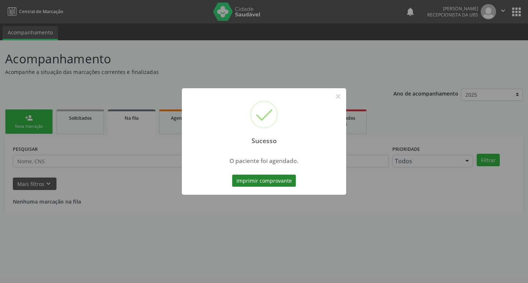
click at [285, 180] on button "Imprimir comprovante" at bounding box center [264, 181] width 64 height 12
